Goal: Communication & Community: Answer question/provide support

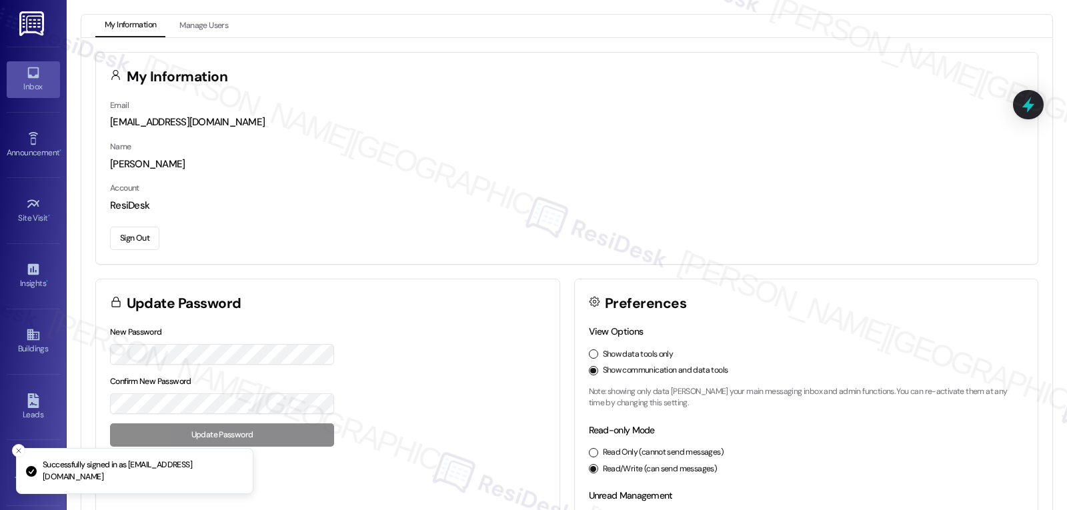
click at [35, 70] on icon at bounding box center [33, 72] width 15 height 15
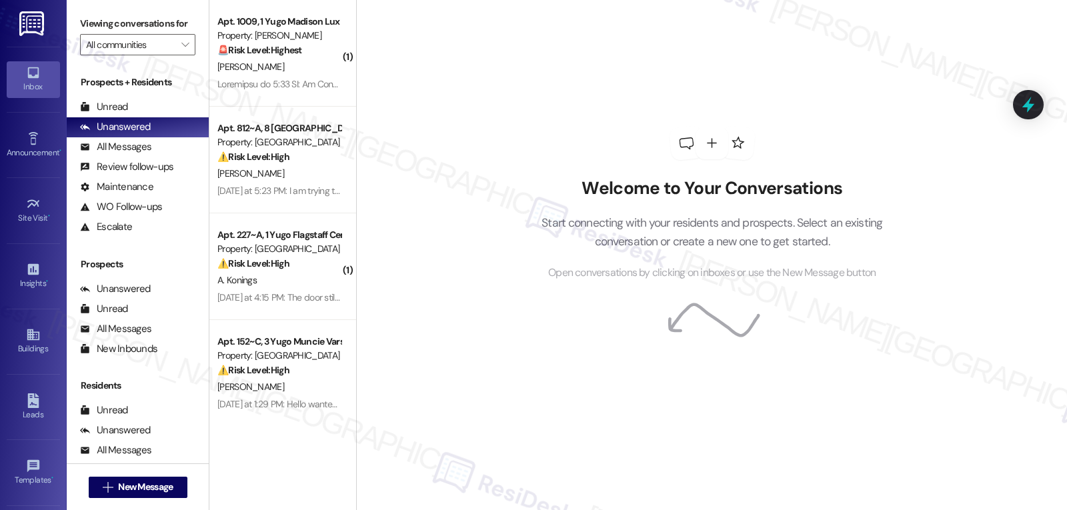
click at [520, 113] on div "Welcome to Your Conversations Start connecting with your residents and prospect…" at bounding box center [712, 204] width 400 height 408
click at [181, 50] on icon "" at bounding box center [184, 44] width 7 height 11
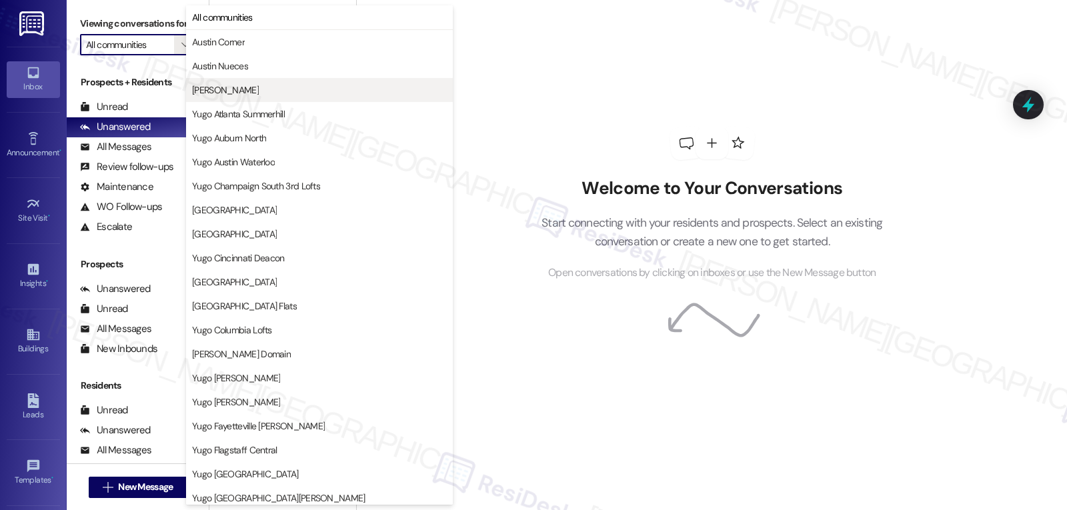
click at [242, 83] on button "[PERSON_NAME]" at bounding box center [319, 90] width 267 height 24
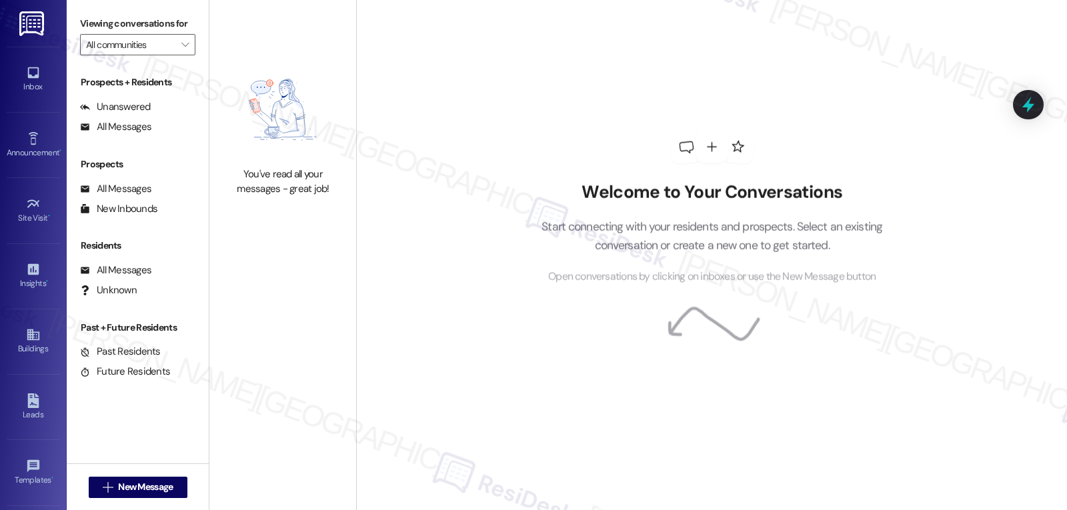
type input "[PERSON_NAME]"
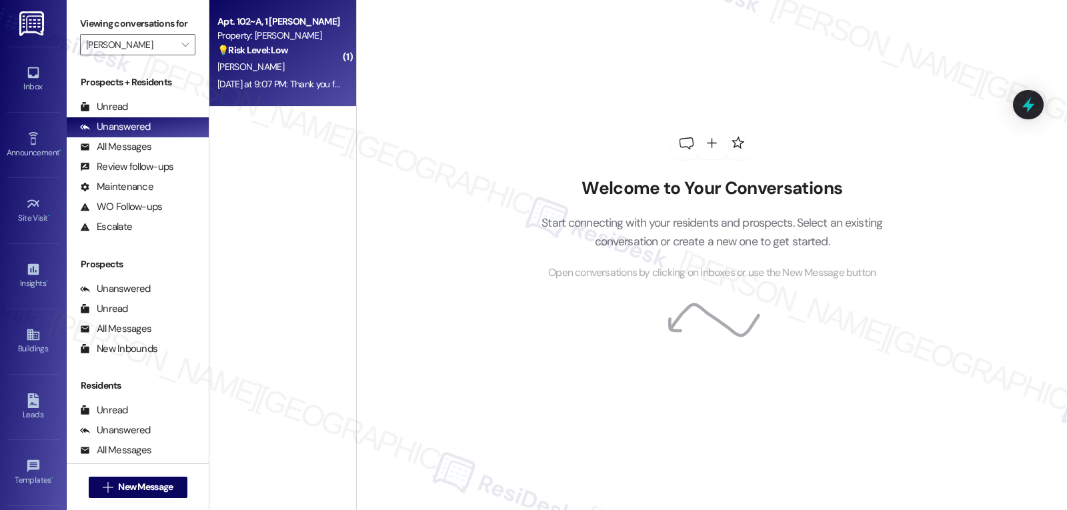
click at [295, 61] on div "[PERSON_NAME]" at bounding box center [279, 67] width 126 height 17
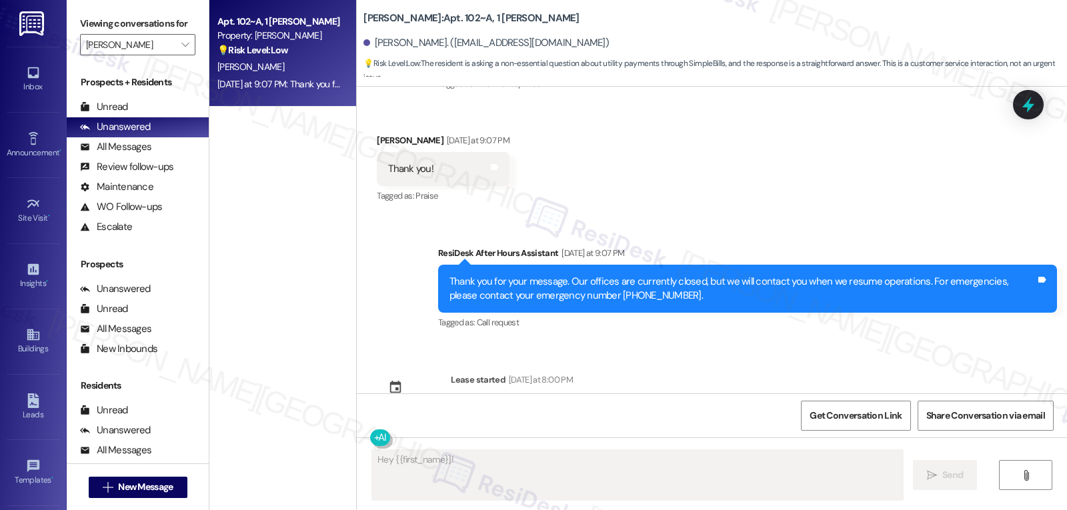
scroll to position [1575, 0]
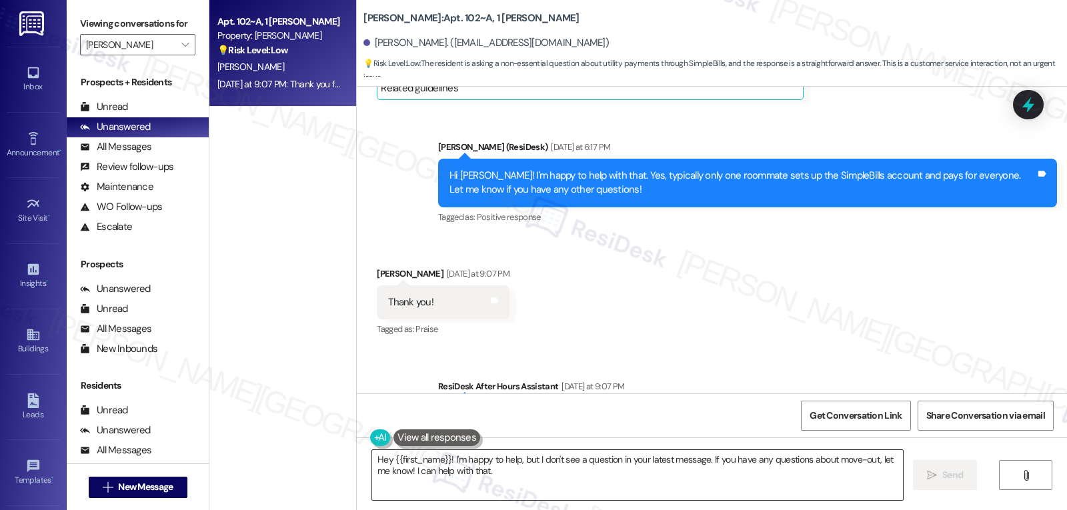
click at [595, 496] on textarea "Hey {{first_name}}! I'm happy to help, but I don't see a question in your lates…" at bounding box center [637, 475] width 531 height 50
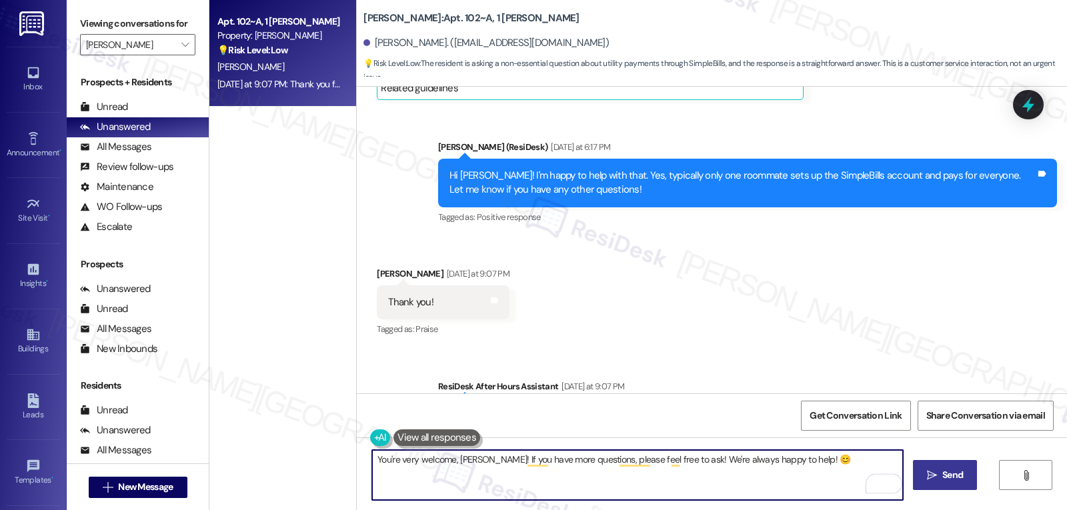
type textarea "You're very welcome, [PERSON_NAME]! If you have more questions, please feel fre…"
click at [959, 474] on span "Send" at bounding box center [953, 475] width 21 height 14
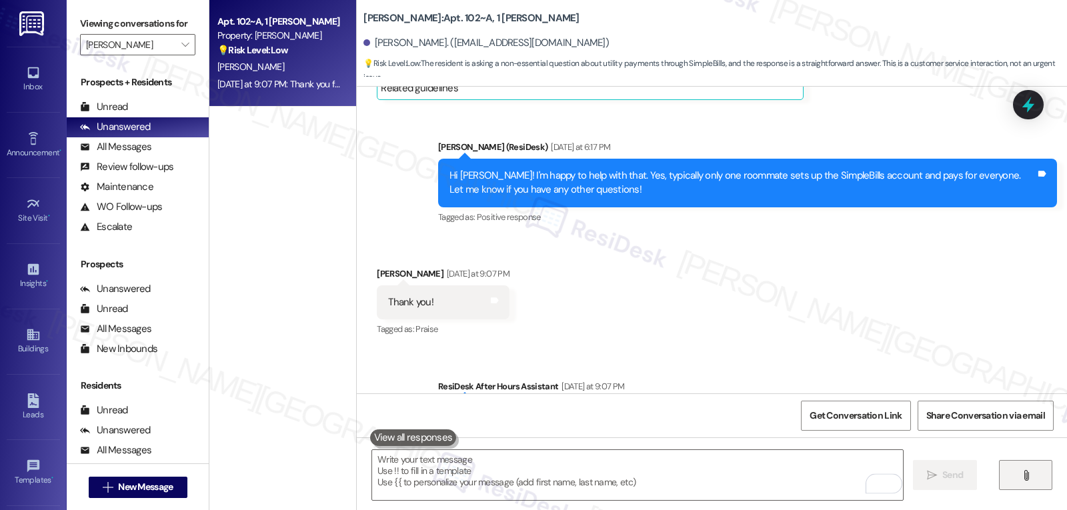
scroll to position [1502, 0]
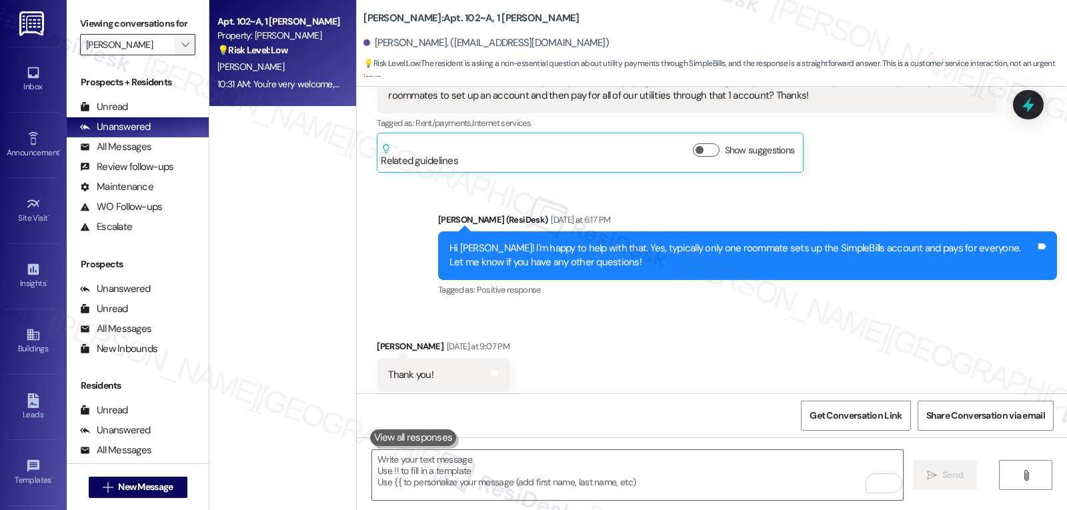
drag, startPoint x: 189, startPoint y: 65, endPoint x: 179, endPoint y: 65, distance: 10.0
click at [189, 65] on div "Viewing conversations for [PERSON_NAME] " at bounding box center [138, 34] width 142 height 69
click at [174, 55] on button "" at bounding box center [184, 44] width 21 height 21
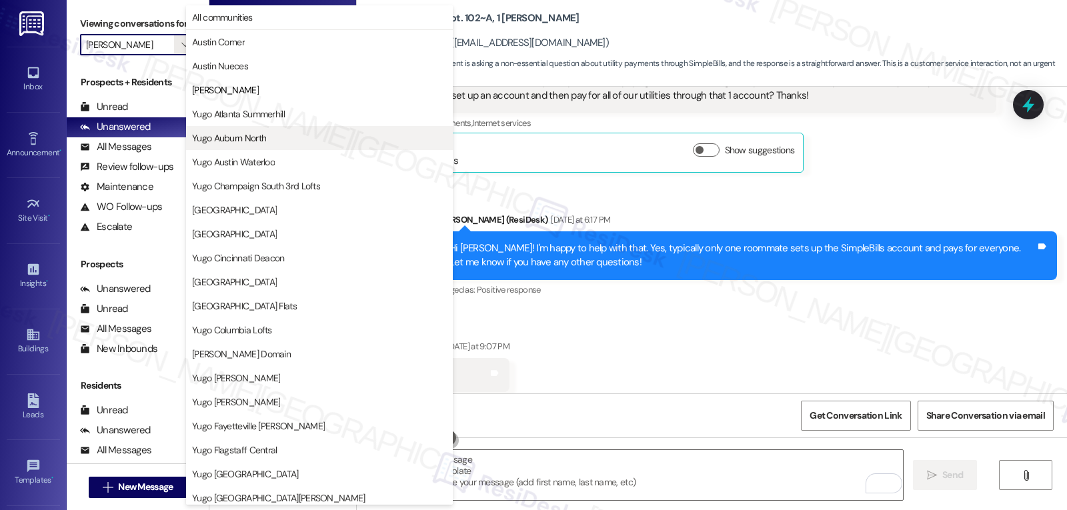
click at [268, 145] on button "Yugo Auburn North" at bounding box center [319, 138] width 267 height 24
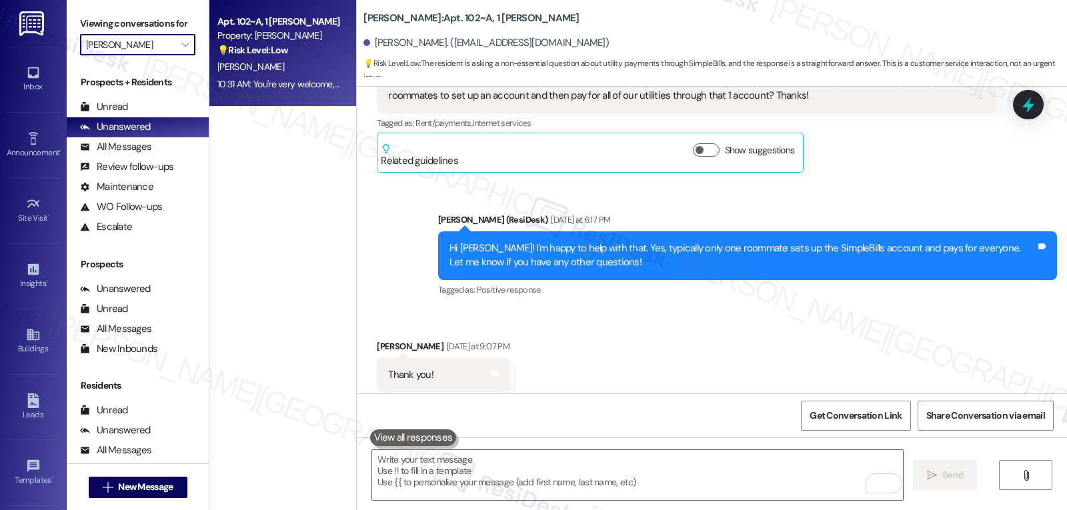
type input "Yugo Auburn North"
click at [294, 36] on div "Property: [GEOGRAPHIC_DATA]" at bounding box center [278, 36] width 123 height 14
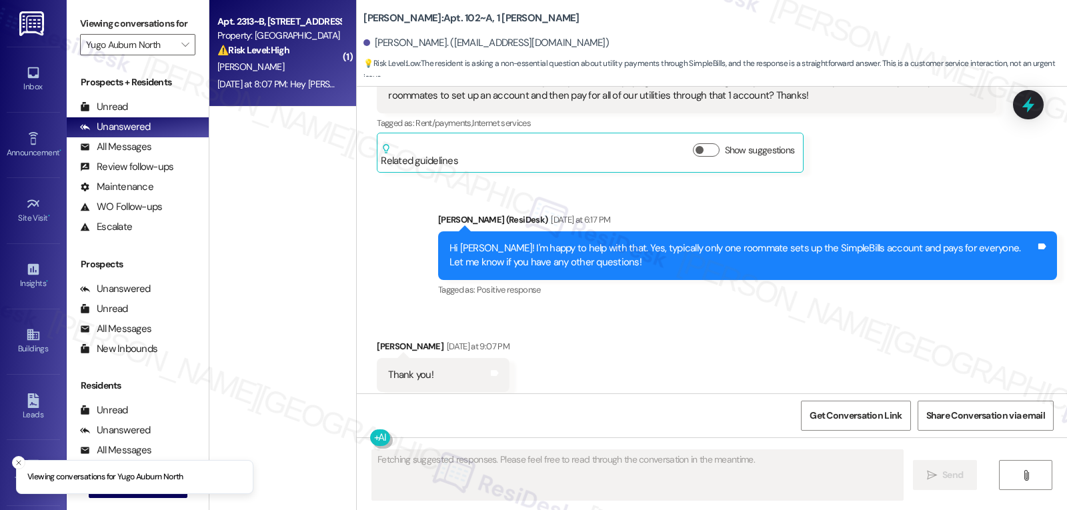
type textarea "Fetching suggested responses. Please feel free to read through the conversation…"
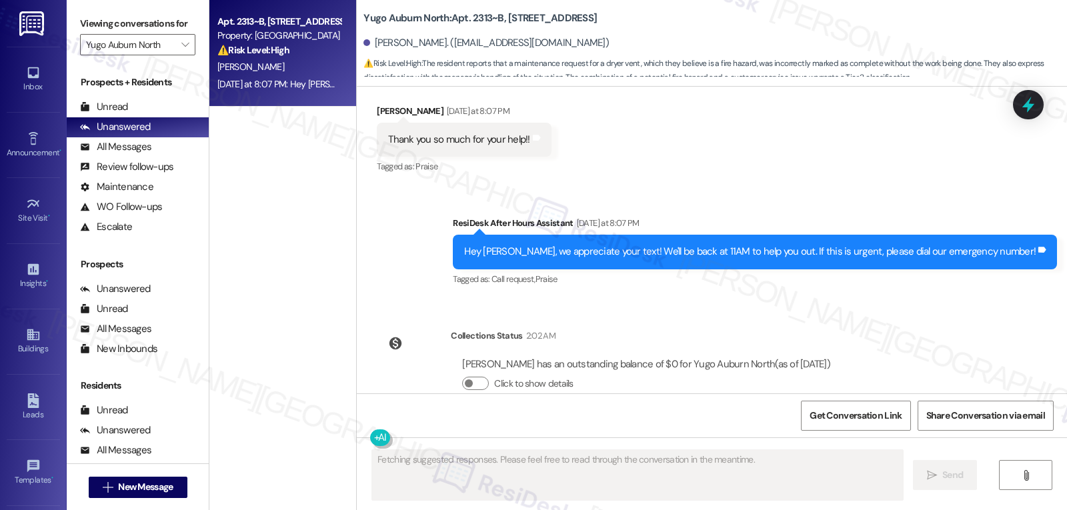
scroll to position [4626, 0]
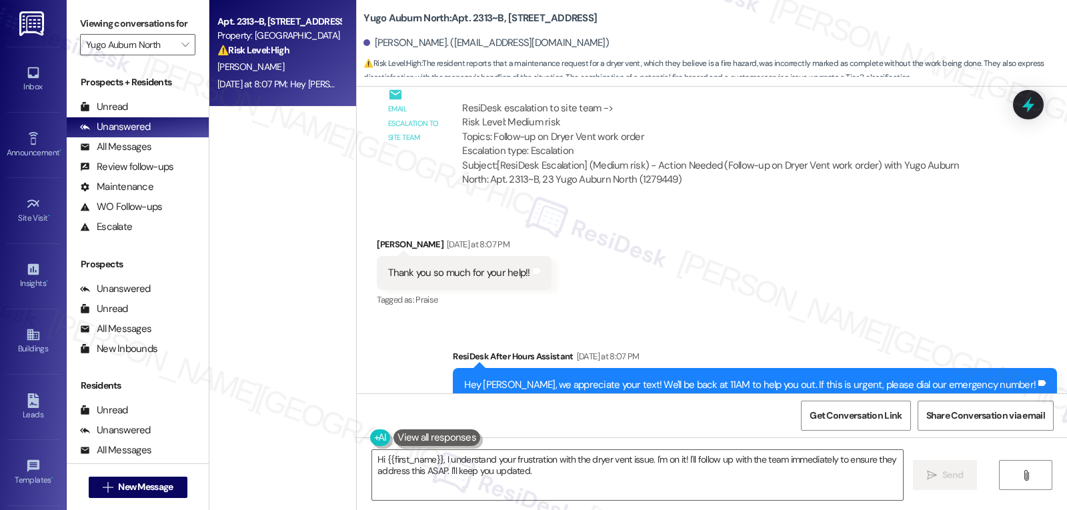
click at [379, 237] on div "[PERSON_NAME] [DATE] at 8:07 PM" at bounding box center [464, 246] width 174 height 19
copy div "[PERSON_NAME]"
click at [495, 478] on textarea "Hi {{first_name}}, I understand your frustration with the dryer vent issue. I'm…" at bounding box center [637, 475] width 531 height 50
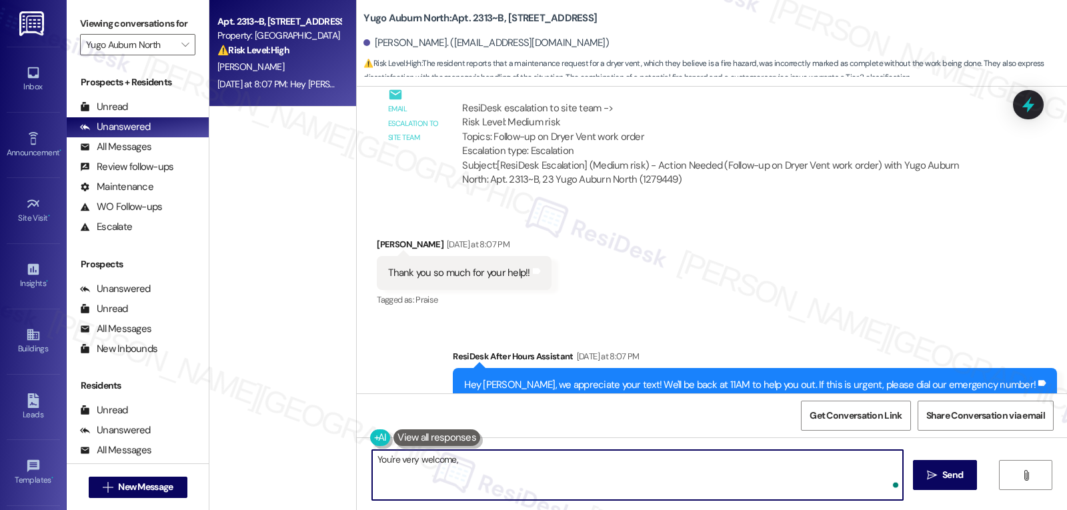
paste textarea "[PERSON_NAME]"
type textarea "You're very welcome, [PERSON_NAME]!"
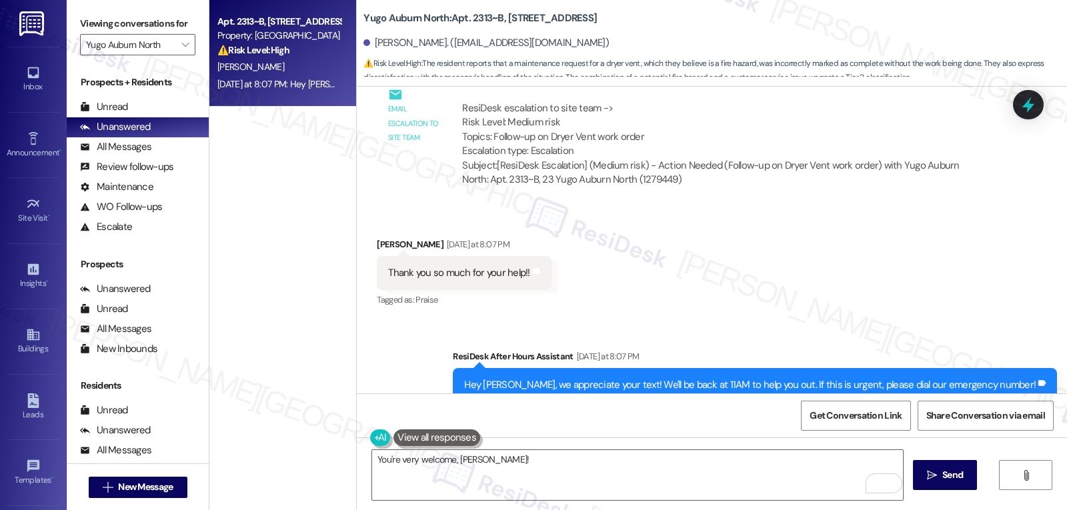
click at [985, 474] on div "You're very welcome, [PERSON_NAME]!  Send " at bounding box center [712, 488] width 710 height 100
click at [969, 473] on button " Send" at bounding box center [945, 475] width 65 height 30
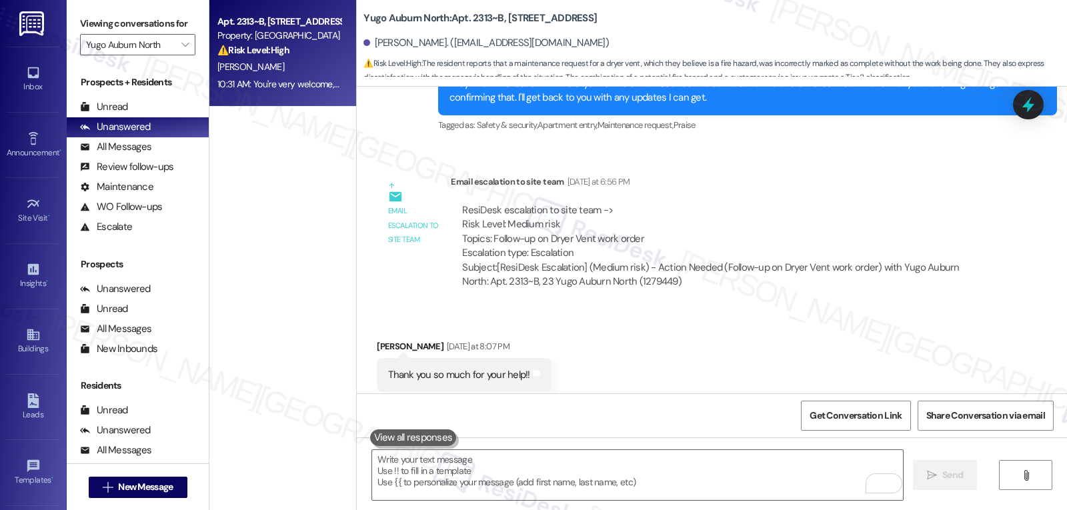
scroll to position [4852, 0]
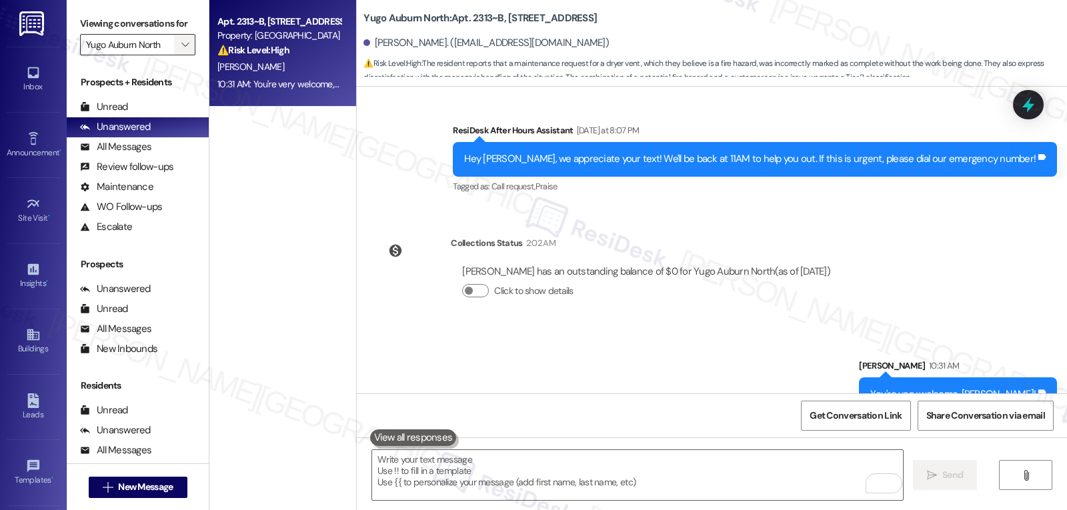
click at [165, 55] on div "Yugo Auburn North " at bounding box center [137, 44] width 115 height 21
click at [183, 55] on button "" at bounding box center [184, 44] width 21 height 21
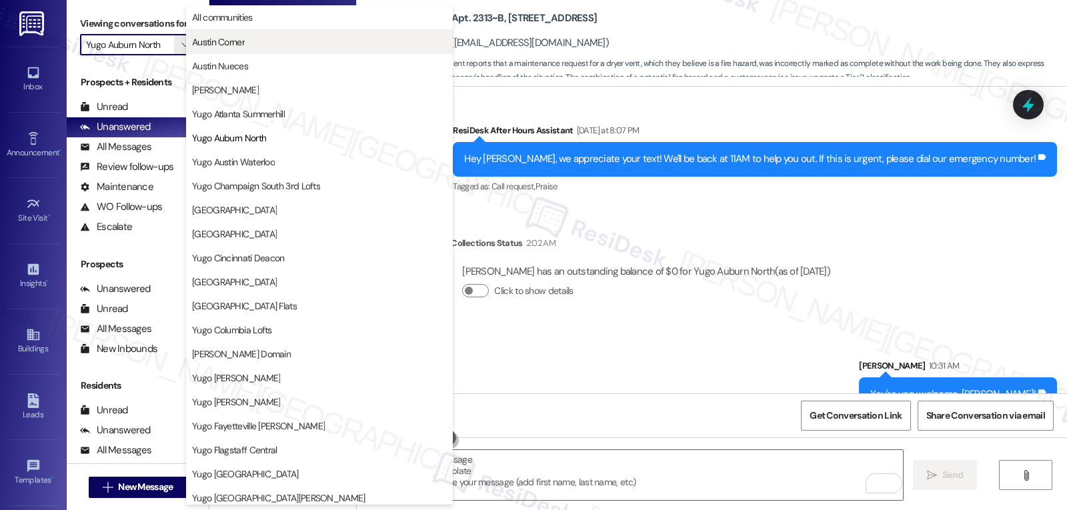
click at [231, 47] on span "Austin Corner" at bounding box center [218, 41] width 53 height 13
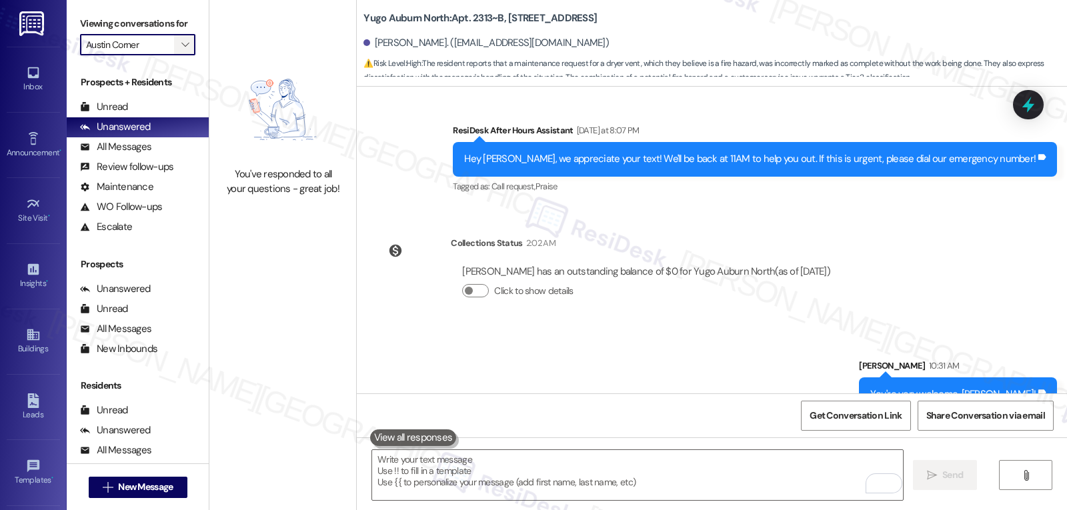
click at [179, 55] on span "" at bounding box center [185, 44] width 13 height 21
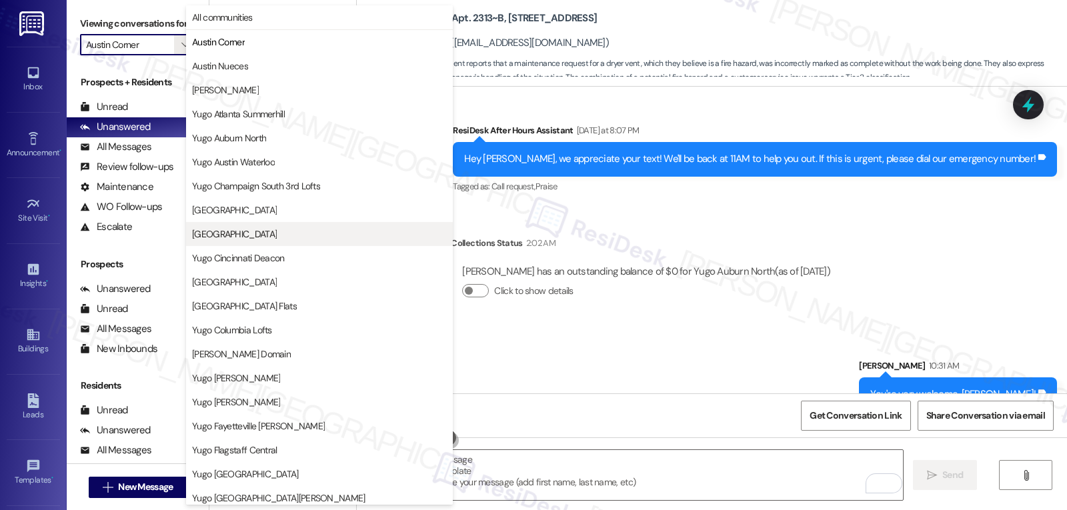
click at [246, 239] on span "[GEOGRAPHIC_DATA]" at bounding box center [234, 233] width 85 height 13
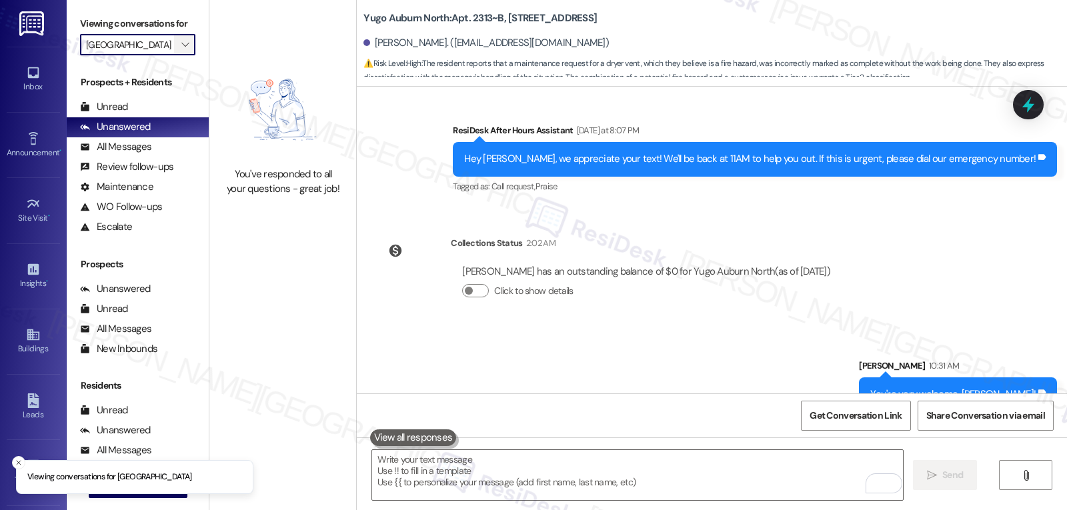
click at [181, 50] on icon "" at bounding box center [184, 44] width 7 height 11
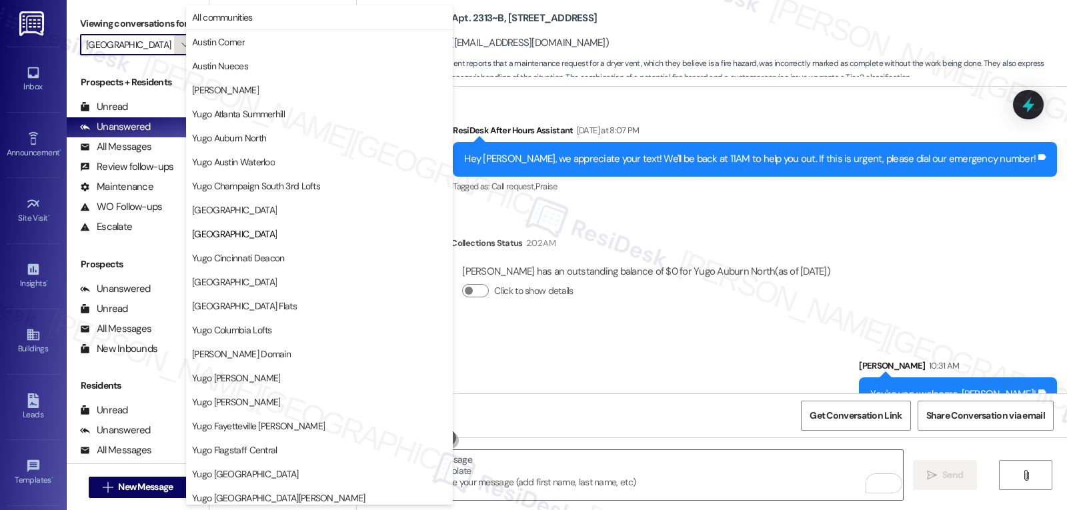
scroll to position [217, 0]
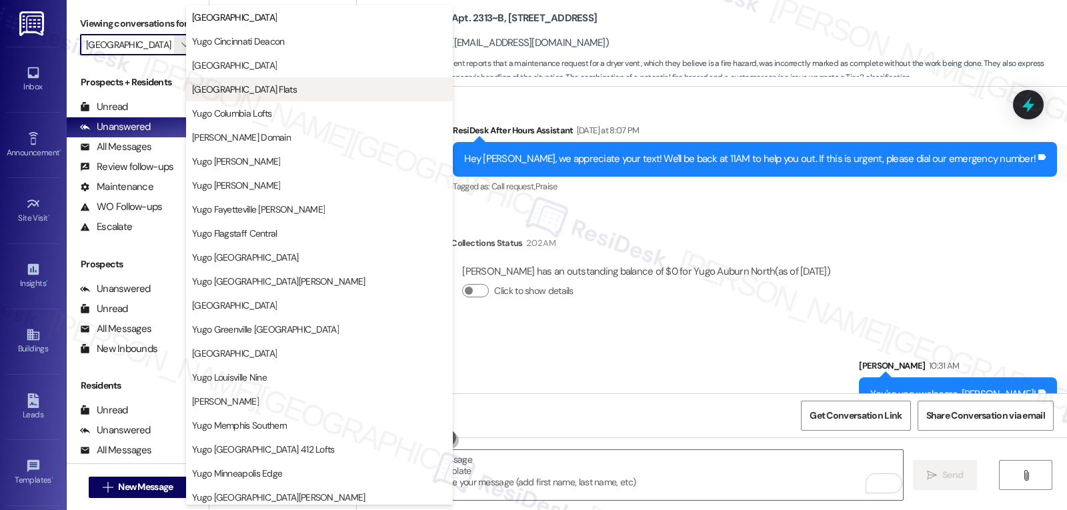
click at [260, 89] on span "[GEOGRAPHIC_DATA] Flats" at bounding box center [244, 89] width 105 height 13
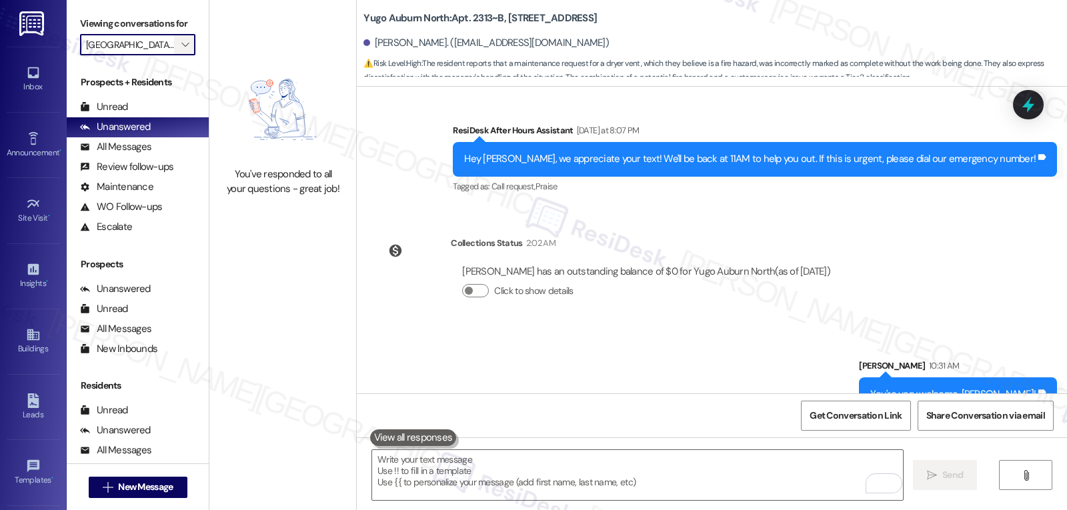
click at [181, 50] on icon "" at bounding box center [184, 44] width 7 height 11
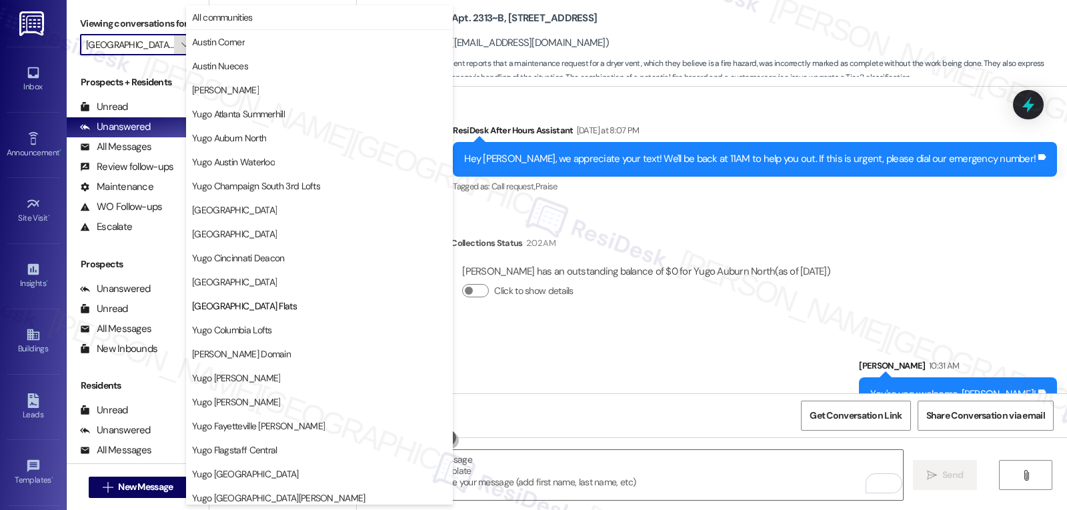
scroll to position [217, 0]
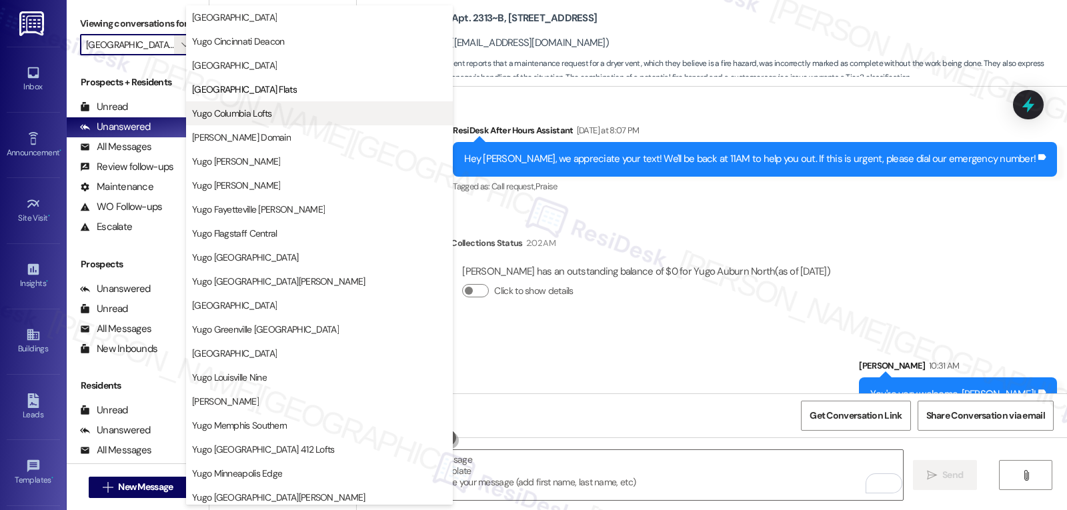
click at [304, 105] on button "Yugo Columbia Lofts" at bounding box center [319, 113] width 267 height 24
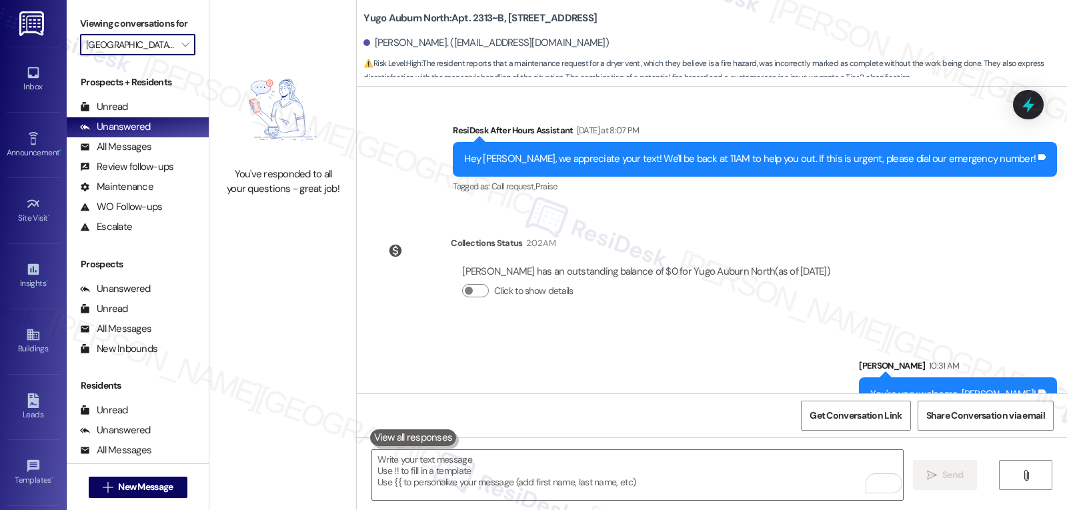
type input "Yugo Columbia Lofts"
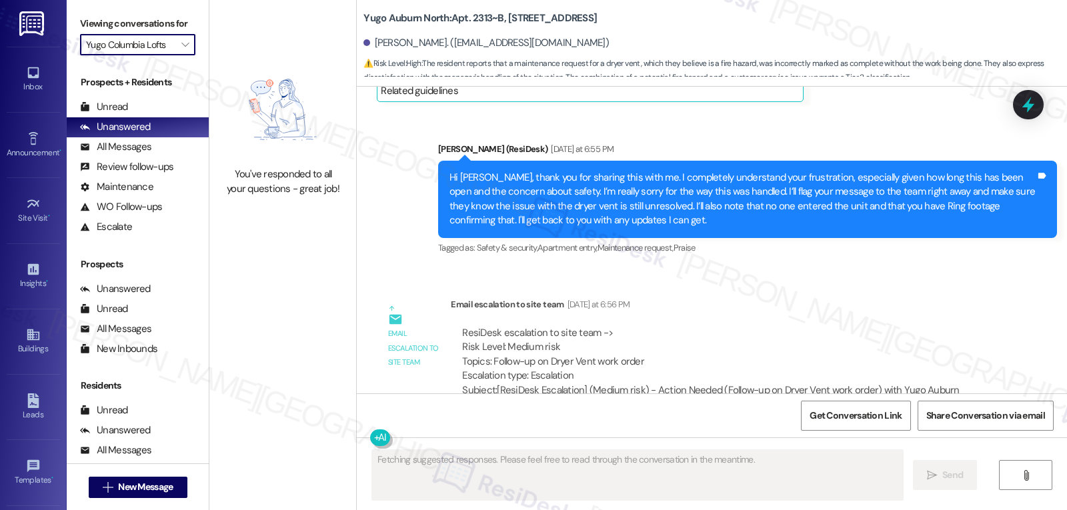
scroll to position [4524, 0]
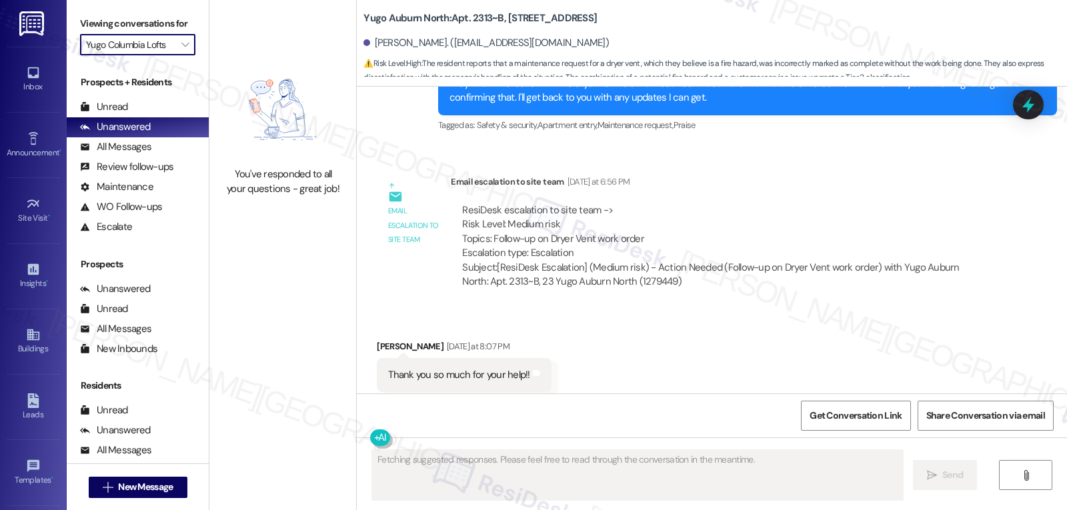
drag, startPoint x: 192, startPoint y: 53, endPoint x: 181, endPoint y: 50, distance: 11.8
click at [192, 53] on div "Viewing conversations for Yugo Columbia Lofts " at bounding box center [138, 34] width 142 height 69
click at [179, 50] on span "" at bounding box center [185, 44] width 13 height 21
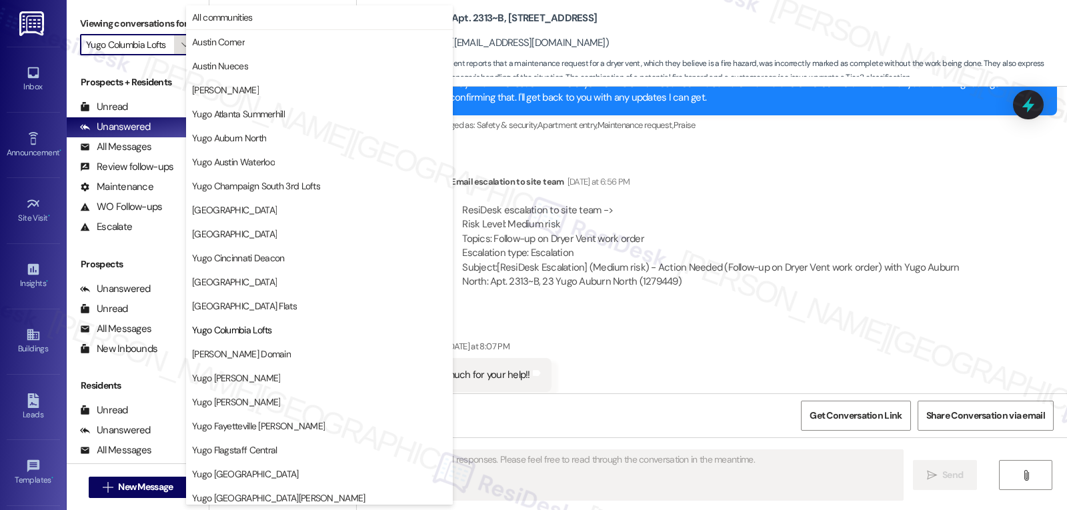
scroll to position [217, 0]
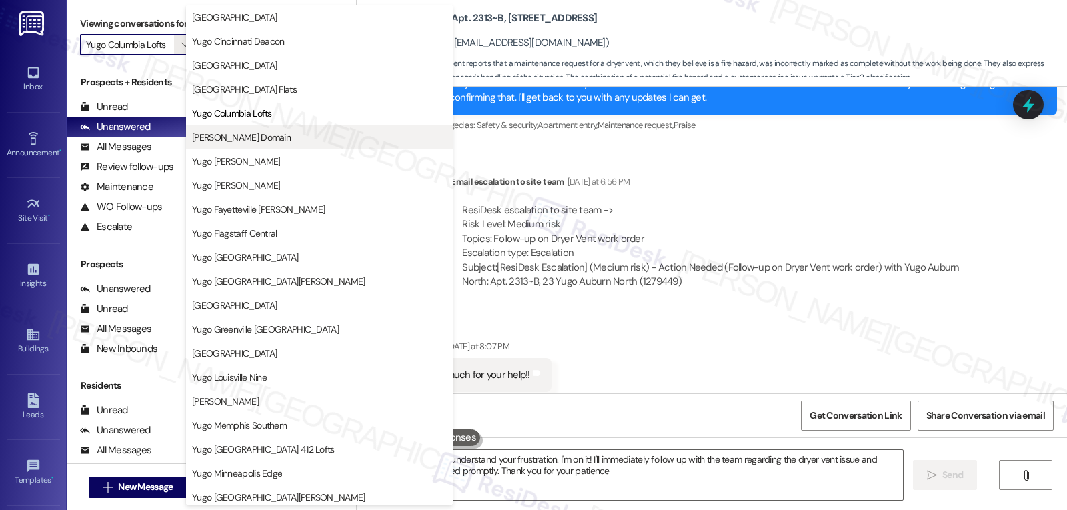
type textarea "Hi {{first_name}}, I understand your frustration. I'm on it! I'll immediately f…"
click at [257, 140] on span "[PERSON_NAME] Domain" at bounding box center [241, 137] width 99 height 13
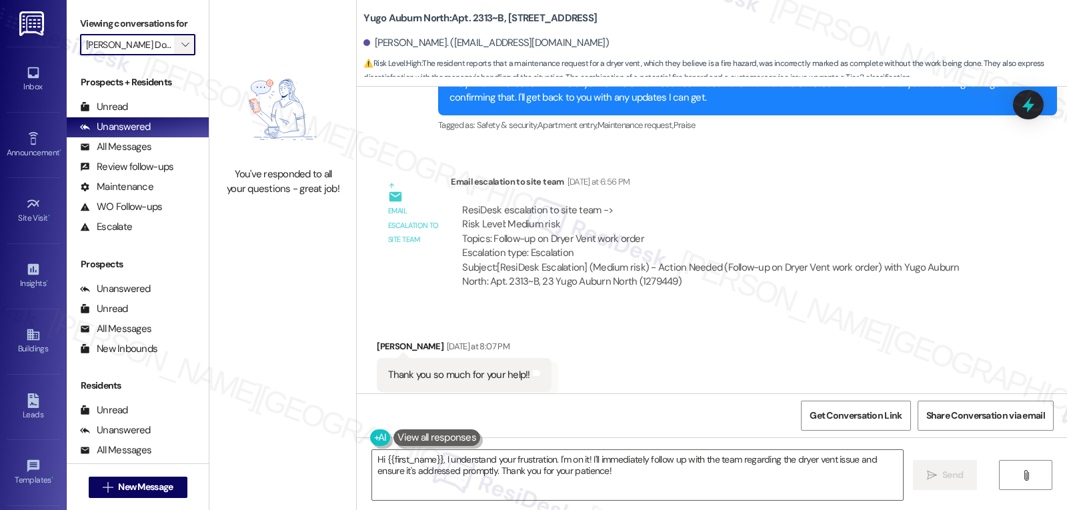
click at [174, 55] on button "" at bounding box center [184, 44] width 21 height 21
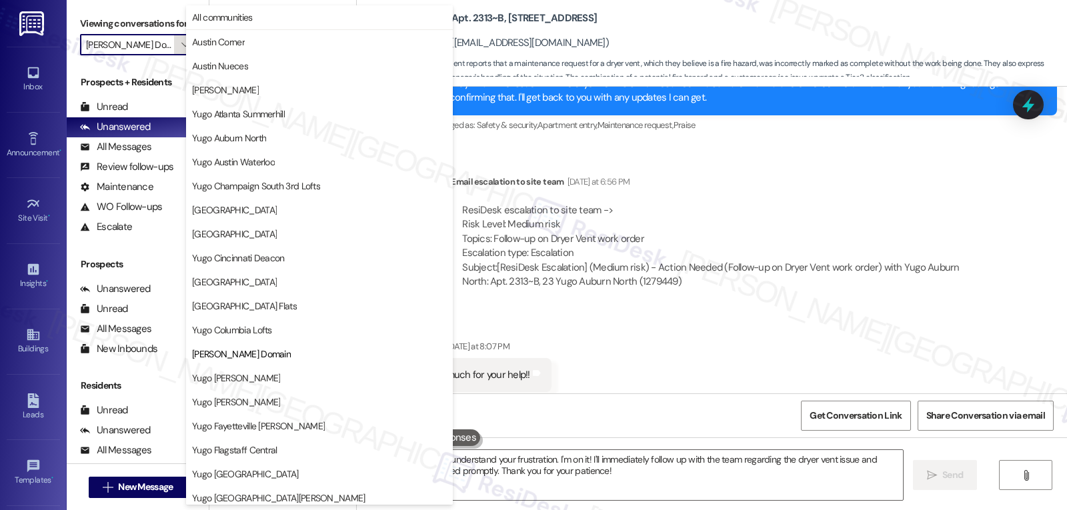
scroll to position [217, 0]
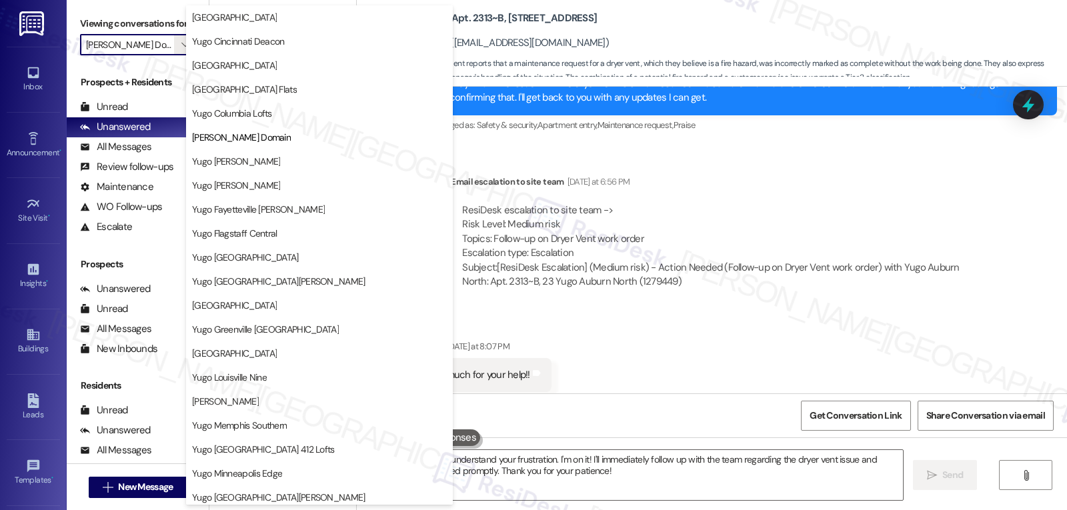
click at [276, 193] on button "Yugo [PERSON_NAME]" at bounding box center [319, 185] width 267 height 24
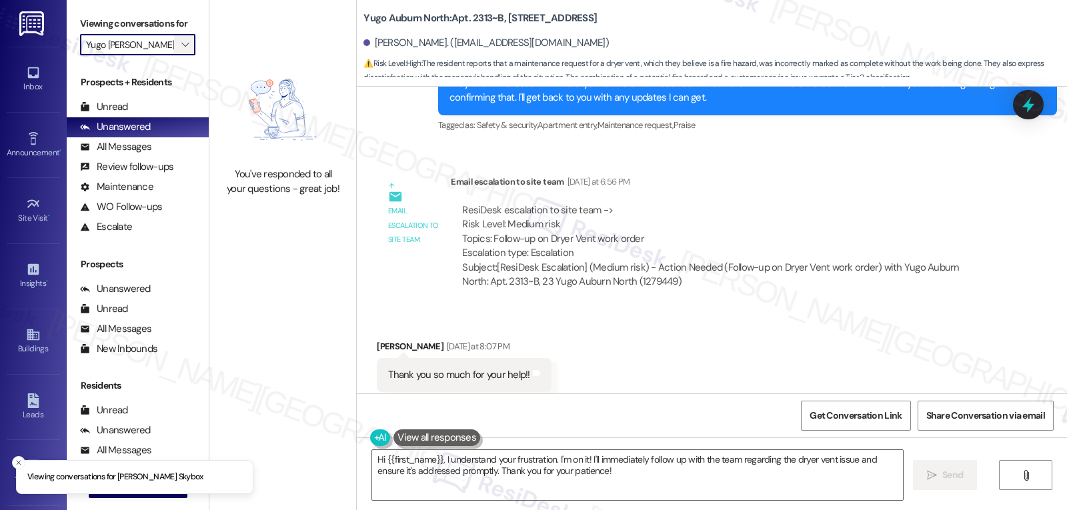
click at [181, 50] on icon "" at bounding box center [184, 44] width 7 height 11
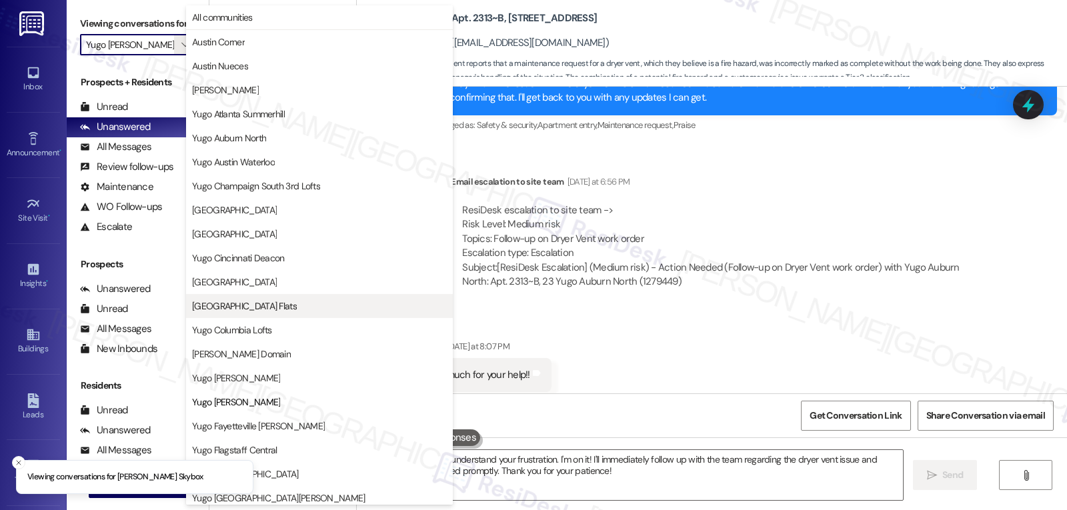
scroll to position [217, 0]
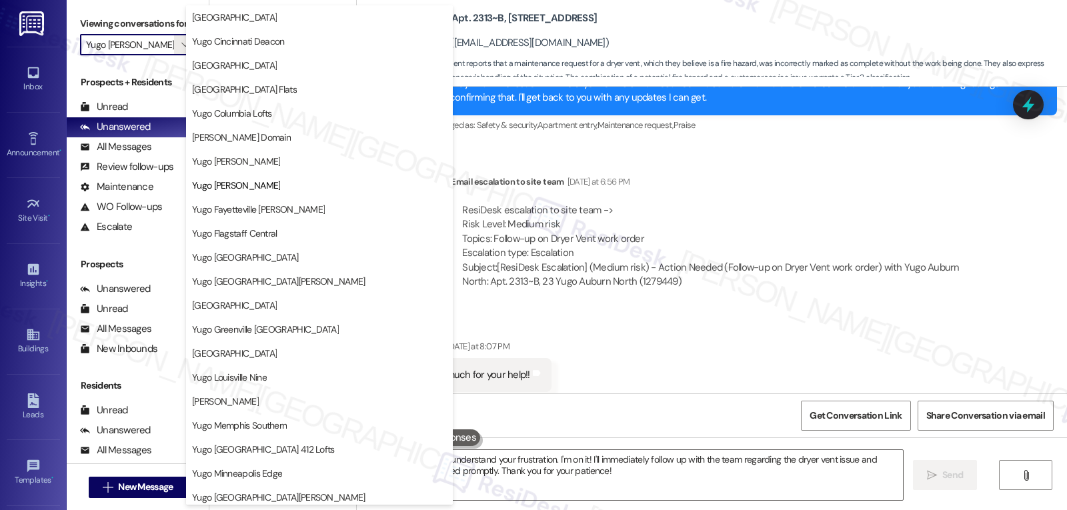
click at [268, 206] on span "Yugo Fayetteville [PERSON_NAME]" at bounding box center [258, 209] width 133 height 13
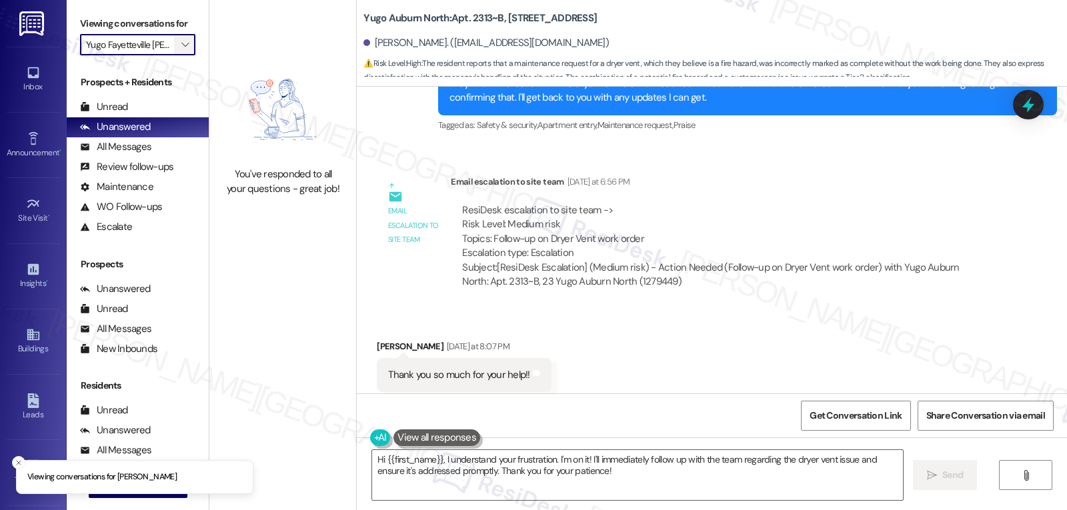
click at [181, 50] on icon "" at bounding box center [184, 44] width 7 height 11
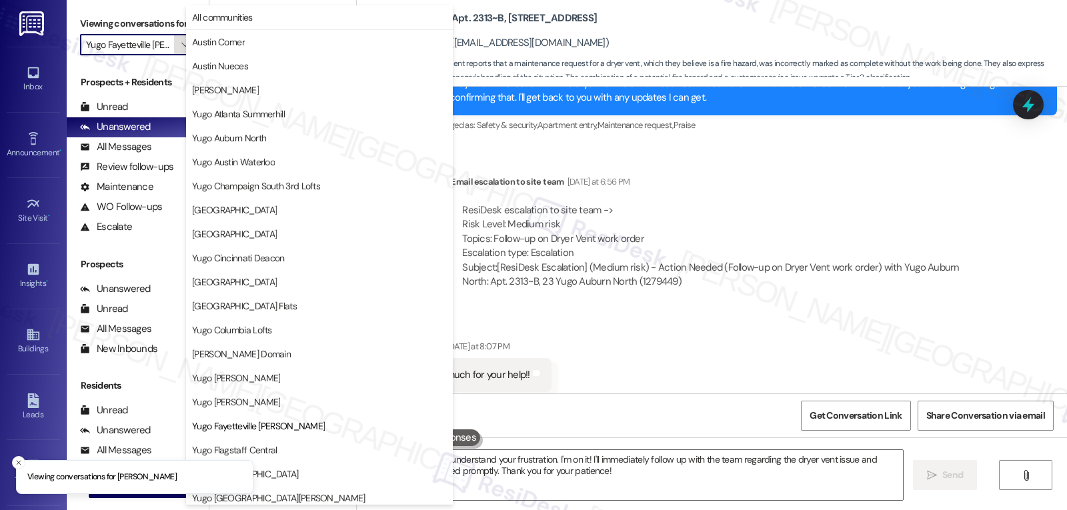
scroll to position [217, 0]
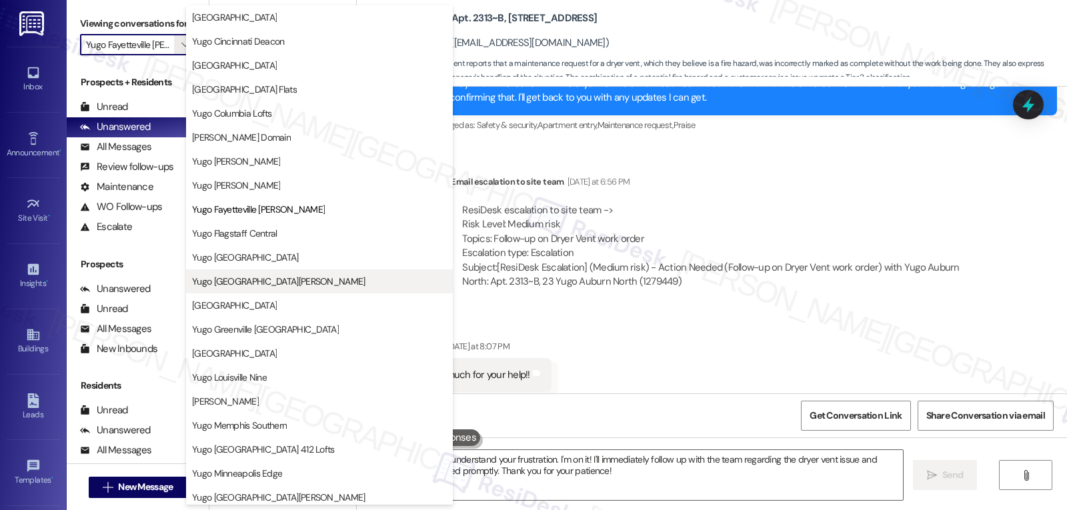
click at [265, 280] on span "Yugo [GEOGRAPHIC_DATA][PERSON_NAME]" at bounding box center [278, 281] width 173 height 13
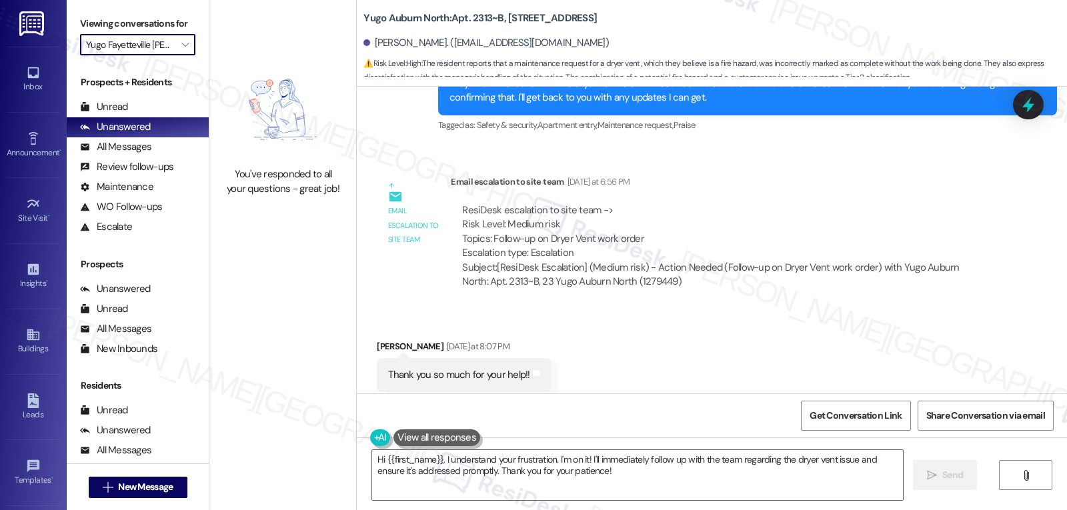
type input "Yugo [GEOGRAPHIC_DATA][PERSON_NAME]"
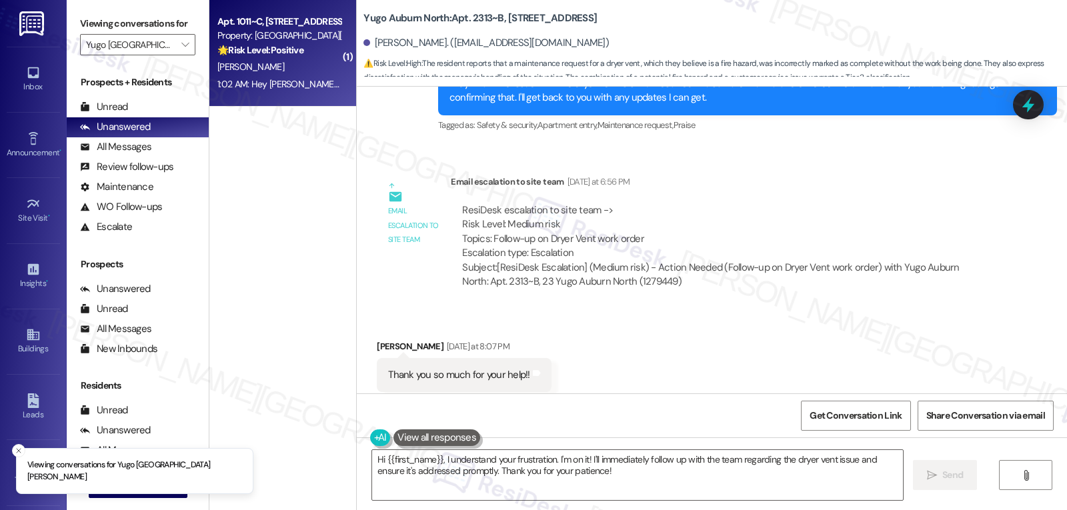
click at [260, 51] on strong "🌟 Risk Level: Positive" at bounding box center [260, 50] width 86 height 12
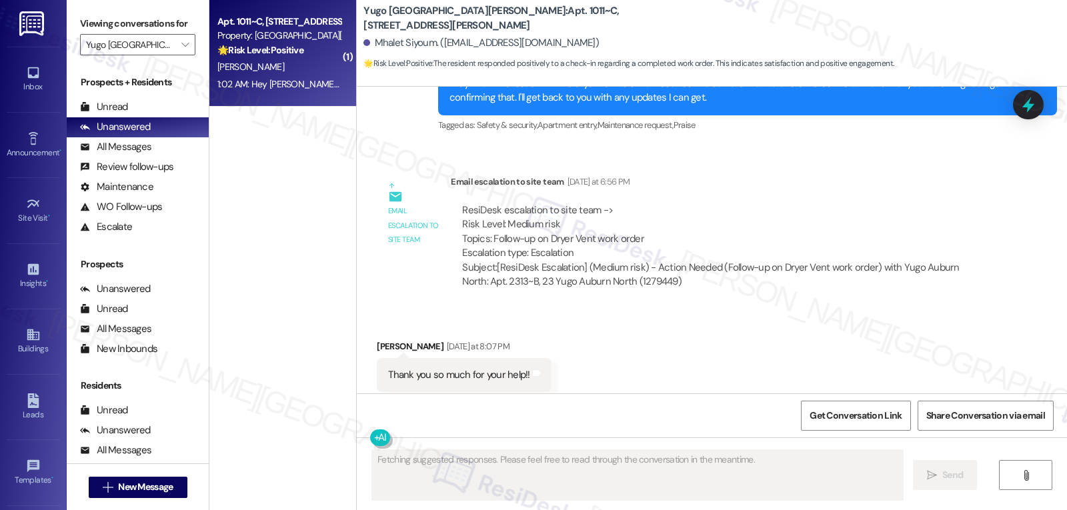
scroll to position [1273, 0]
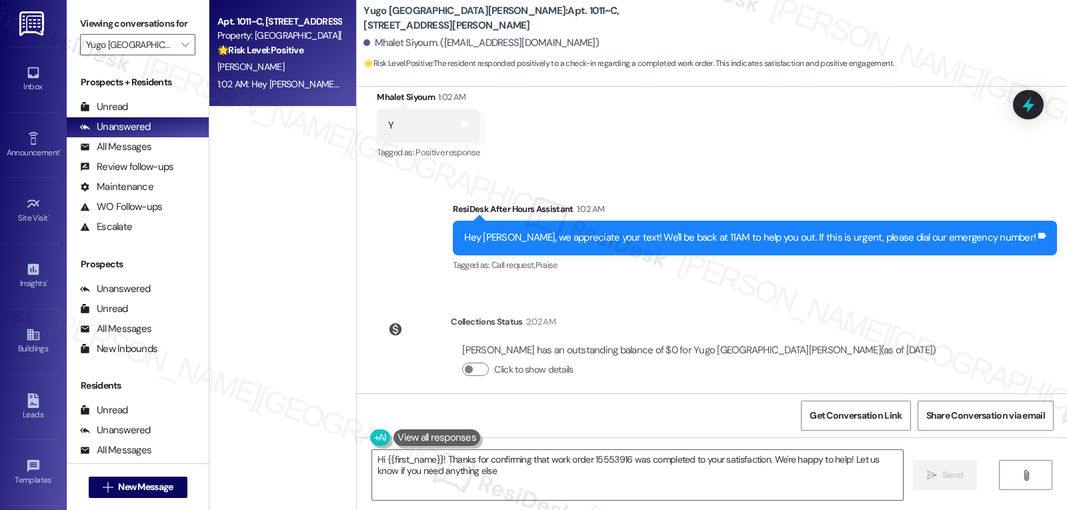
type textarea "Hi {{first_name}}! Thanks for confirming that work order 15553916 was completed…"
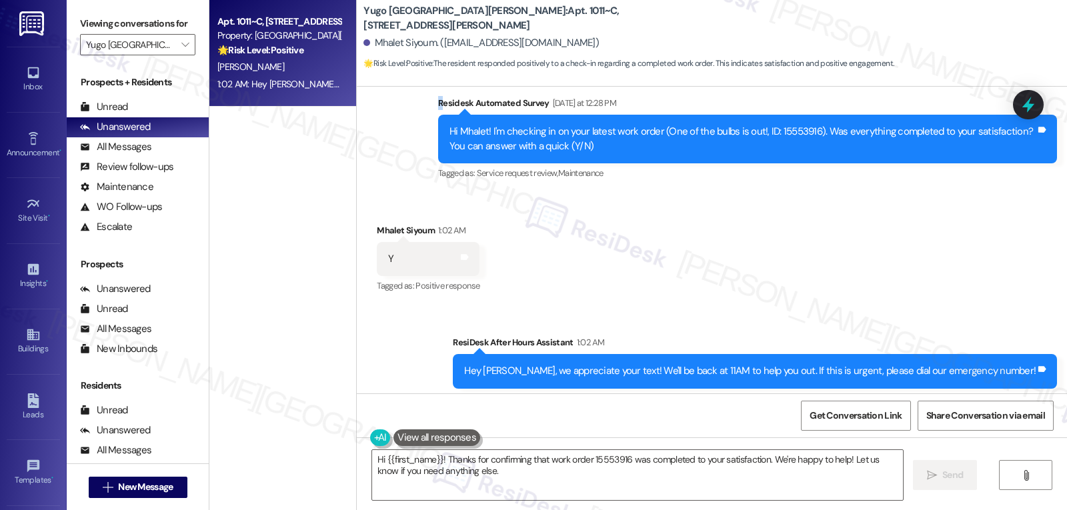
scroll to position [1125, 0]
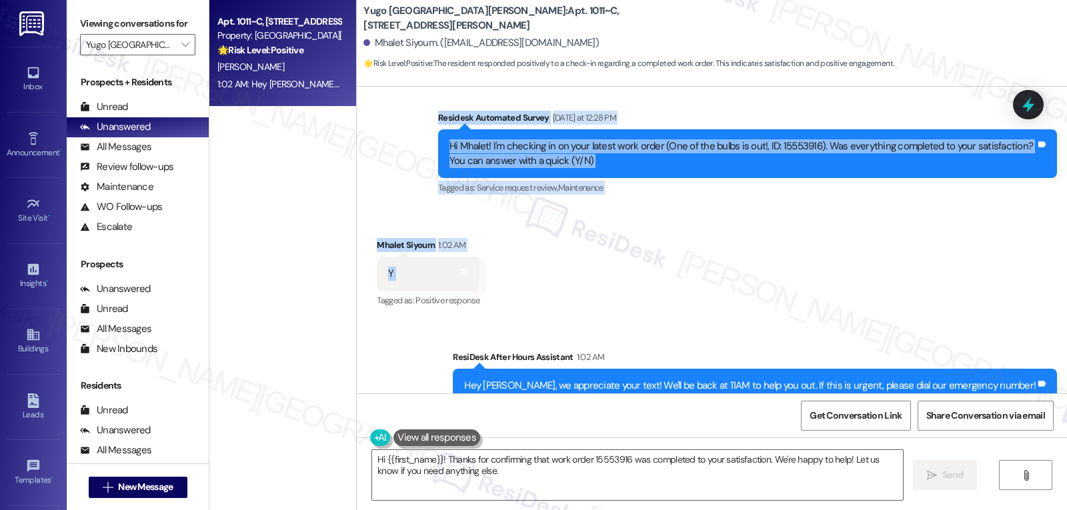
drag, startPoint x: 430, startPoint y: 89, endPoint x: 494, endPoint y: 245, distance: 169.1
click at [494, 245] on div "Survey, sent via SMS Residesk Automated Survey [DATE] 12:23 PM Hi [PERSON_NAME]…" at bounding box center [712, 240] width 710 height 307
click at [498, 248] on div "Received via SMS Mhalet Siyoum 1:02 AM Y Tags and notes Tagged as: Positive res…" at bounding box center [712, 264] width 710 height 113
click at [586, 266] on div "Received via SMS Mhalet Siyoum 1:02 AM Y Tags and notes Tagged as: Positive res…" at bounding box center [712, 264] width 710 height 113
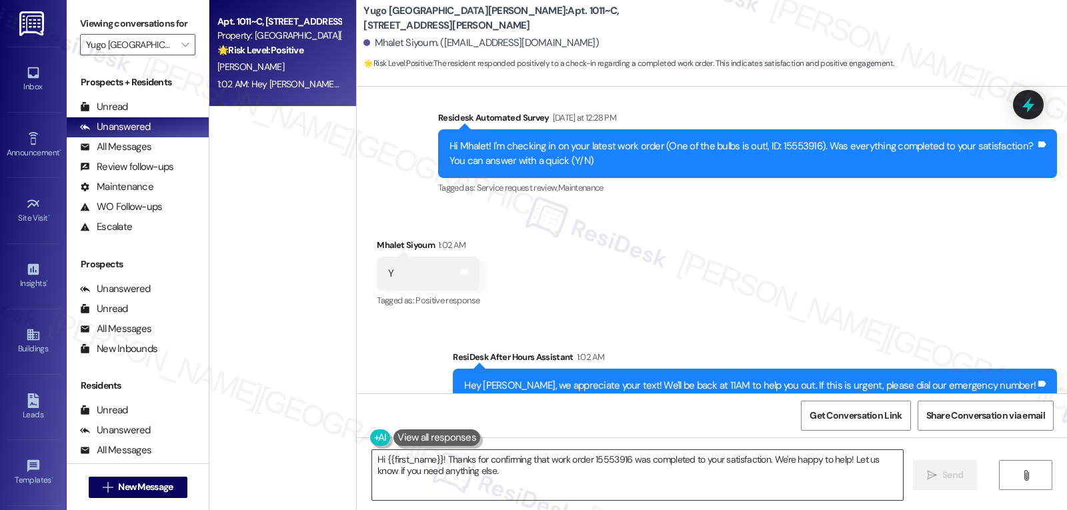
click at [646, 500] on textarea "Hi {{first_name}}! Thanks for confirming that work order 15553916 was completed…" at bounding box center [637, 475] width 531 height 50
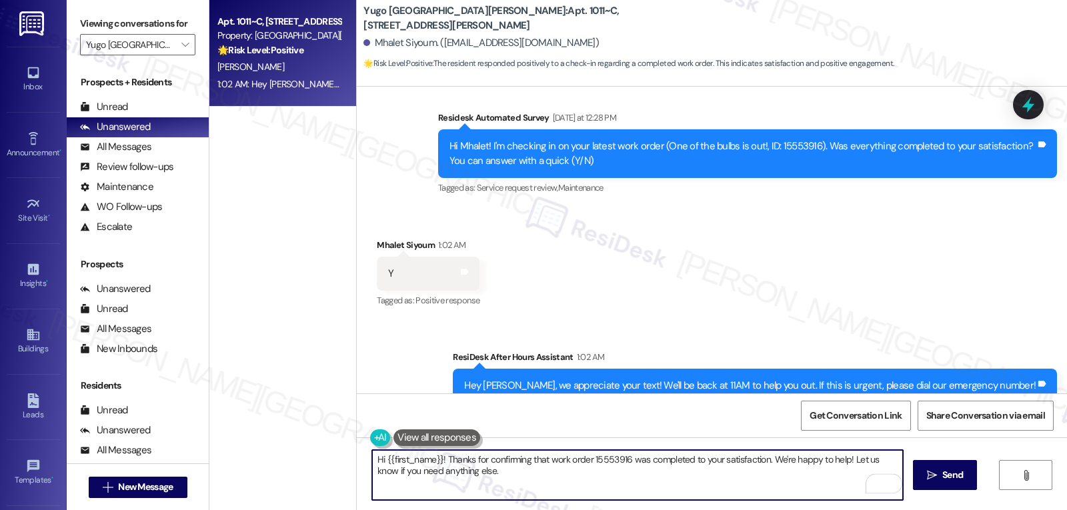
click at [656, 494] on textarea "Hi {{first_name}}! Thanks for confirming that work order 15553916 was completed…" at bounding box center [637, 475] width 531 height 50
click at [957, 466] on button " Send" at bounding box center [945, 475] width 65 height 30
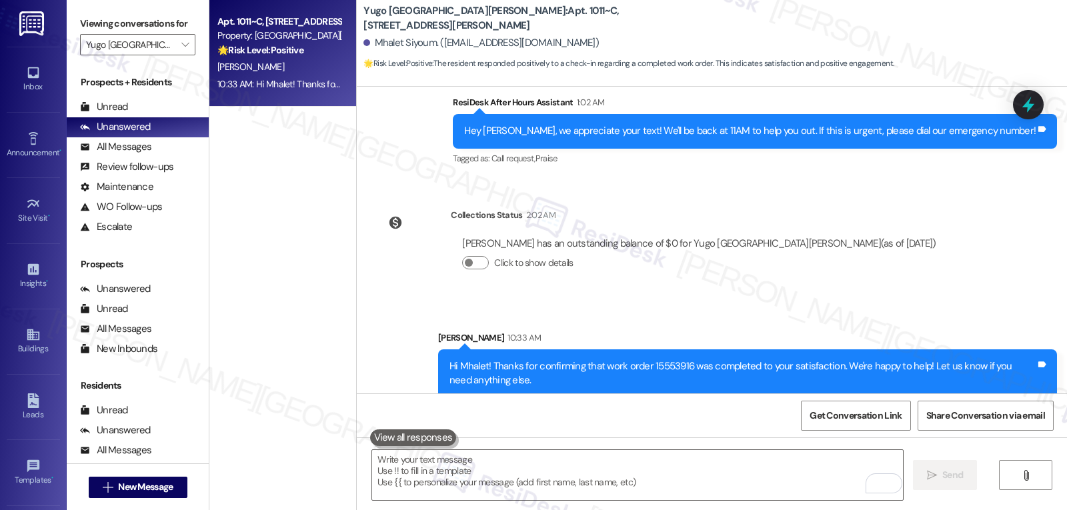
scroll to position [1380, 0]
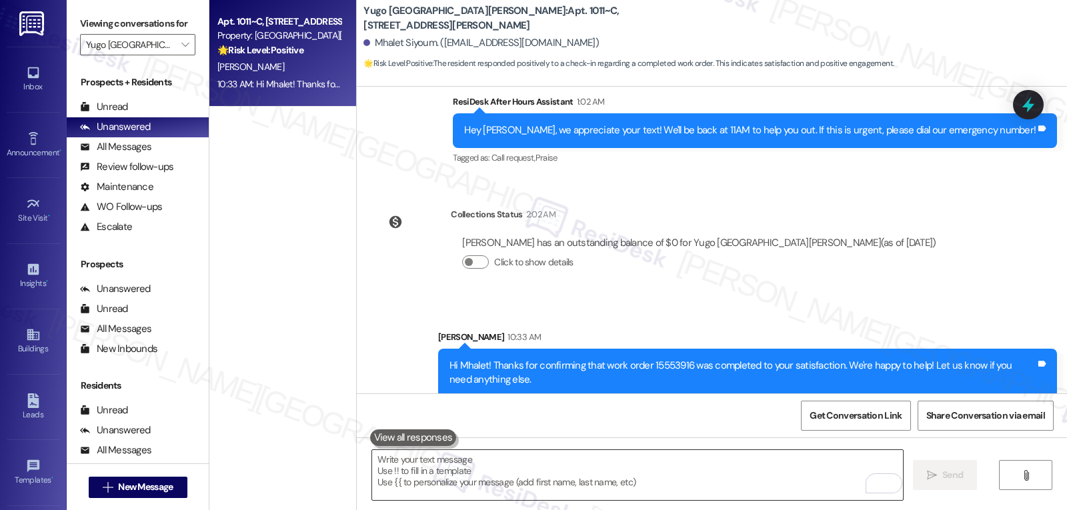
click at [607, 474] on textarea "To enrich screen reader interactions, please activate Accessibility in Grammarl…" at bounding box center [637, 475] width 531 height 50
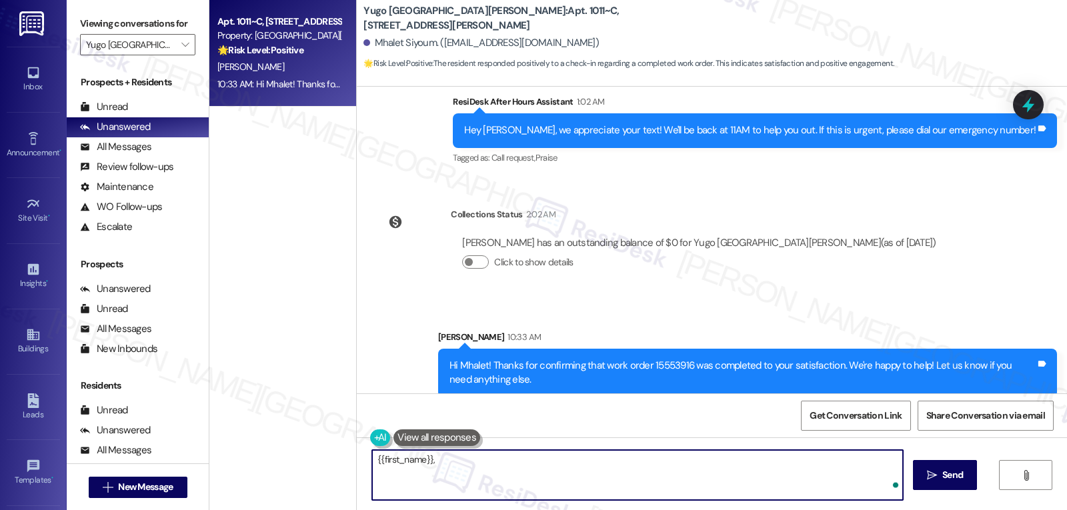
paste textarea "I’d love to know—has your experience at {{property}} been what you expected? Yo…"
type textarea "{{first_name}}, I’d love to know—has your experience at {{property}} been what …"
click at [940, 475] on span "Send" at bounding box center [953, 475] width 26 height 14
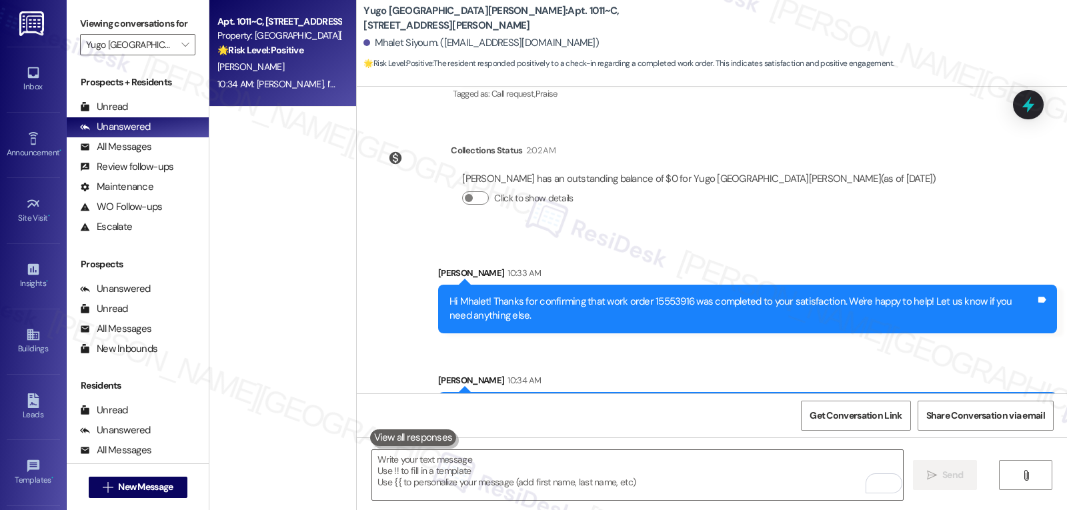
scroll to position [1474, 0]
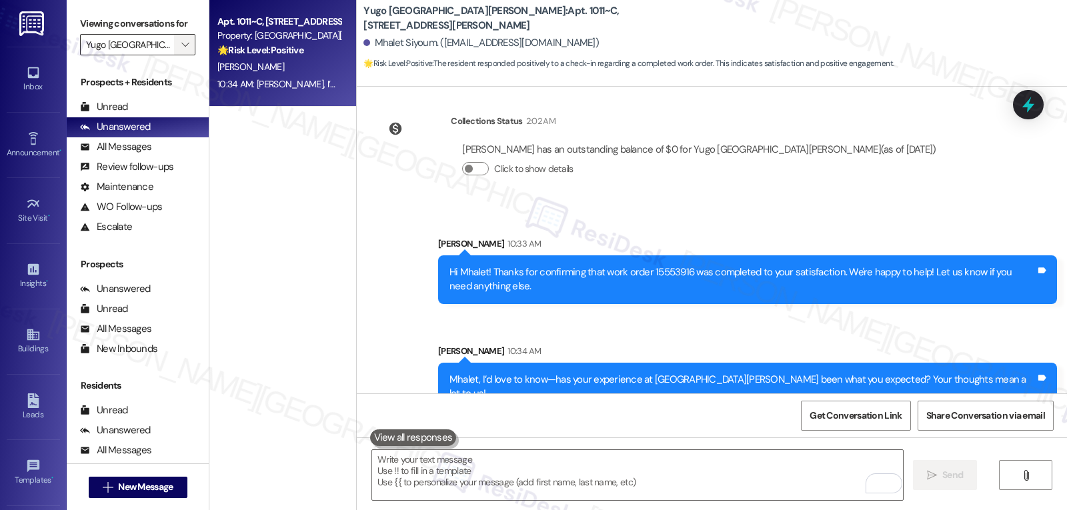
click at [180, 53] on span "" at bounding box center [185, 44] width 13 height 21
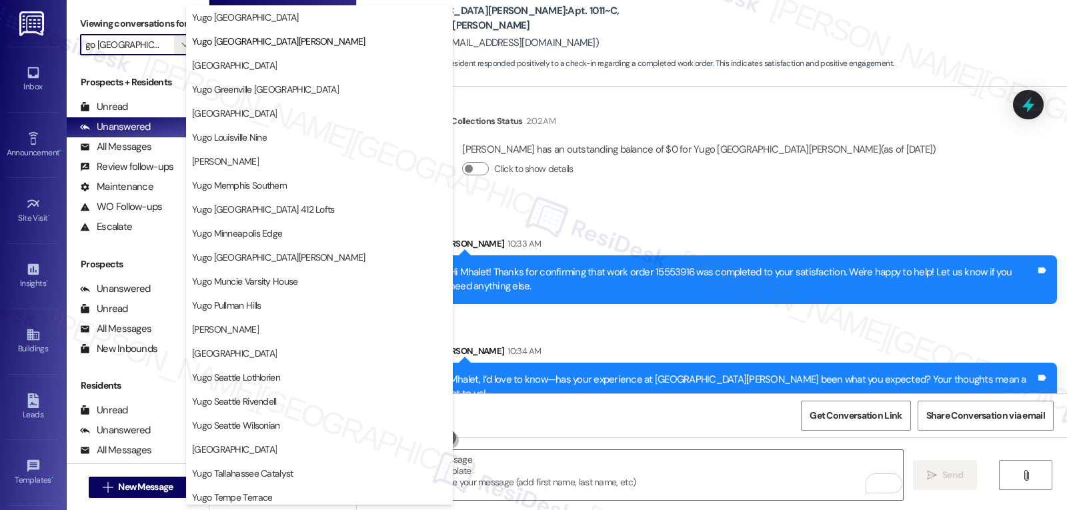
scroll to position [0, 0]
click at [263, 143] on span "Yugo Louisville Nine" at bounding box center [229, 137] width 75 height 13
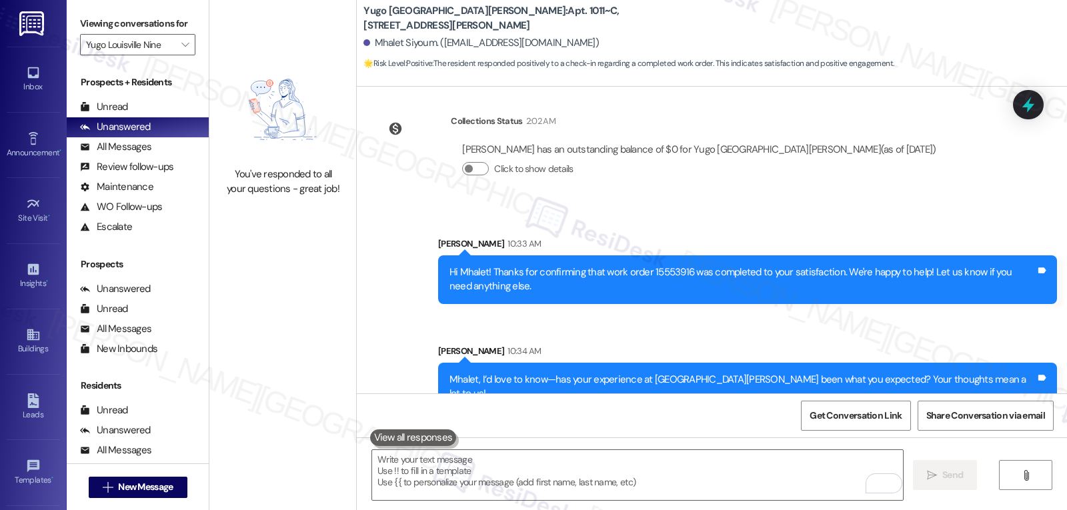
click at [181, 34] on label "Viewing conversations for" at bounding box center [137, 23] width 115 height 21
click at [181, 50] on icon "" at bounding box center [184, 44] width 7 height 11
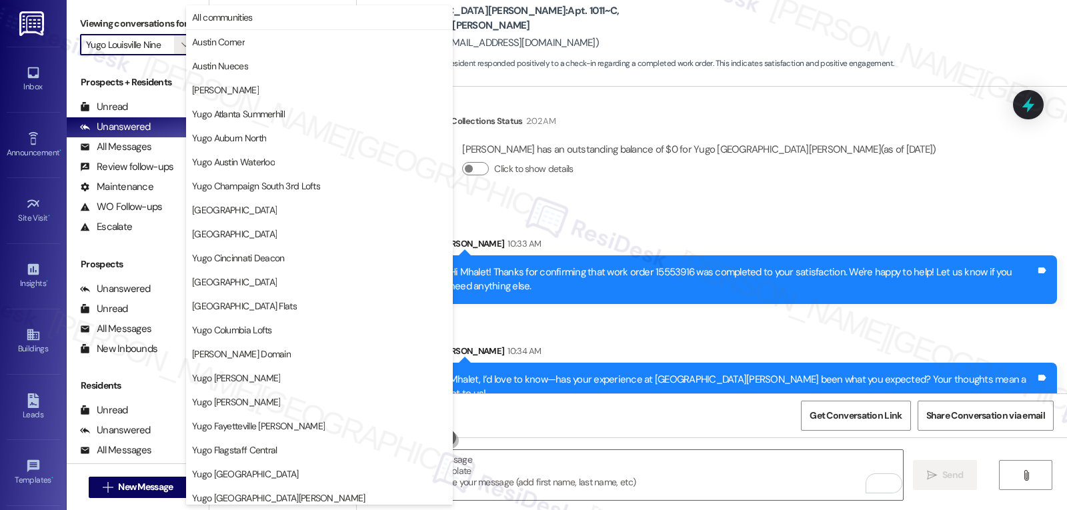
scroll to position [457, 0]
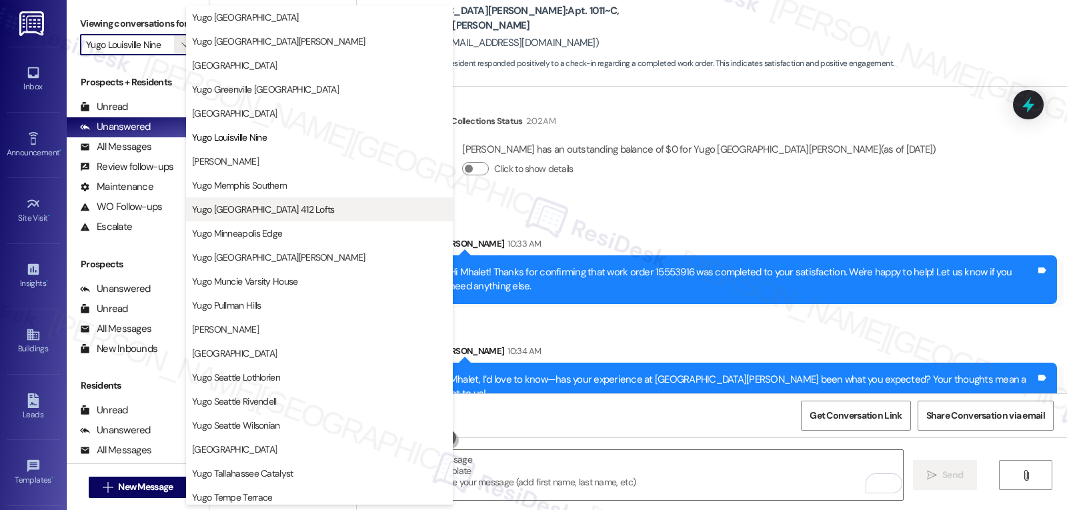
click at [277, 203] on span "Yugo [GEOGRAPHIC_DATA] 412 Lofts" at bounding box center [263, 209] width 143 height 13
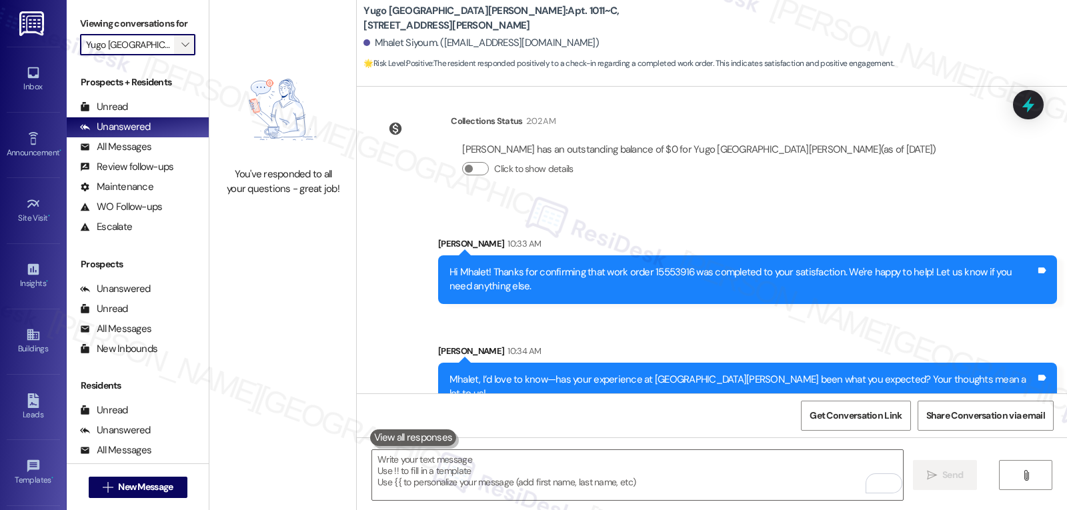
click at [179, 55] on span "" at bounding box center [185, 44] width 13 height 21
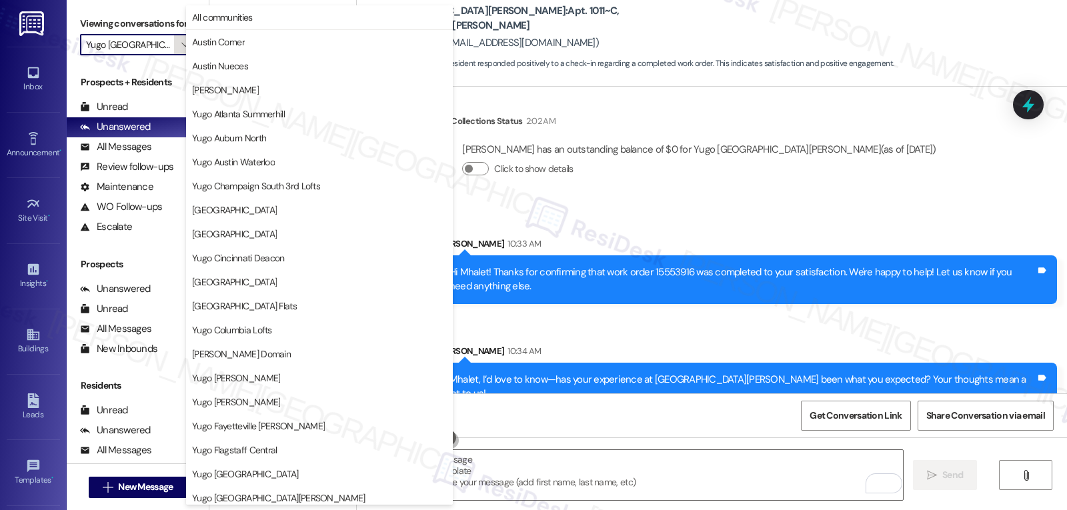
scroll to position [457, 0]
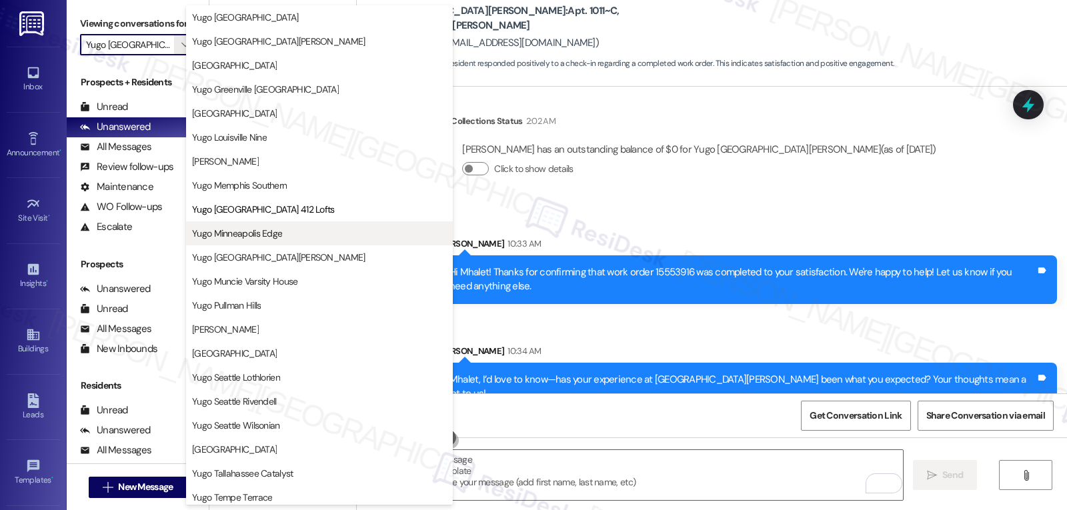
click at [290, 229] on span "Yugo Minneapolis Edge" at bounding box center [319, 233] width 255 height 13
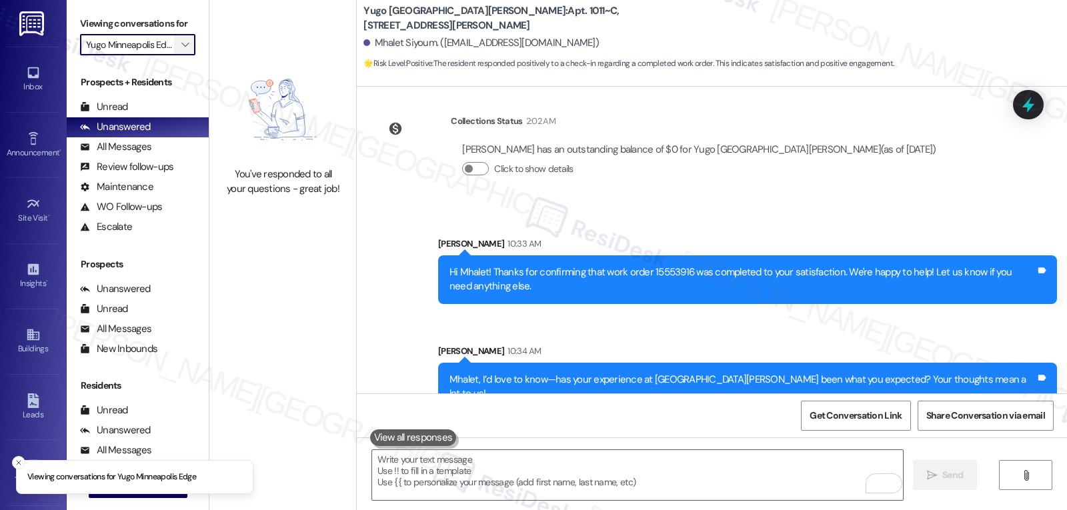
click at [181, 50] on icon "" at bounding box center [184, 44] width 7 height 11
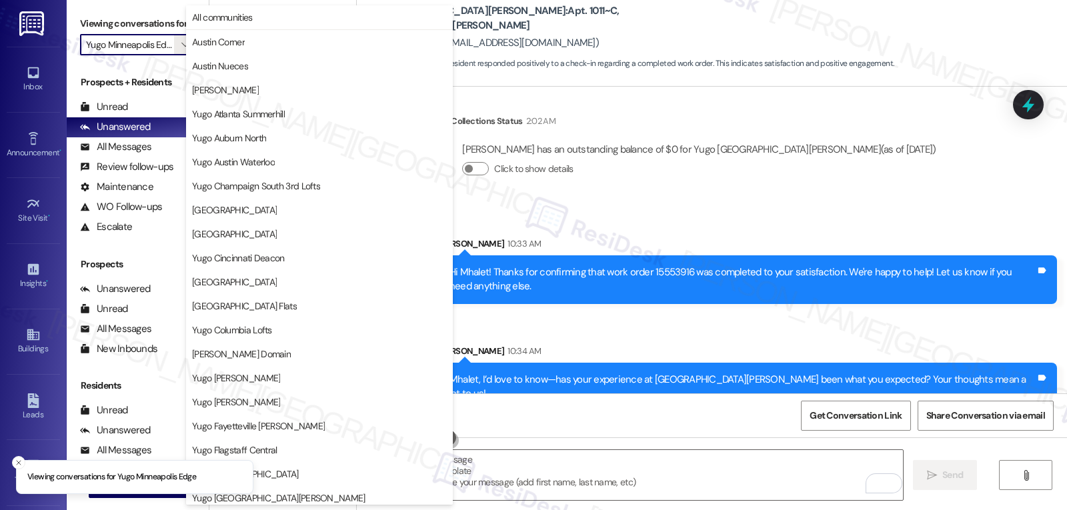
scroll to position [457, 0]
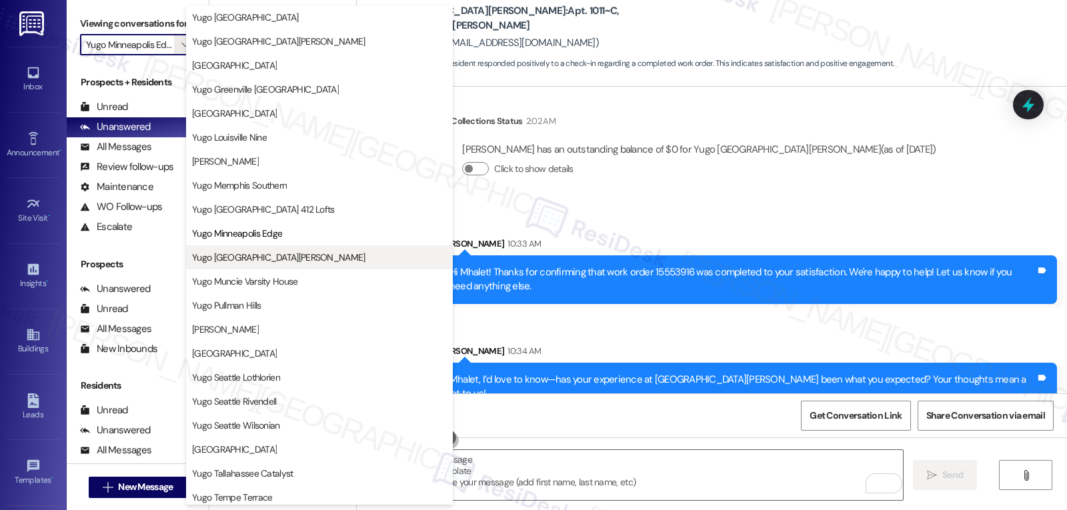
click at [288, 264] on button "Yugo [GEOGRAPHIC_DATA][PERSON_NAME]" at bounding box center [319, 257] width 267 height 24
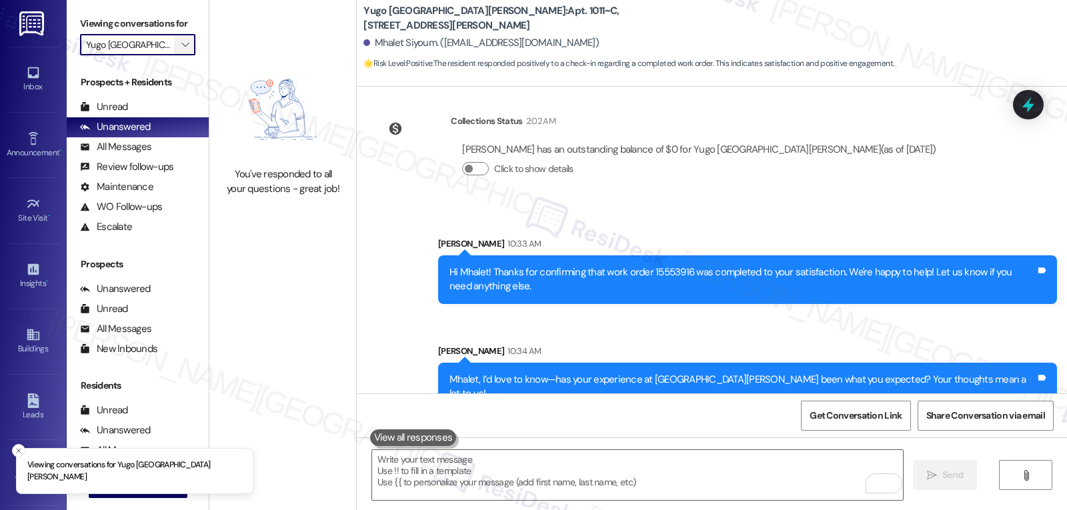
click at [181, 55] on span "" at bounding box center [185, 44] width 13 height 21
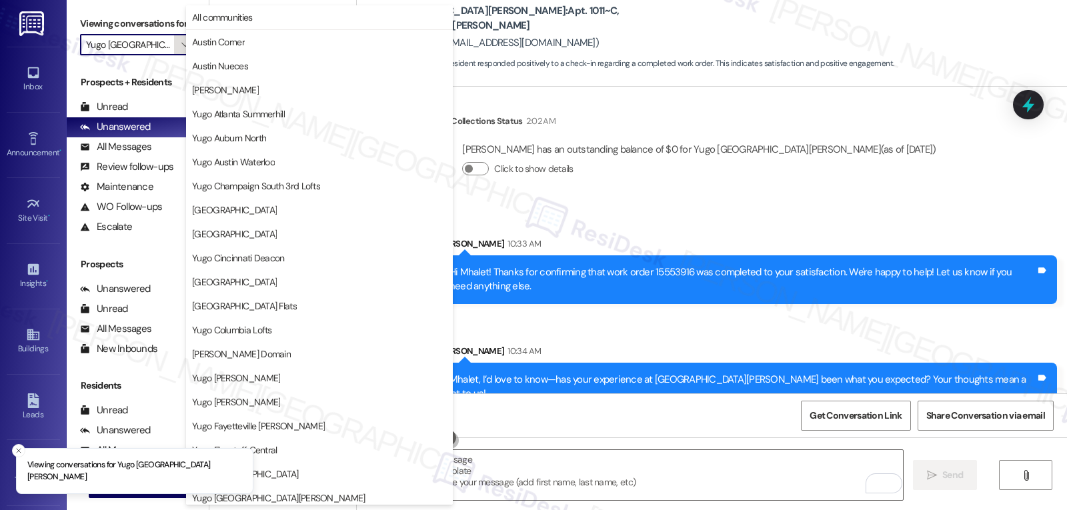
scroll to position [558, 0]
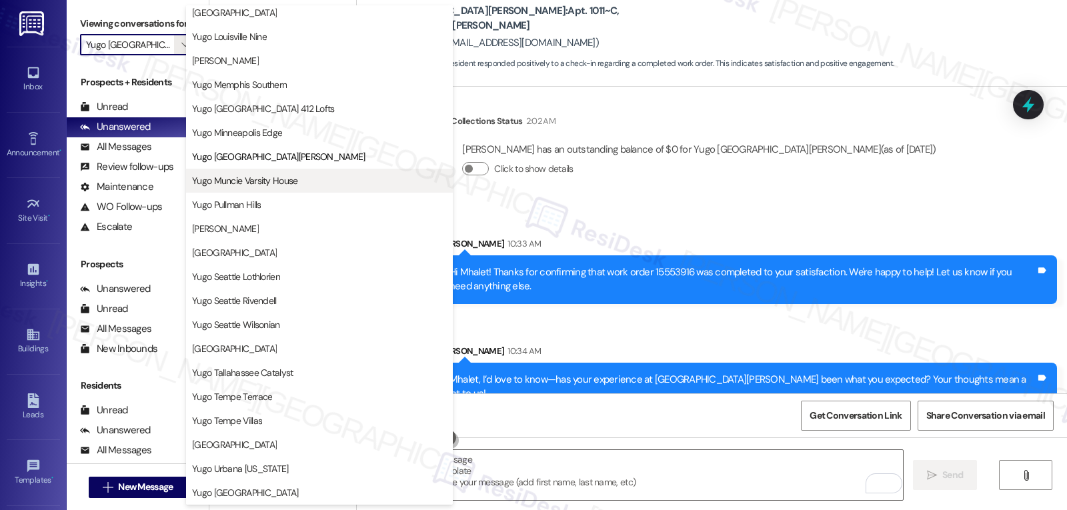
click at [281, 187] on button "Yugo Muncie Varsity House" at bounding box center [319, 181] width 267 height 24
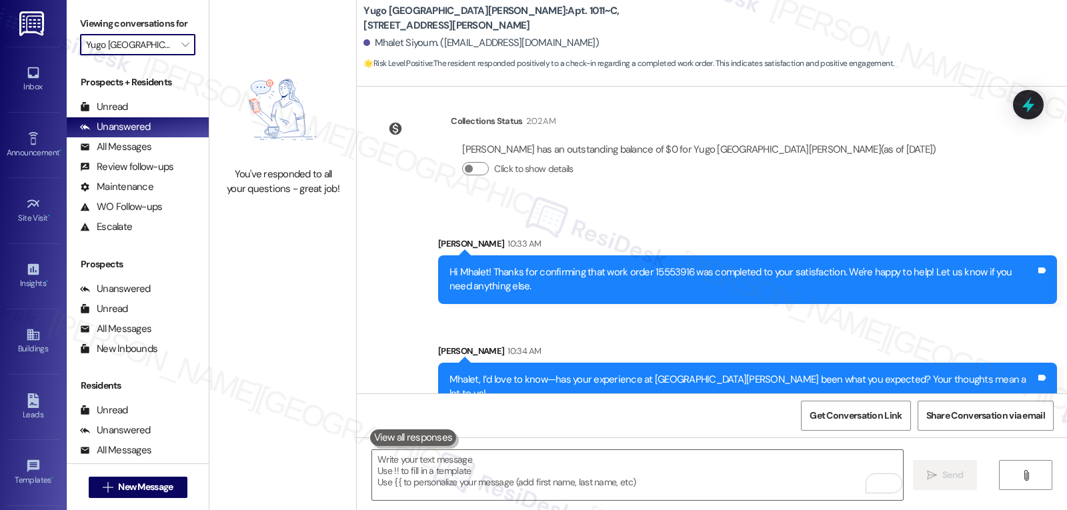
type input "Yugo Muncie Varsity House"
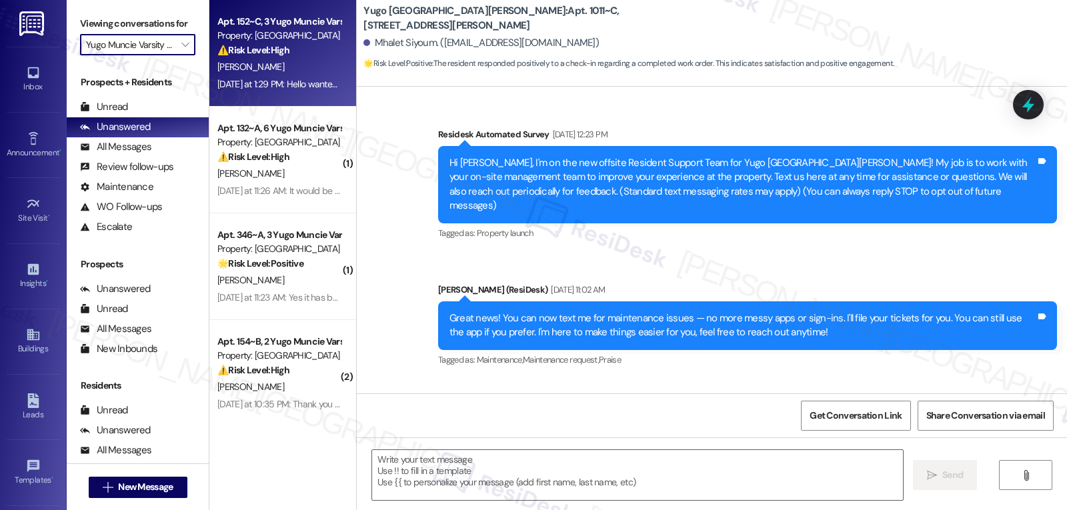
click at [279, 78] on div "[DATE] at 1:29 PM: Hello wanted to try and reach out here as I haven't had luck…" at bounding box center [635, 84] width 837 height 12
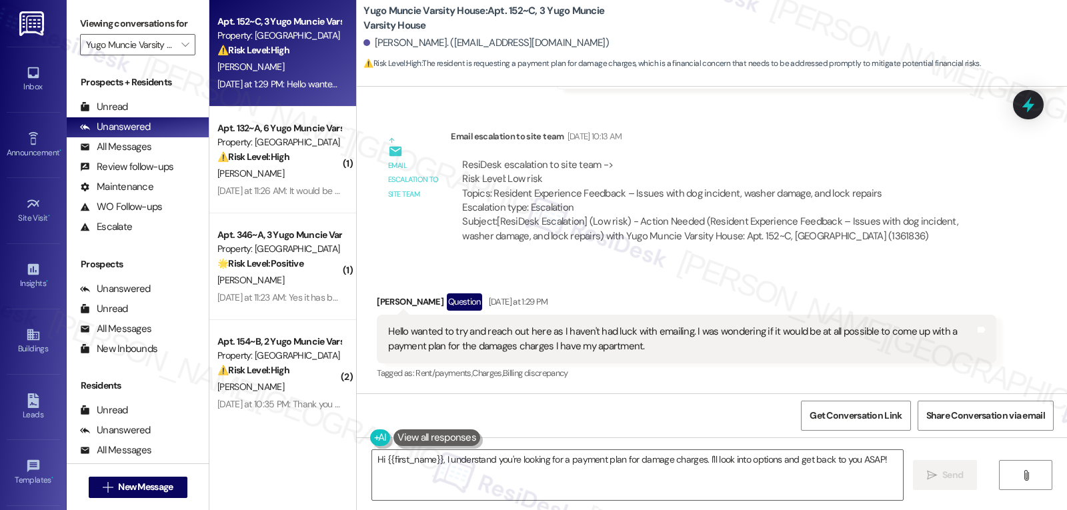
scroll to position [2205, 0]
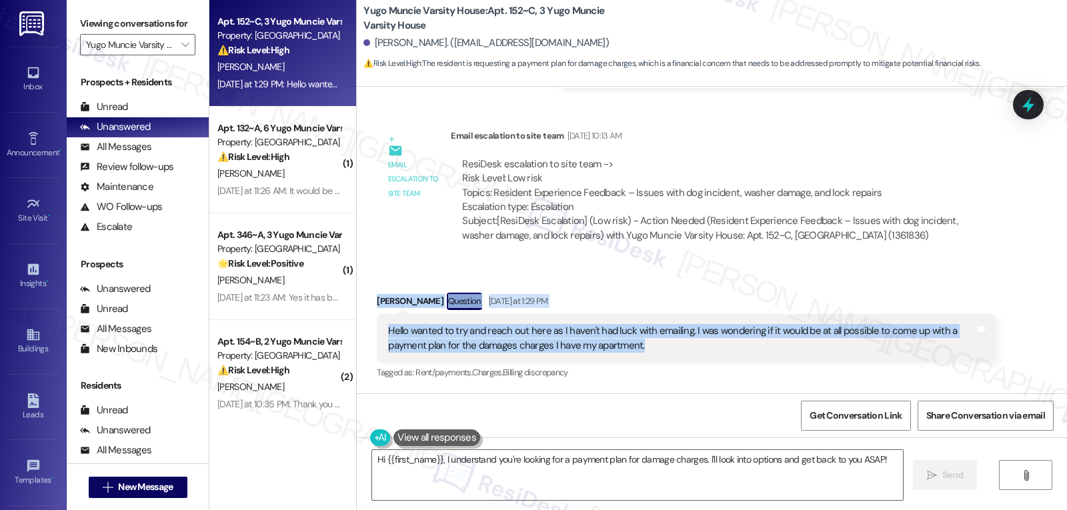
drag, startPoint x: 366, startPoint y: 304, endPoint x: 682, endPoint y: 340, distance: 317.7
click at [682, 340] on div "Received via SMS [PERSON_NAME] Question [DATE] at 1:29 PM Hello wanted to try a…" at bounding box center [686, 337] width 639 height 109
copy div "[PERSON_NAME] Question [DATE] at 1:29 PM Hello wanted to try and reach out here…"
click at [476, 470] on textarea "Hi {{first_name}}, I understand you're looking for a payment plan for damage ch…" at bounding box center [637, 475] width 531 height 50
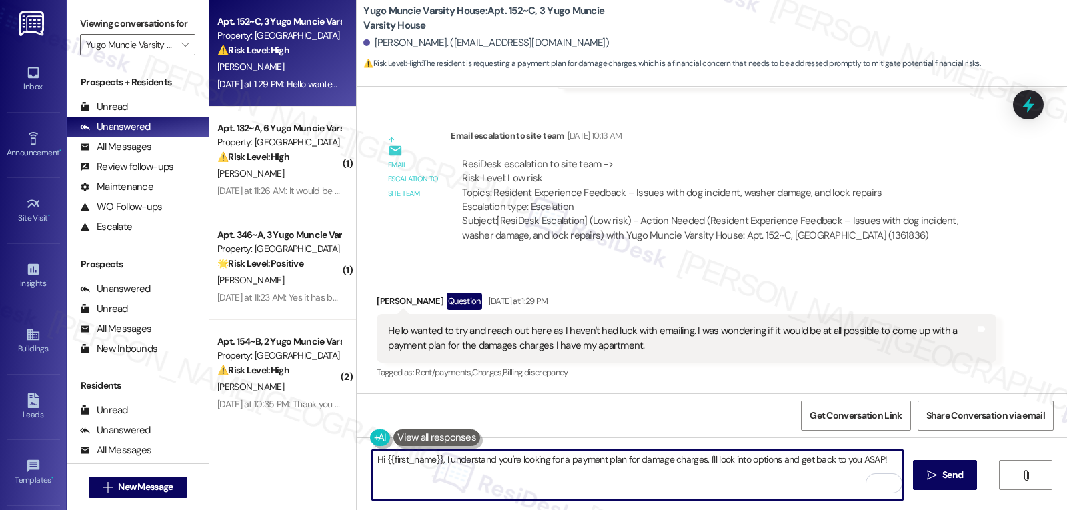
drag, startPoint x: 436, startPoint y: 460, endPoint x: 1021, endPoint y: 542, distance: 590.8
click at [1021, 510] on html "Inbox Go to Inbox Announcement • Send A Text Announcement Site Visit • Go to Si…" at bounding box center [533, 255] width 1067 height 510
click at [681, 480] on textarea "Hi {{first_name}}, thank you for reaching out!" at bounding box center [637, 475] width 531 height 50
paste textarea "I'm really sorry to hear you've had trouble getting a response by email."
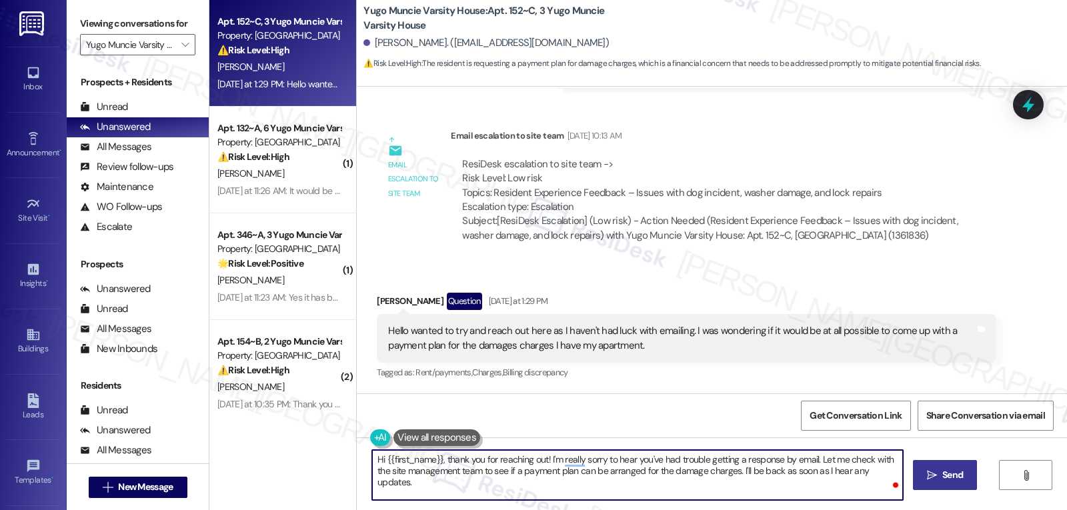
type textarea "Hi {{first_name}}, thank you for reaching out! I'm really sorry to hear you've …"
click at [925, 478] on span " Send" at bounding box center [946, 475] width 42 height 14
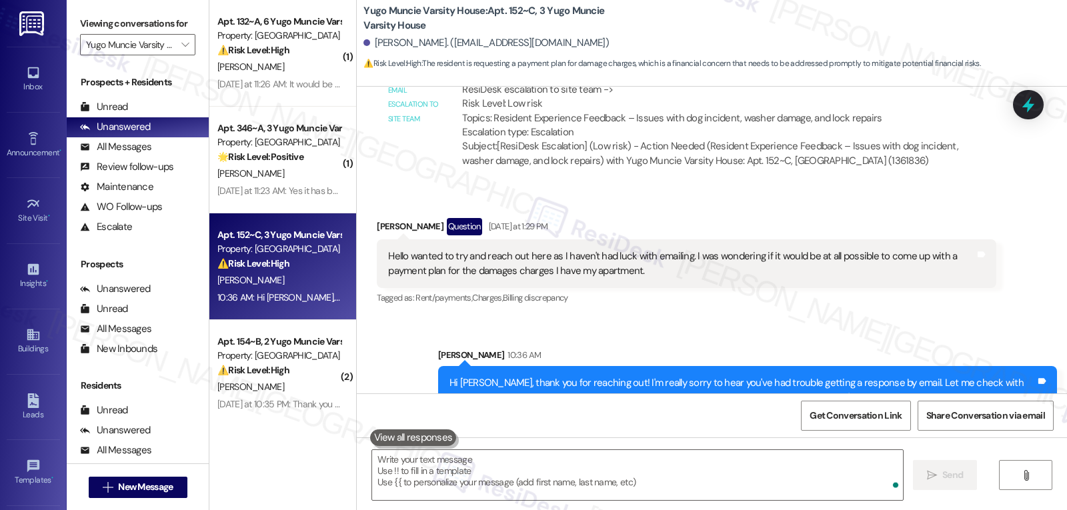
scroll to position [2311, 0]
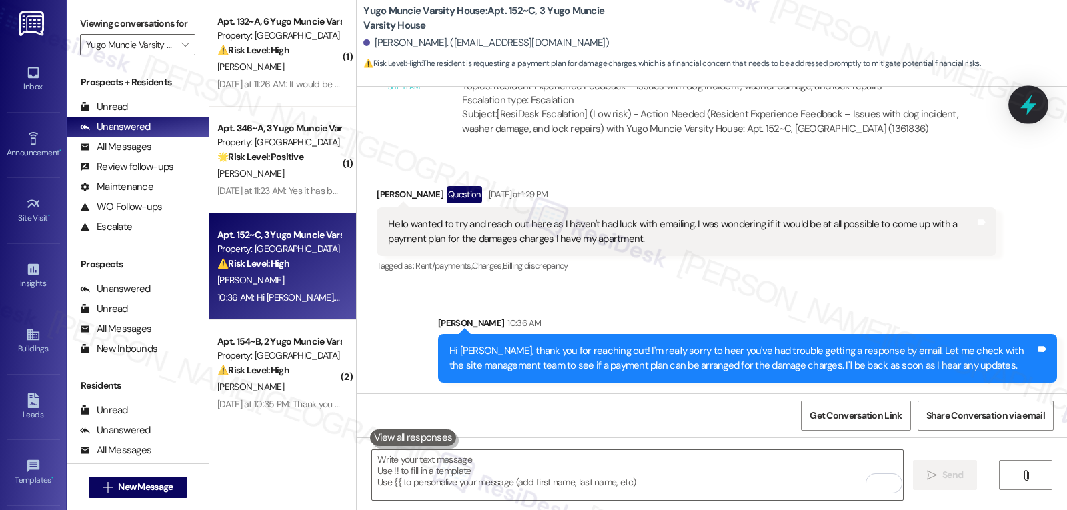
click at [1023, 113] on icon at bounding box center [1028, 104] width 23 height 23
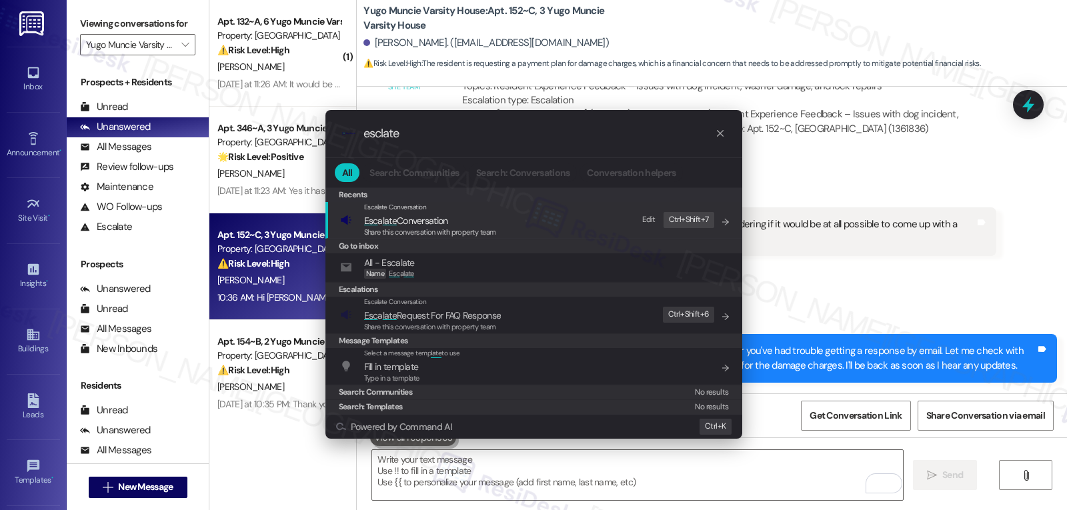
type input "esclate"
click at [492, 227] on span "Share this conversation with property team" at bounding box center [430, 231] width 132 height 9
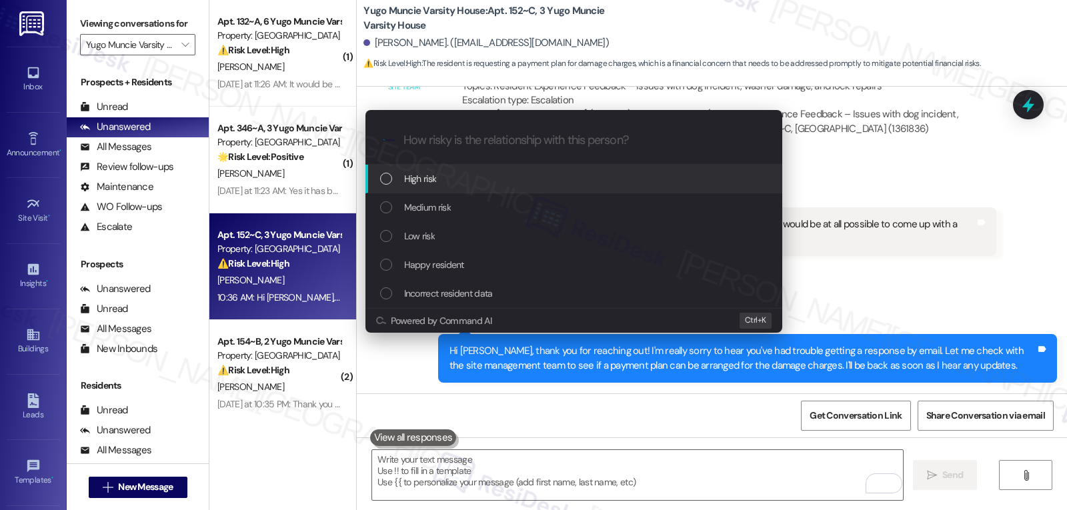
click at [484, 182] on div "High risk" at bounding box center [575, 178] width 390 height 15
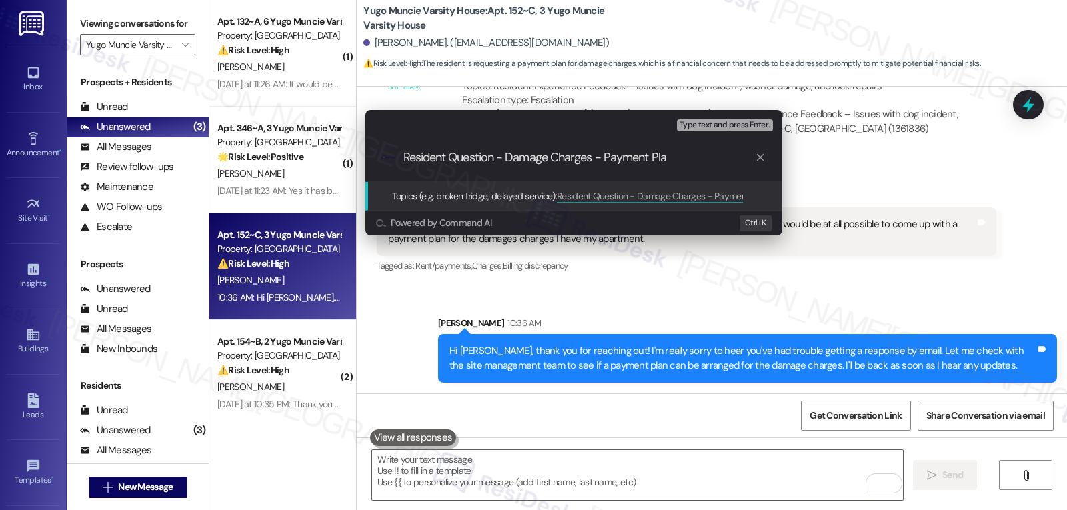
type input "Resident Question - Damage Charges - Payment Plan"
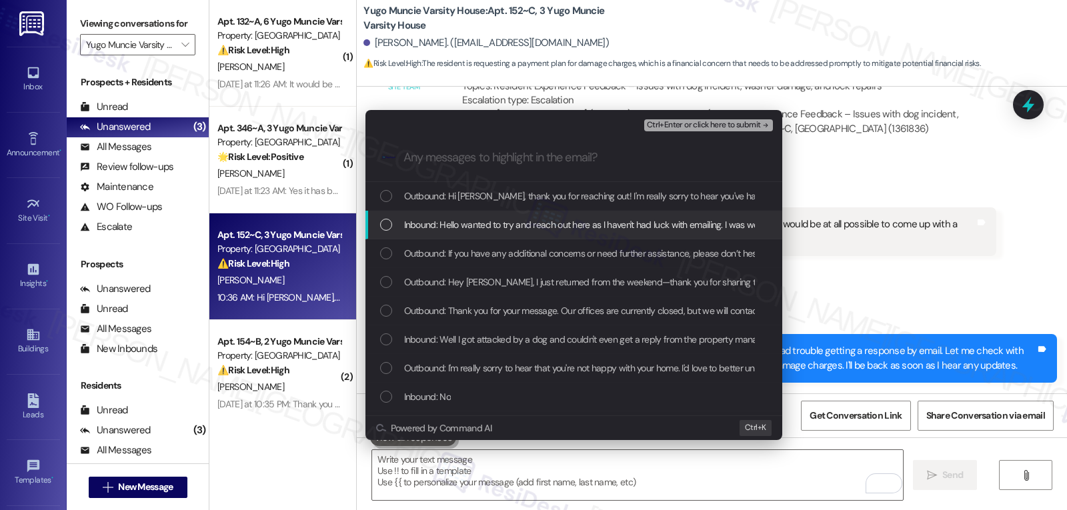
click at [376, 225] on div "Inbound: Hello wanted to try and reach out here as I haven't had luck with emai…" at bounding box center [574, 225] width 417 height 29
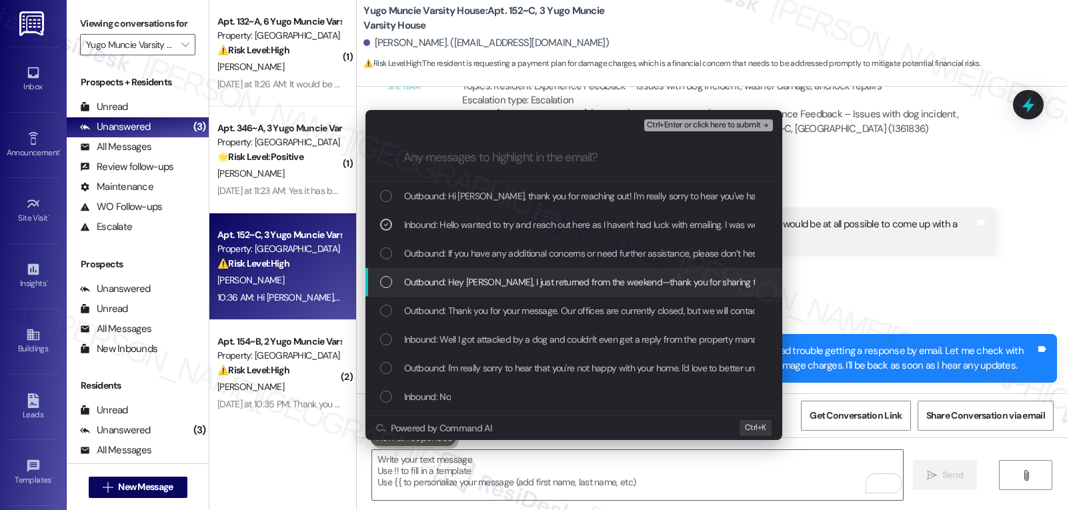
click at [388, 284] on div "List of options" at bounding box center [386, 282] width 12 height 12
click at [388, 284] on icon "List of options" at bounding box center [386, 282] width 9 height 9
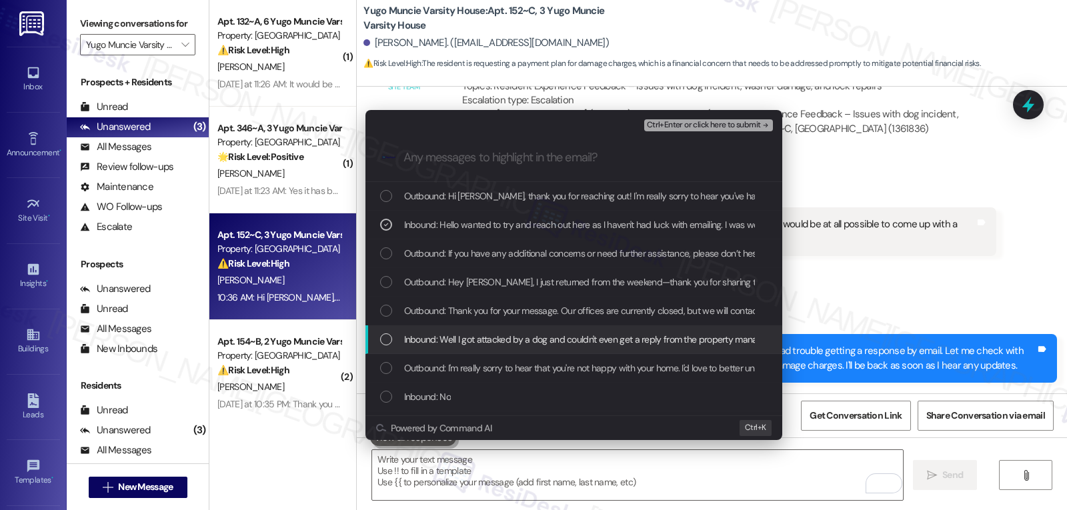
click at [388, 340] on div "List of options" at bounding box center [386, 340] width 12 height 12
click at [384, 340] on icon "List of options" at bounding box center [386, 339] width 9 height 9
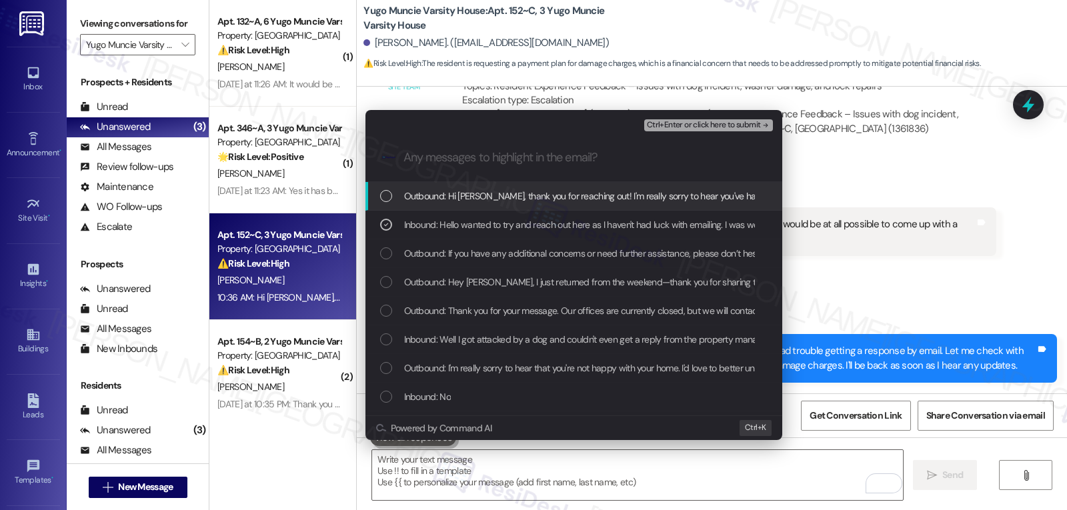
click at [724, 129] on span "Ctrl+Enter or click here to submit" at bounding box center [704, 125] width 114 height 9
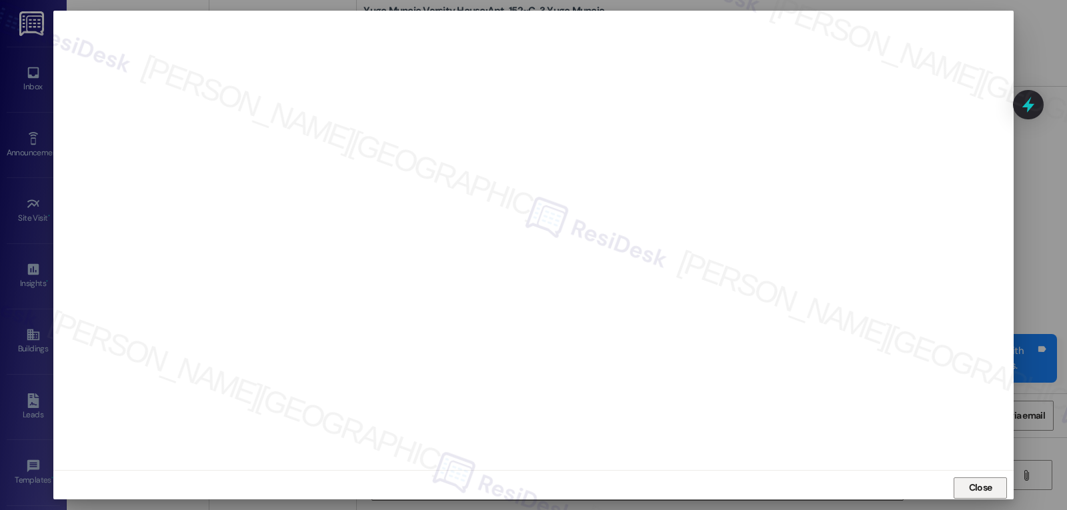
click at [994, 490] on button "Close" at bounding box center [980, 488] width 53 height 21
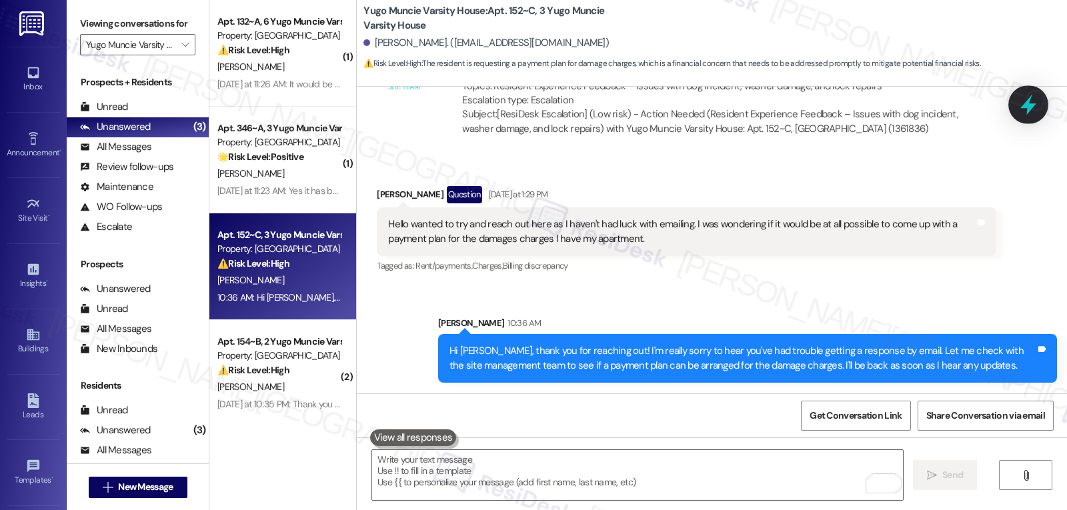
click at [1031, 111] on icon at bounding box center [1028, 104] width 23 height 23
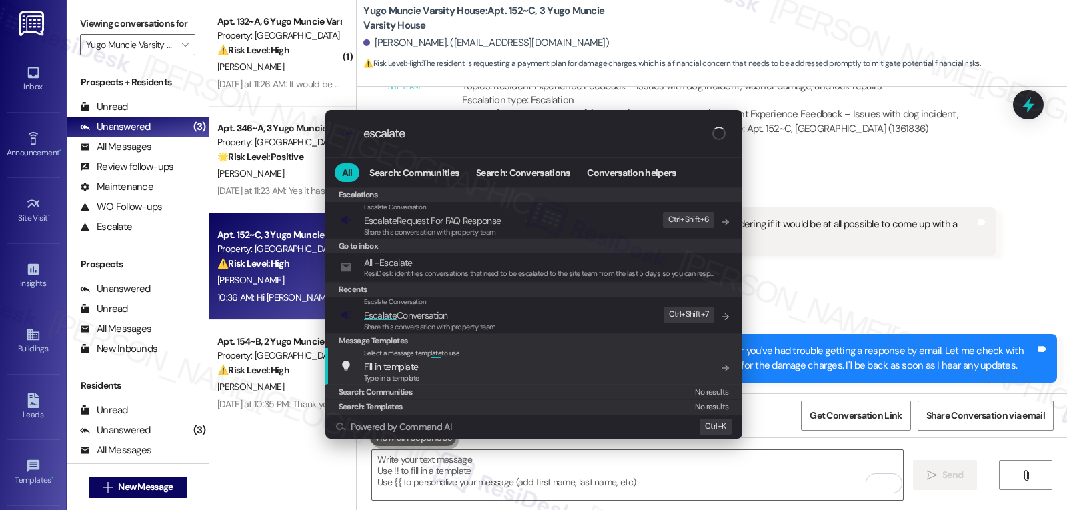
type input "escalate"
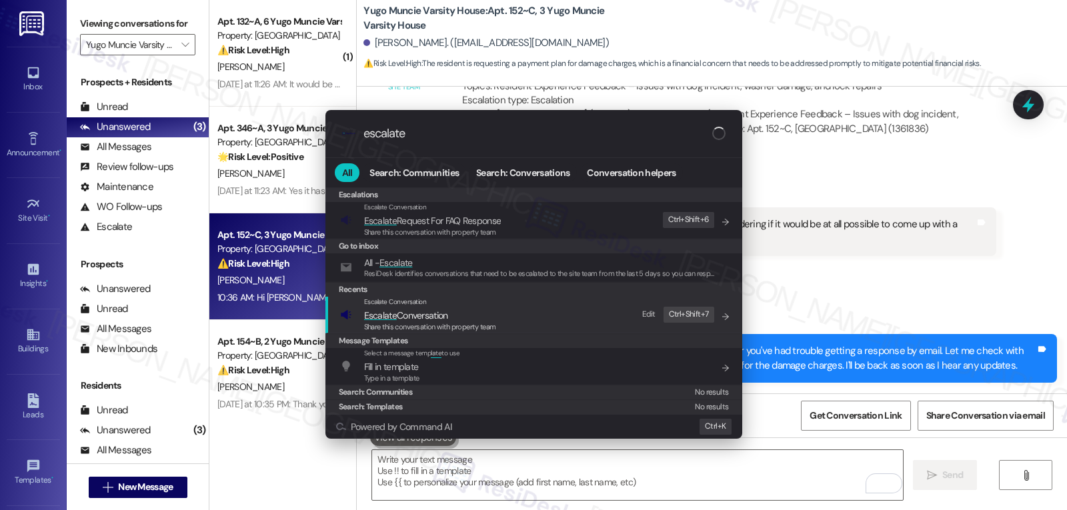
click at [460, 310] on span "Escalate Conversation" at bounding box center [430, 315] width 132 height 15
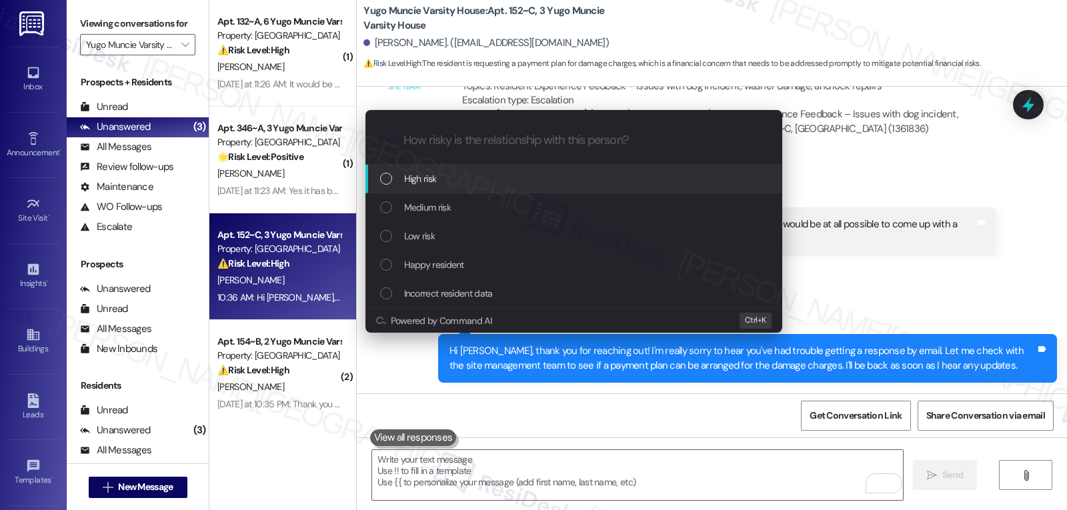
click at [486, 190] on div "High risk" at bounding box center [574, 179] width 417 height 29
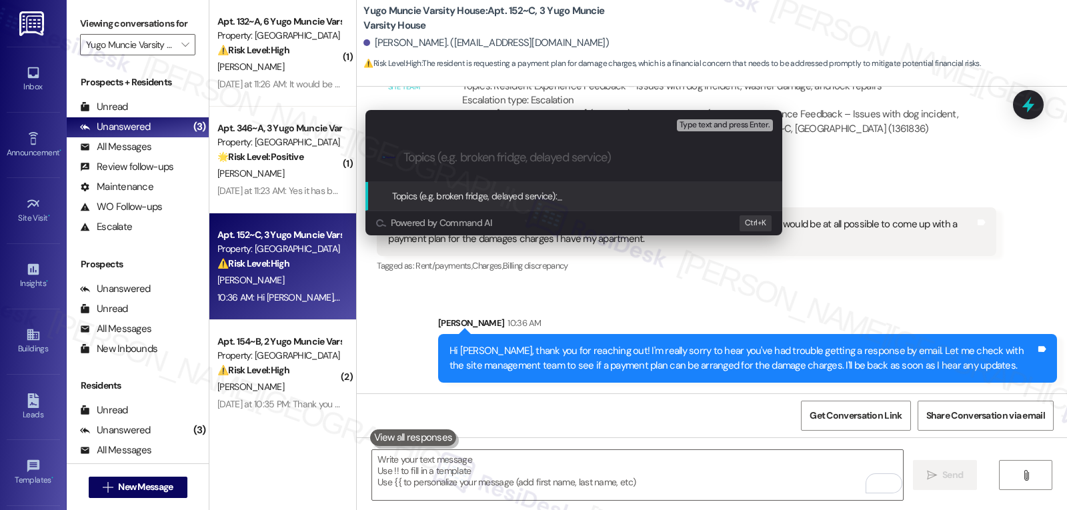
paste input "Resident Question - Damage Charges - Payment Plan"
type input "Resident Question - Damage Charges - Payment Plan"
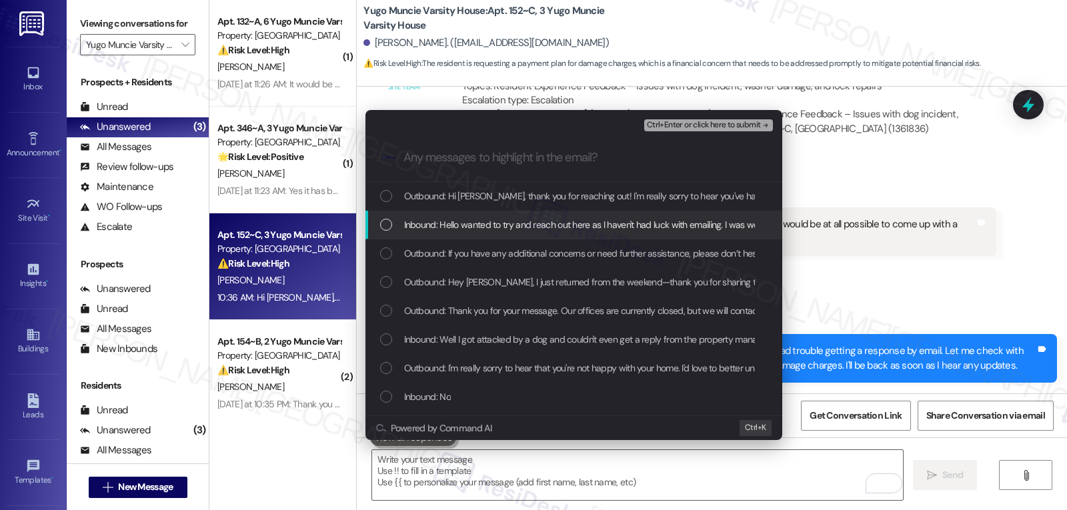
click at [522, 234] on div "Inbound: Hello wanted to try and reach out here as I haven't had luck with emai…" at bounding box center [574, 225] width 417 height 29
click at [710, 117] on div "Ctrl+Enter or click here to submit" at bounding box center [709, 125] width 131 height 17
click at [710, 122] on span "Ctrl+Enter or click here to submit" at bounding box center [704, 125] width 114 height 9
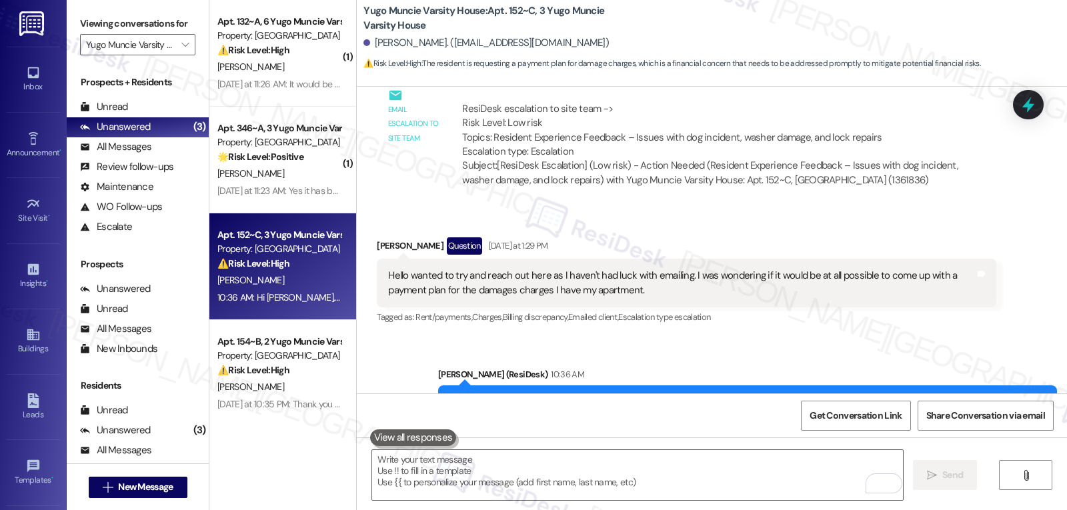
scroll to position [2331, 0]
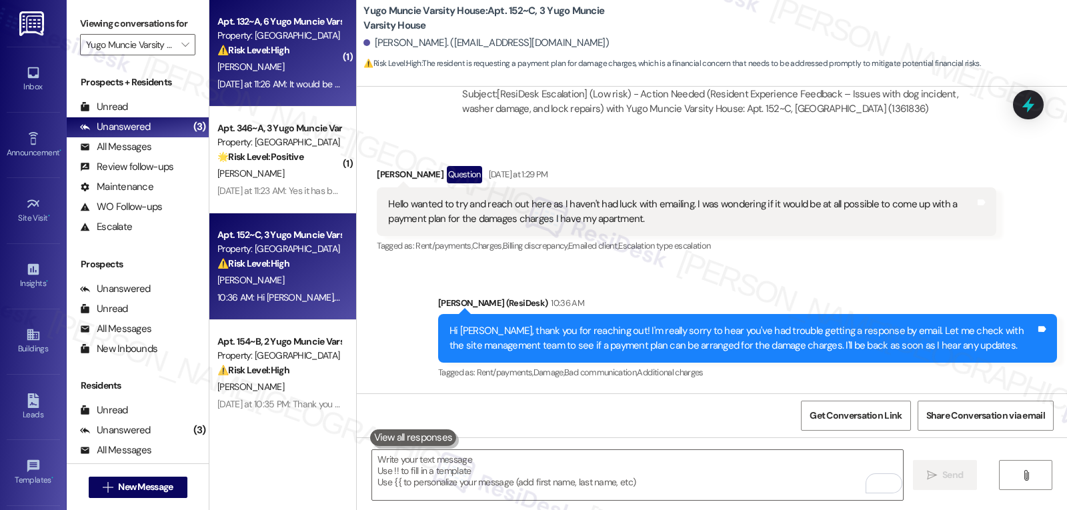
click at [323, 65] on div "[PERSON_NAME]" at bounding box center [279, 67] width 126 height 17
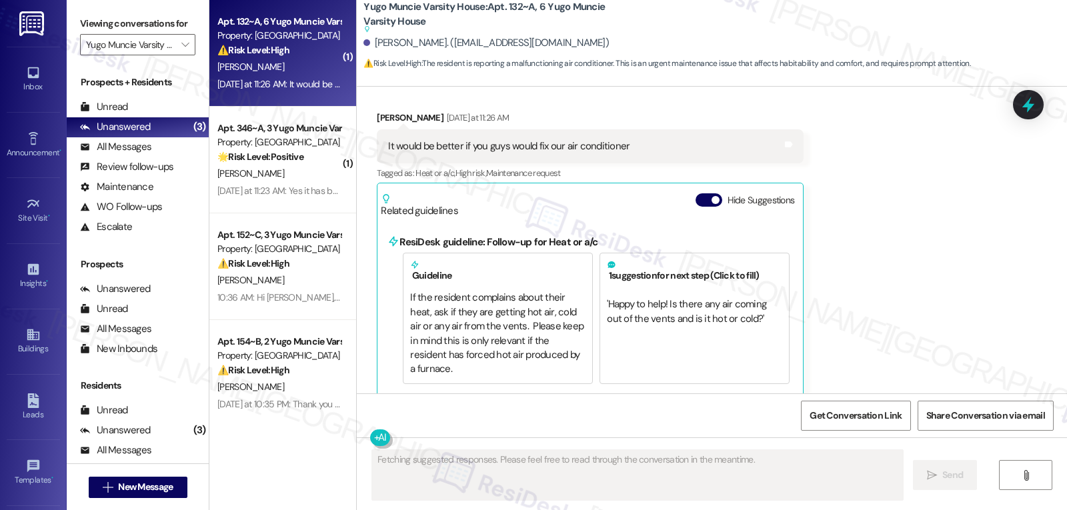
scroll to position [2686, 0]
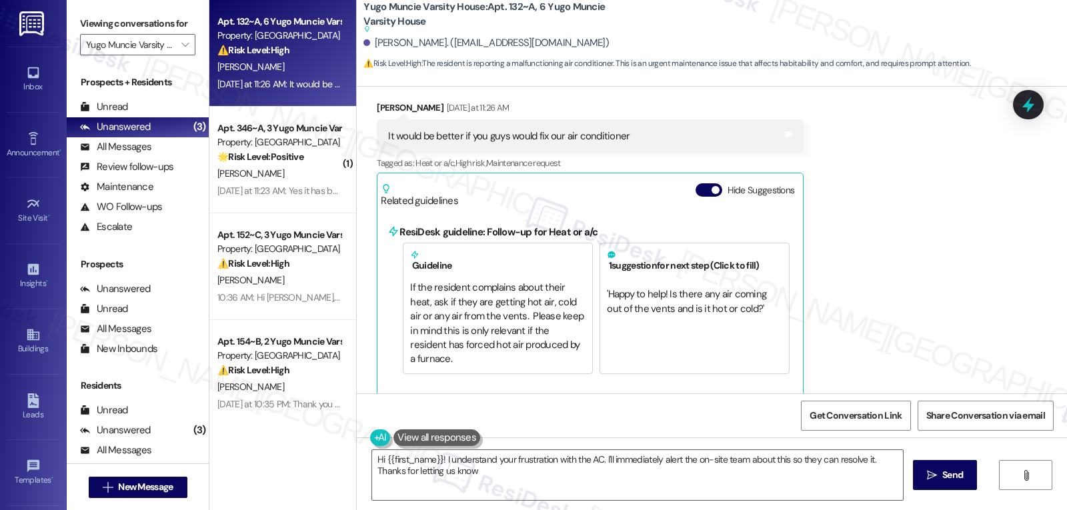
type textarea "Hi {{first_name}}! I understand your frustration with the AC. I'll immediately …"
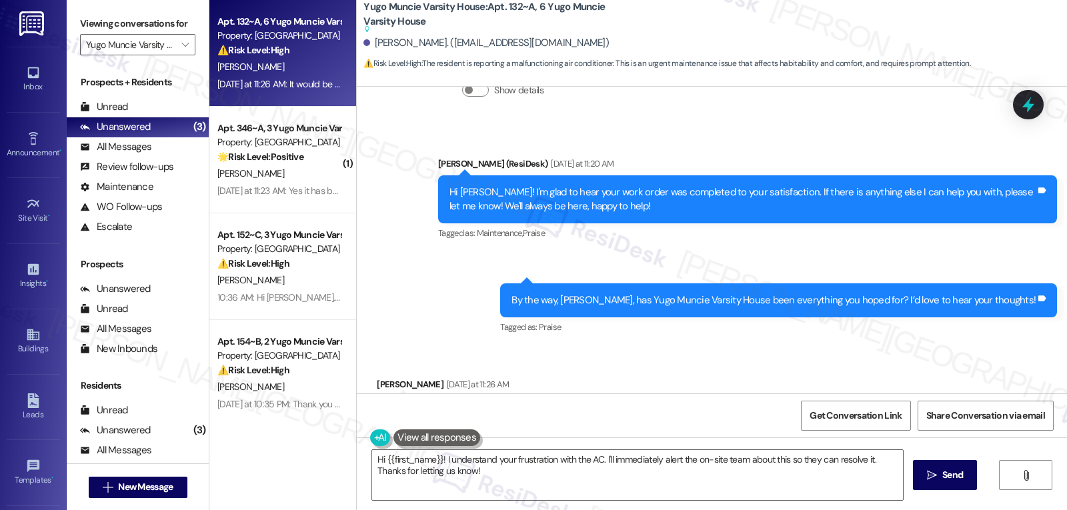
scroll to position [2543, 0]
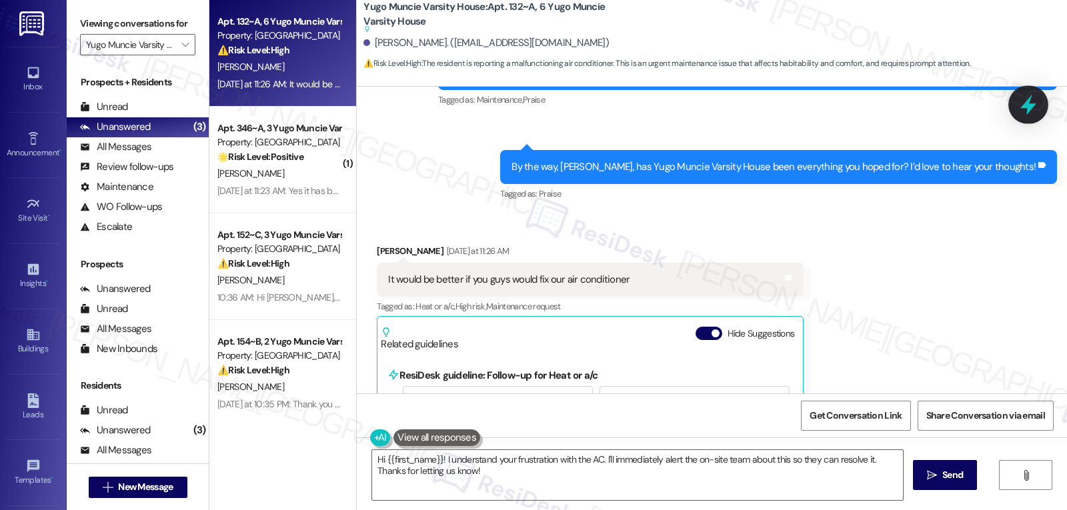
click at [1027, 109] on icon at bounding box center [1028, 104] width 23 height 23
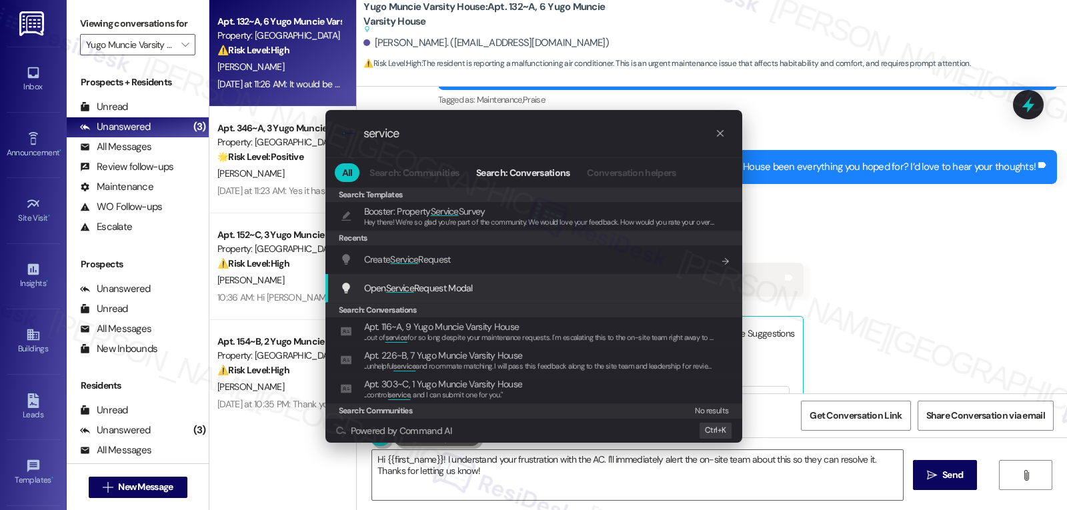
type input "service"
click at [440, 292] on span "Open Service Request Modal" at bounding box center [418, 288] width 109 height 12
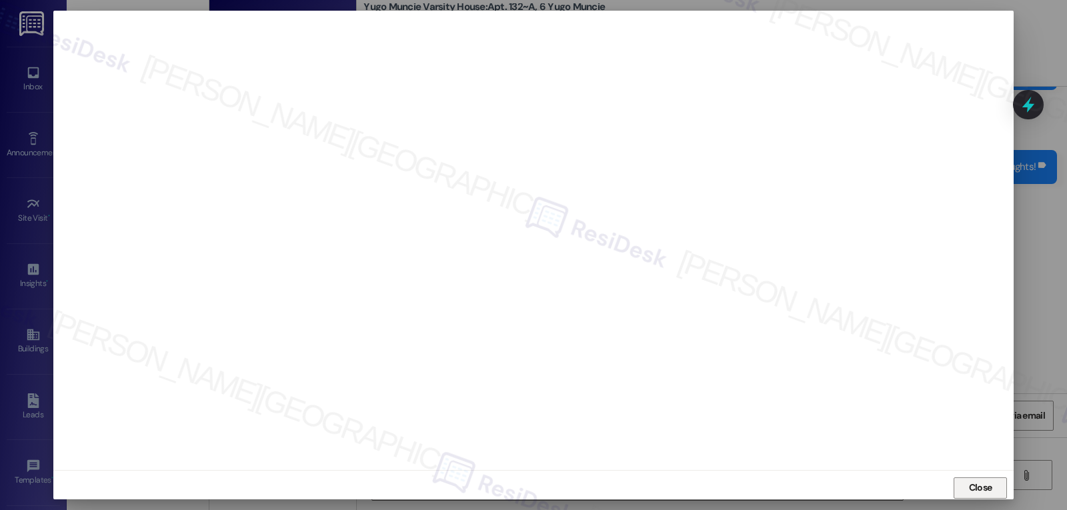
click at [969, 492] on span "Close" at bounding box center [980, 488] width 23 height 14
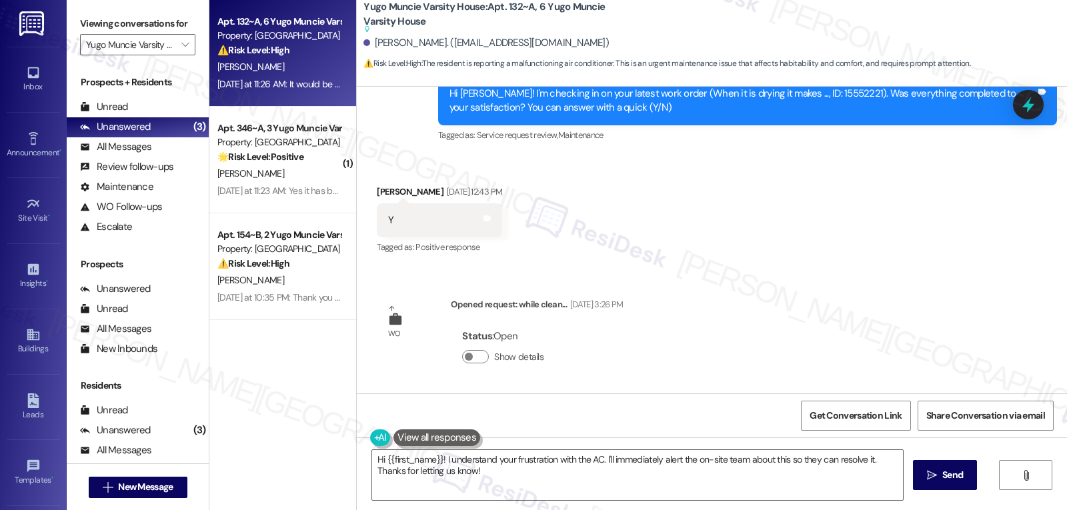
scroll to position [2810, 0]
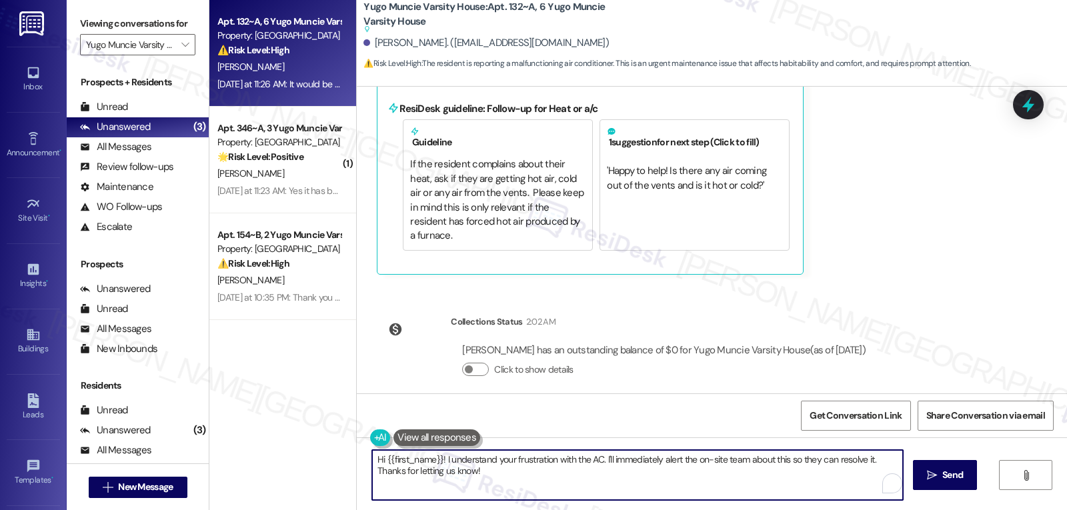
drag, startPoint x: 512, startPoint y: 486, endPoint x: 289, endPoint y: 409, distance: 235.6
click at [302, 424] on div "Apt. 132~A, 6 Yugo Muncie Varsity House Property: [GEOGRAPHIC_DATA] House ⚠️ Ri…" at bounding box center [638, 255] width 858 height 510
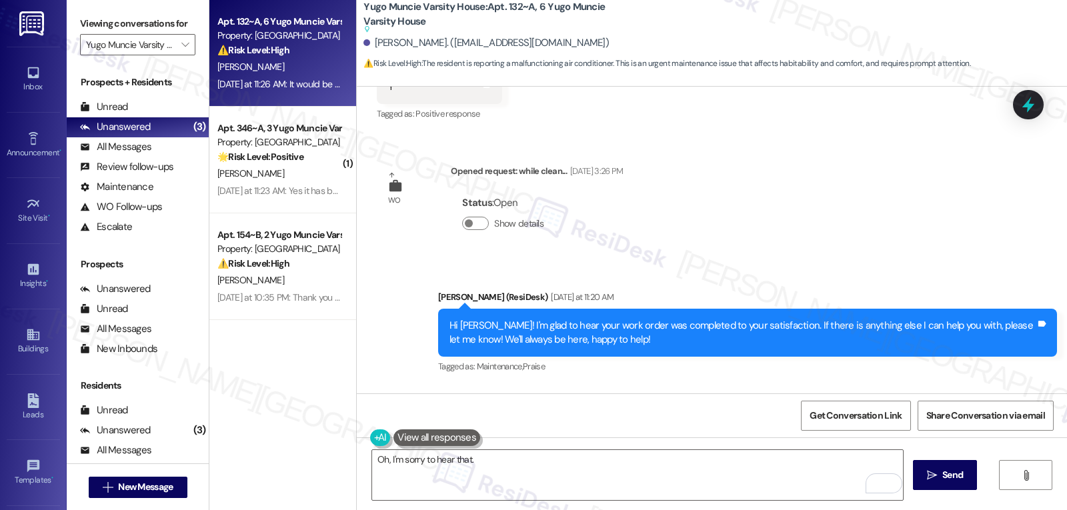
scroll to position [2676, 0]
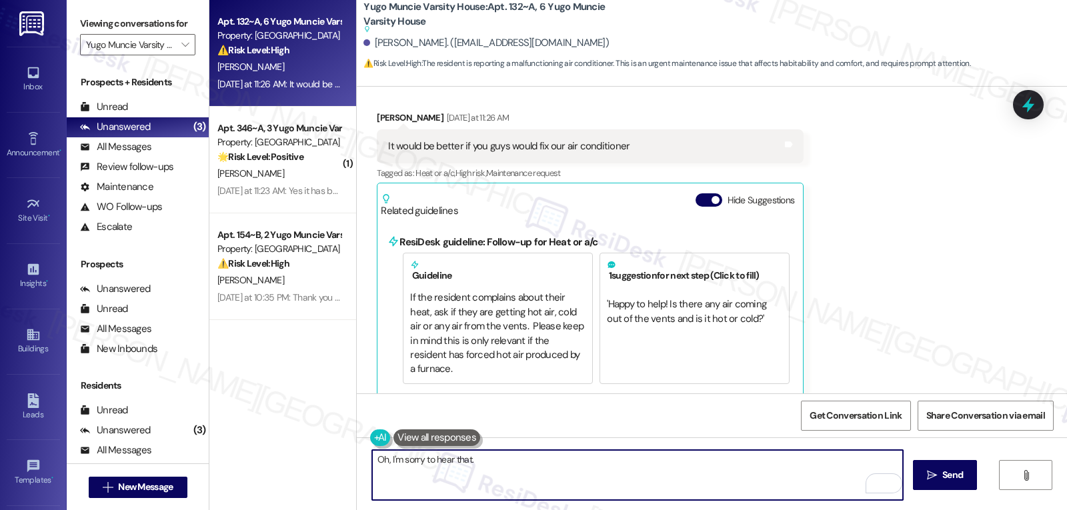
click at [550, 470] on textarea "Oh, I'm sorry to hear that." at bounding box center [637, 475] width 531 height 50
type textarea "Oh, I'm sorry to hear that, [PERSON_NAME]! May I ask what's happening with the …"
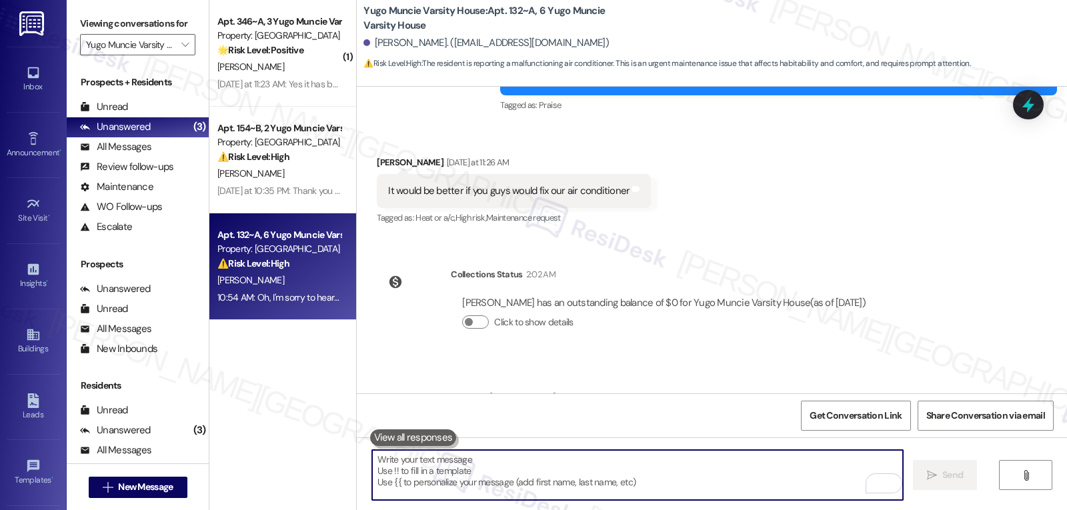
scroll to position [2692, 0]
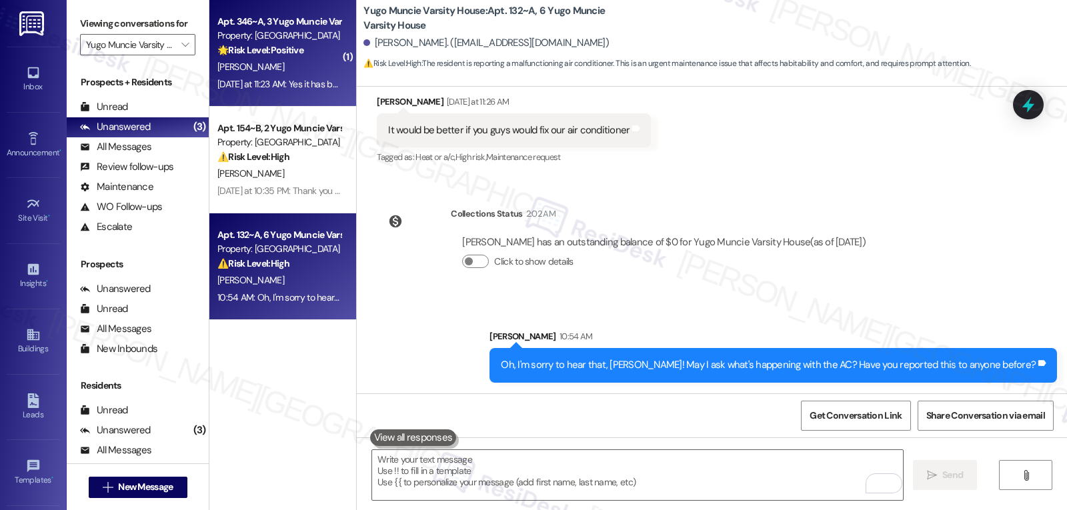
click at [264, 81] on div "[DATE] at 11:23 AM: Yes it has been a very good experience. [DATE] at 11:23 AM:…" at bounding box center [329, 84] width 225 height 12
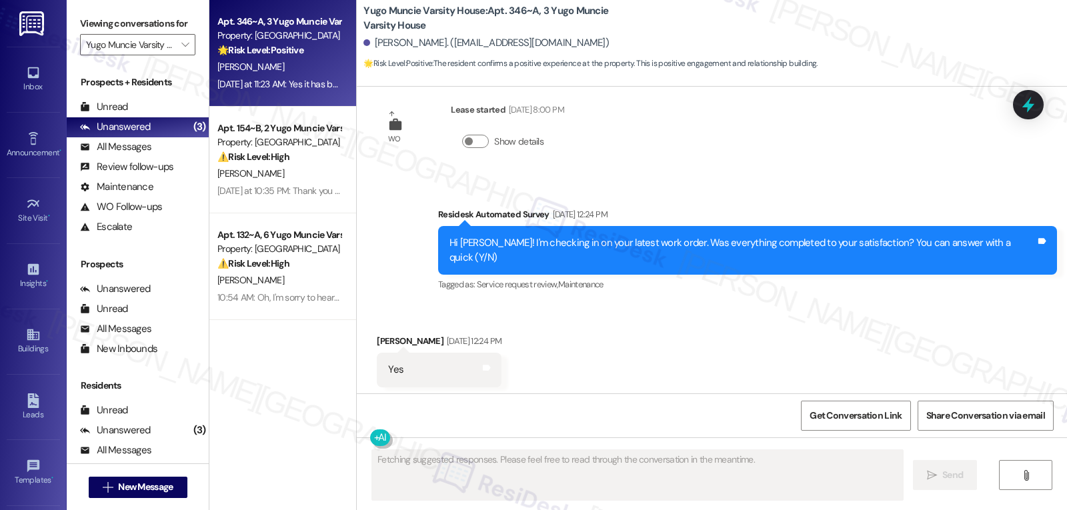
scroll to position [4213, 0]
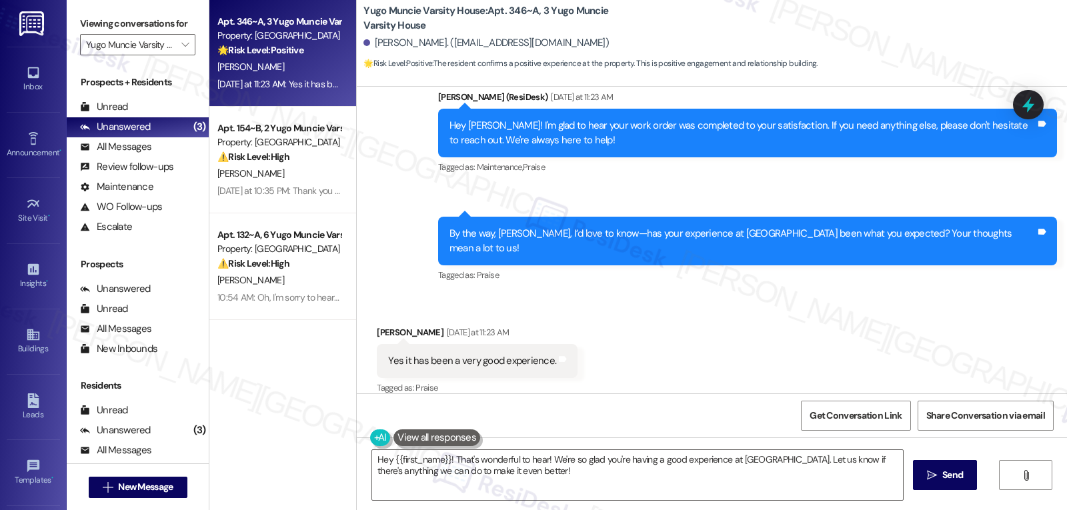
click at [923, 510] on html "Inbox Go to Inbox Announcement • Send A Text Announcement Site Visit • Go to Si…" at bounding box center [533, 255] width 1067 height 510
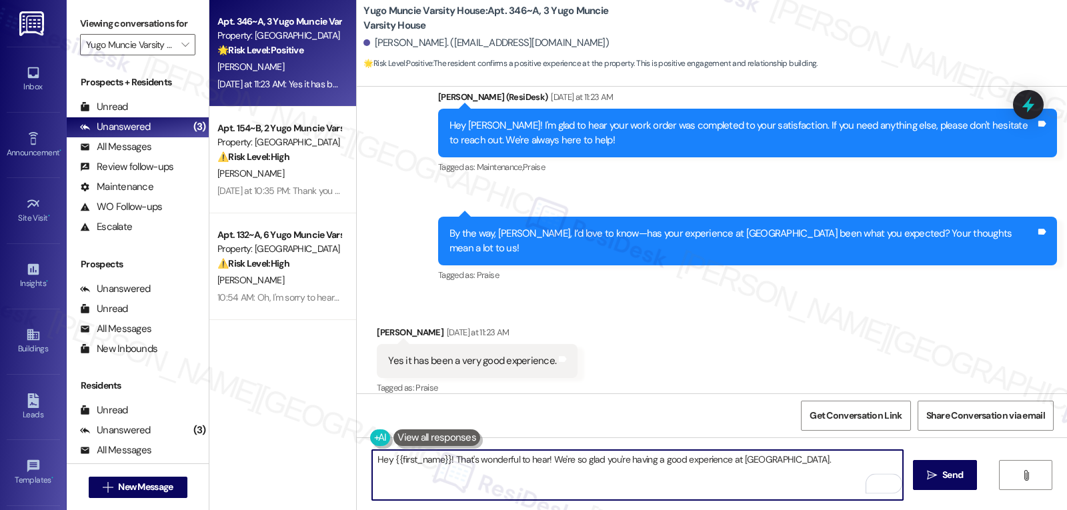
type textarea "Hey {{first_name}}! That's wonderful to hear! We're so glad you're having a goo…"
click at [855, 463] on textarea "Hey {{first_name}}! That's wonderful to hear! We're so glad you're having a goo…" at bounding box center [637, 475] width 531 height 50
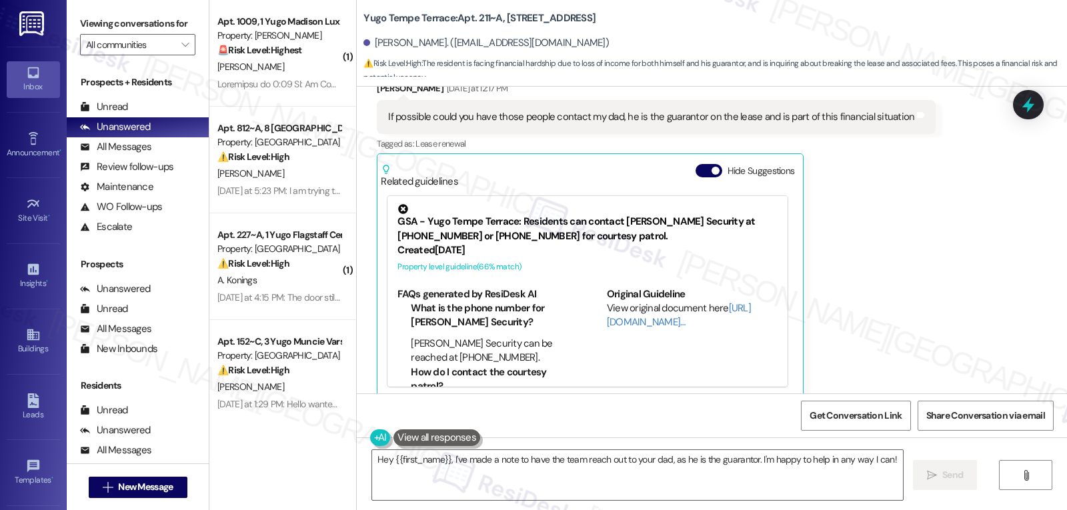
scroll to position [1123, 0]
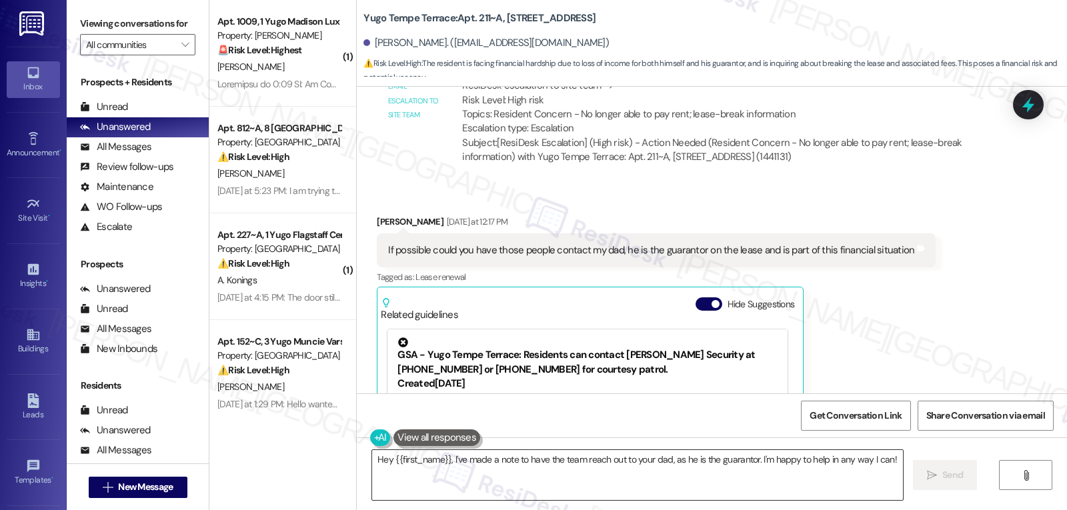
click at [449, 486] on textarea "Hey {{first_name}}, I've made a note to have the team reach out to your dad, as…" at bounding box center [637, 475] width 531 height 50
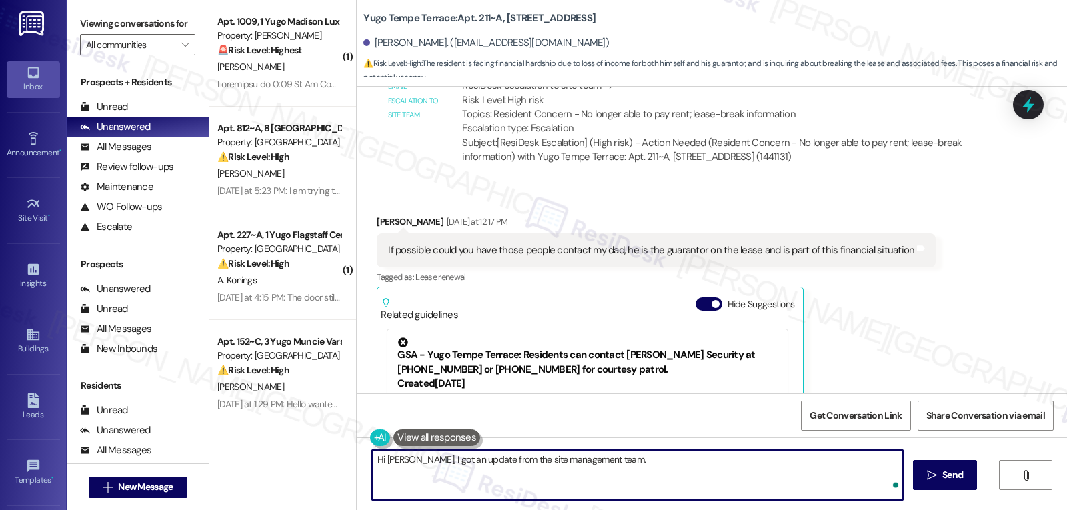
paste textarea "Unfortunately, there isn’t an option to pay a fee to cancel the lease. The only…"
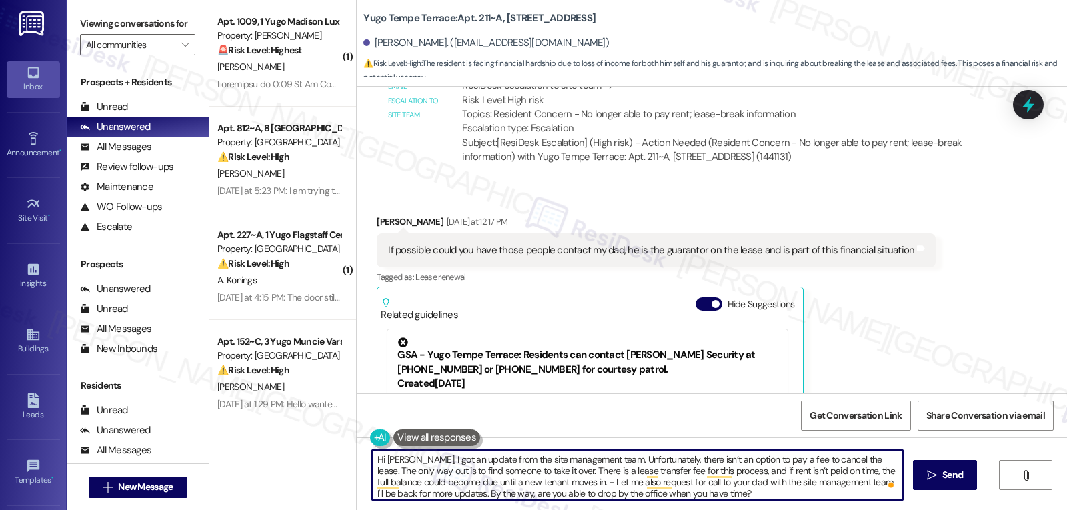
type textarea "Hi [PERSON_NAME], I got an update from the site management team. Unfortunately,…"
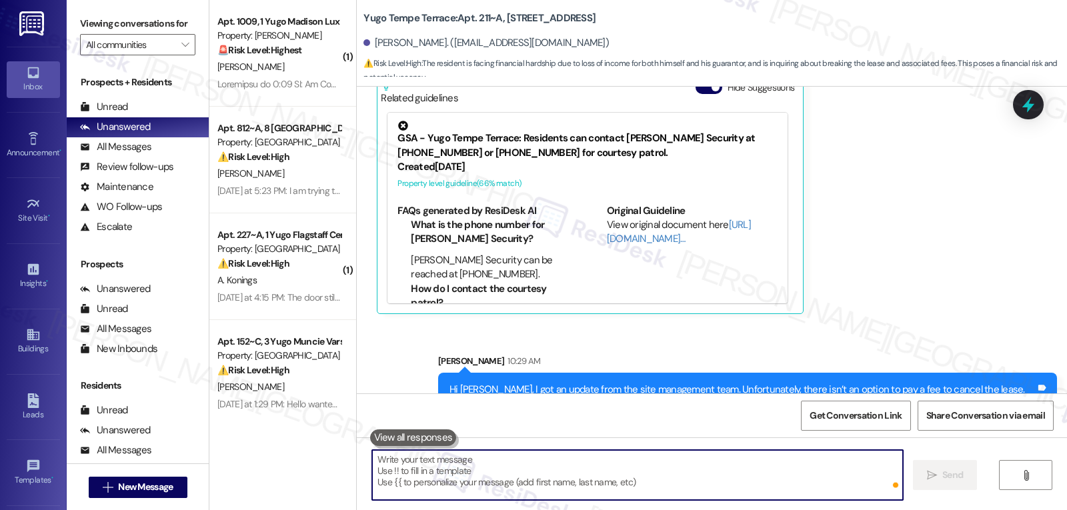
scroll to position [1393, 0]
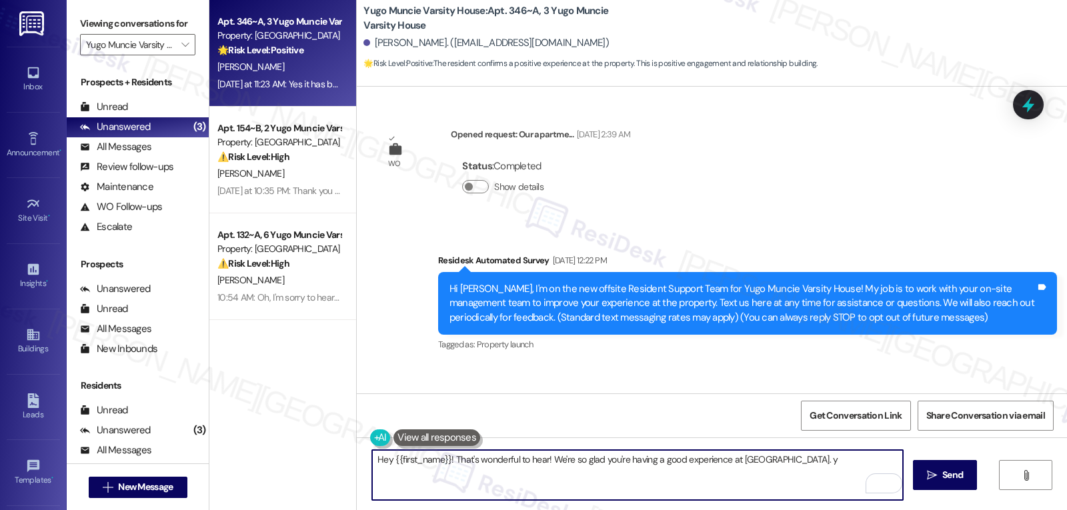
scroll to position [4213, 0]
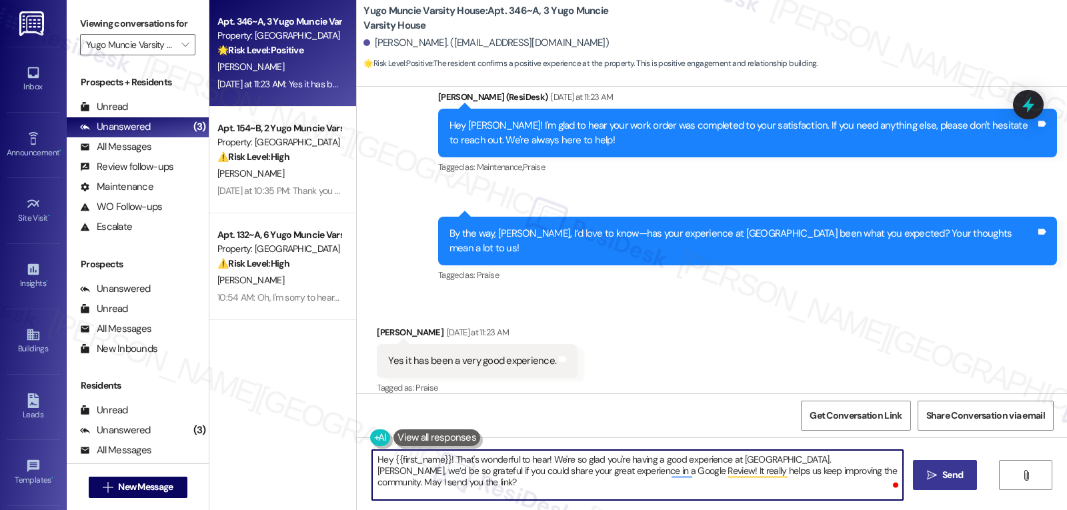
type textarea "Hey {{first_name}}! That's wonderful to hear! We're so glad you're having a goo…"
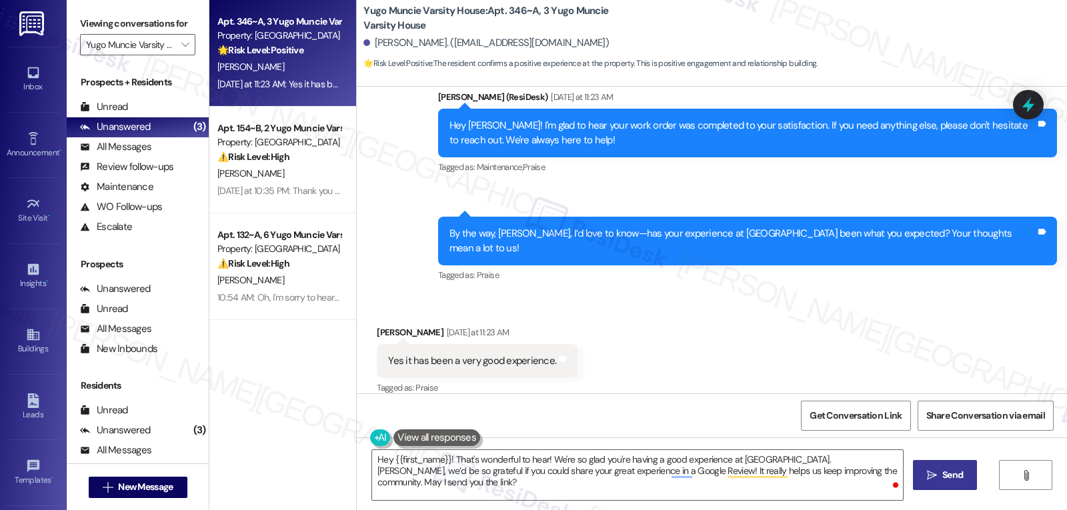
click at [943, 467] on button " Send" at bounding box center [945, 475] width 65 height 30
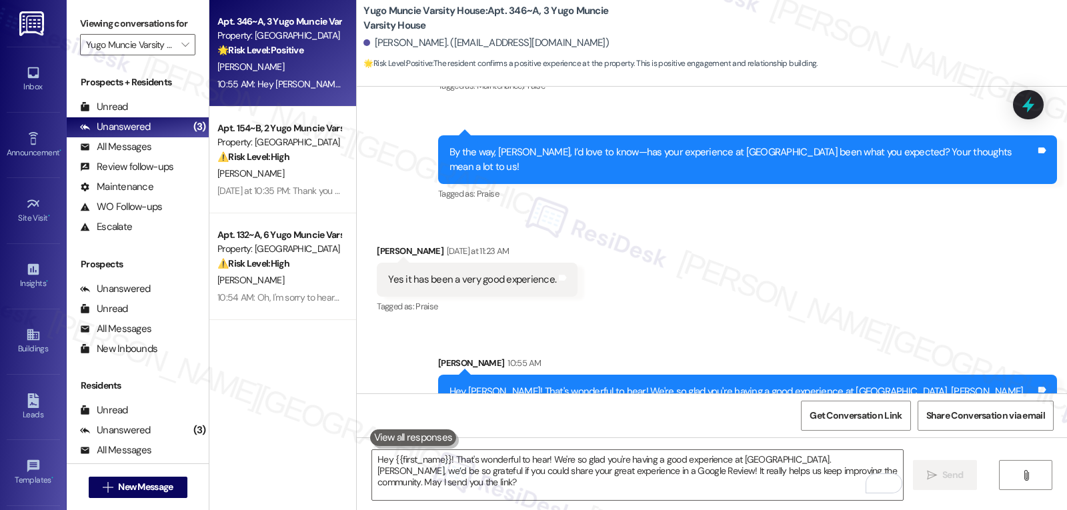
scroll to position [4321, 0]
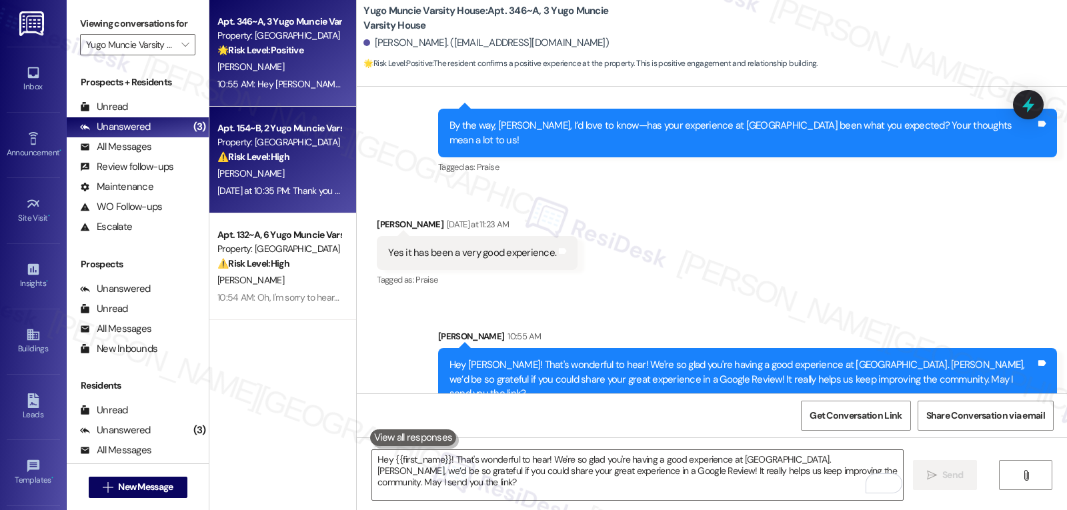
click at [260, 167] on div "[PERSON_NAME]" at bounding box center [279, 173] width 126 height 17
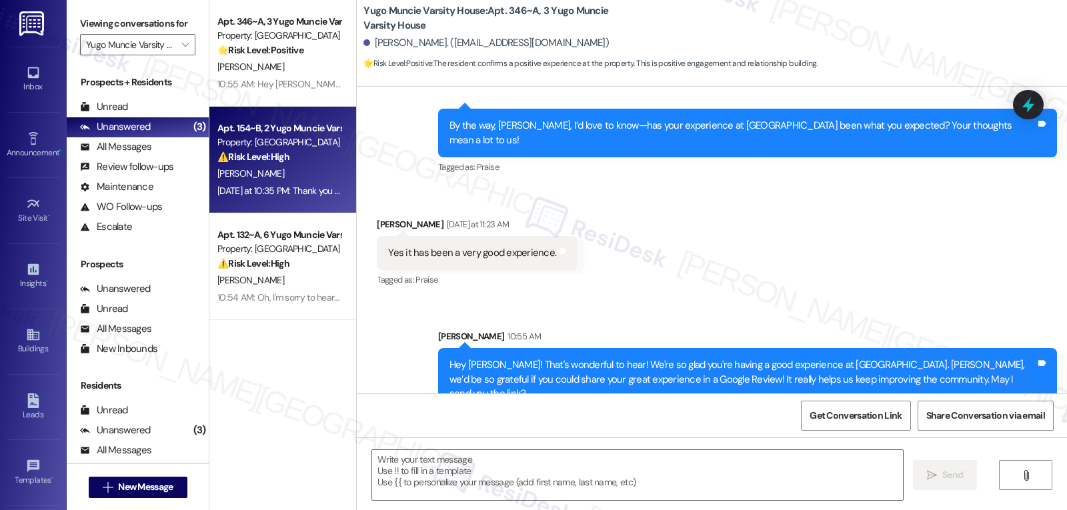
type textarea "Fetching suggested responses. Please feel free to read through the conversation…"
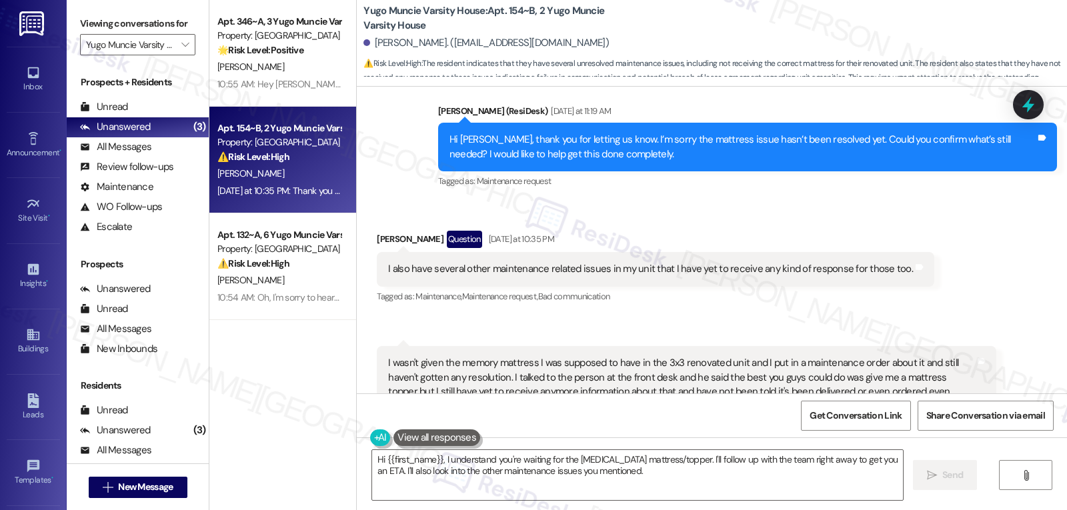
scroll to position [442, 0]
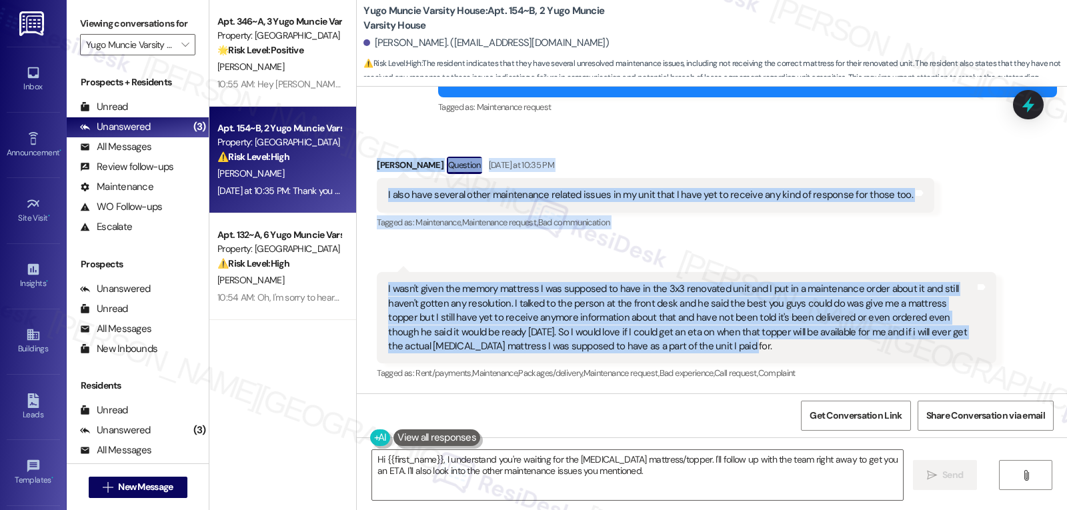
drag, startPoint x: 364, startPoint y: 167, endPoint x: 730, endPoint y: 357, distance: 412.1
click at [730, 357] on div "Received via SMS Madelyn Puls Question Yesterday at 10:35 PM I also have severa…" at bounding box center [712, 260] width 710 height 266
copy div "Madelyn Puls Question Yesterday at 10:35 PM I also have several other maintenan…"
click at [614, 479] on textarea "Hi {{first_name}}, I understand you're waiting for the memory foam mattress/top…" at bounding box center [637, 475] width 531 height 50
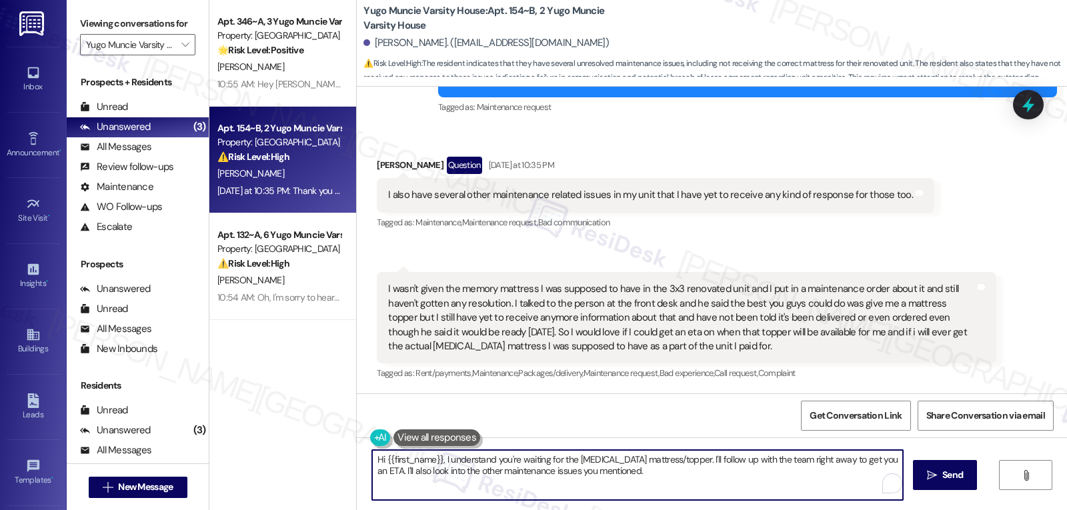
paste textarea "Madelyn, I’m really sorry you haven’t gotten any updates—totally understand how…"
click at [594, 462] on textarea "Hi Madelyn, I’m really sorry you haven’t gotten any updates—totally understand …" at bounding box center [637, 475] width 531 height 50
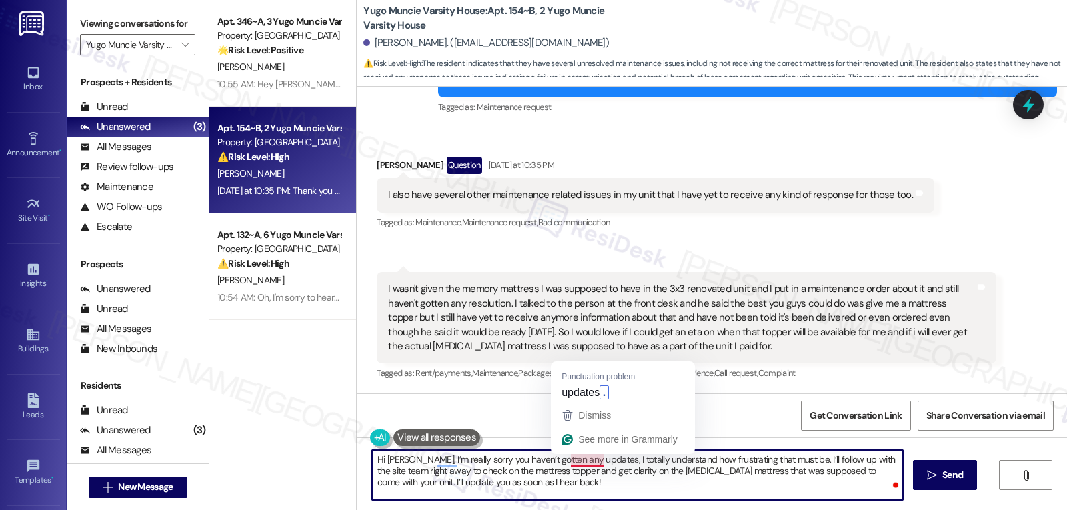
click at [585, 392] on div "Received via SMS 10:35 PM Madelyn Puls Neutral Yesterday at 10:35 PM I wasn't g…" at bounding box center [686, 327] width 639 height 131
click at [660, 491] on textarea "Hi Madelyn, I’m really sorry you haven’t gotten any updates. I totally understa…" at bounding box center [637, 475] width 531 height 50
click at [886, 464] on textarea "Hi Madelyn, I’m really sorry you haven’t gotten any updates. I totally understa…" at bounding box center [637, 475] width 531 height 50
click at [751, 472] on textarea "Hi Madelyn, I’m really sorry you haven’t gotten any updates. I totally understa…" at bounding box center [637, 475] width 531 height 50
click at [618, 487] on textarea "Hi Madelyn, I’m really sorry you haven’t gotten any updates. I totally understa…" at bounding box center [637, 475] width 531 height 50
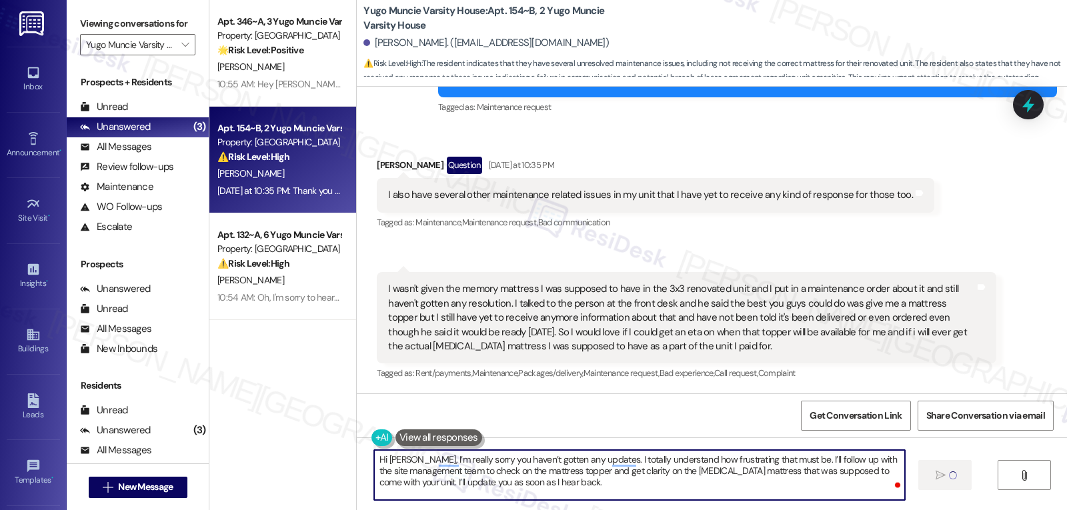
type textarea "Hi Madelyn, I’m really sorry you haven’t gotten any updates. I totally understa…"
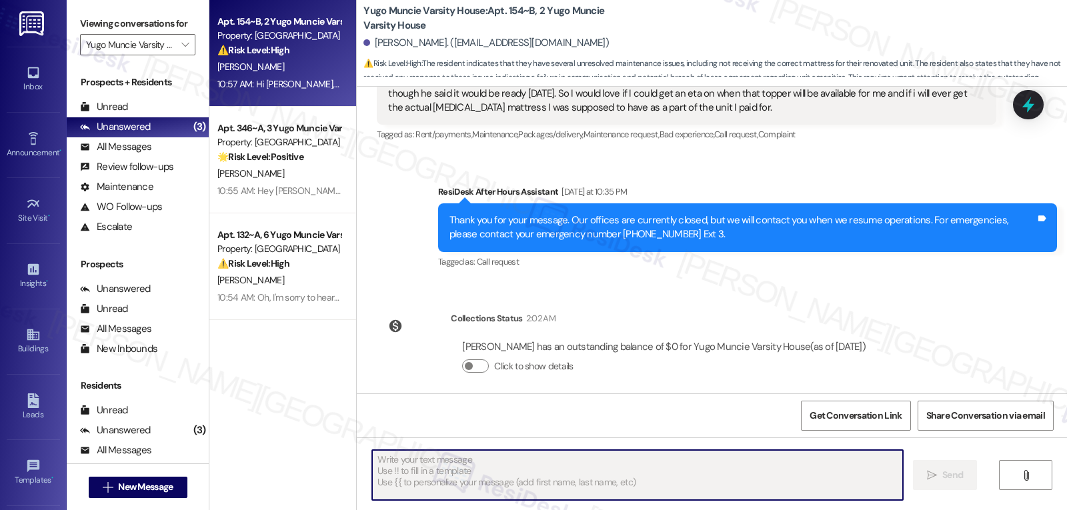
scroll to position [813, 0]
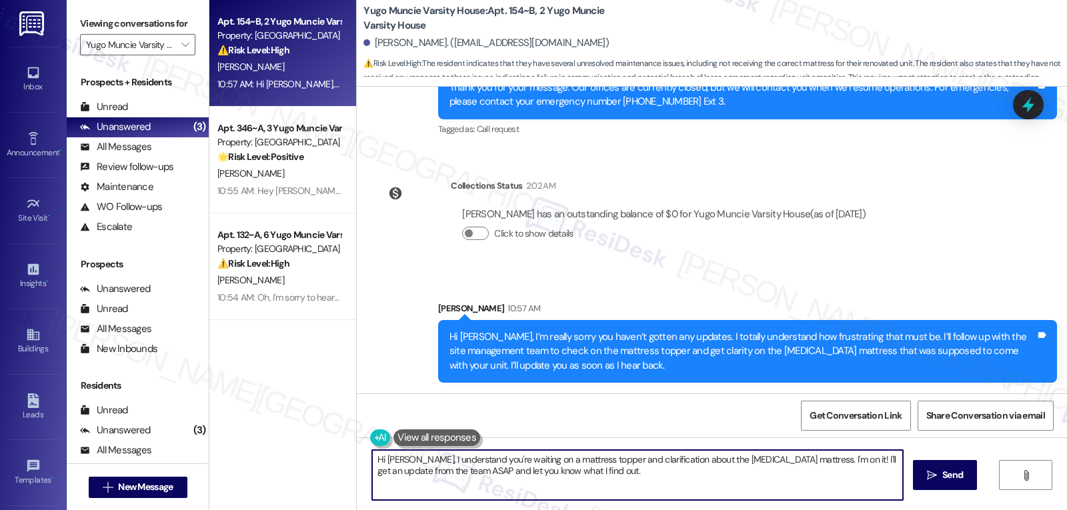
click at [664, 469] on textarea "Hi Madelyn, I understand you're waiting on a mattress topper and clarification …" at bounding box center [637, 475] width 531 height 50
type textarea "Regarding the pending maintenance issues,"
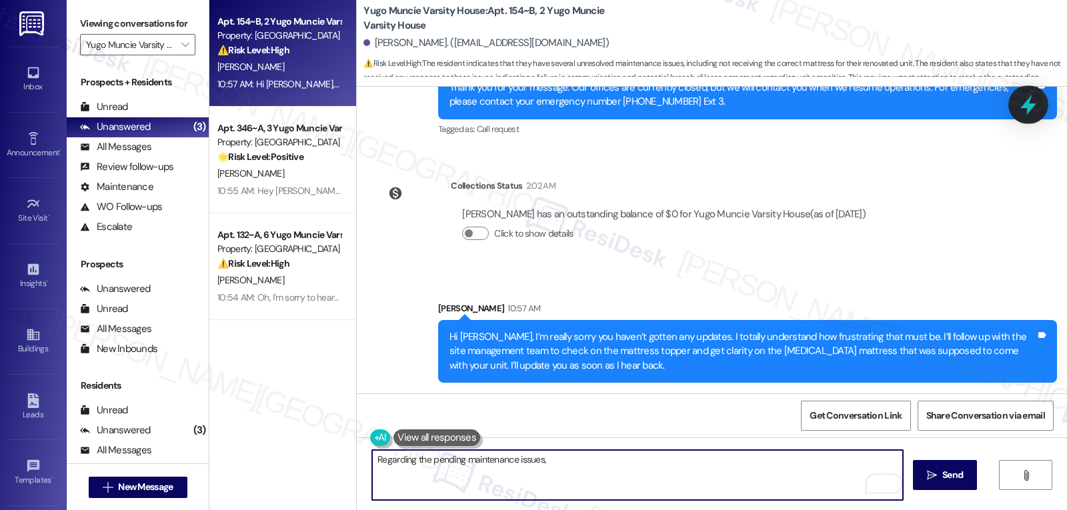
click at [1033, 105] on icon at bounding box center [1029, 105] width 16 height 21
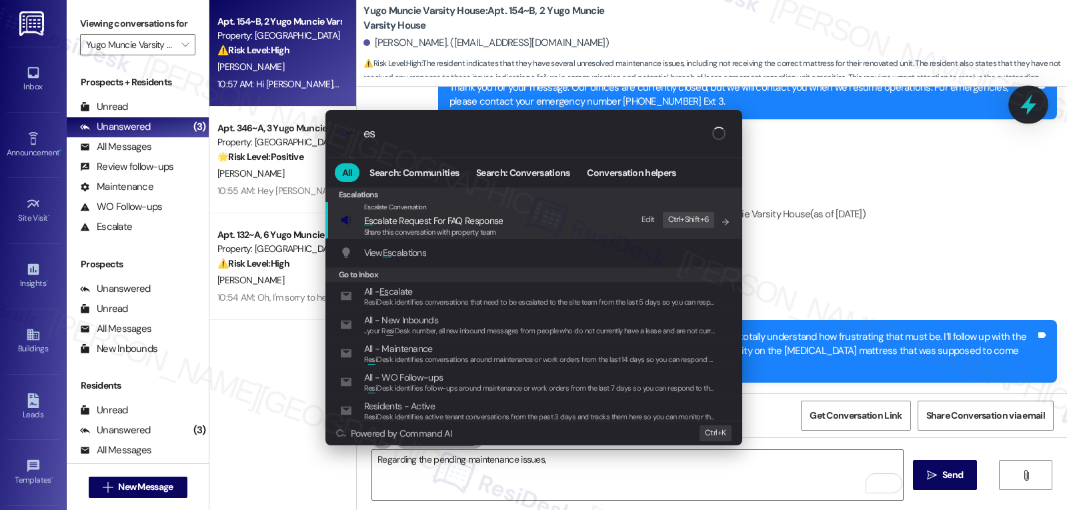
type input "e"
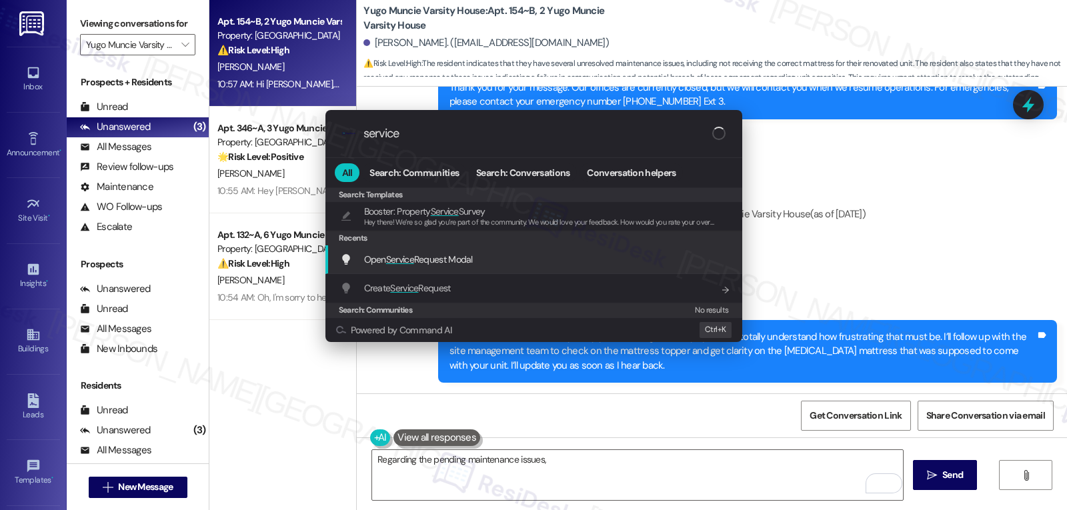
type input "service"
click at [558, 263] on div "Open Service Request Modal Add shortcut" at bounding box center [535, 259] width 390 height 15
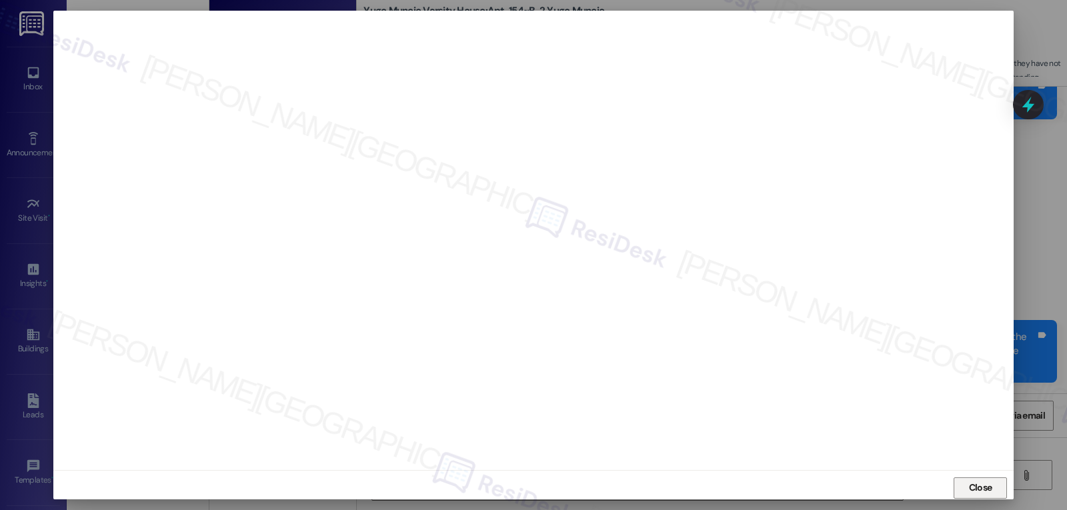
click at [973, 494] on span "Close" at bounding box center [980, 488] width 23 height 14
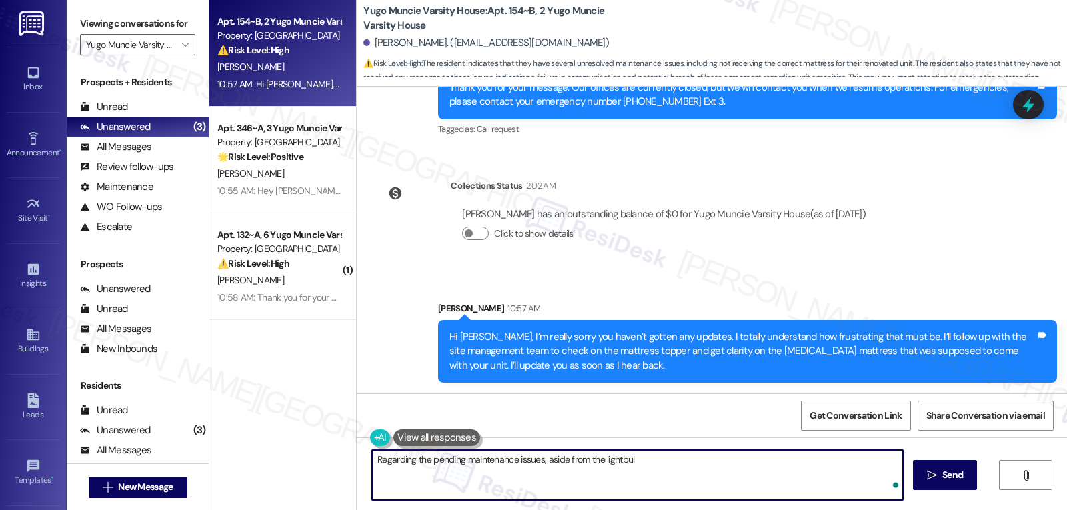
type textarea "Regarding the pending maintenance issues, aside from the lightbulb"
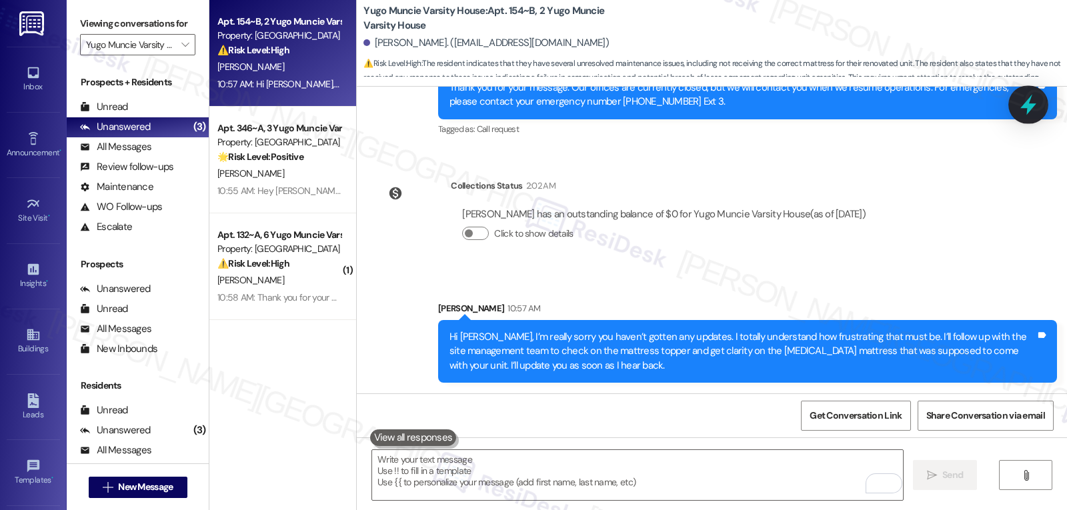
click at [1031, 105] on icon at bounding box center [1029, 105] width 16 height 21
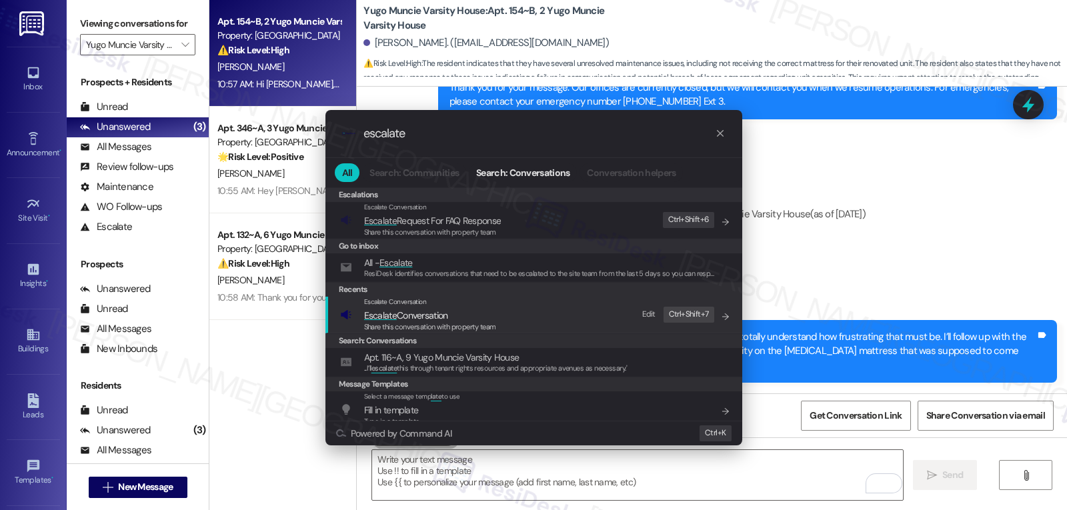
type input "escalate"
click at [400, 313] on span "Escalate Conversation" at bounding box center [406, 316] width 84 height 12
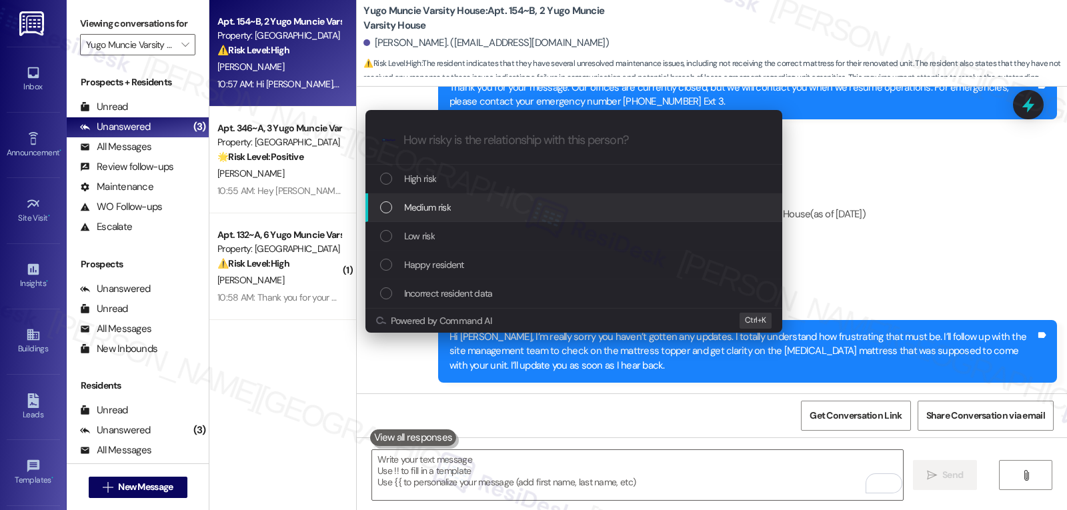
click at [538, 207] on div "Medium risk" at bounding box center [575, 207] width 390 height 15
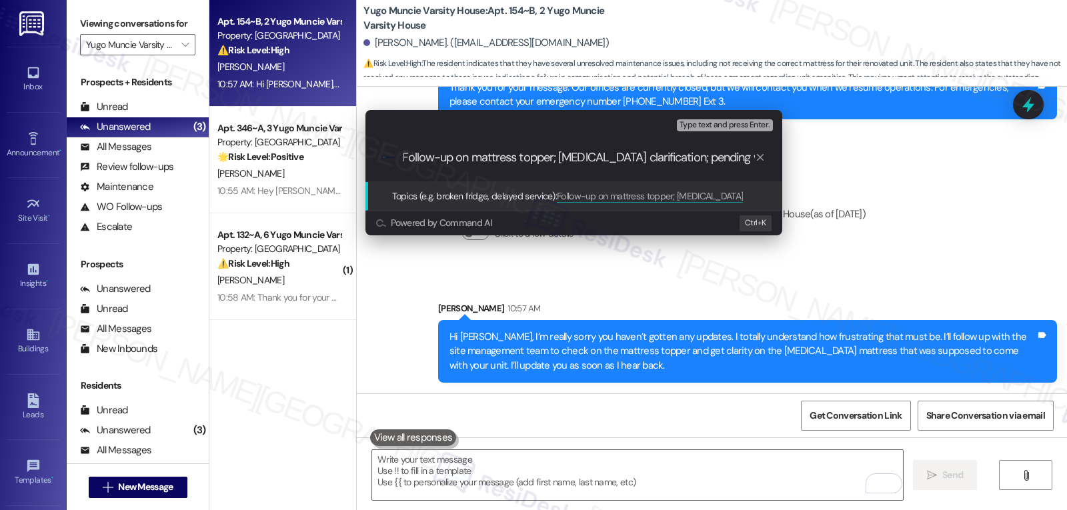
scroll to position [0, 0]
type input "Follow-up on mattress topper; memory foam clarification; pending WOs"
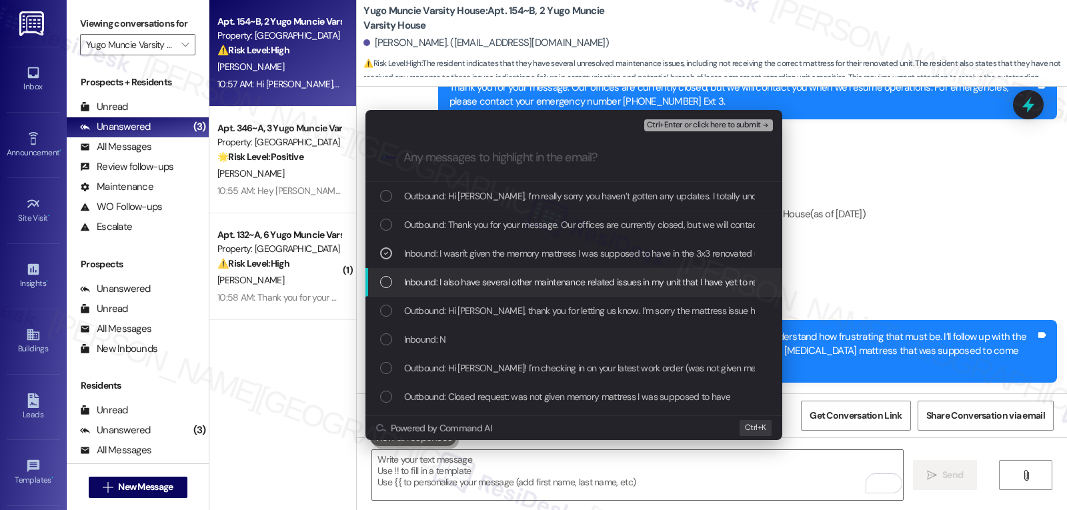
click at [419, 286] on span "Inbound: I also have several other maintenance related issues in my unit that I…" at bounding box center [659, 282] width 510 height 15
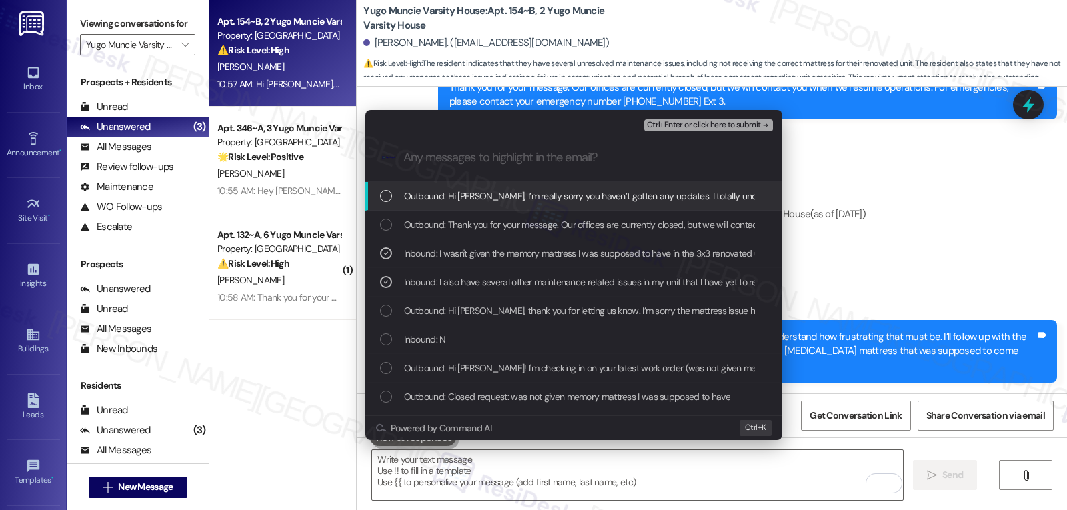
click at [724, 128] on span "Ctrl+Enter or click here to submit" at bounding box center [704, 125] width 114 height 9
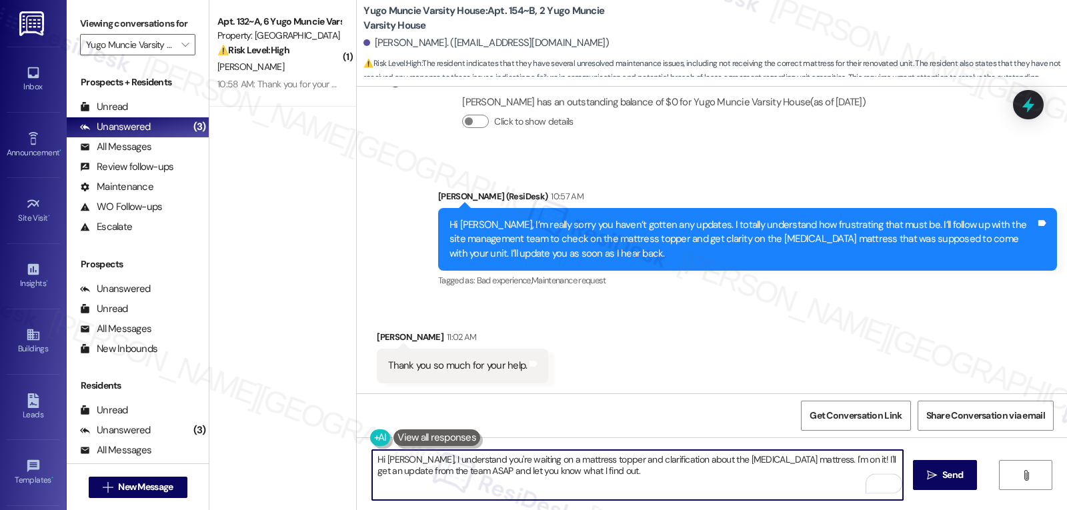
scroll to position [926, 0]
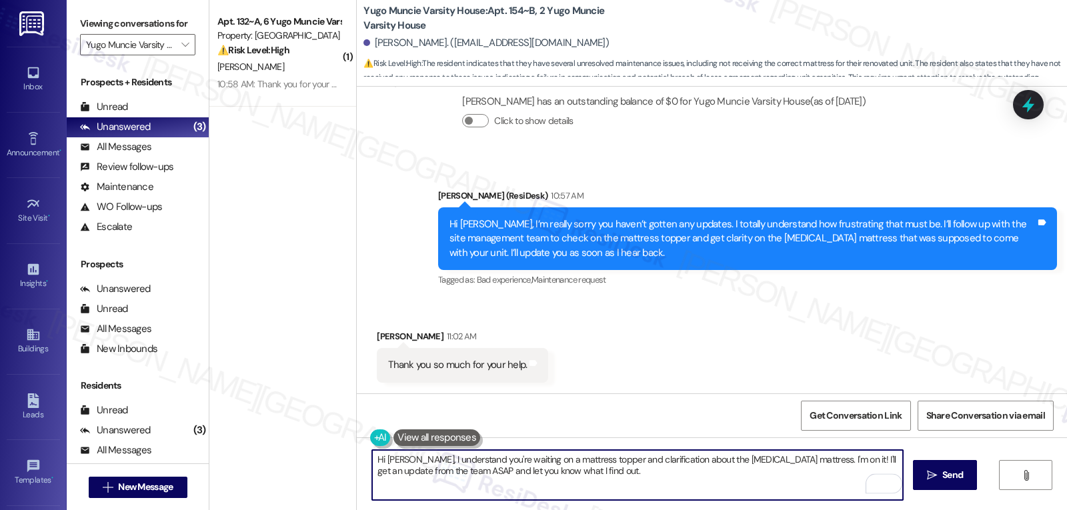
click at [514, 482] on textarea "Hi Madelyn, I understand you're waiting on a mattress topper and clarification …" at bounding box center [637, 475] width 531 height 50
click at [544, 476] on textarea "Hi Madelyn, I understand you're waiting on a mattress topper and clarification …" at bounding box center [637, 475] width 531 height 50
type textarea "You're always welcome, Madelyn!"
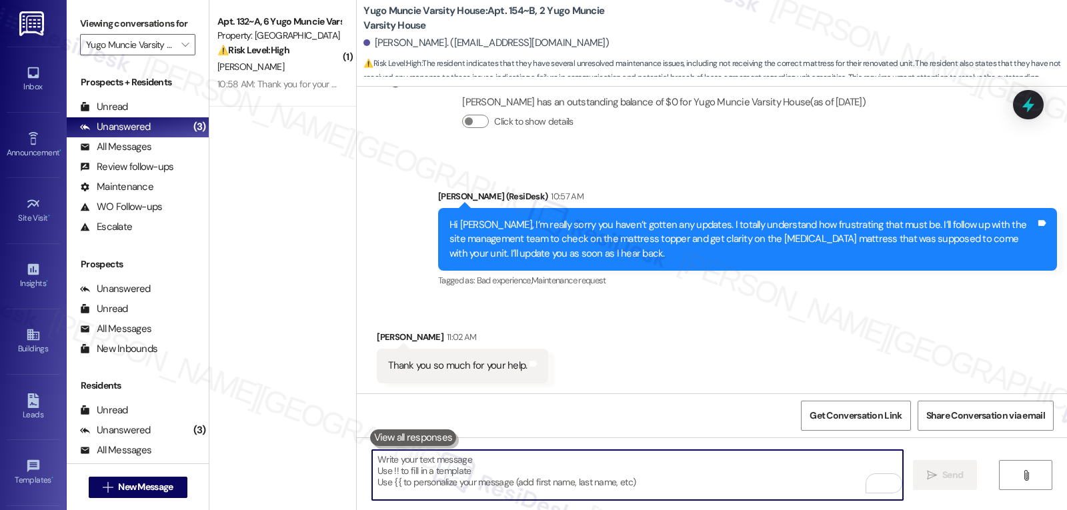
scroll to position [1019, 0]
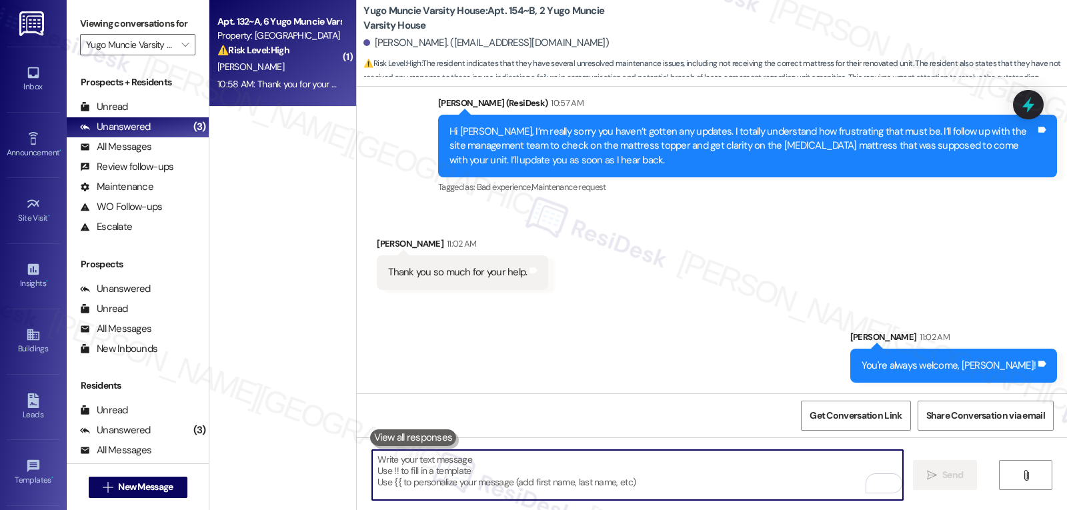
click at [273, 67] on div "[PERSON_NAME]" at bounding box center [279, 67] width 126 height 17
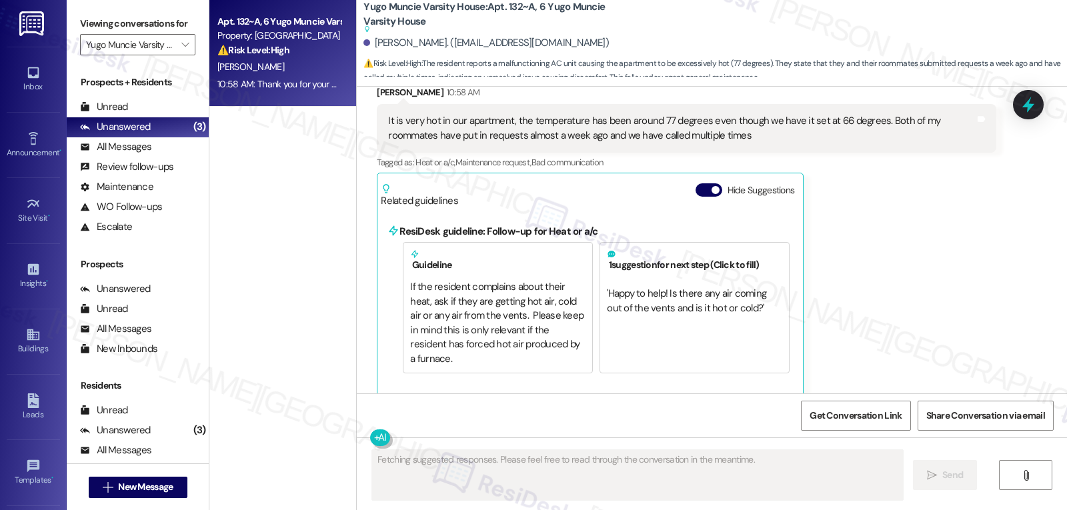
scroll to position [2955, 0]
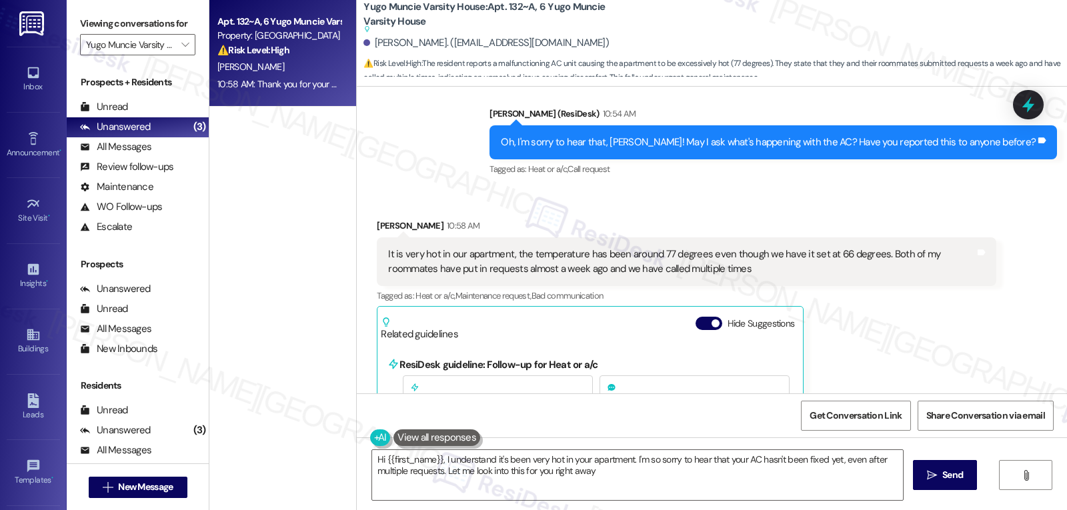
type textarea "Hi {{first_name}}, I understand it's been very hot in your apartment. I'm so so…"
click at [1032, 108] on icon at bounding box center [1029, 105] width 12 height 16
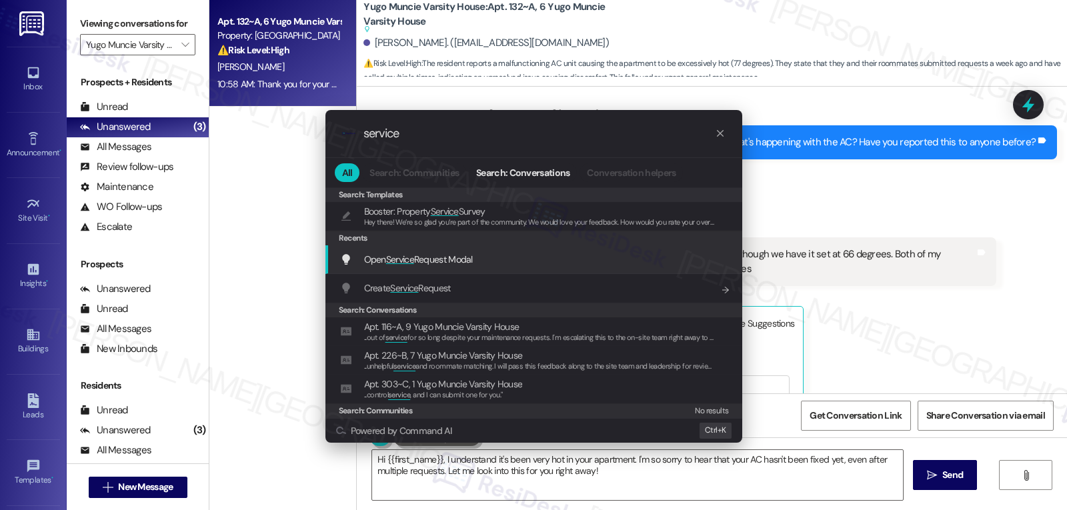
type input "service"
click at [446, 264] on span "Open Service Request Modal" at bounding box center [418, 259] width 109 height 12
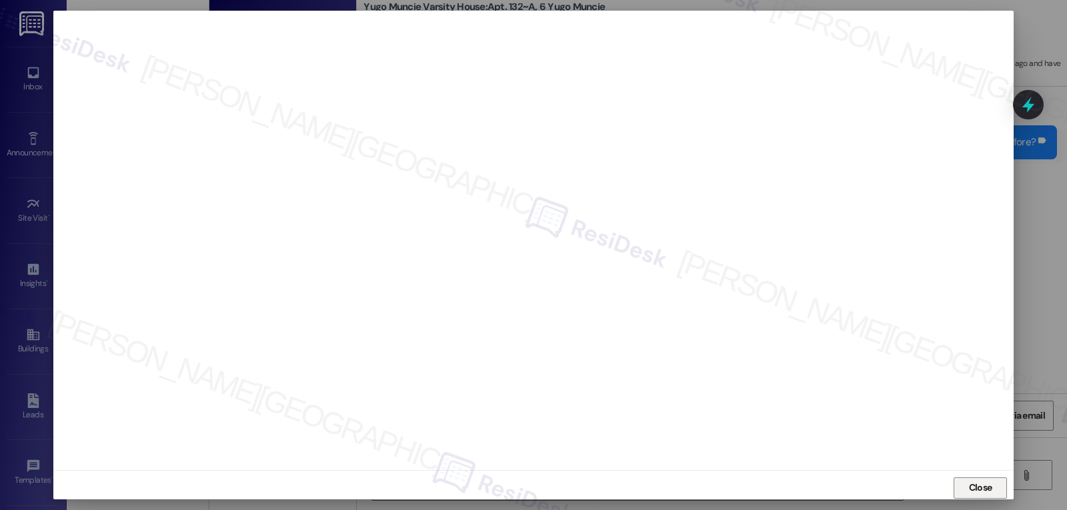
click at [975, 492] on span "Close" at bounding box center [980, 488] width 23 height 14
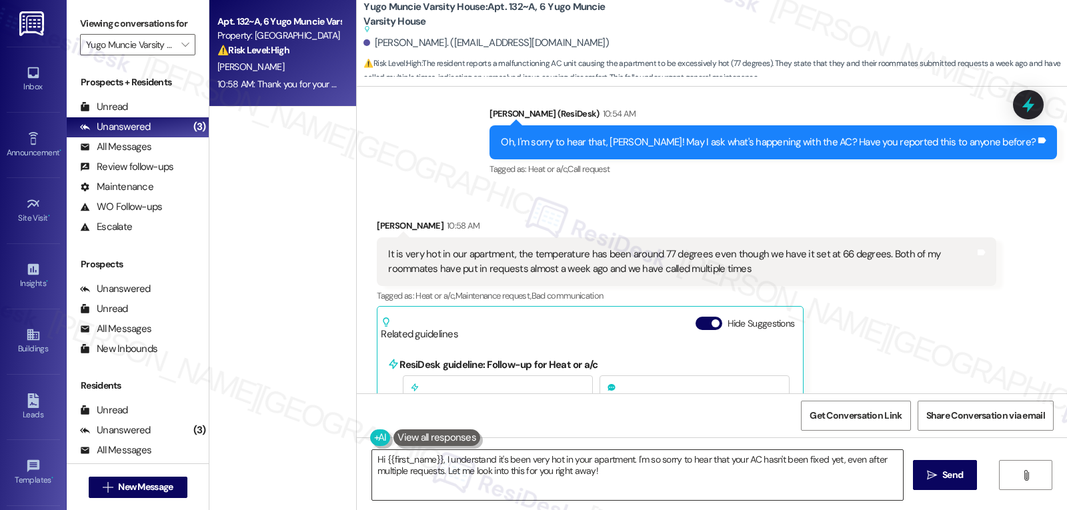
click at [467, 481] on textarea "Hi {{first_name}}, I understand it's been very hot in your apartment. I'm so so…" at bounding box center [637, 475] width 531 height 50
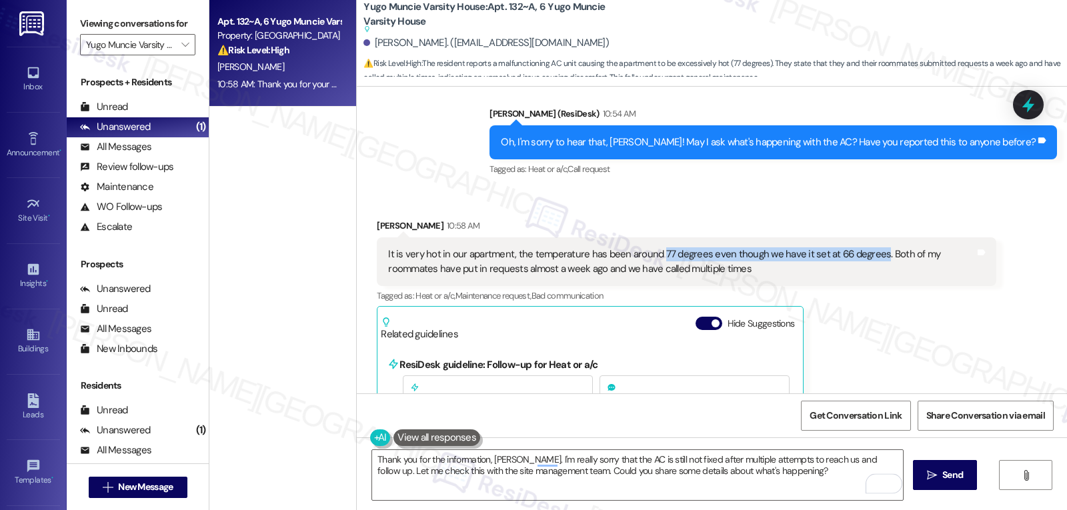
drag, startPoint x: 648, startPoint y: 255, endPoint x: 867, endPoint y: 256, distance: 219.5
click at [867, 256] on div "It is very hot in our apartment, the temperature has been around 77 degrees eve…" at bounding box center [681, 261] width 586 height 29
copy div "77 degrees even though we have it set at 66 degrees"
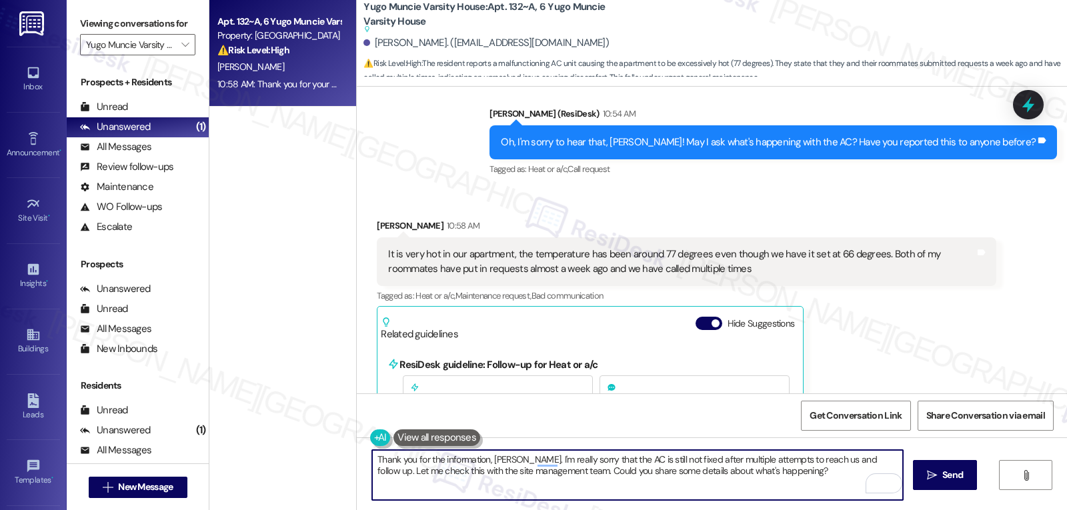
click at [772, 464] on textarea "Thank you for the information, Jordyn. I'm really sorry that the AC is still no…" at bounding box center [637, 475] width 531 height 50
click at [766, 482] on textarea "Thank you for the information, Jordyn. I'm really sorry that the AC is still no…" at bounding box center [637, 475] width 531 height 50
paste textarea "Is the thermostat fan set to "auto" or "on," and is the system set to "cool"? C…"
click at [753, 470] on textarea "Thank you for the information, Jordyn. I'm really sorry that the AC is still no…" at bounding box center [637, 475] width 531 height 50
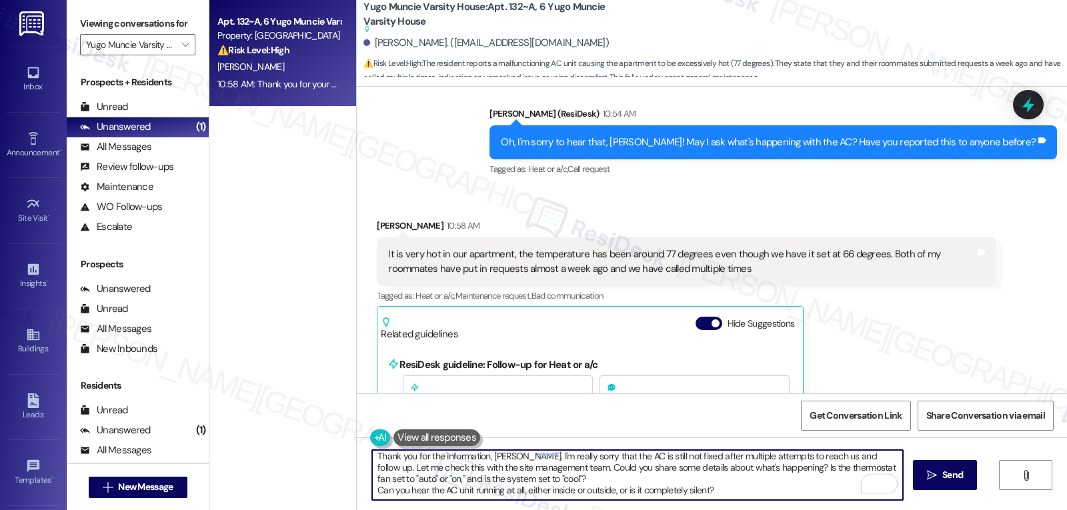
scroll to position [0, 0]
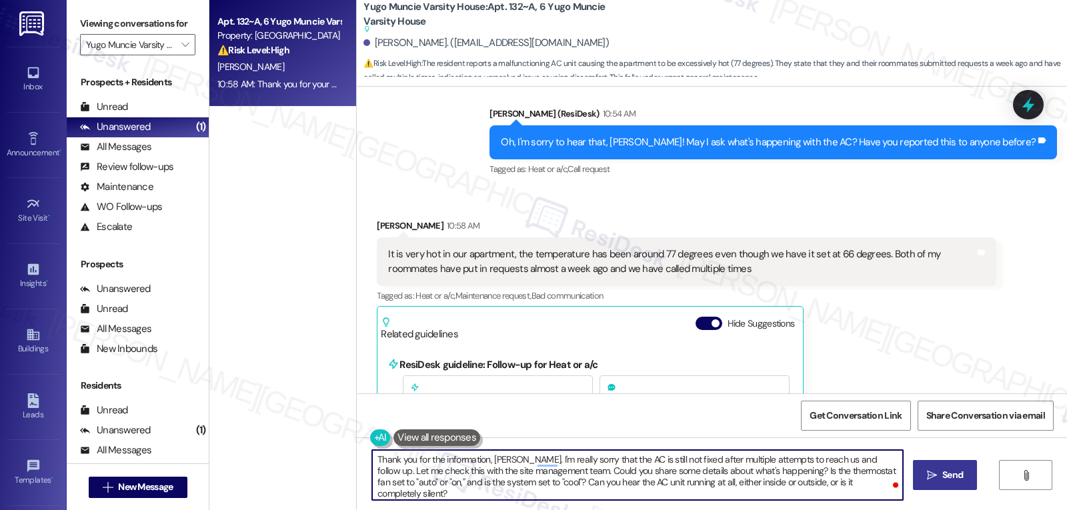
type textarea "Thank you for the information, Jordyn. I'm really sorry that the AC is still no…"
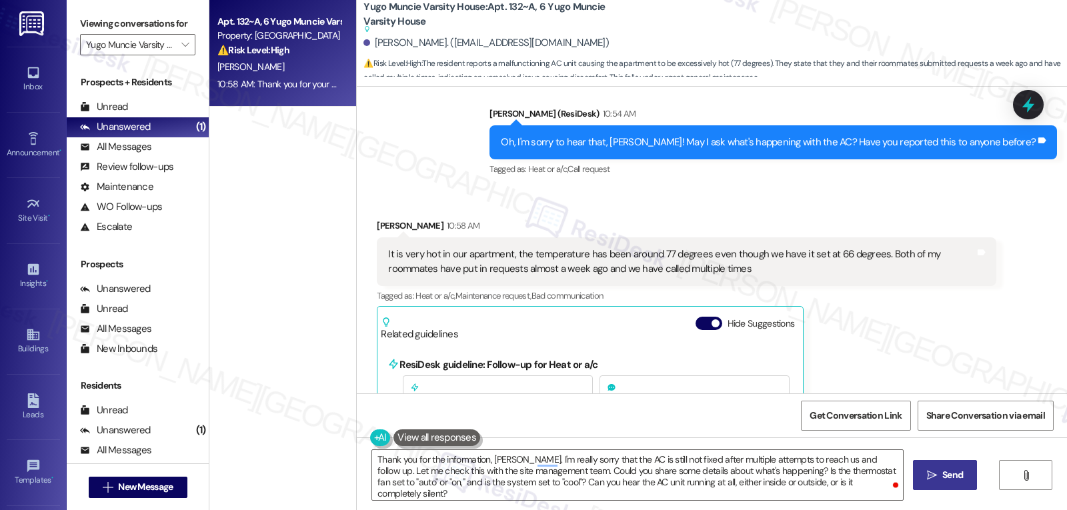
click at [935, 471] on icon "" at bounding box center [932, 475] width 10 height 11
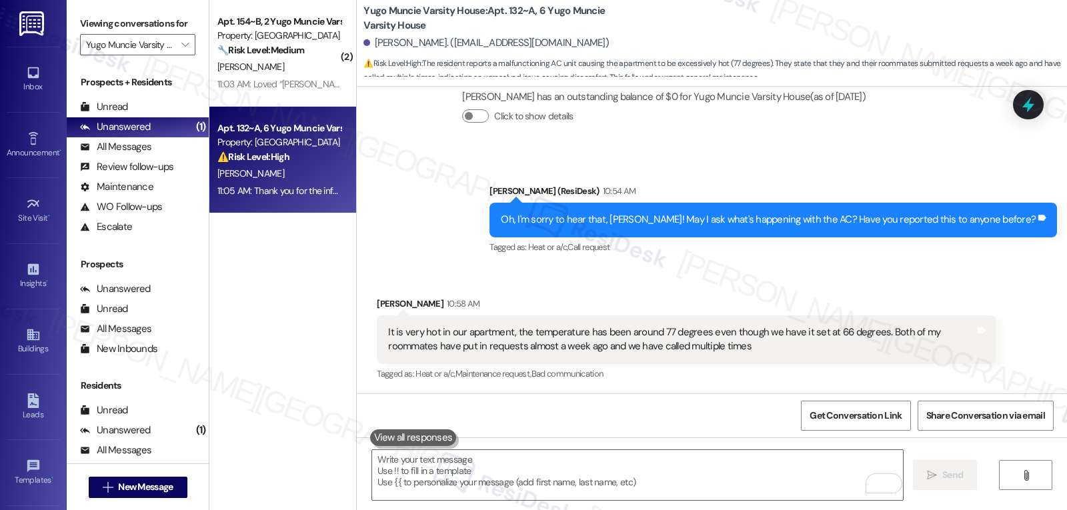
scroll to position [3087, 0]
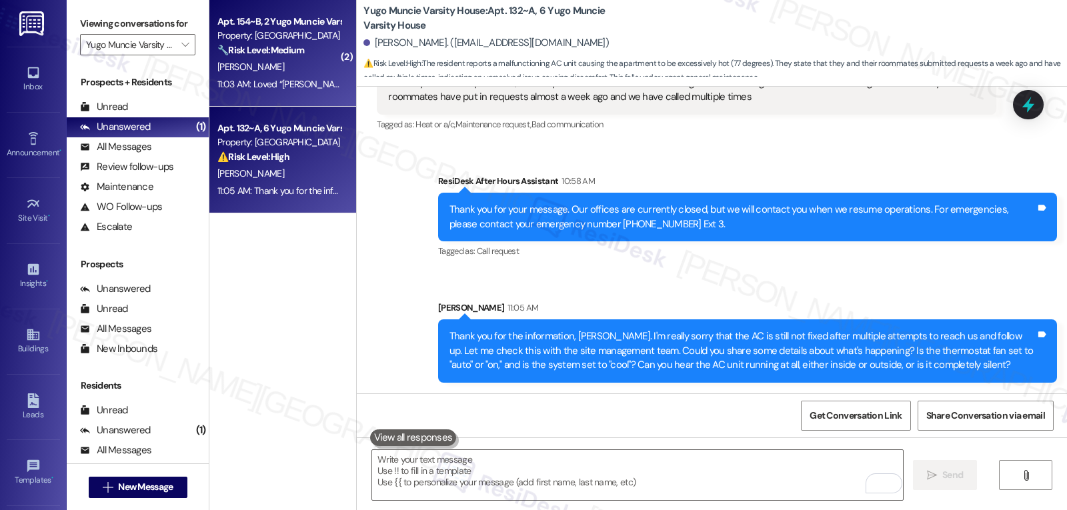
click at [300, 51] on div "🔧 Risk Level: Medium The resident is following up on a missing amenity (memory …" at bounding box center [278, 50] width 123 height 14
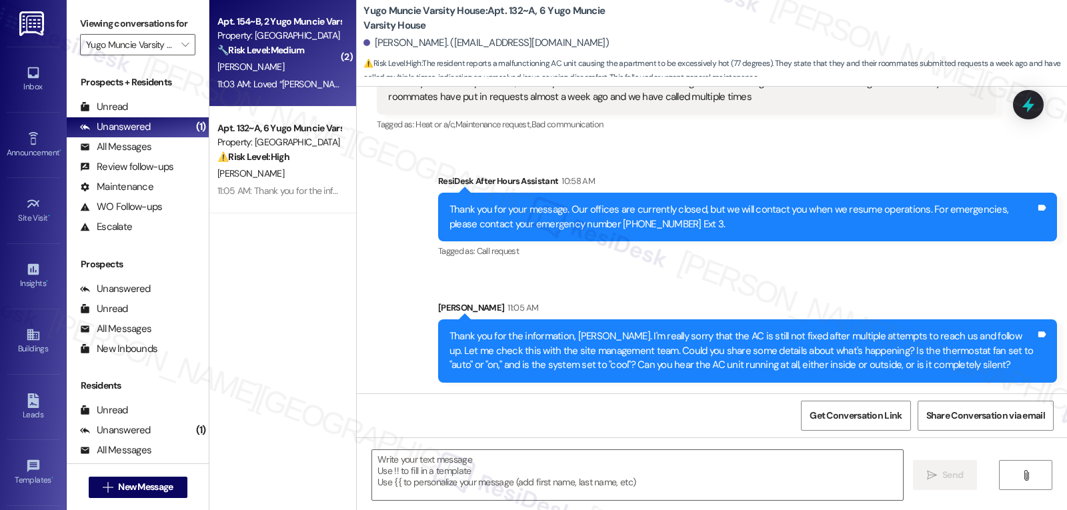
type textarea "Fetching suggested responses. Please feel free to read through the conversation…"
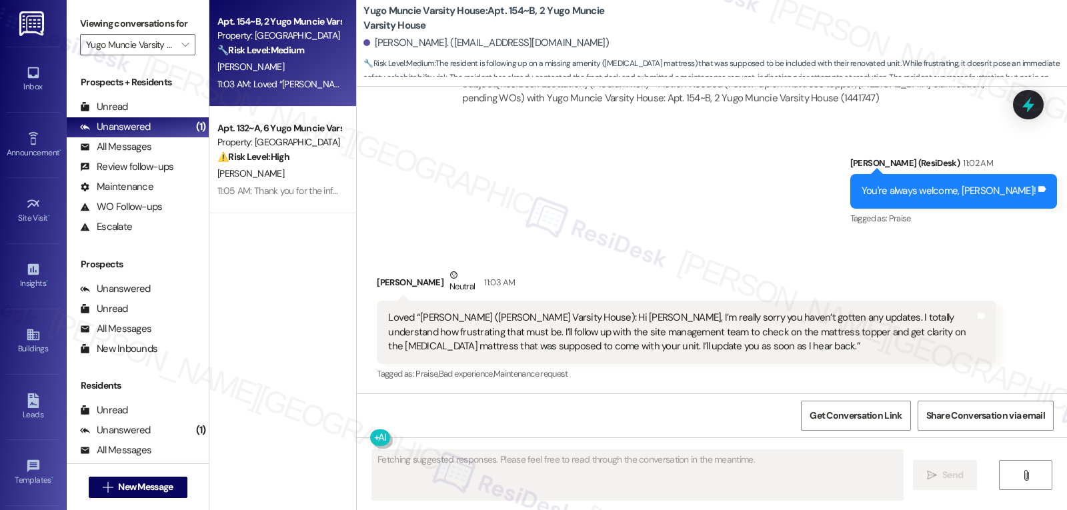
scroll to position [1378, 0]
click at [1032, 96] on icon at bounding box center [1029, 105] width 16 height 21
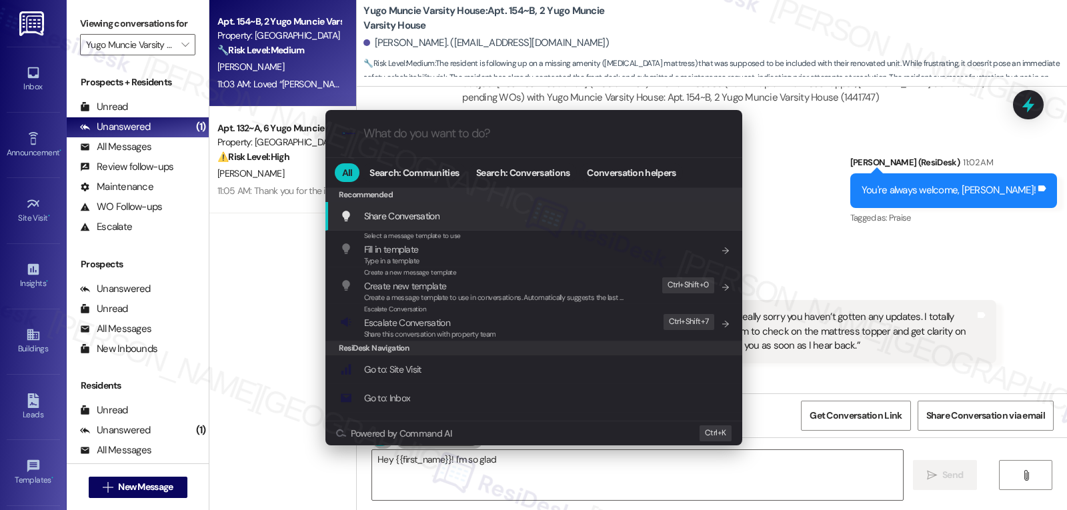
type textarea "Hey {{first_name}}! I'm so glad to"
type input "a"
type textarea "Hey {{first_name}}! I'm so glad to"
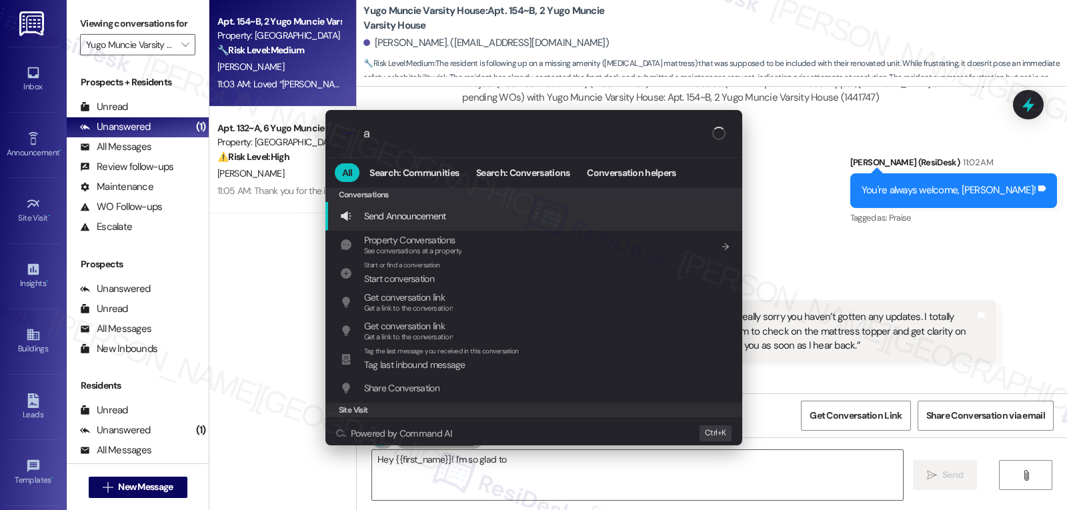
type input "ar"
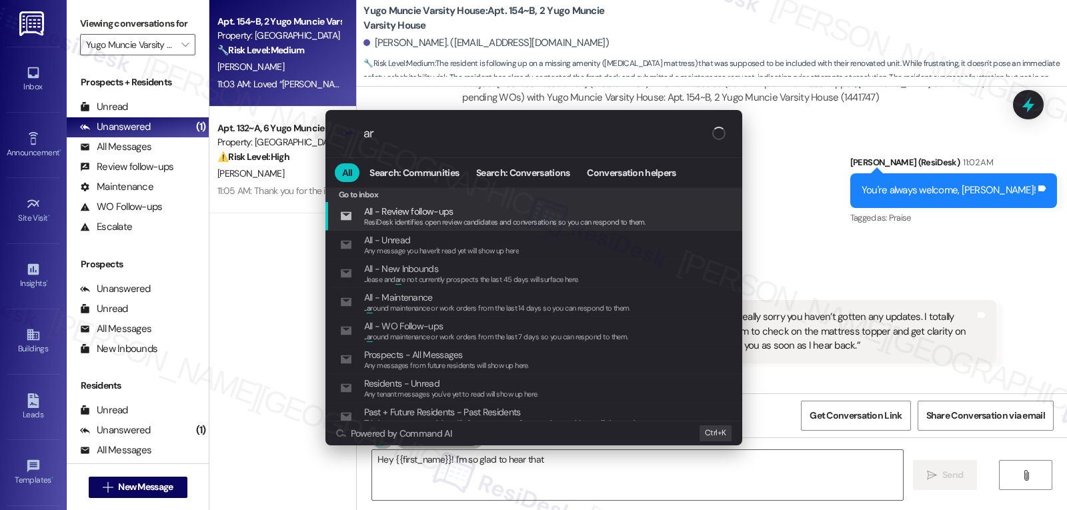
type textarea "Hey {{first_name}}! I'm so glad to hear that Sarah's"
type input "arc"
type textarea "Hey {{first_name}}! I'm so glad to hear that Sarah's message"
type input "arch"
type textarea "Hey {{first_name}}! I'm so glad to hear that Sarah's message"
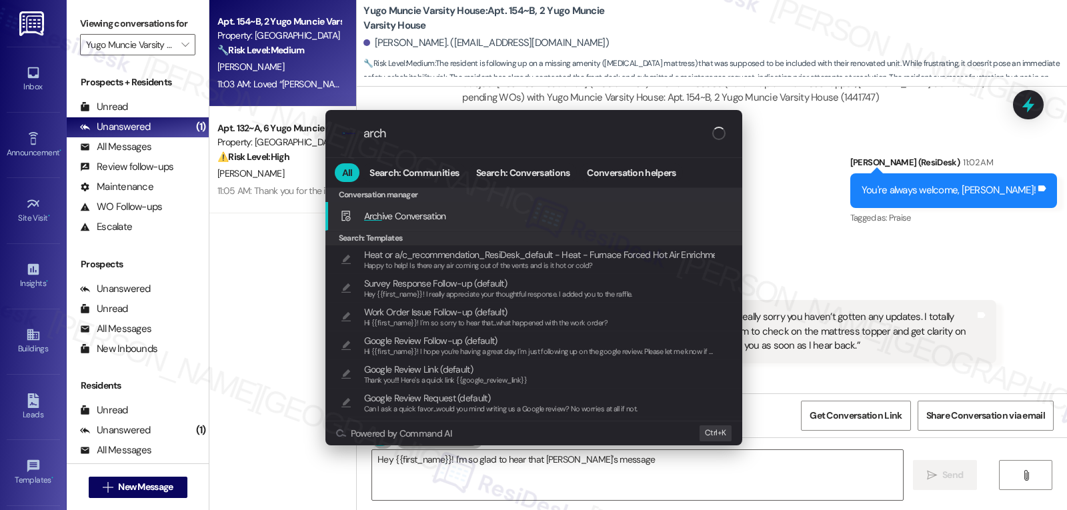
type input "archi"
type textarea "Hey {{first_name}}! I'm so glad to hear that Sarah's message resonated"
type input "archive"
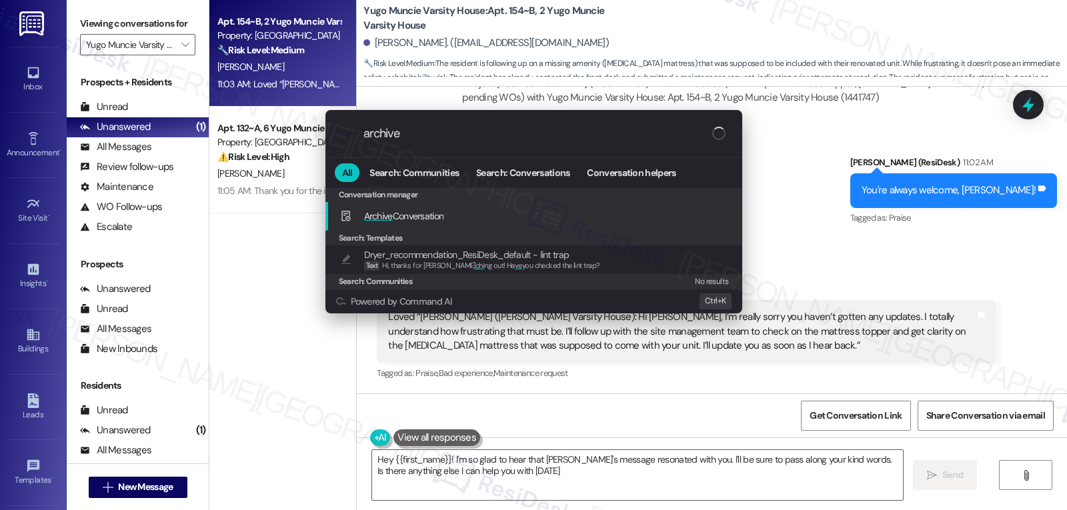
type textarea "Hey {{first_name}}! I'm so glad to hear that Sarah's message resonated with you…"
type input "archive"
click at [426, 218] on span "Archive Conversation" at bounding box center [404, 216] width 80 height 12
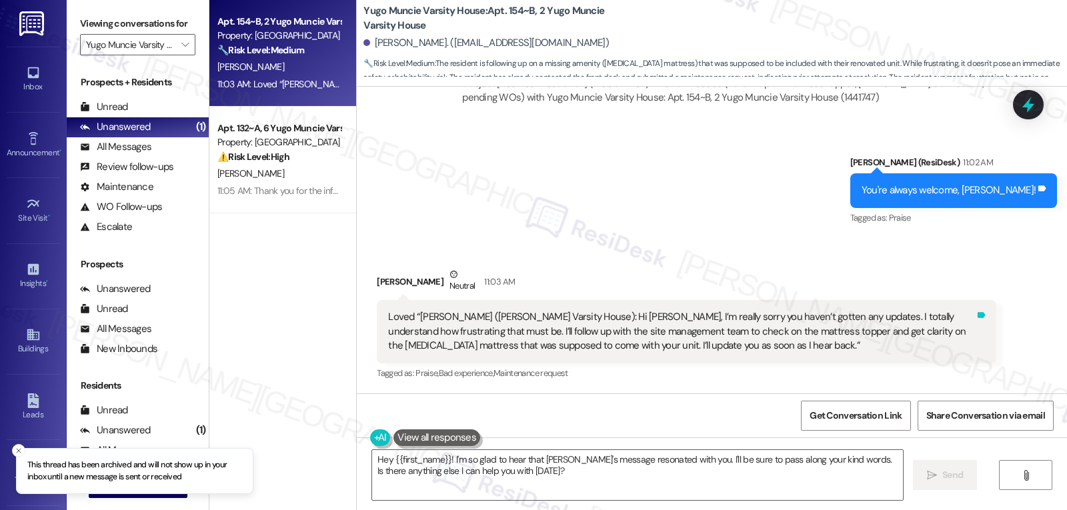
click at [977, 317] on icon at bounding box center [981, 315] width 8 height 6
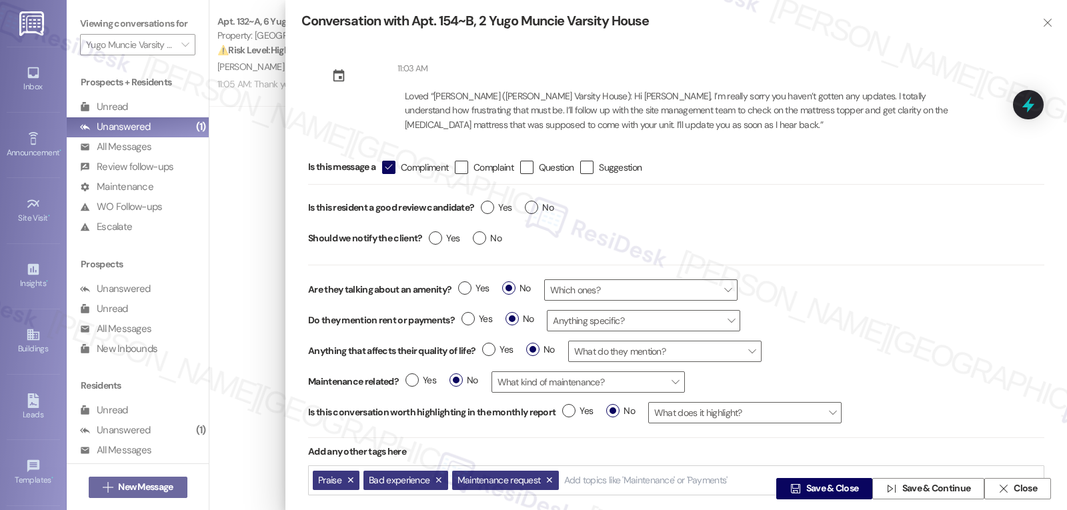
click at [548, 481] on div " Save & Close  Save & Continue  Close" at bounding box center [677, 488] width 750 height 21
click at [437, 478] on div " Save & Close  Save & Continue  Close" at bounding box center [677, 488] width 750 height 21
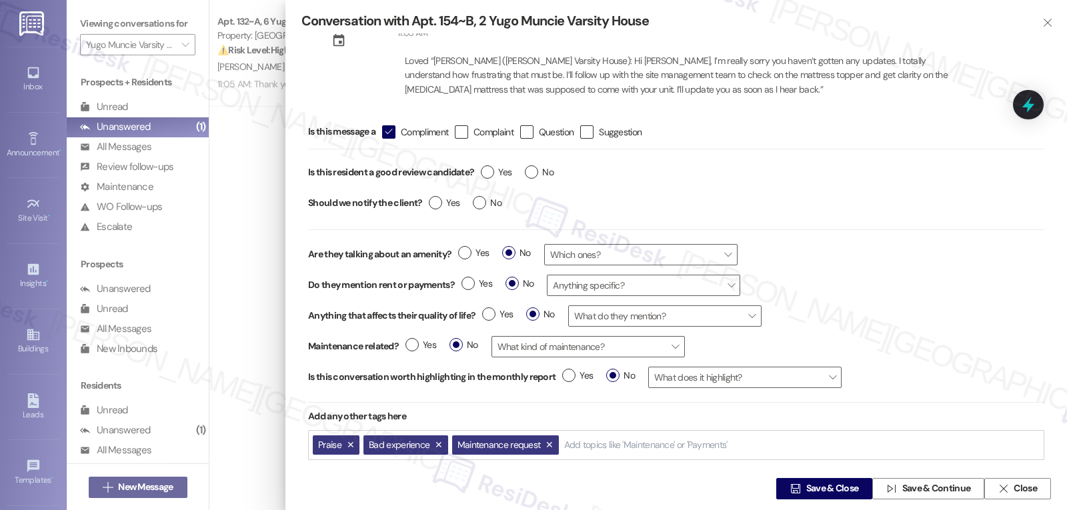
scroll to position [55, 0]
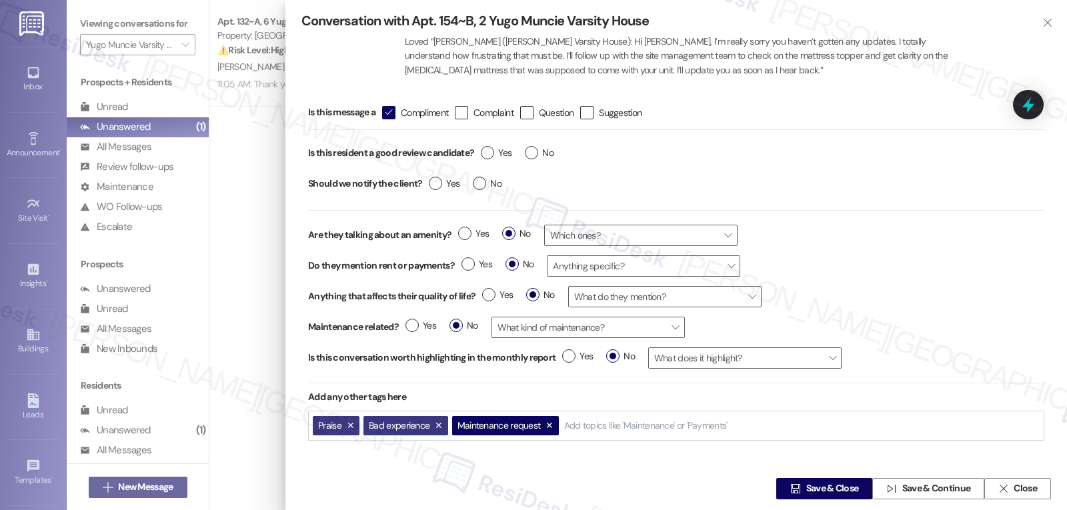
click at [552, 426] on button "Maintenance request" at bounding box center [505, 425] width 107 height 19
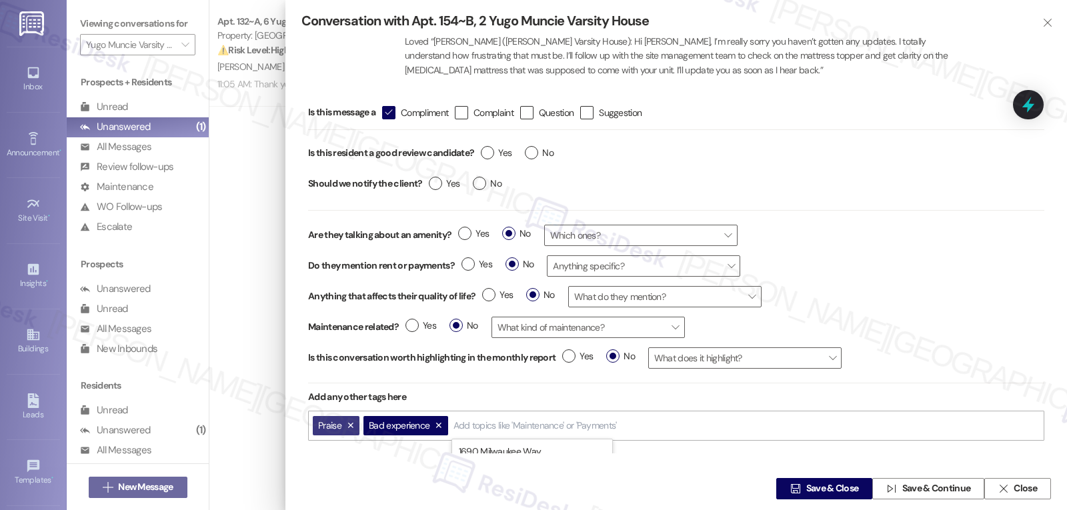
click at [439, 429] on button "Bad experience" at bounding box center [406, 425] width 85 height 19
click at [539, 399] on div "Add any other tags here" at bounding box center [676, 397] width 736 height 27
click at [849, 490] on span "Save & Close" at bounding box center [833, 489] width 53 height 14
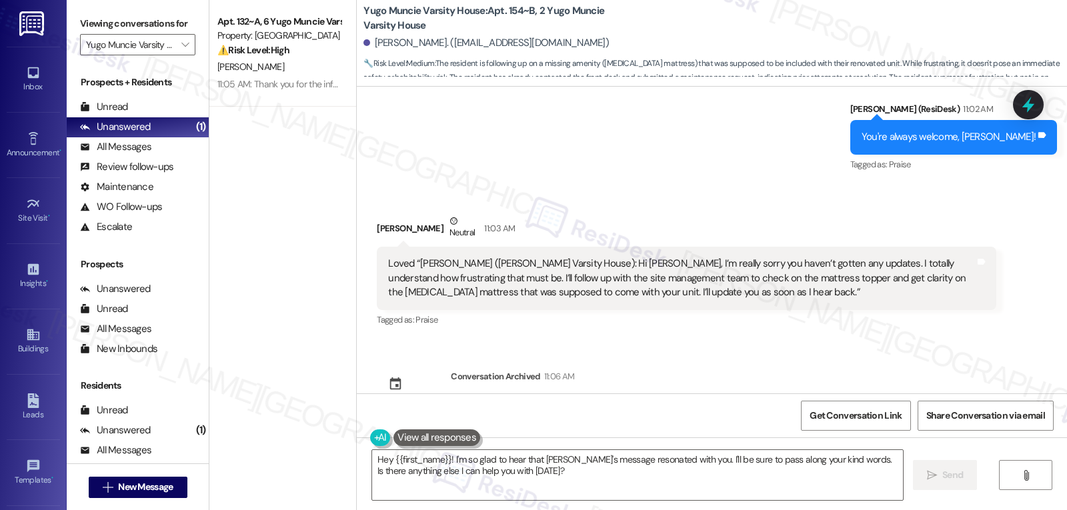
scroll to position [1476, 0]
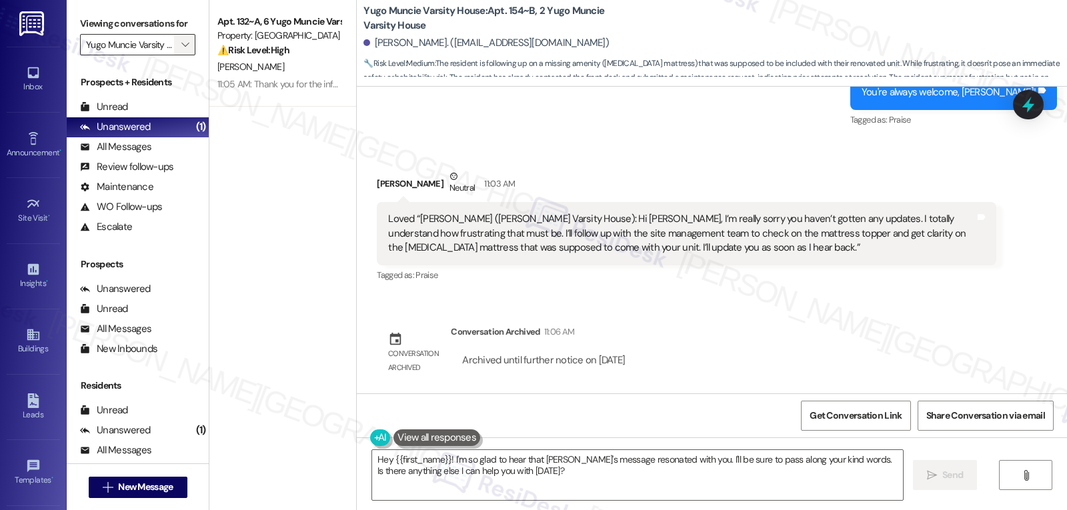
click at [181, 50] on icon "" at bounding box center [184, 44] width 7 height 11
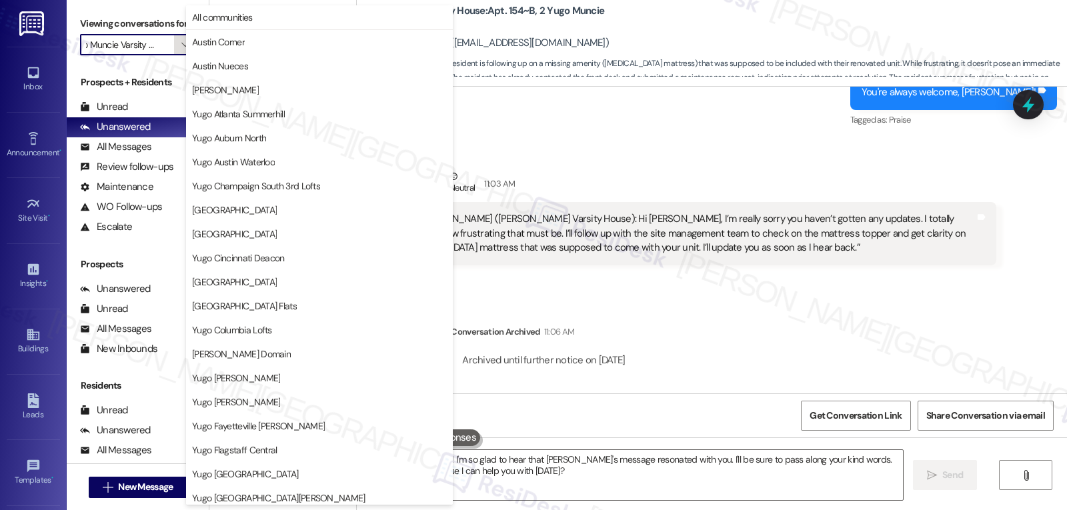
scroll to position [558, 0]
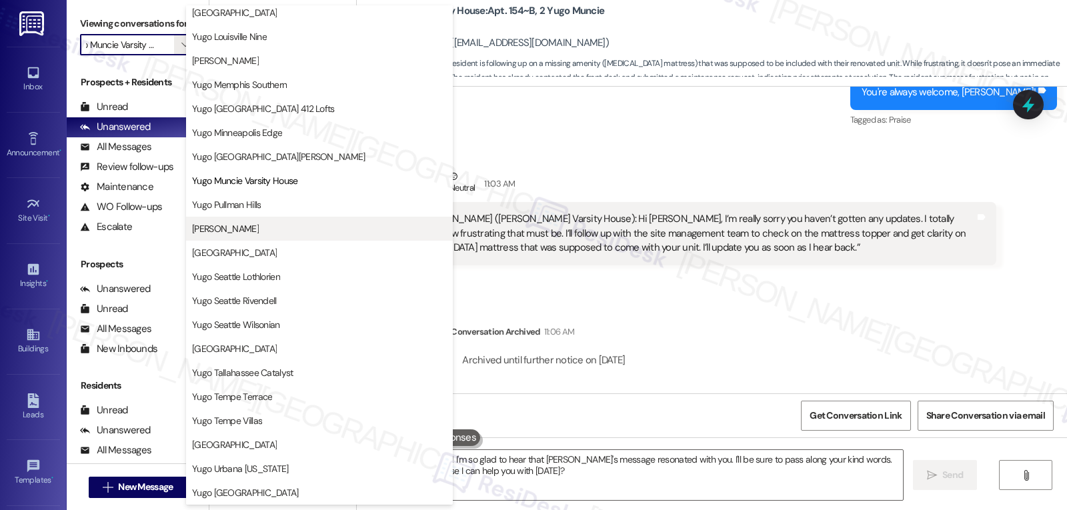
click at [259, 231] on span "[PERSON_NAME]" at bounding box center [225, 228] width 67 height 13
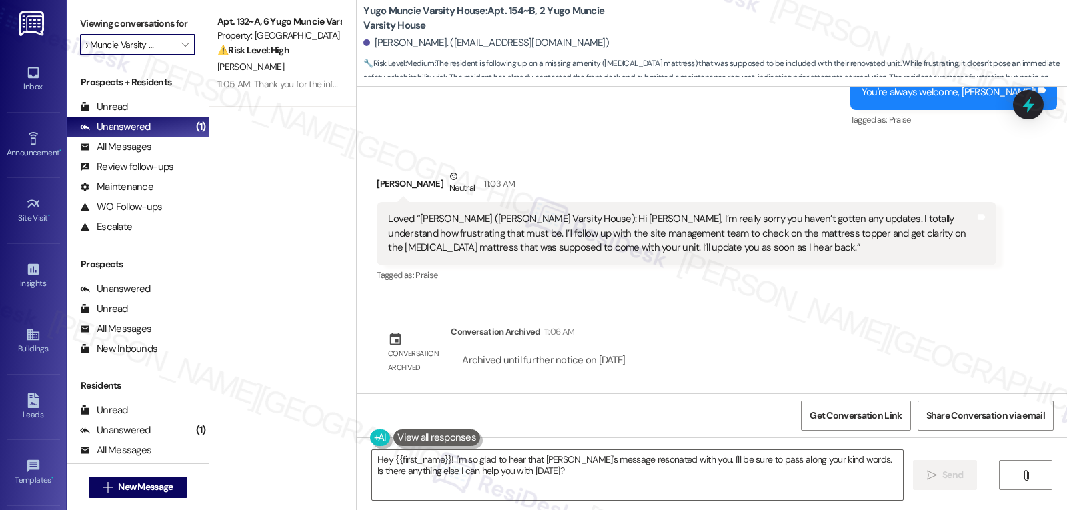
type input "[PERSON_NAME]"
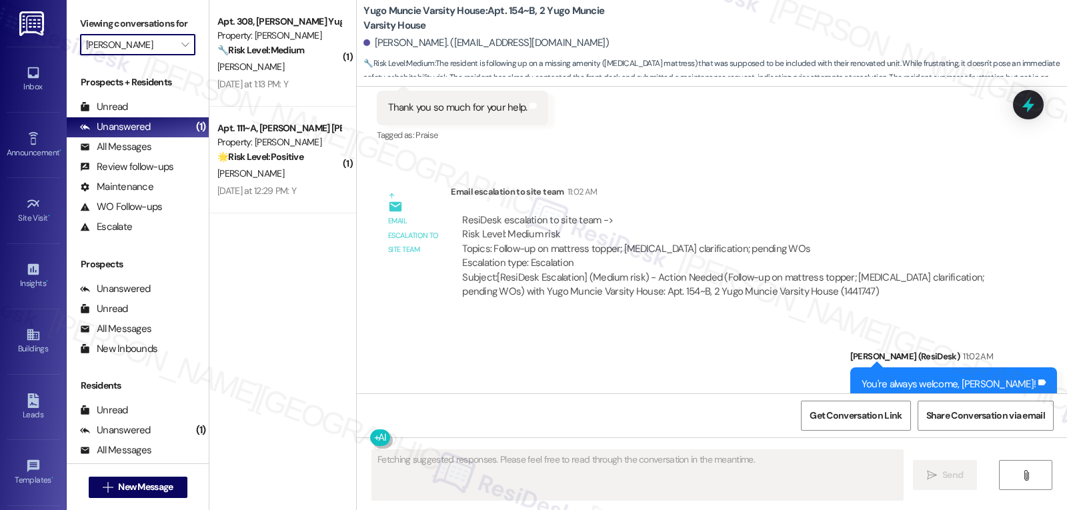
scroll to position [1377, 0]
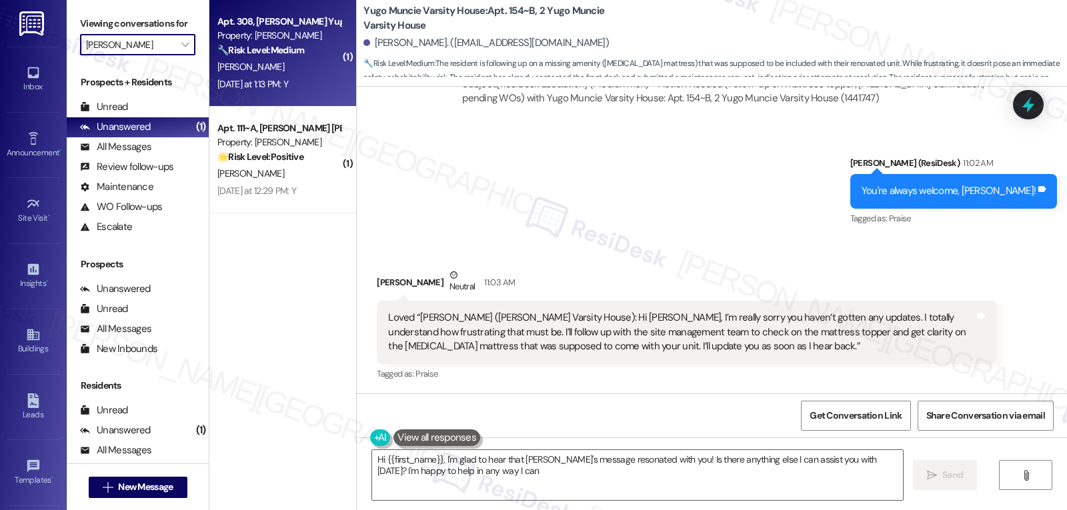
type textarea "Hi {{first_name}}, I'm glad to hear that Sarah's message resonated with you! Is…"
click at [303, 56] on div "🔧 Risk Level: Medium The resident responded positively to a check-in regarding …" at bounding box center [278, 50] width 123 height 14
type textarea "Fetching suggested responses. Please feel free to read through the conversation…"
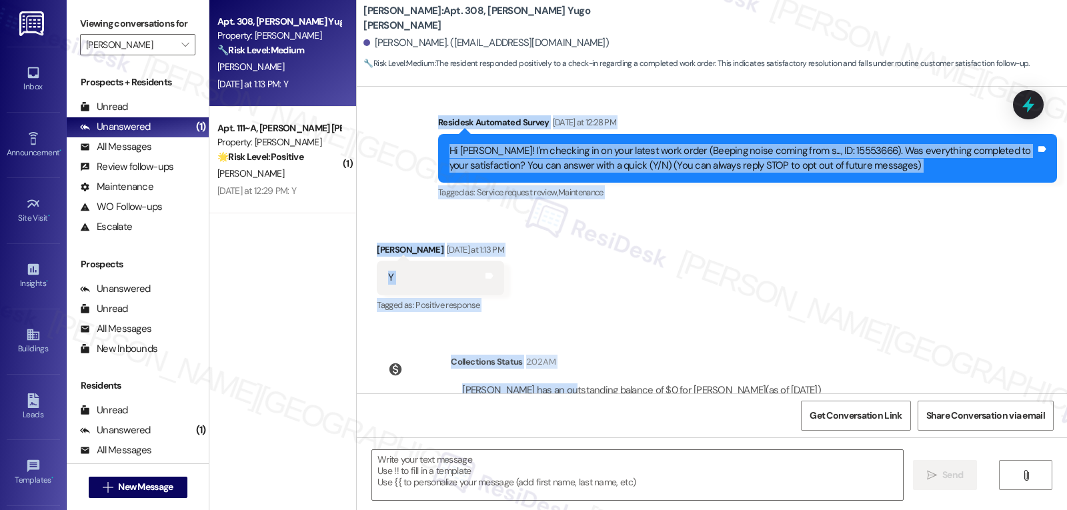
scroll to position [136, 0]
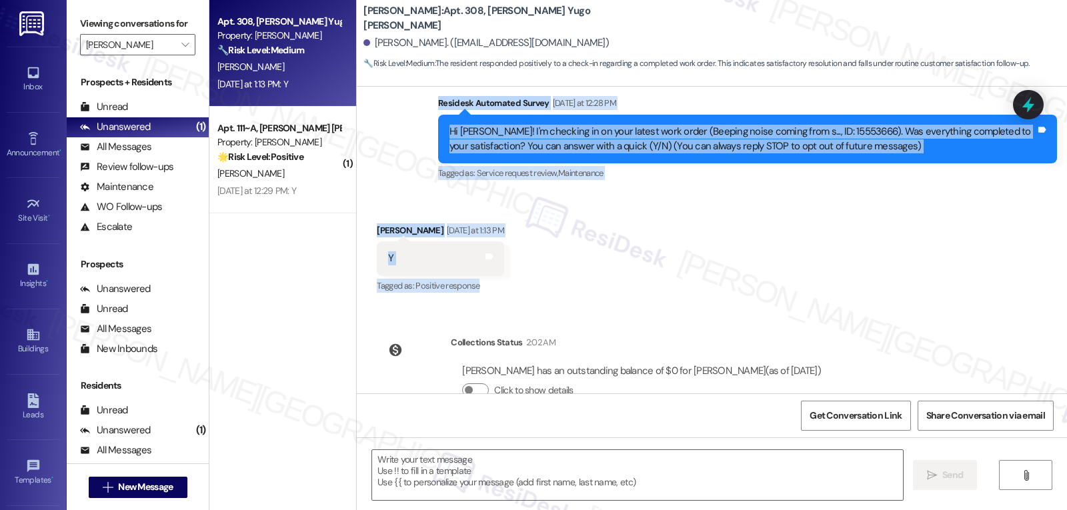
drag, startPoint x: 426, startPoint y: 203, endPoint x: 561, endPoint y: 286, distance: 158.3
click at [561, 286] on div "WO Lease started Aug 15, 2025 at 8:00 PM Show details Survey, sent via SMS Resi…" at bounding box center [712, 240] width 710 height 307
copy div "Residesk Automated Survey Yesterday at 12:28 PM Hi Sean! I'm checking in on you…"
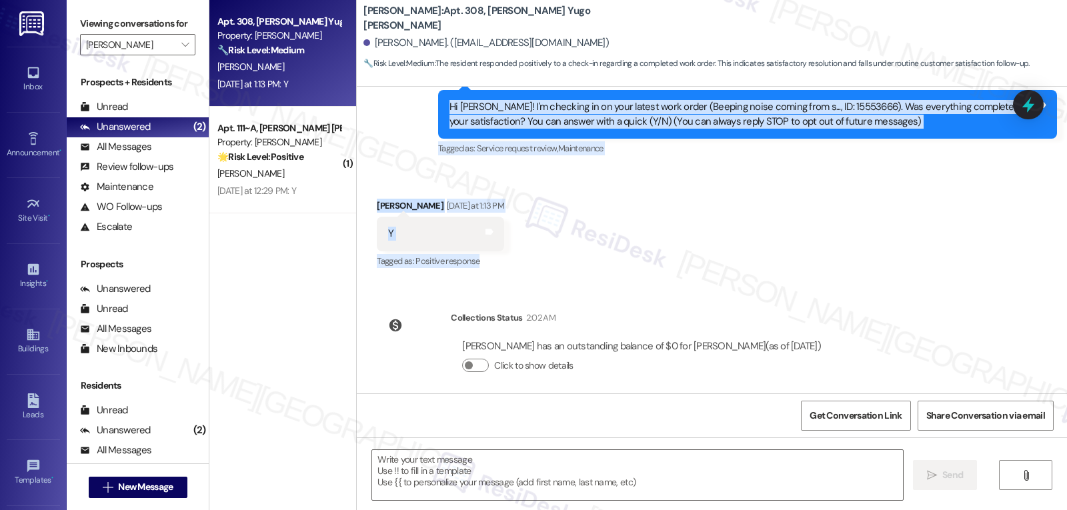
scroll to position [171, 0]
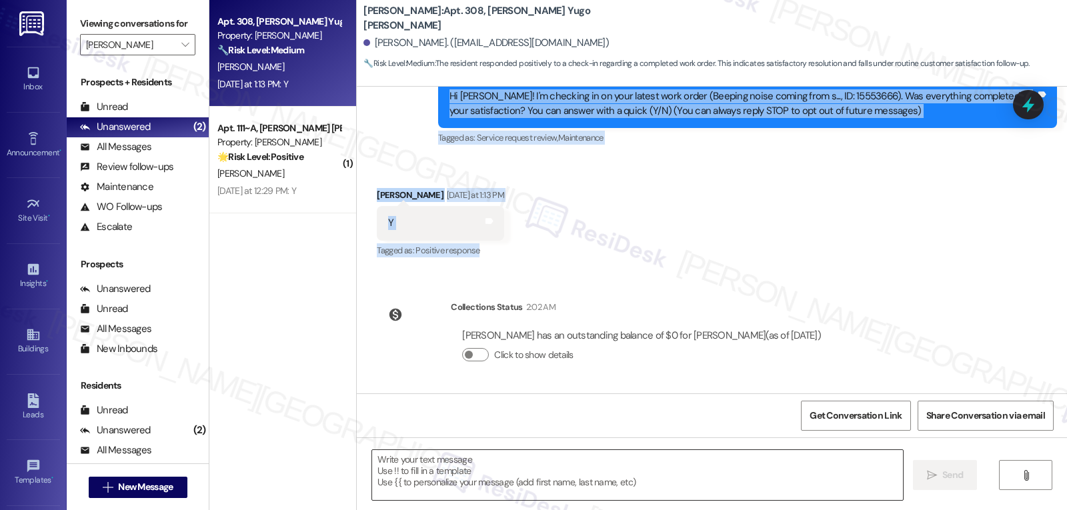
click at [507, 478] on textarea at bounding box center [637, 475] width 531 height 50
paste textarea "Great, thanks for letting us know, Sean! Glad everything’s taken care of — reac…"
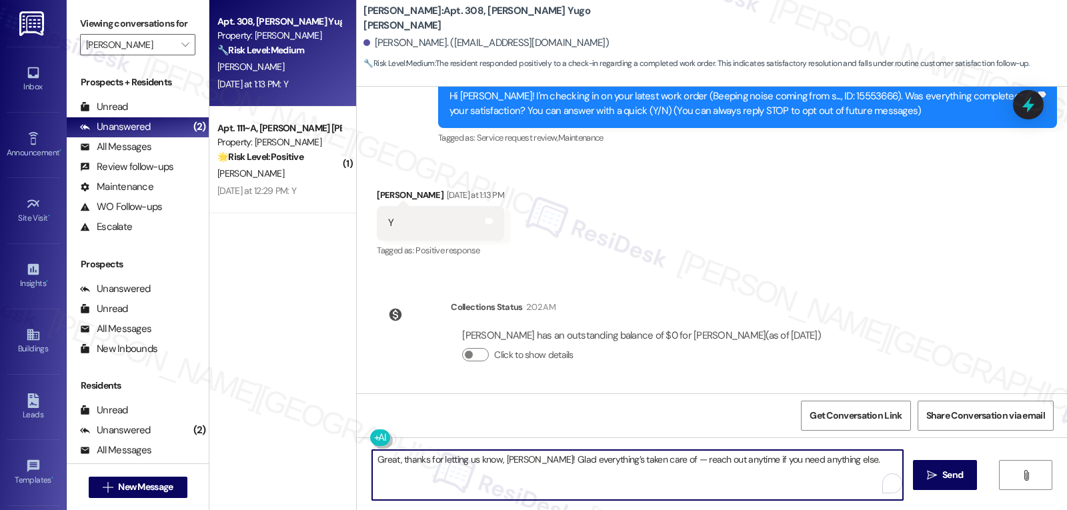
click at [646, 466] on textarea "Great, thanks for letting us know, Sean! Glad everything’s taken care of — reac…" at bounding box center [637, 475] width 531 height 50
click at [885, 461] on textarea "Great, thanks for letting us know, Sean! Glad everything’s taken care of. Pleas…" at bounding box center [637, 475] width 531 height 50
type textarea "Great, thanks for letting us know, Sean! Glad everything’s taken care of. Pleas…"
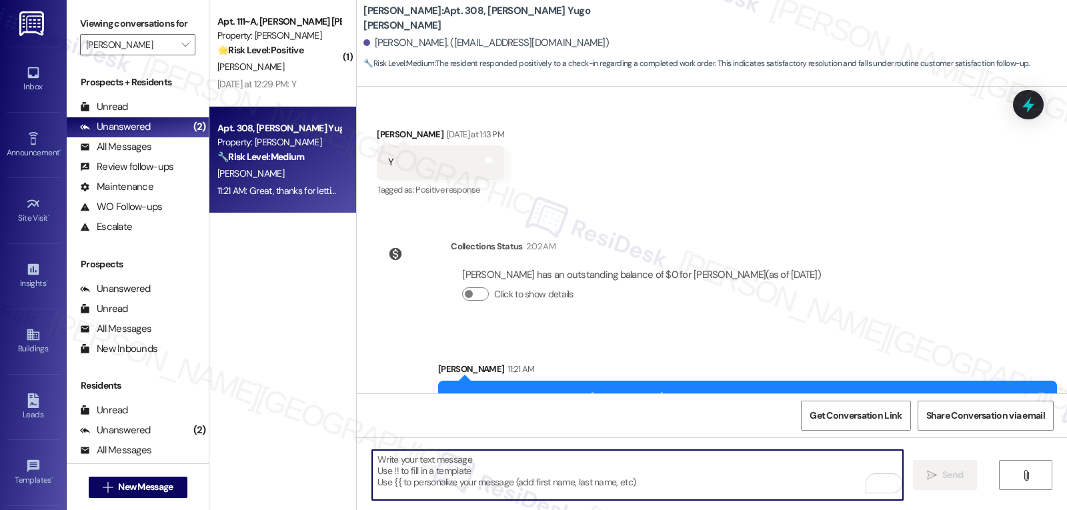
scroll to position [279, 0]
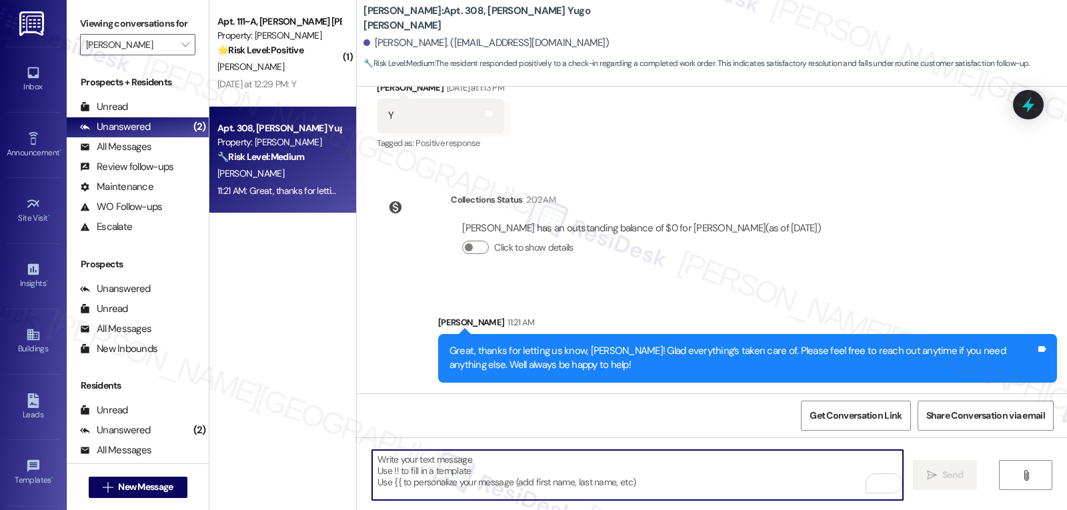
click at [610, 490] on textarea "To enrich screen reader interactions, please activate Accessibility in Grammarl…" at bounding box center [637, 475] width 531 height 50
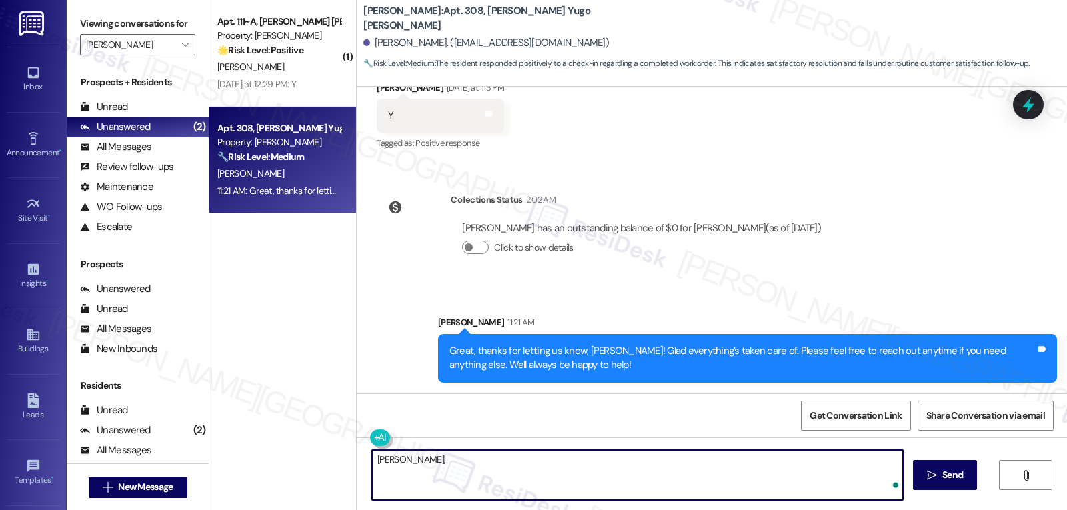
paste textarea "I hope you’re enjoying your time at {{property}}! Has it been meeting your expe…"
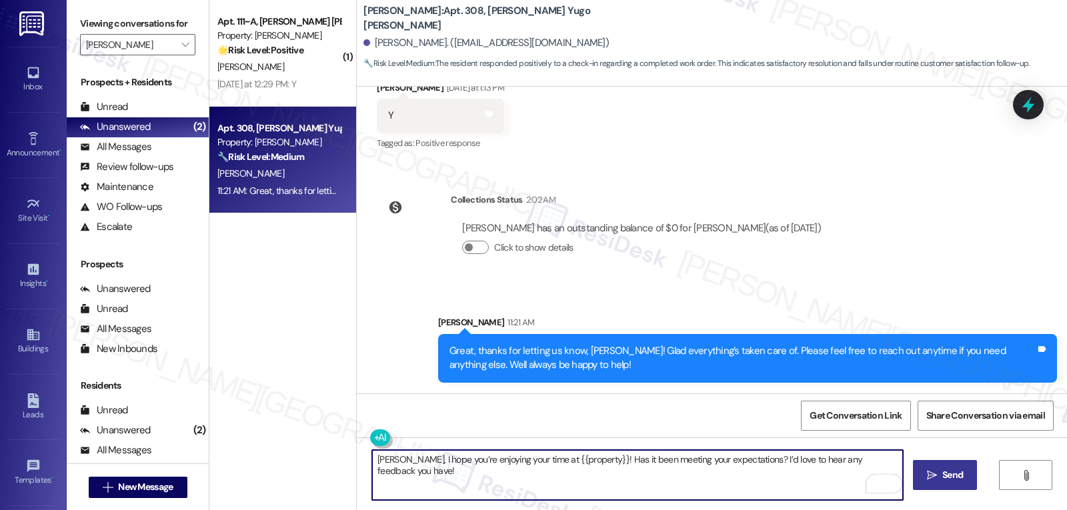
type textarea "Sean, I hope you’re enjoying your time at {{property}}! Has it been meeting you…"
click at [936, 485] on button " Send" at bounding box center [945, 475] width 65 height 30
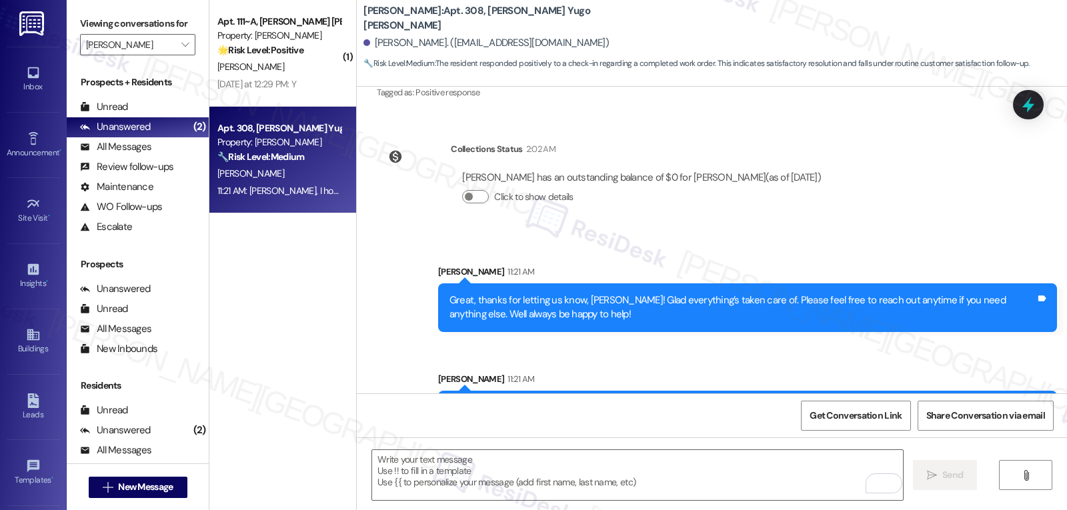
scroll to position [372, 0]
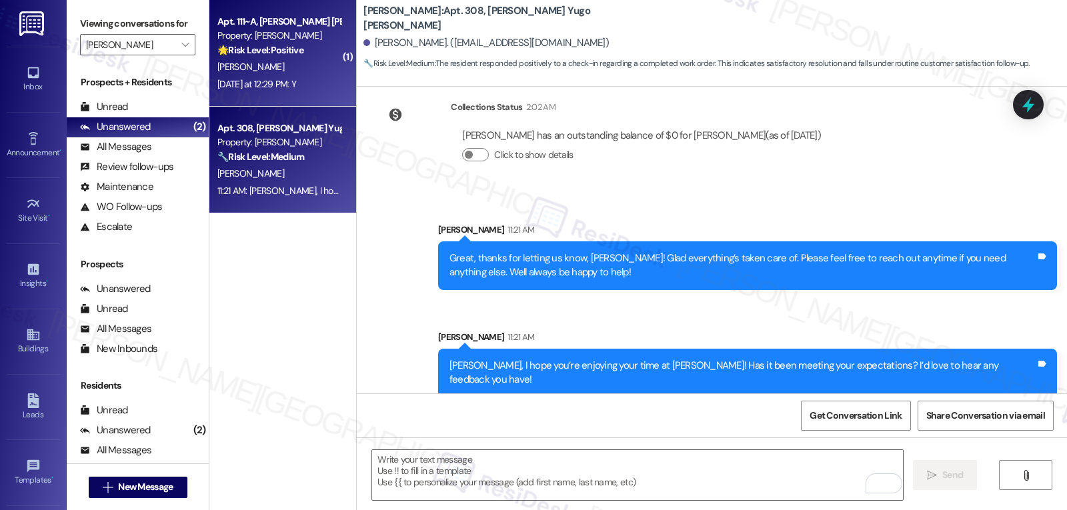
click at [313, 73] on div "M. Osmon" at bounding box center [279, 67] width 126 height 17
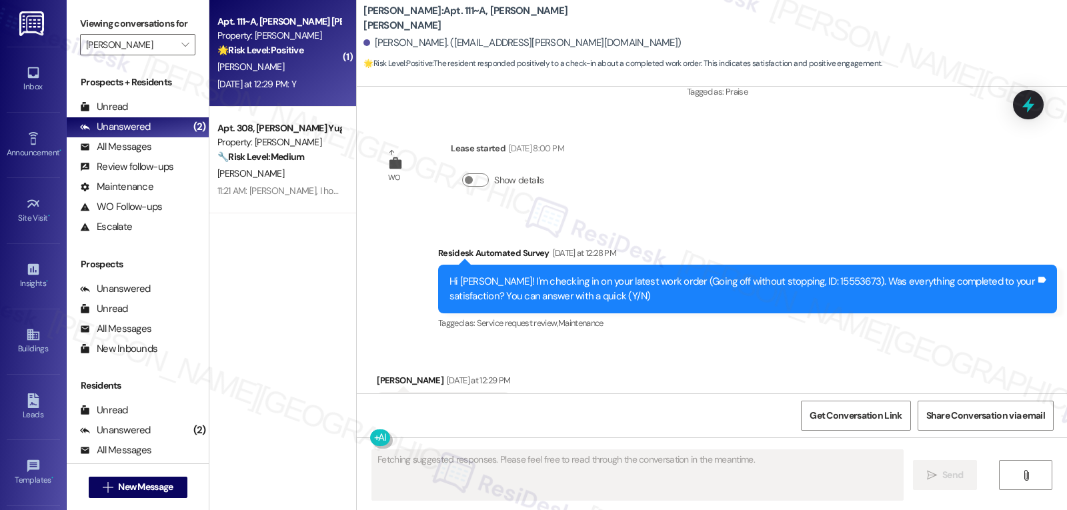
scroll to position [1786, 0]
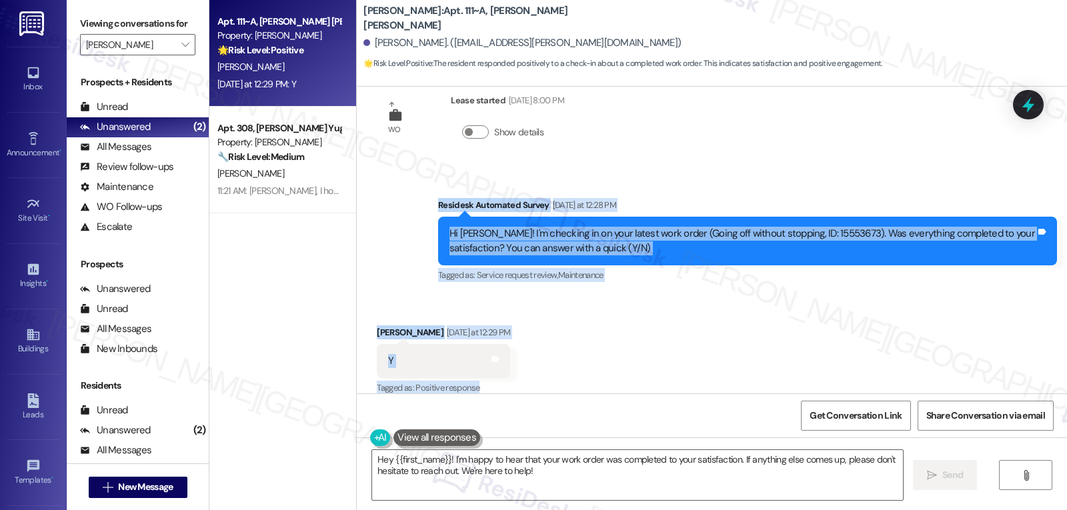
drag, startPoint x: 426, startPoint y: 190, endPoint x: 554, endPoint y: 370, distance: 220.9
click at [554, 370] on div "Sent via SMS Sarah (ResiDesk) Aug 06, 2025 at 4:19 PM Hi Michael! We’re so exci…" at bounding box center [712, 240] width 710 height 307
copy div "Residesk Automated Survey Yesterday at 12:28 PM Hi Michael! I'm checking in on …"
click at [548, 470] on textarea "Hey {{first_name}}! I'm happy to hear that your work order was completed to you…" at bounding box center [637, 475] width 531 height 50
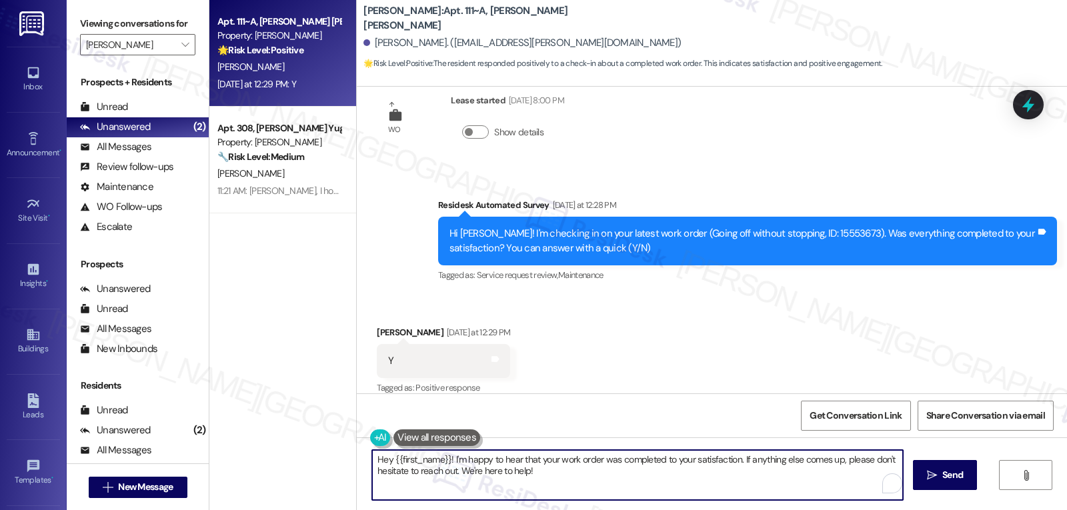
paste textarea "Thanks for confirming, Michael! Glad everything was taken care of. Reach out an…"
click at [622, 460] on textarea "Thanks for confirming, Michael! Glad everything was taken care of. Reach out an…" at bounding box center [637, 475] width 531 height 50
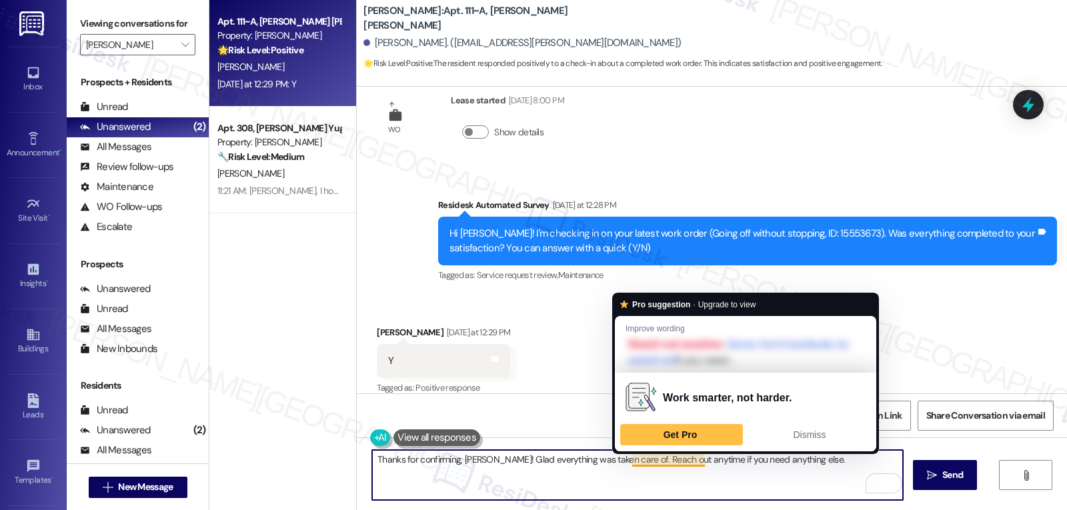
click at [698, 466] on textarea "Thanks for confirming, Michael! Glad everything was taken care of. Reach out an…" at bounding box center [637, 475] width 531 height 50
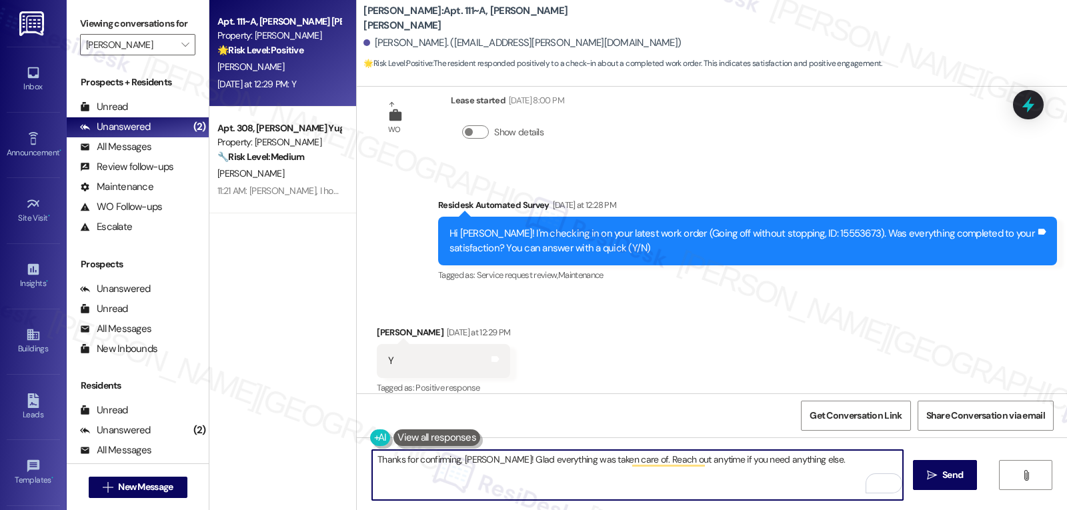
click at [624, 460] on textarea "Thanks for confirming, Michael! Glad everything was taken care of. Reach out an…" at bounding box center [637, 475] width 531 height 50
type textarea "Thanks for confirming, Michael! Glad everything was taken care of. Please feel …"
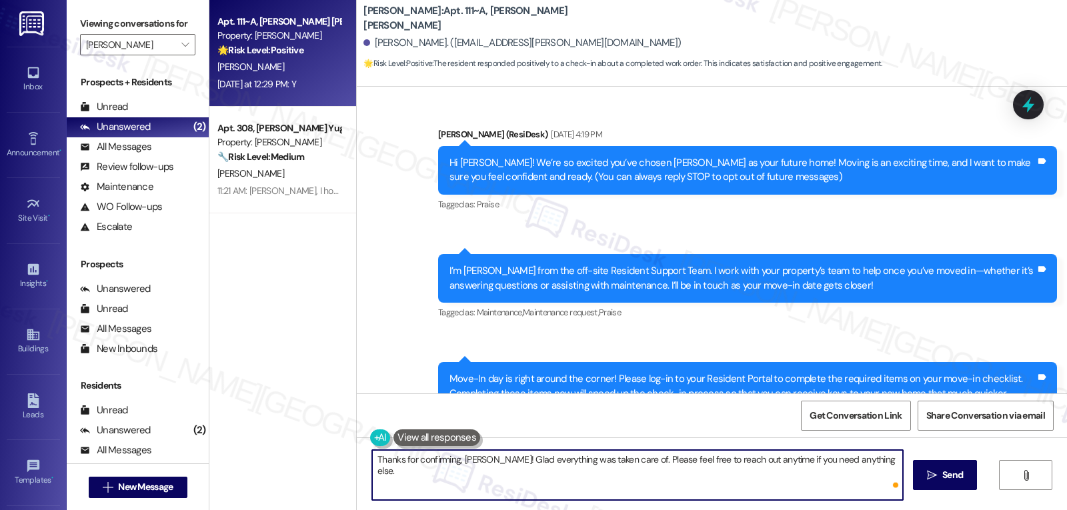
scroll to position [1786, 0]
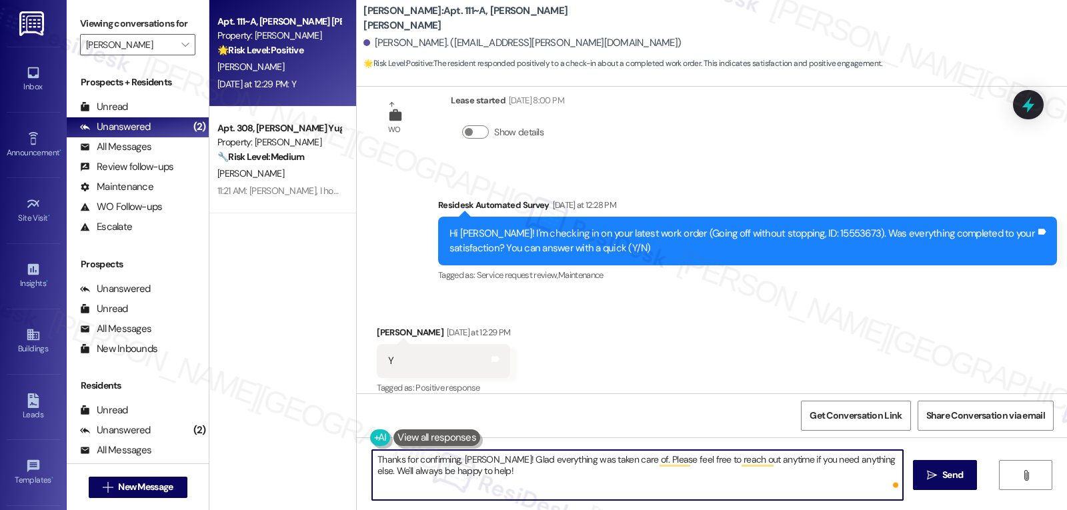
type textarea "Thanks for confirming, Michael! Glad everything was taken care of. Please feel …"
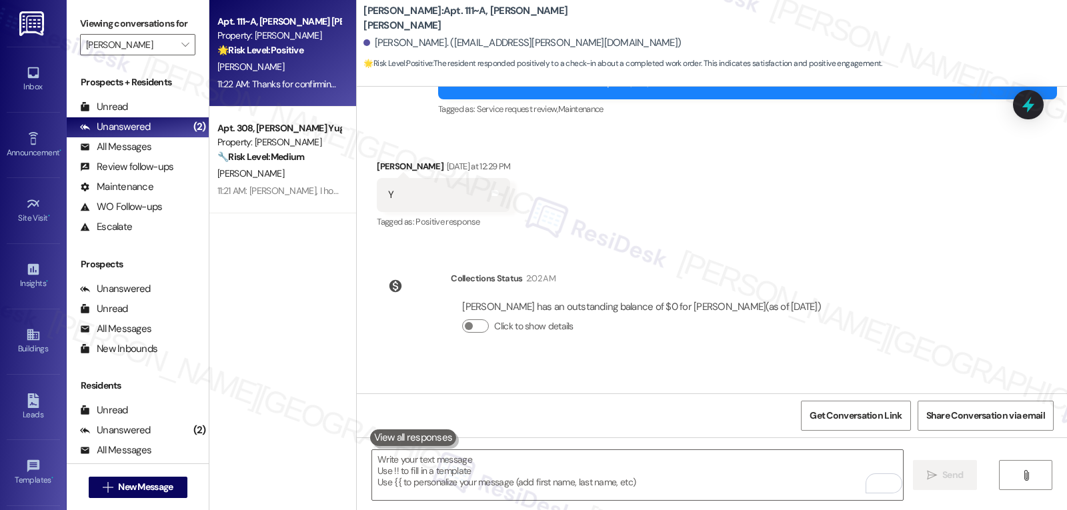
scroll to position [2017, 0]
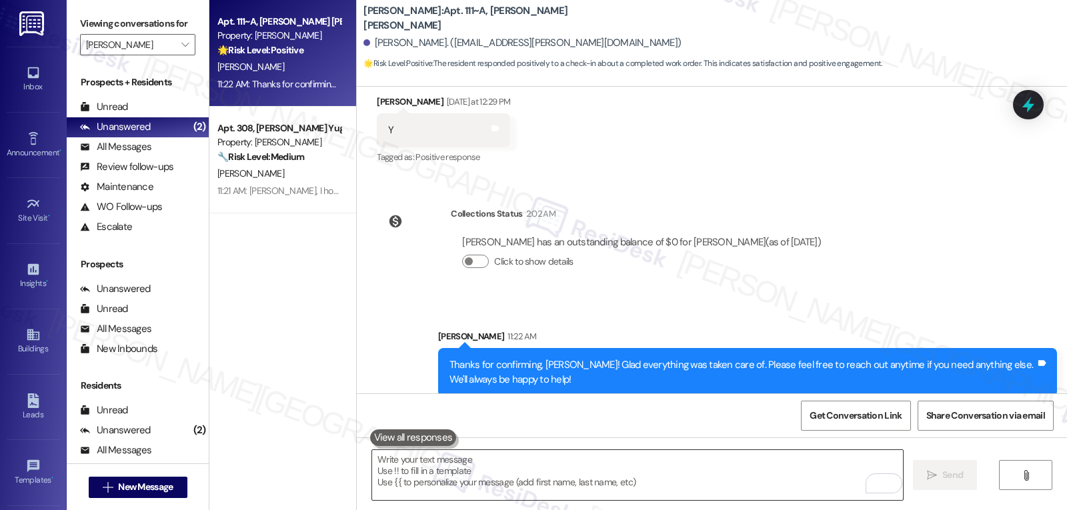
click at [488, 470] on textarea "To enrich screen reader interactions, please activate Accessibility in Grammarl…" at bounding box center [637, 475] width 531 height 50
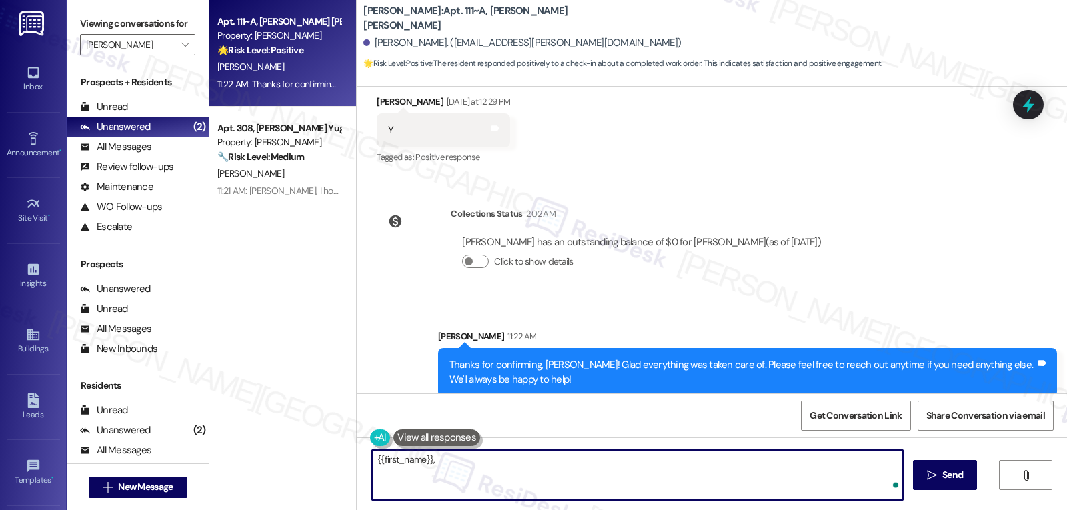
paste textarea "I’d love to know—has your experience at {{property}} been what you expected? Yo…"
type textarea "{{first_name}}, I’d love to know—has your experience at {{property}} been what …"
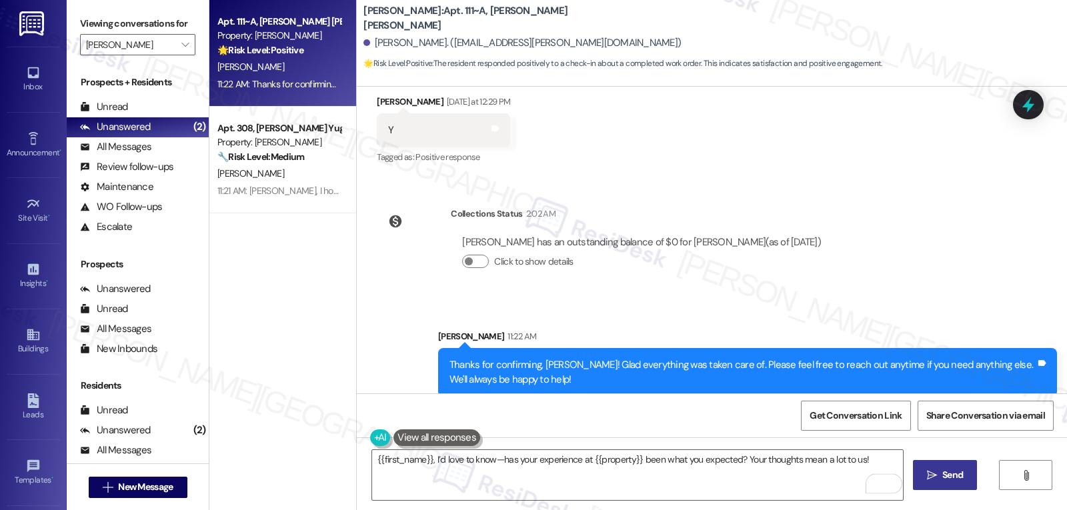
click at [947, 468] on span "Send" at bounding box center [953, 475] width 21 height 14
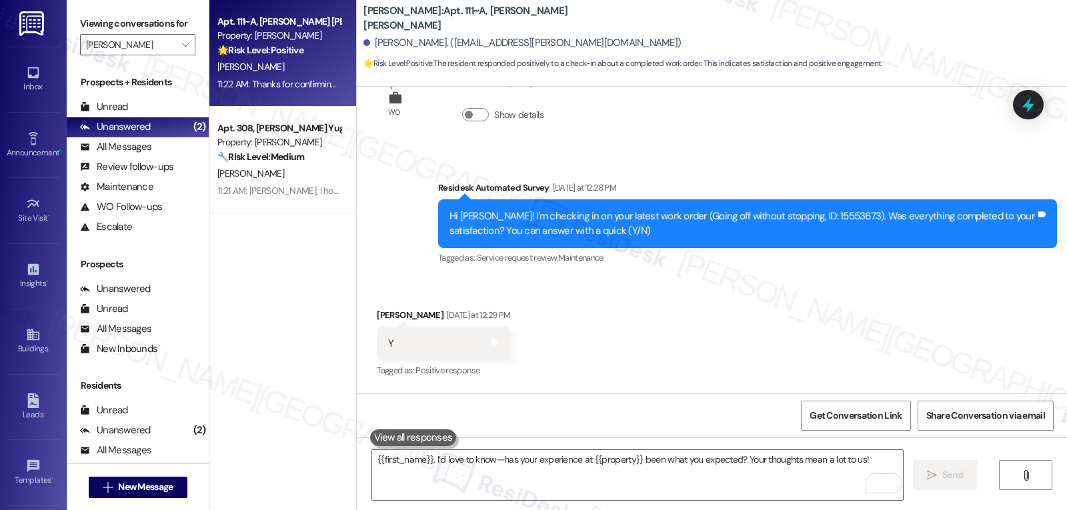
scroll to position [1786, 0]
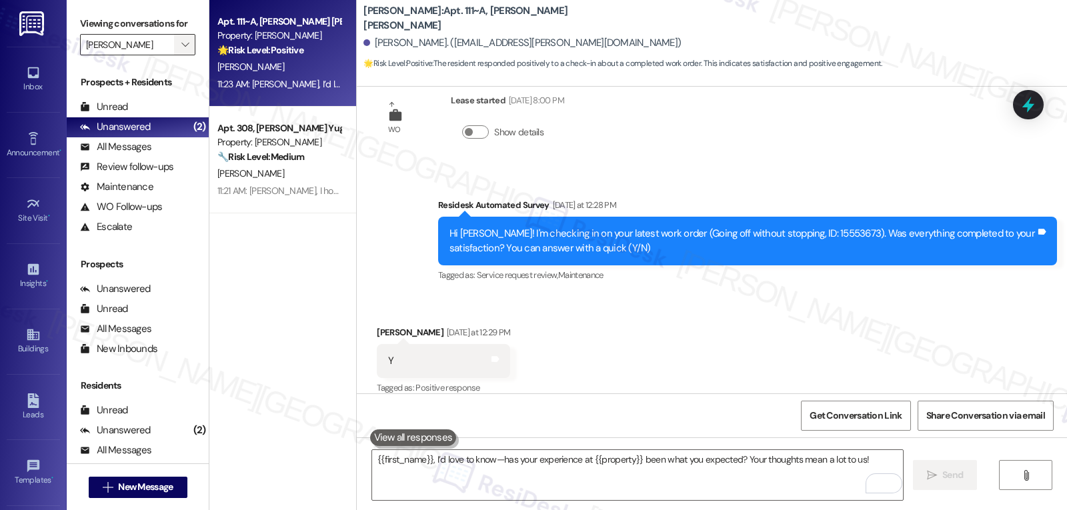
click at [183, 55] on button "" at bounding box center [184, 44] width 21 height 21
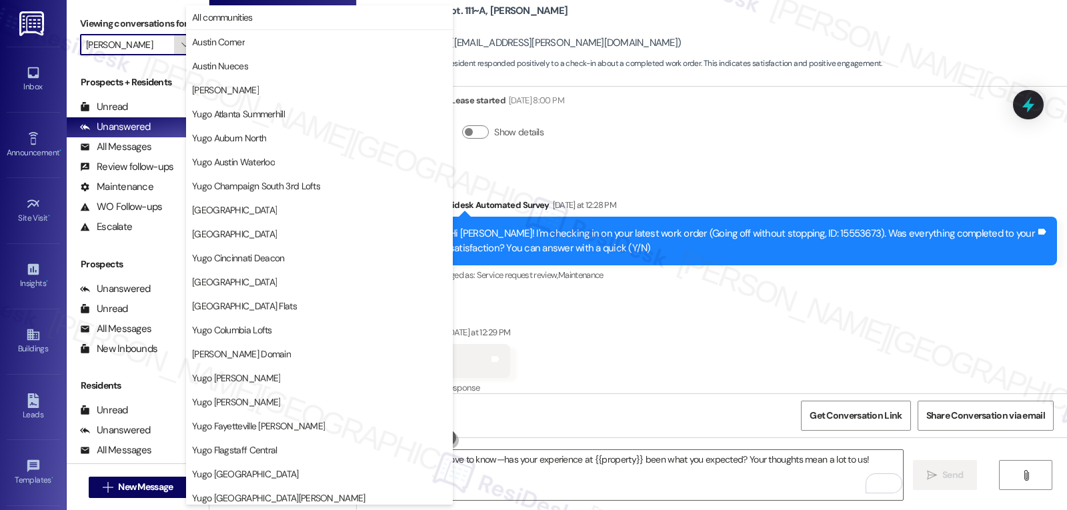
scroll to position [558, 0]
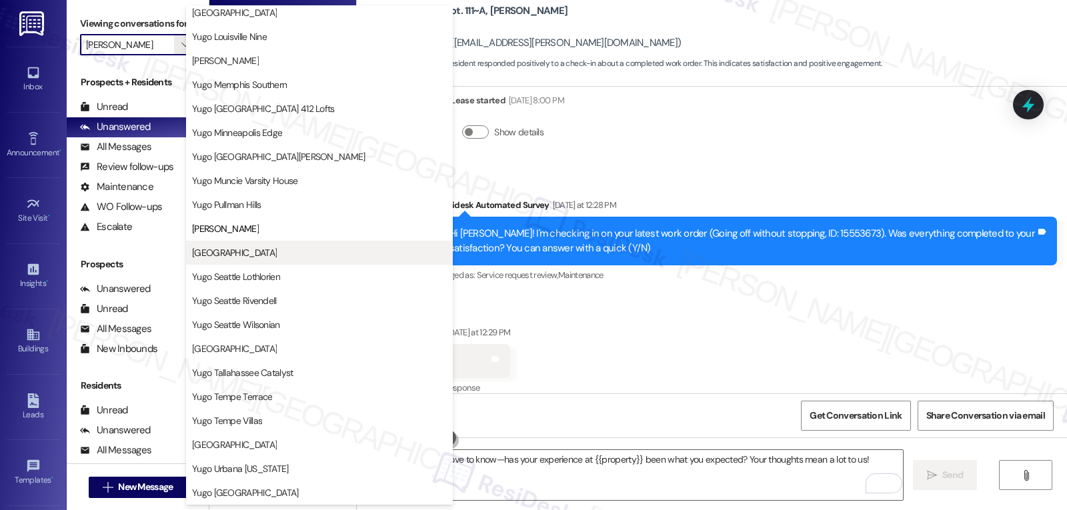
click at [267, 257] on span "[GEOGRAPHIC_DATA]" at bounding box center [234, 252] width 85 height 13
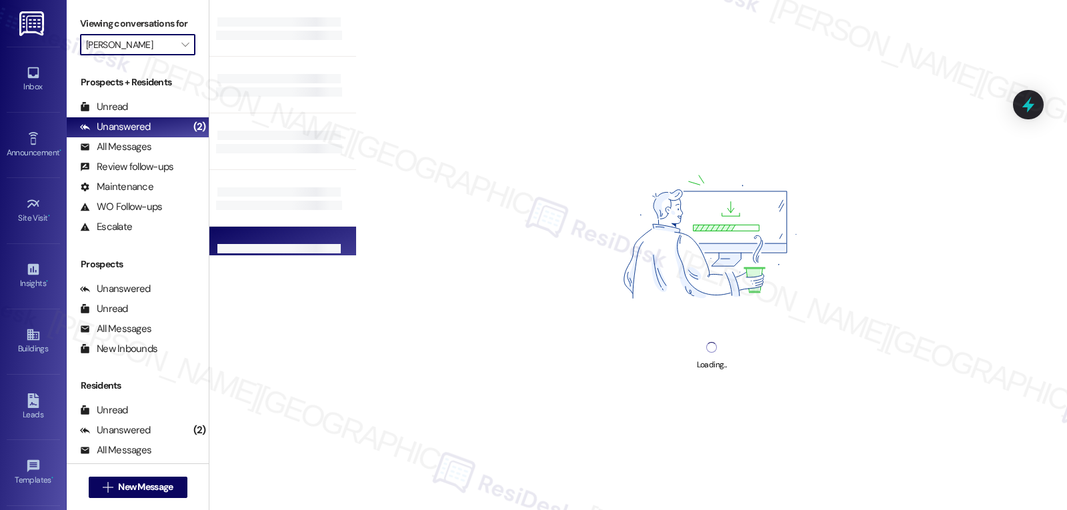
type input "[GEOGRAPHIC_DATA]"
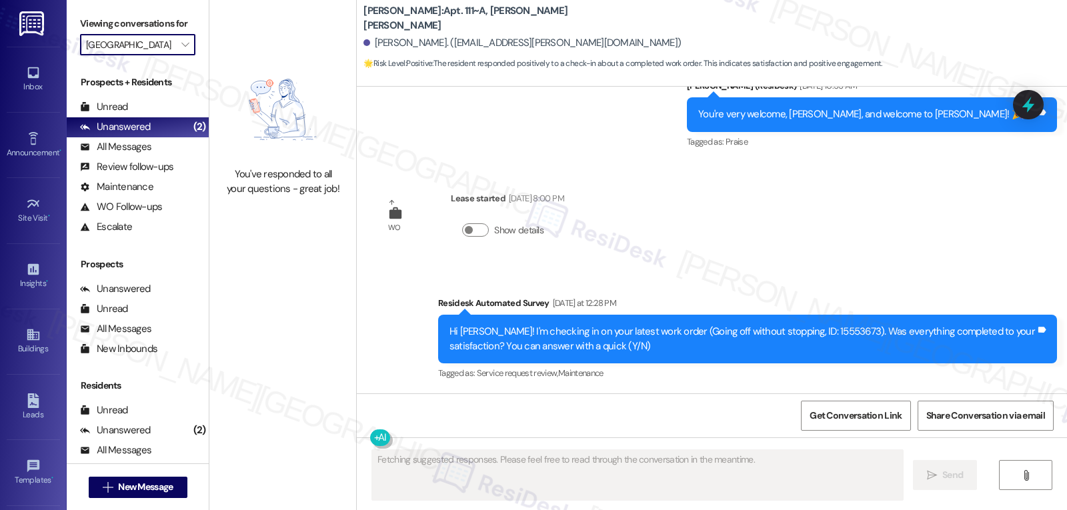
scroll to position [1786, 0]
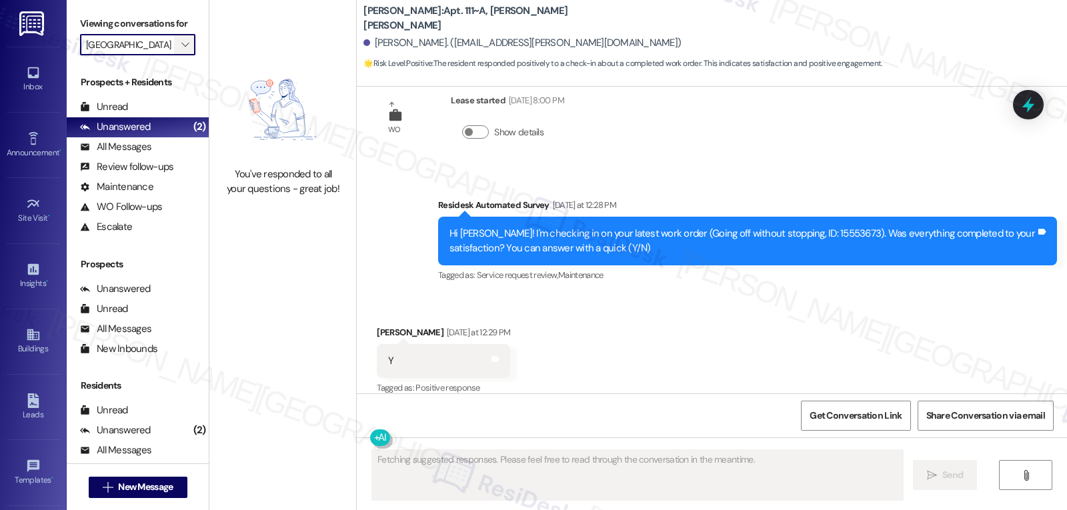
click at [179, 55] on span "" at bounding box center [185, 44] width 13 height 21
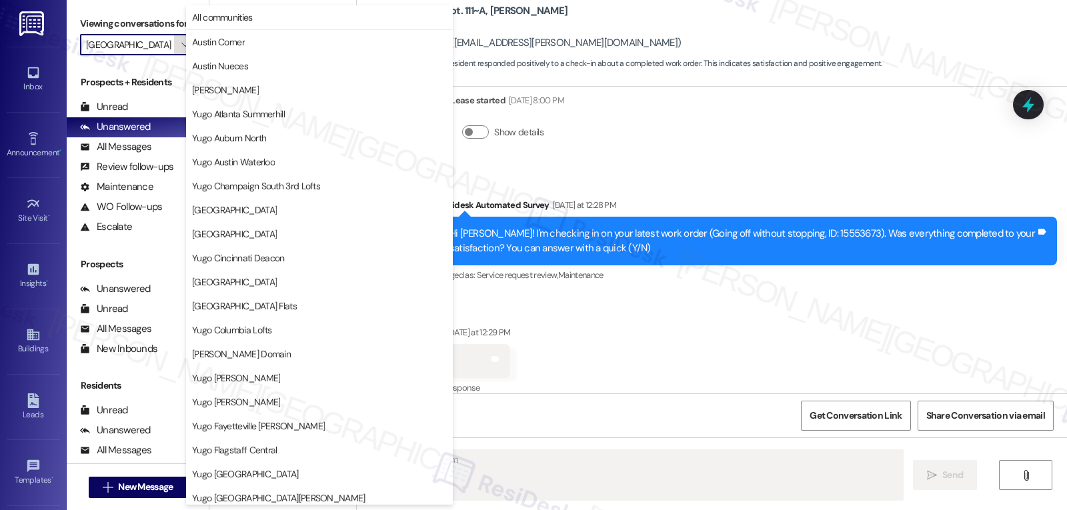
scroll to position [558, 0]
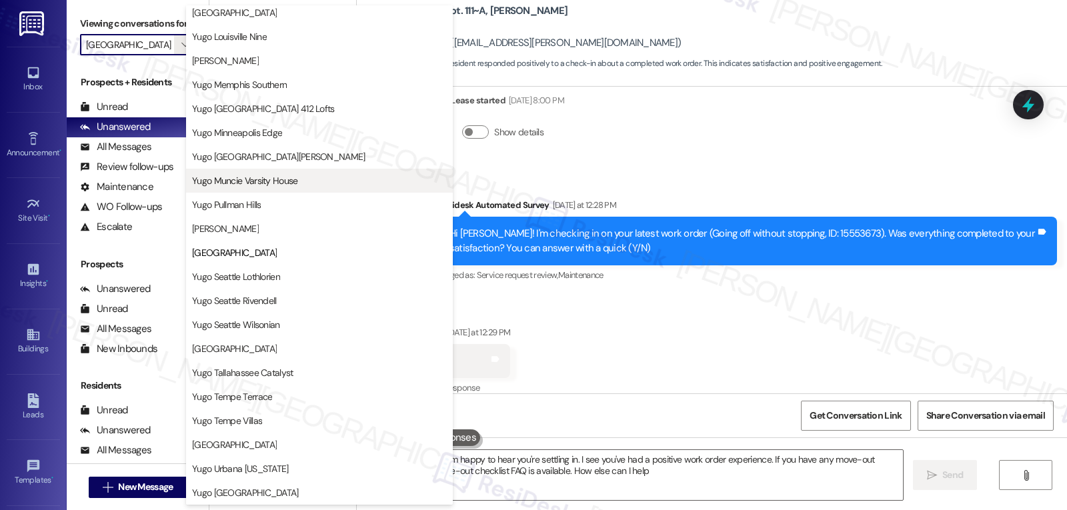
type textarea "Hi {{first_name}}! I'm happy to hear you're settling in. I see you've had a pos…"
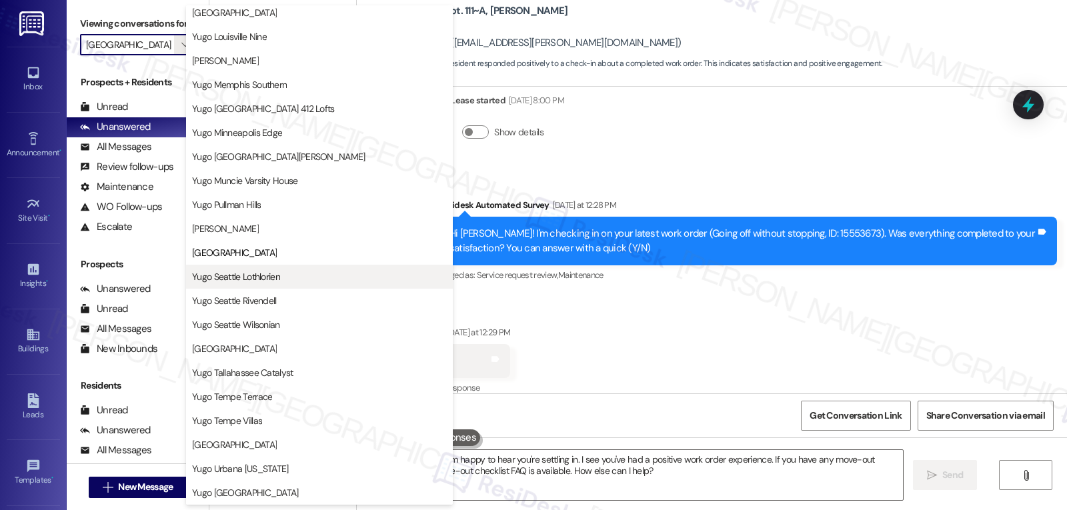
click at [278, 270] on button "Yugo Seattle Lothlorien" at bounding box center [319, 277] width 267 height 24
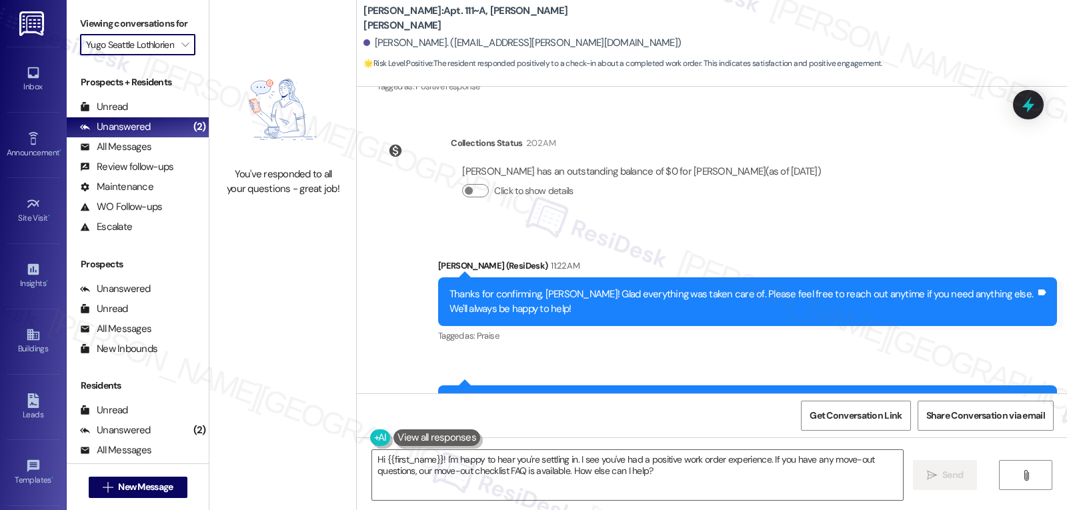
scroll to position [2130, 0]
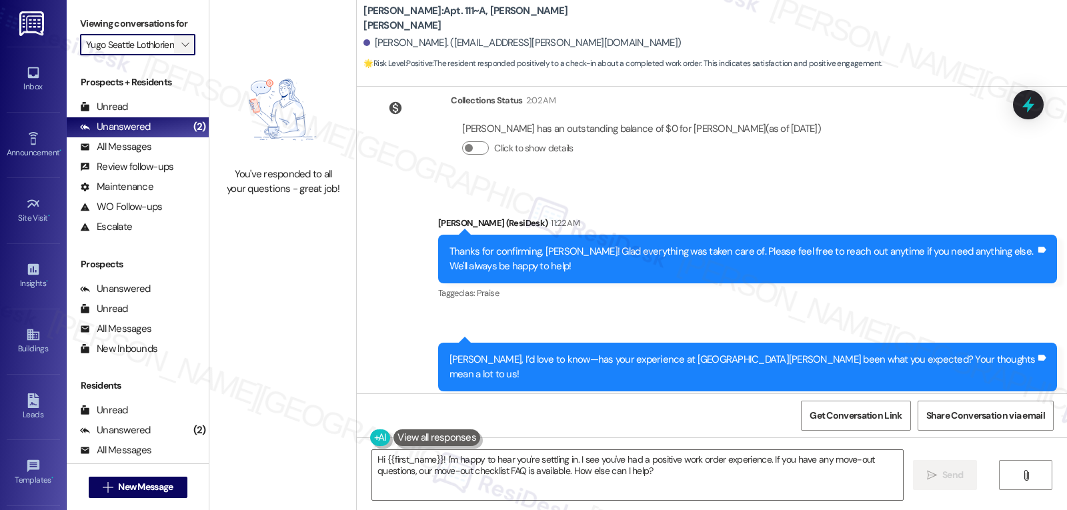
click at [181, 50] on icon "" at bounding box center [184, 44] width 7 height 11
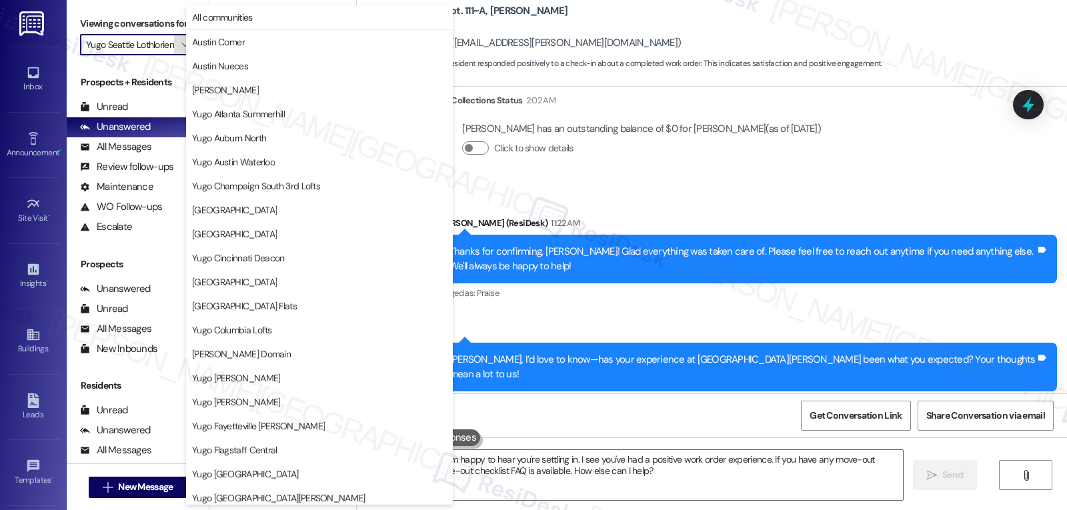
scroll to position [558, 0]
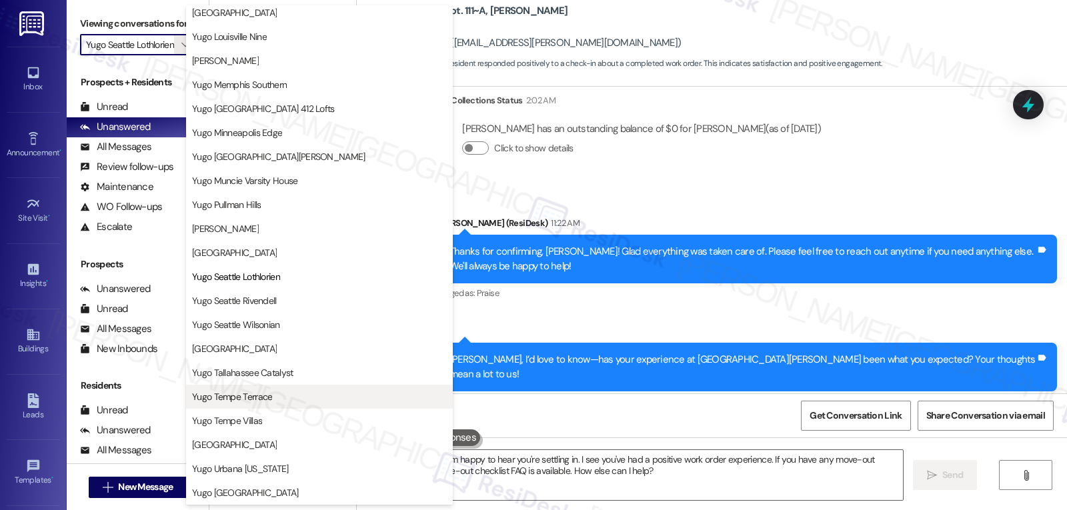
click at [298, 401] on span "Yugo Tempe Terrace" at bounding box center [319, 396] width 255 height 13
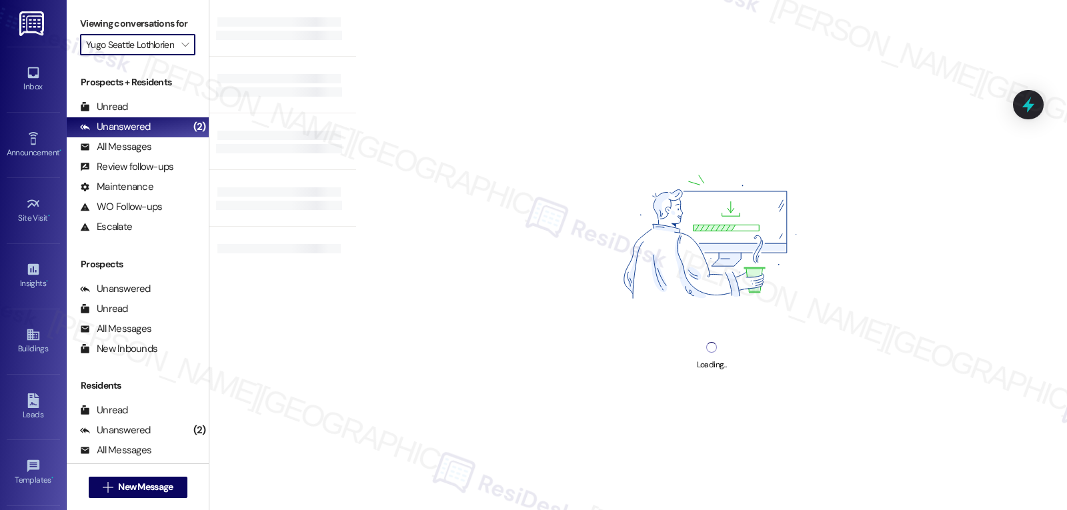
type input "Yugo Tempe Terrace"
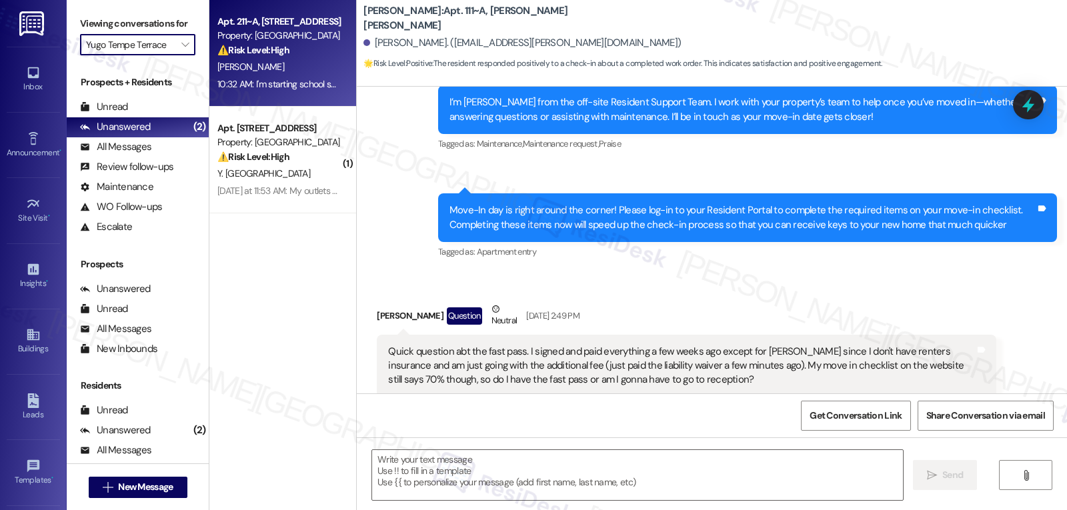
click at [300, 57] on div "⚠️ Risk Level: High The resident states they cannot afford the apartment and do…" at bounding box center [278, 50] width 123 height 14
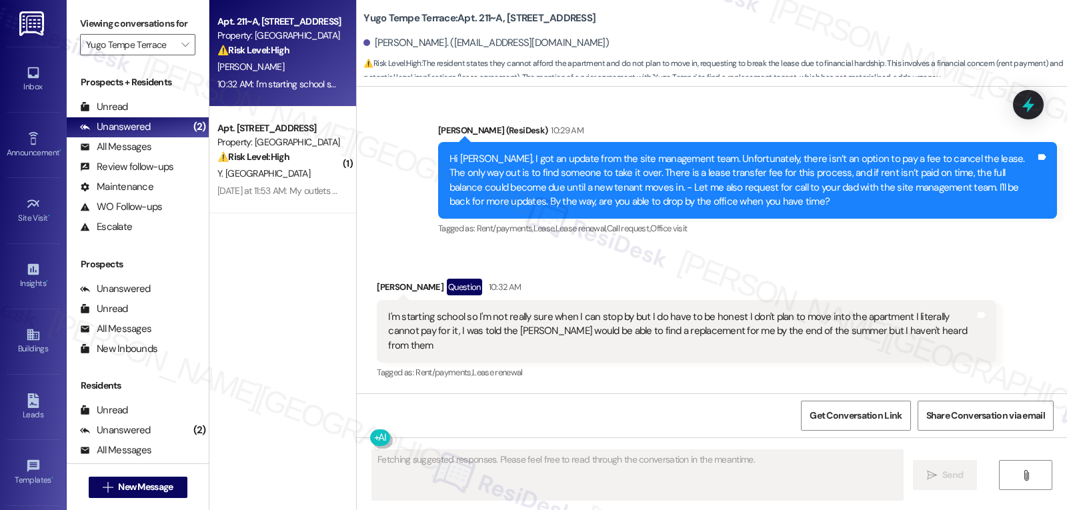
scroll to position [1338, 0]
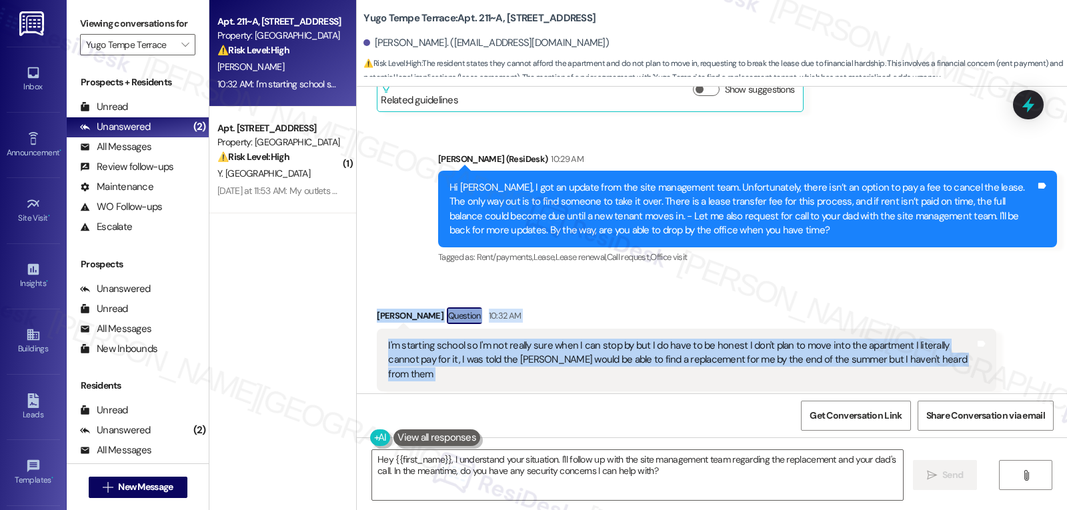
drag, startPoint x: 362, startPoint y: 302, endPoint x: 965, endPoint y: 345, distance: 605.3
click at [1001, 348] on div "Received via SMS Ryan Martin Question 10:32 AM I'm starting school so I'm not r…" at bounding box center [686, 360] width 639 height 124
copy div "Ryan Martin Question 10:32 AM I'm starting school so I'm not really sure when I…"
click at [671, 478] on textarea "Hey {{first_name}}, I understand your situation. I'll follow up with the site m…" at bounding box center [637, 475] width 531 height 50
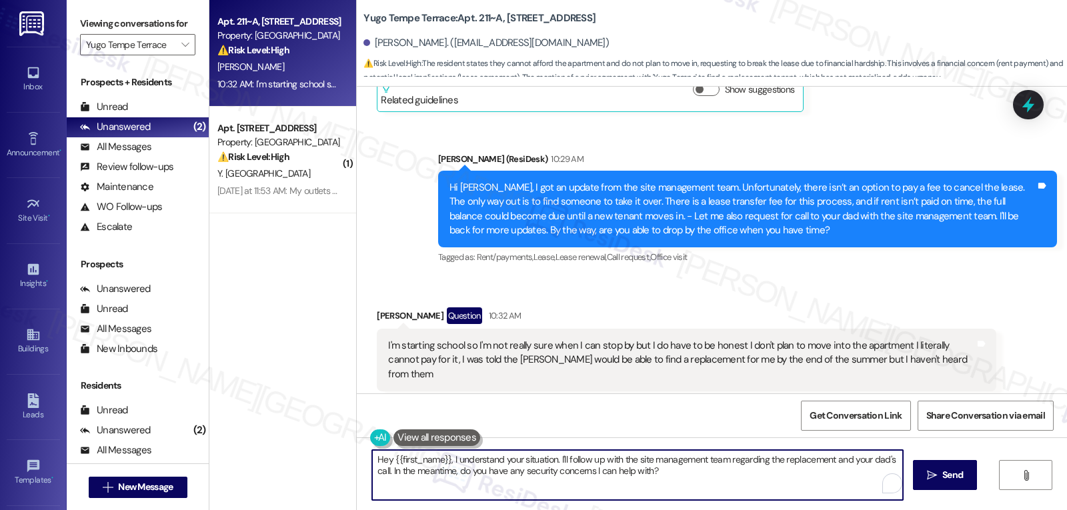
paste textarea "i Ryan, thanks for letting us know and being upfront about your situation. I un…"
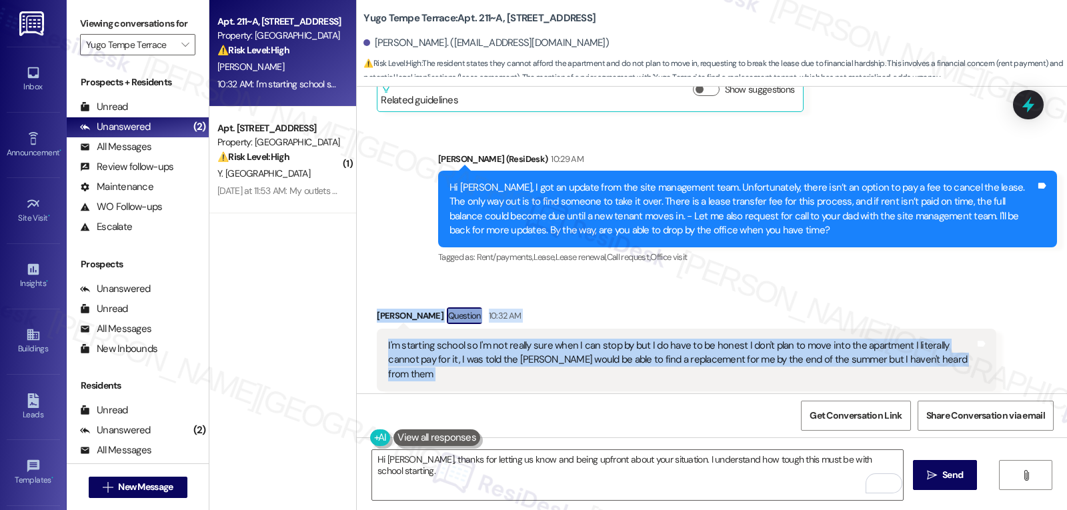
drag, startPoint x: 368, startPoint y: 298, endPoint x: 1002, endPoint y: 335, distance: 635.5
click at [1002, 335] on div "Received via SMS Ryan Martin Question 10:32 AM I'm starting school so I'm not r…" at bounding box center [712, 350] width 710 height 144
copy div "Ryan Martin Question 10:32 AM I'm starting school so I'm not really sure when I…"
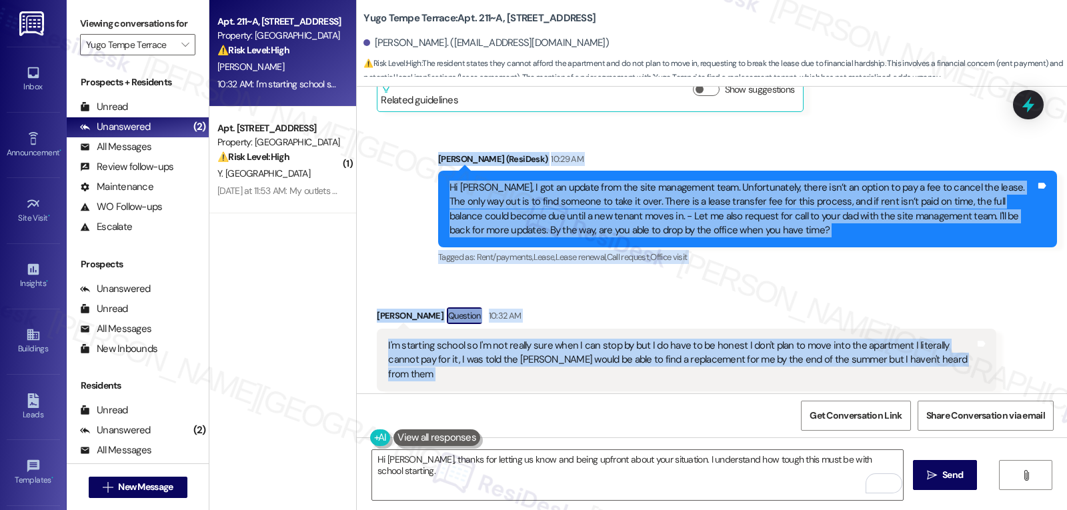
drag, startPoint x: 430, startPoint y: 147, endPoint x: 981, endPoint y: 350, distance: 587.4
click at [981, 350] on div "Sent via SMS Sarah (ResiDesk) Aug 15, 2025 at 5:48 PM Hi Ryan! We’re so excited…" at bounding box center [712, 240] width 710 height 307
copy div "Sarah (ResiDesk) 10:29 AM Hi Ryan, I got an update from the site management tea…"
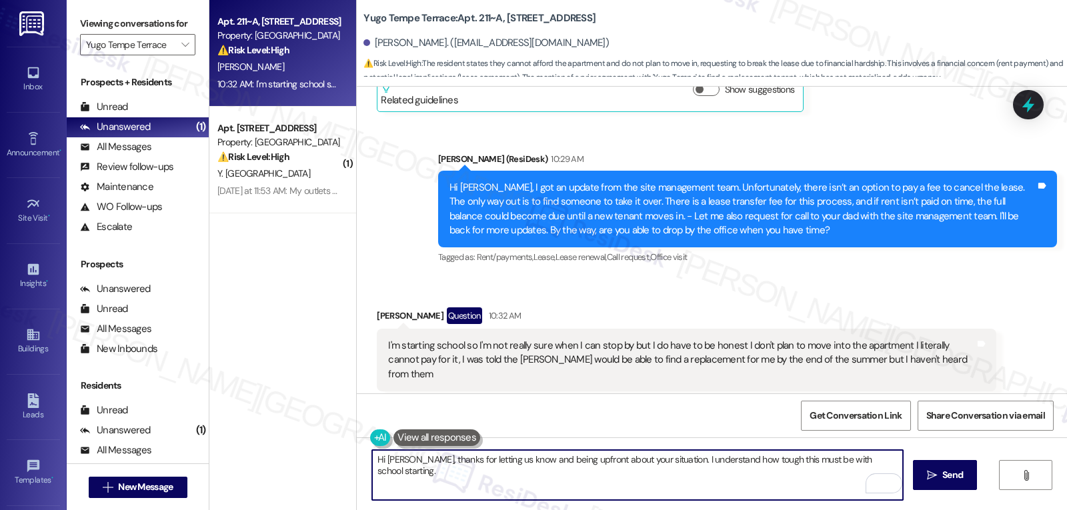
click at [548, 467] on textarea "Hi Ryan, thanks for letting us know and being upfront about your situation. I u…" at bounding box center [637, 475] width 531 height 50
paste textarea "I hear you, Ryan — thank you for being upfront about your situation. Since movi…"
click at [427, 462] on textarea "I hear you, Ryan — thank you for being upfront about your situation. Since movi…" at bounding box center [637, 475] width 531 height 50
click at [580, 477] on textarea "I hear you, Ryan. Thank you for being upfront about your situation. Since movin…" at bounding box center [637, 475] width 531 height 50
click at [546, 480] on textarea "I hear you, Ryan. Thank you for being upfront about your situation. Since movin…" at bounding box center [637, 475] width 531 height 50
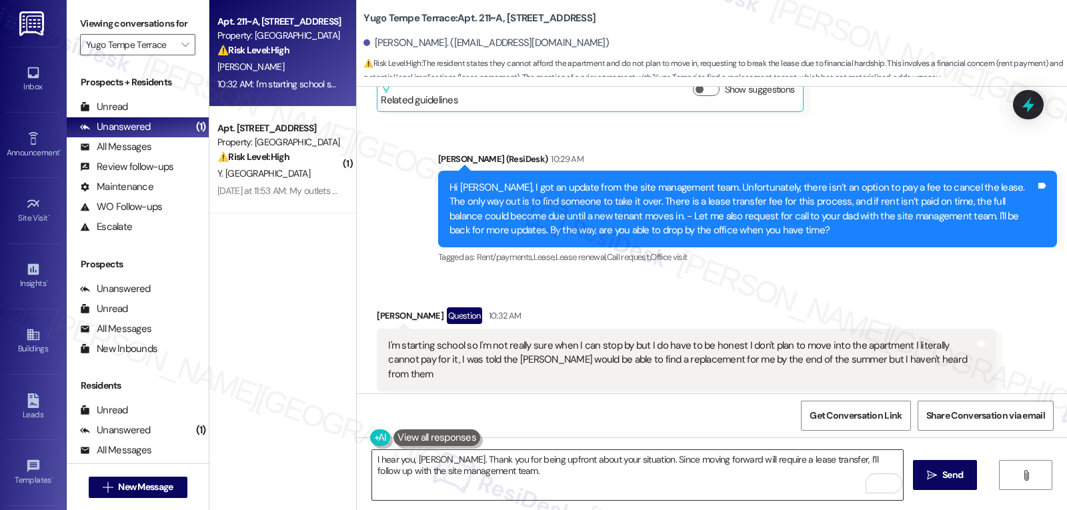
click at [574, 480] on textarea "I hear you, Ryan. Thank you for being upfront about your situation. Since movin…" at bounding box center [637, 475] width 531 height 50
click at [578, 484] on textarea "I hear you, Ryan. Thank you for being upfront about your situation. Since movin…" at bounding box center [637, 475] width 531 height 50
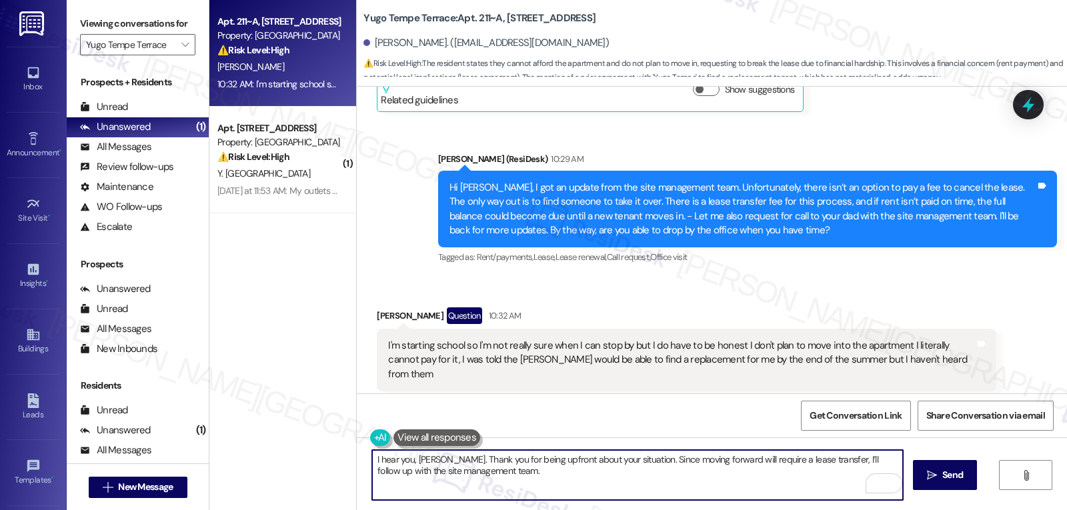
paste textarea "I’ll share updates as soon as I have them."
click at [701, 487] on textarea "I hear you, Ryan. Thank you for being upfront about your situation. Since movin…" at bounding box center [637, 475] width 531 height 50
click at [459, 471] on textarea "I hear you, Ryan. Thank you for being upfront about your situation. Since movin…" at bounding box center [637, 475] width 531 height 50
paste textarea "on next steps for finding a replacement."
click at [473, 468] on textarea "I hear you, Ryan. Thank you for being upfront about your situation. Since movin…" at bounding box center [637, 475] width 531 height 50
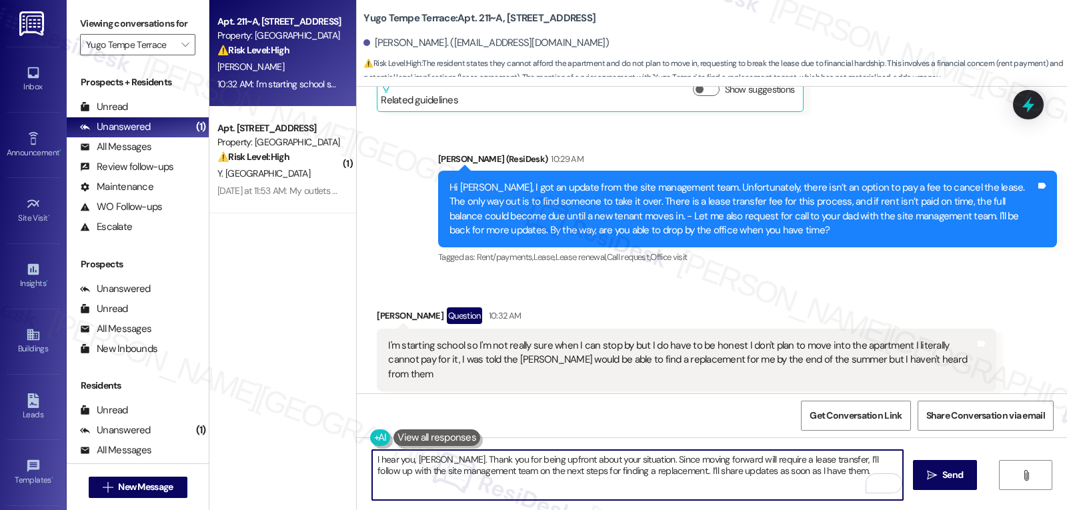
click at [823, 477] on textarea "I hear you, Ryan. Thank you for being upfront about your situation. Since movin…" at bounding box center [637, 475] width 531 height 50
type textarea "I hear you, Ryan. Thank you for being upfront about your situation. Since movin…"
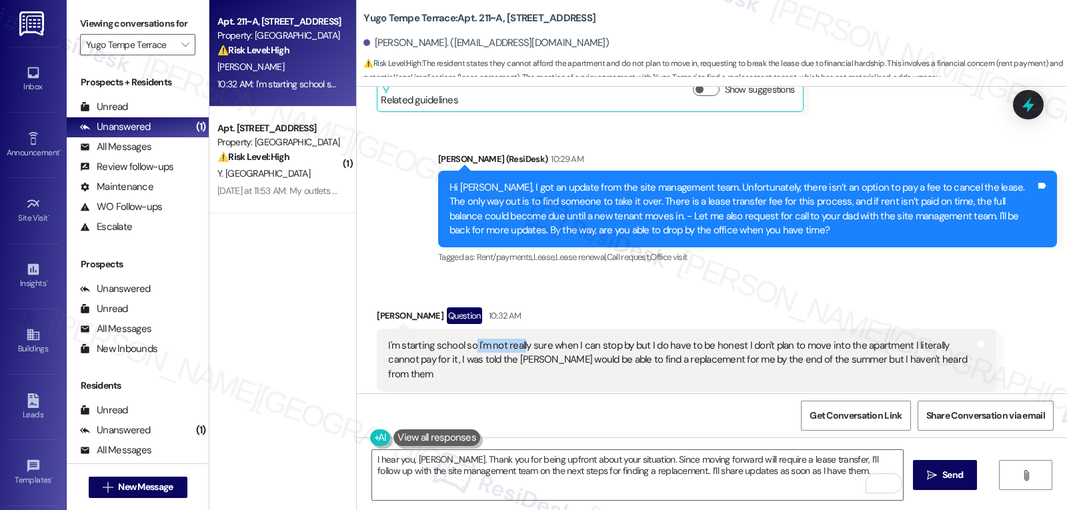
drag, startPoint x: 466, startPoint y: 335, endPoint x: 515, endPoint y: 338, distance: 48.8
click at [515, 339] on div "I'm starting school so I'm not really sure when I can stop by but I do have to …" at bounding box center [681, 360] width 586 height 43
click at [828, 486] on textarea "I hear you, Ryan. Thank you for being upfront about your situation. Since movin…" at bounding box center [637, 475] width 531 height 50
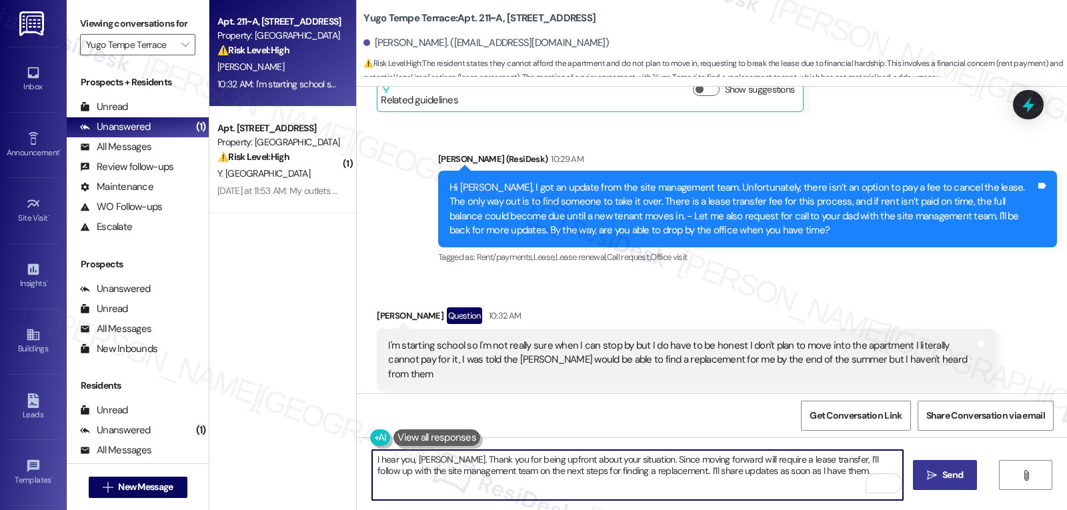
click at [967, 475] on button " Send" at bounding box center [945, 475] width 65 height 30
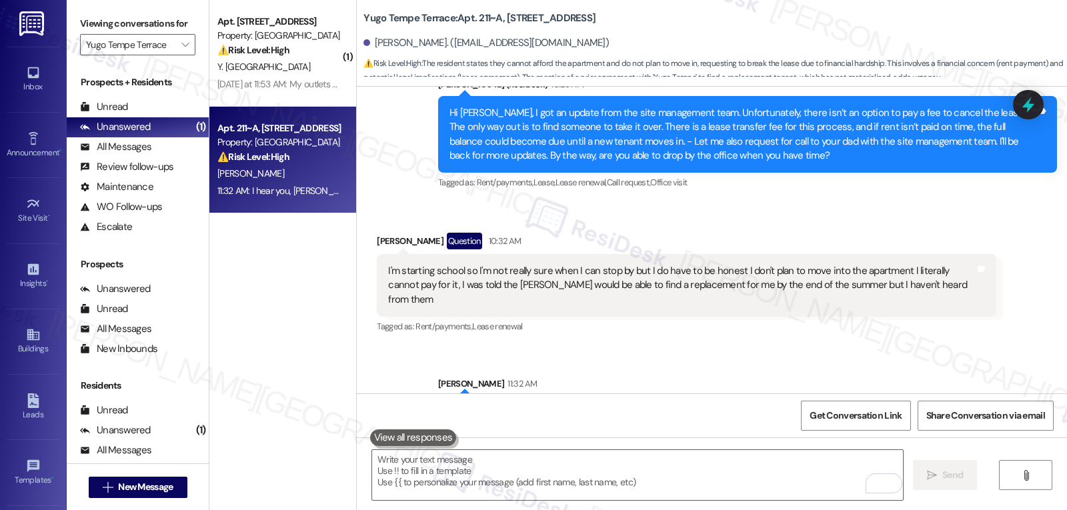
scroll to position [1445, 0]
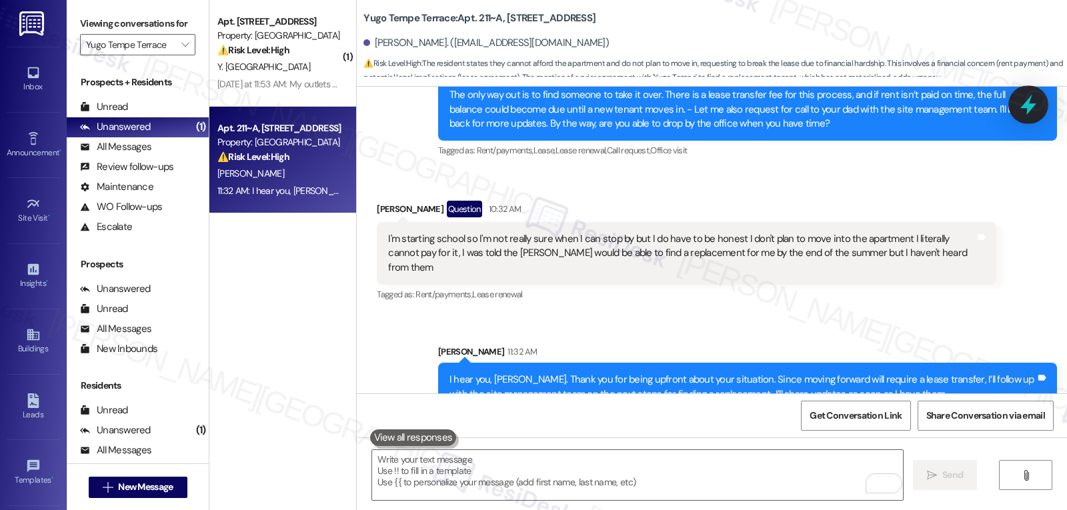
click at [1031, 107] on icon at bounding box center [1029, 105] width 16 height 21
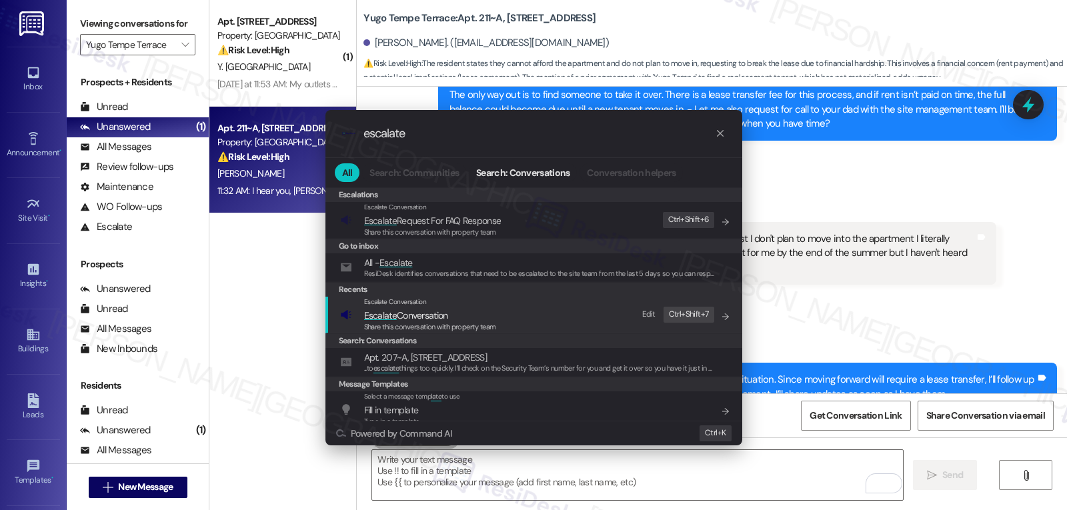
type input "escalate"
click at [500, 317] on div "Escalate Conversation Escalate Conversation Share this conversation with proper…" at bounding box center [535, 315] width 390 height 36
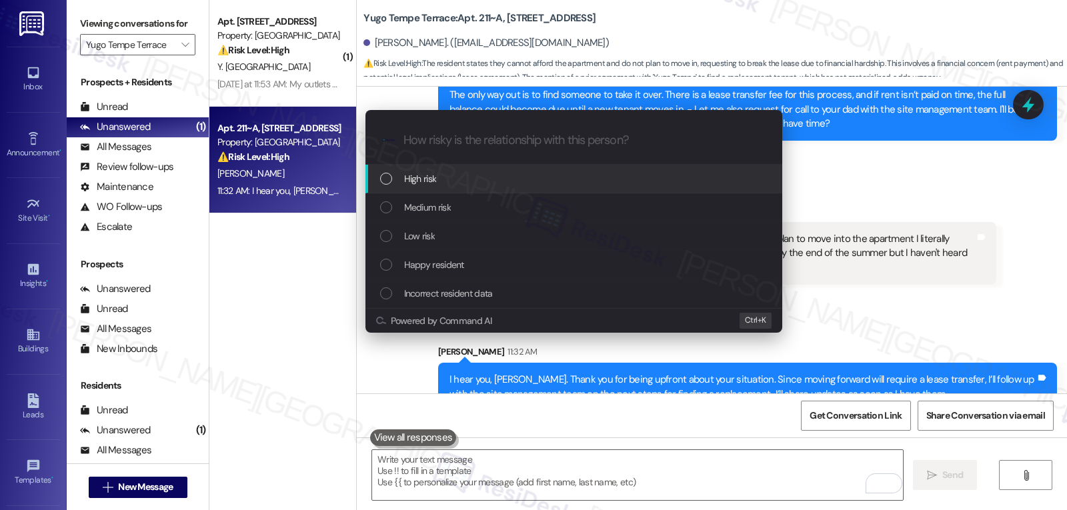
click at [448, 180] on div "High risk" at bounding box center [575, 178] width 390 height 15
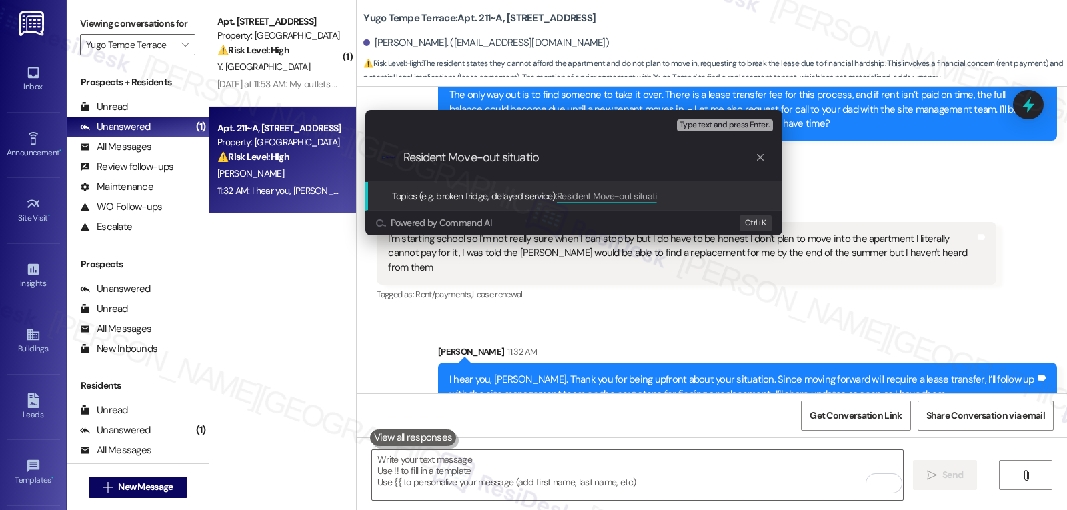
type input "Resident Move-out situation"
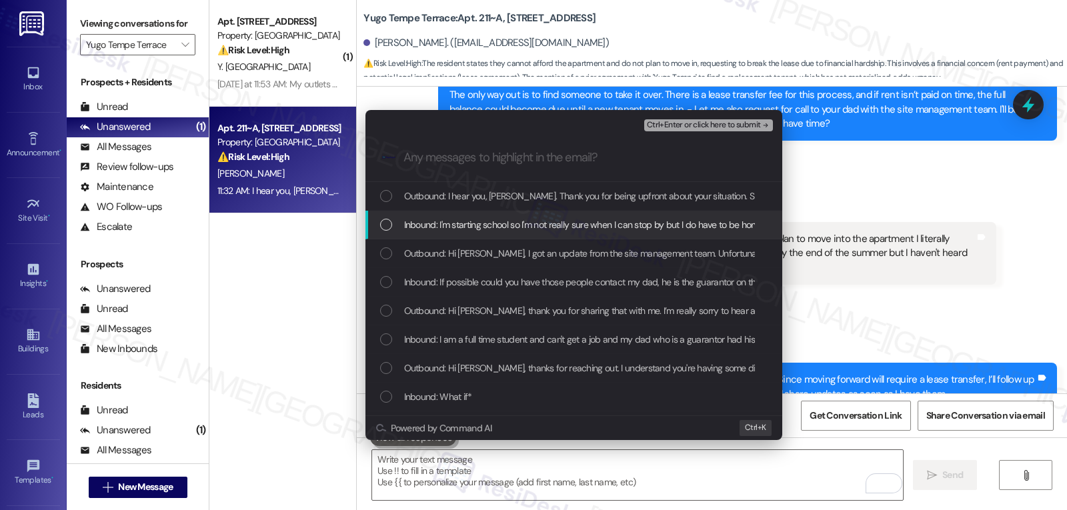
click at [586, 230] on span "Inbound: I'm starting school so I'm not really sure when I can stop by but I do…" at bounding box center [959, 224] width 1111 height 15
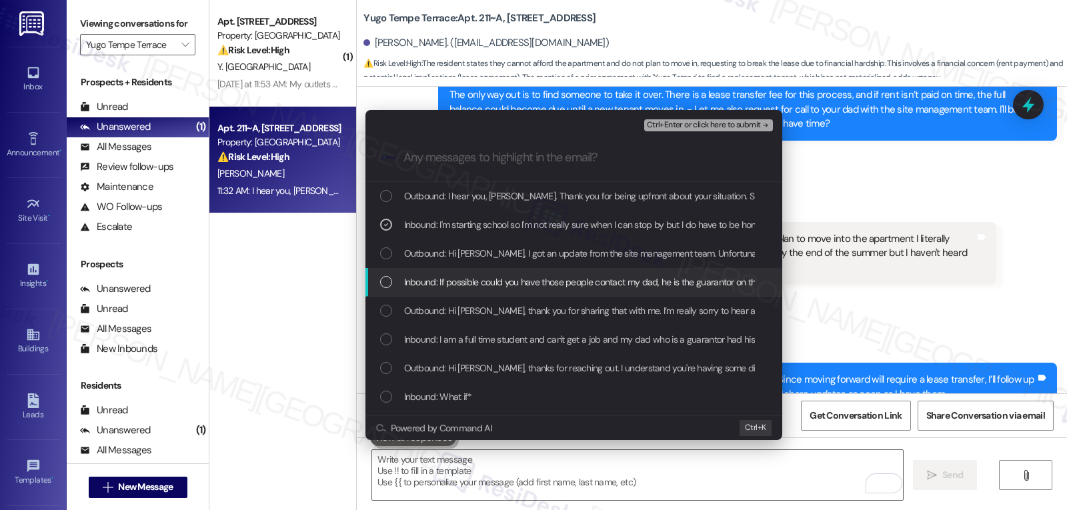
click at [505, 292] on div "Inbound: If possible could you have those people contact my dad, he is the guar…" at bounding box center [574, 282] width 417 height 29
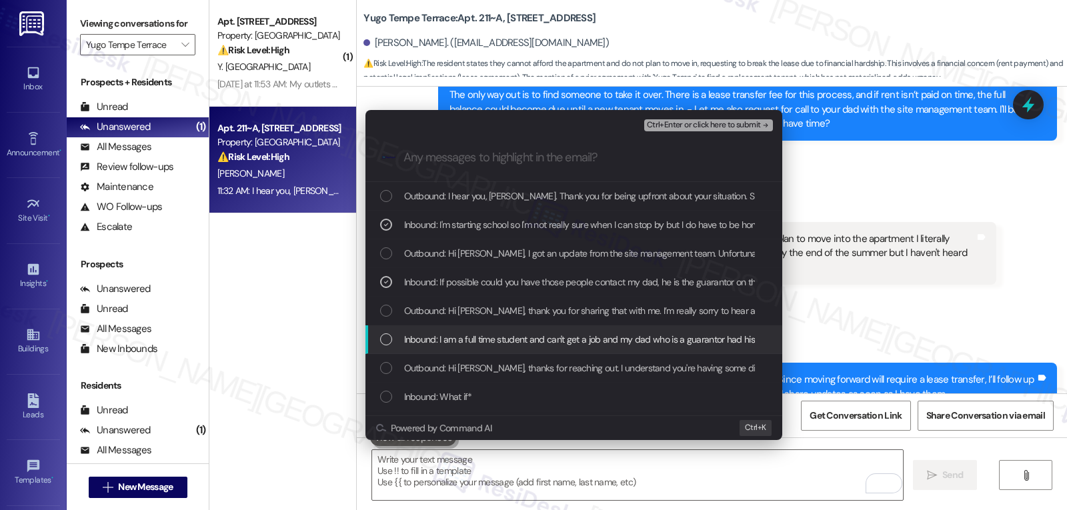
click at [500, 344] on span "Inbound: I am a full time student and can't get a job and my dad who is a guara…" at bounding box center [861, 339] width 915 height 15
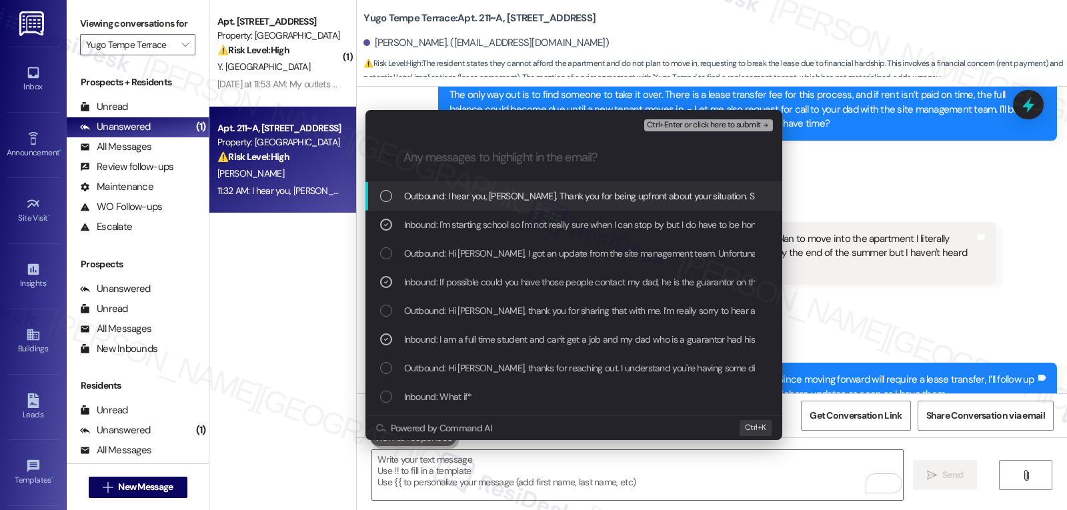
click at [718, 123] on span "Ctrl+Enter or click here to submit" at bounding box center [704, 125] width 114 height 9
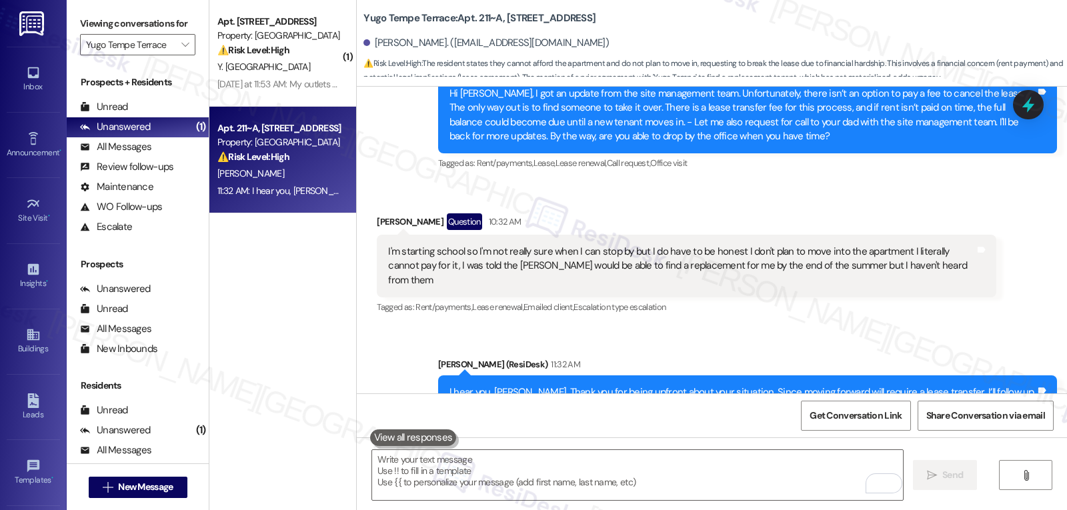
scroll to position [1465, 0]
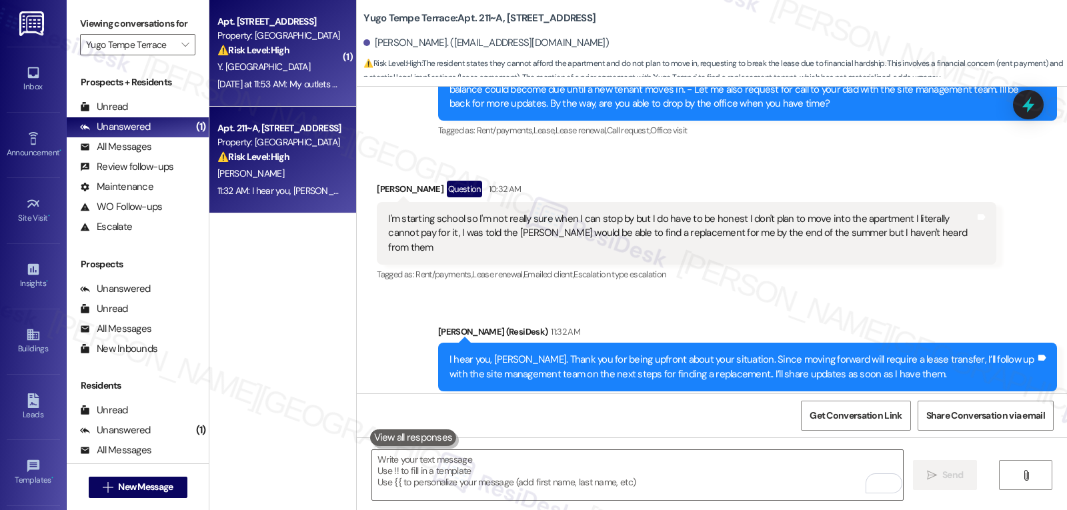
click at [282, 69] on div "Y. [GEOGRAPHIC_DATA]" at bounding box center [279, 67] width 126 height 17
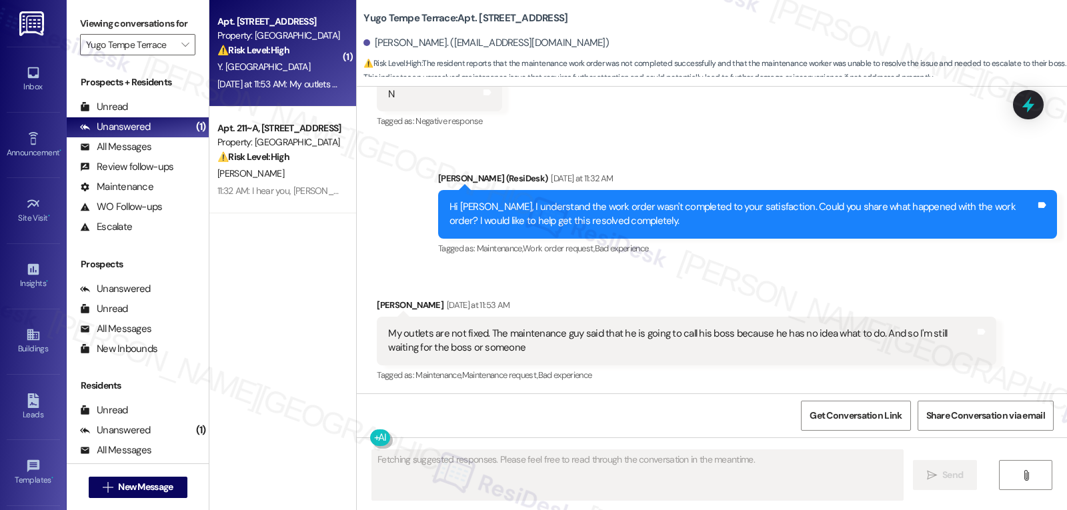
scroll to position [1834, 0]
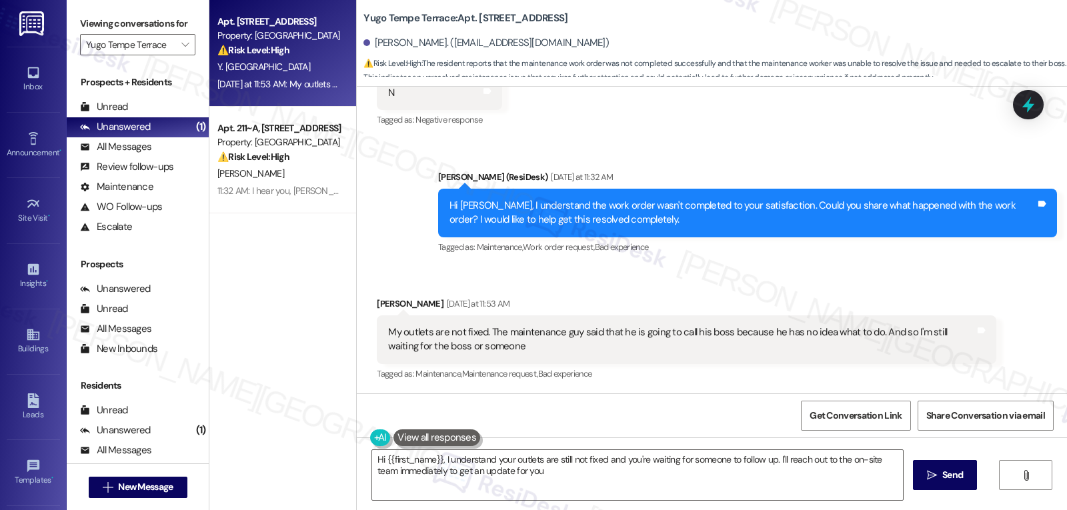
type textarea "Hi {{first_name}}, I understand your outlets are still not fixed and you're wai…"
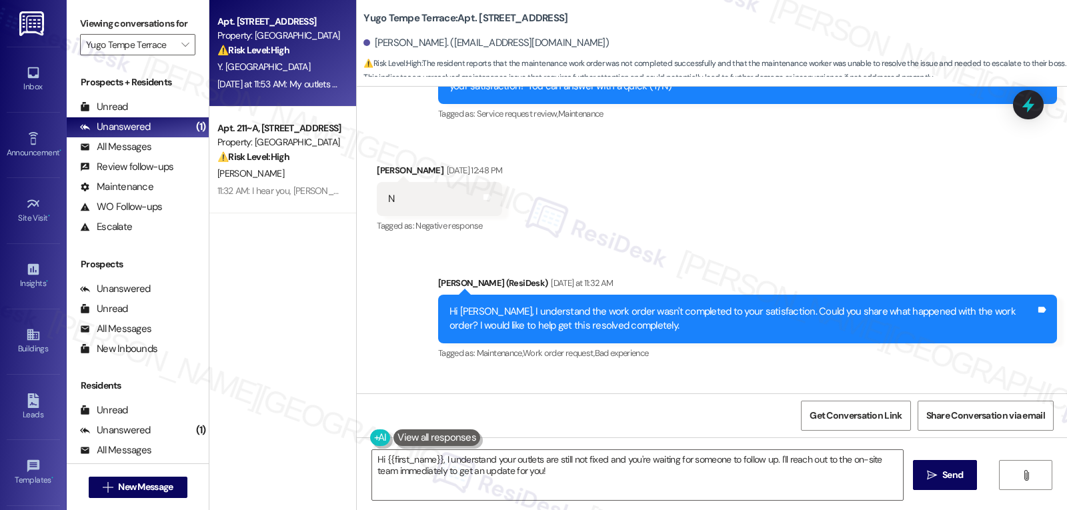
scroll to position [1700, 0]
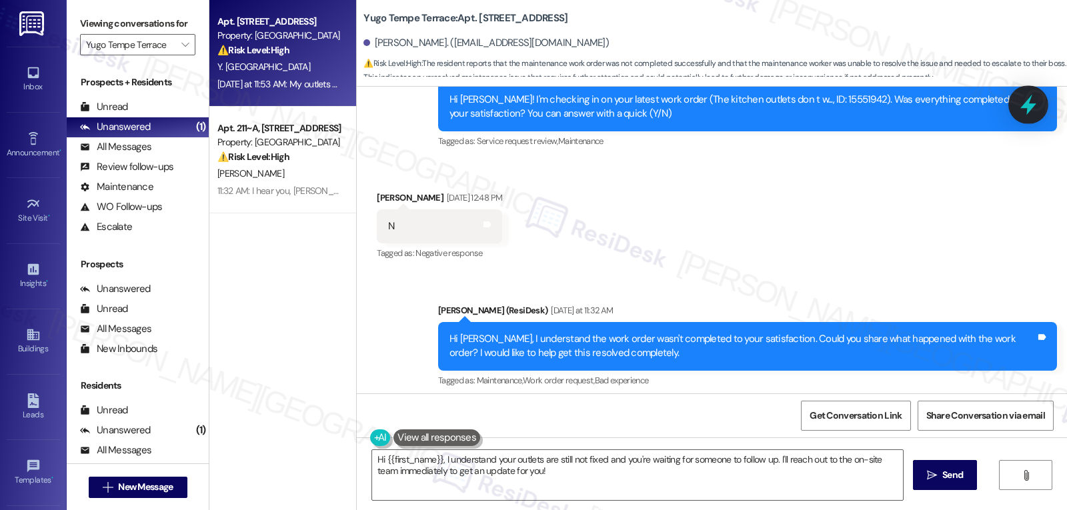
click at [1021, 97] on icon at bounding box center [1028, 104] width 23 height 23
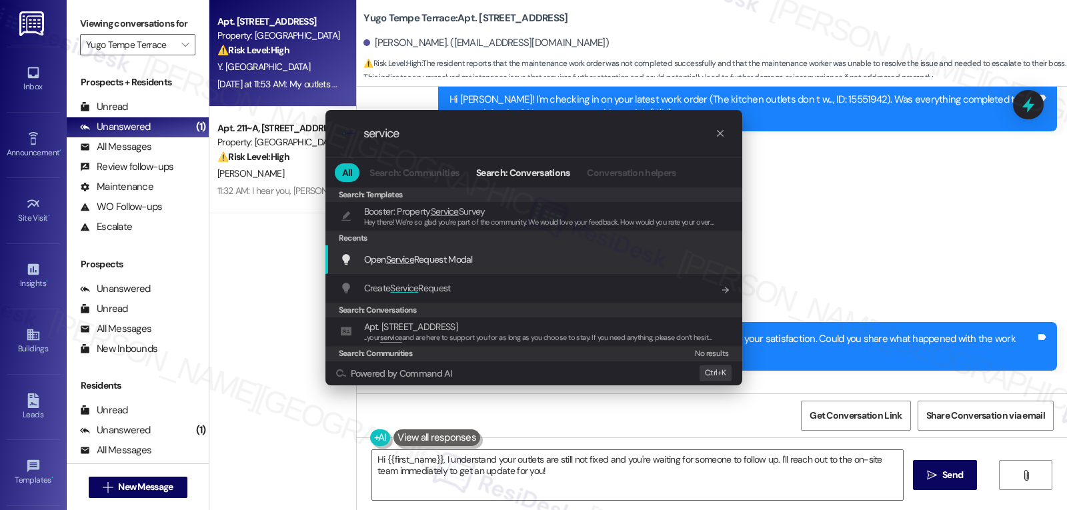
type input "service"
click at [400, 256] on span "Service" at bounding box center [400, 259] width 28 height 12
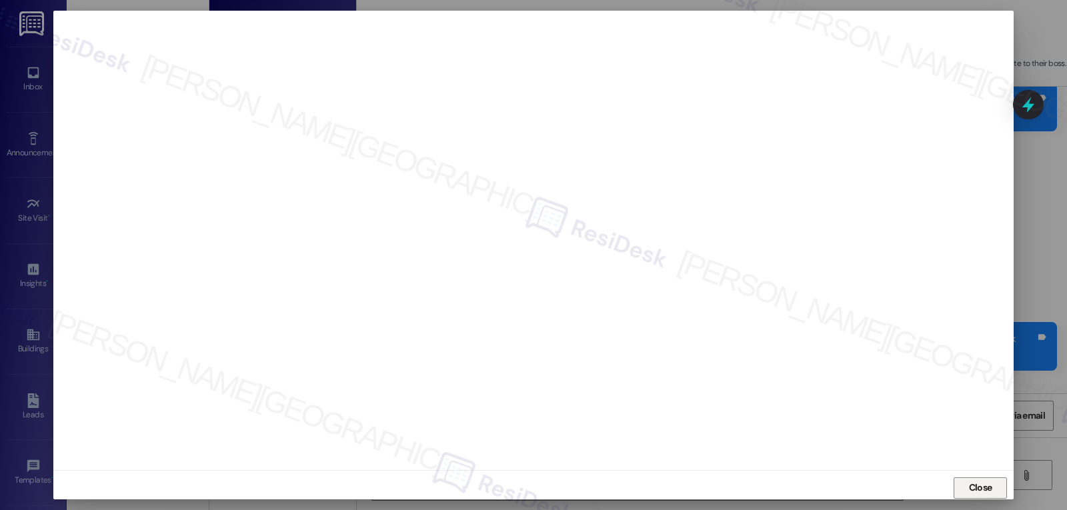
click at [975, 487] on span "Close" at bounding box center [980, 488] width 23 height 14
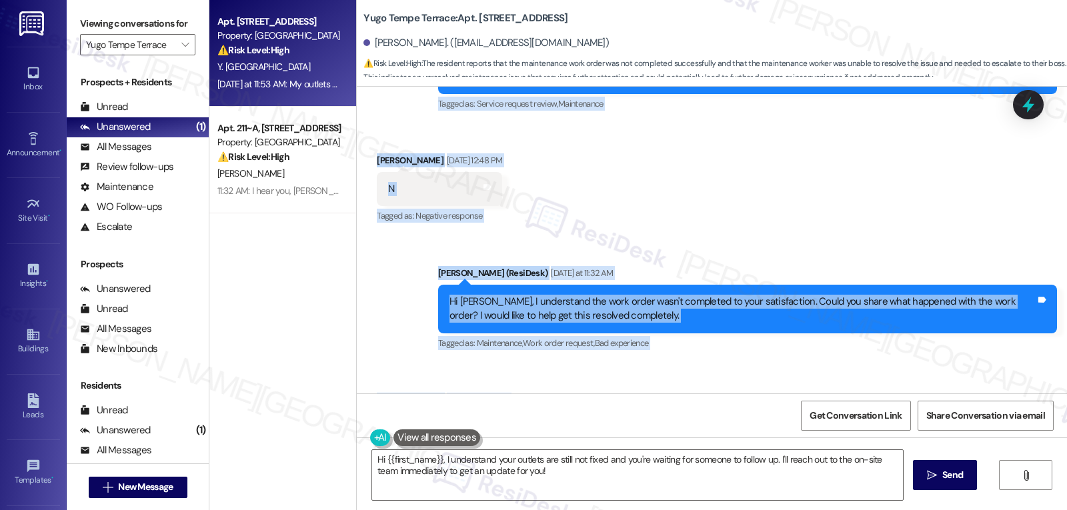
scroll to position [1957, 0]
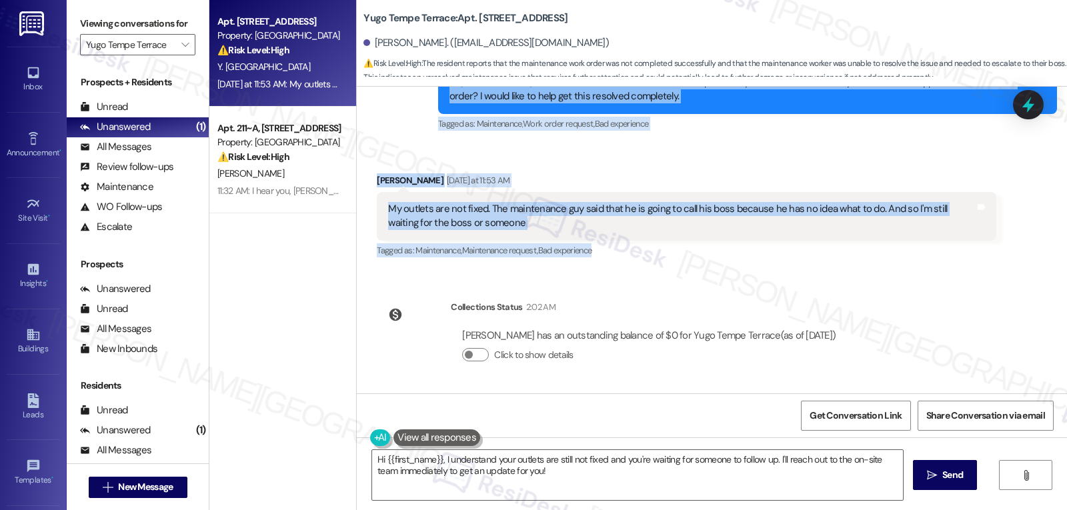
drag, startPoint x: 428, startPoint y: 217, endPoint x: 787, endPoint y: 255, distance: 361.6
click at [787, 255] on div "WO Opened request: electricity... Feb 24, 2025 at 8:51 AM Status : Completed Sh…" at bounding box center [712, 240] width 710 height 307
copy div "Residesk Automated Survey Aug 18, 2025 at 12:24 PM Hi Yasmina! I'm checking in …"
click at [648, 470] on textarea "Hi {{first_name}}, I understand your outlets are still not fixed and you're wai…" at bounding box center [637, 475] width 531 height 50
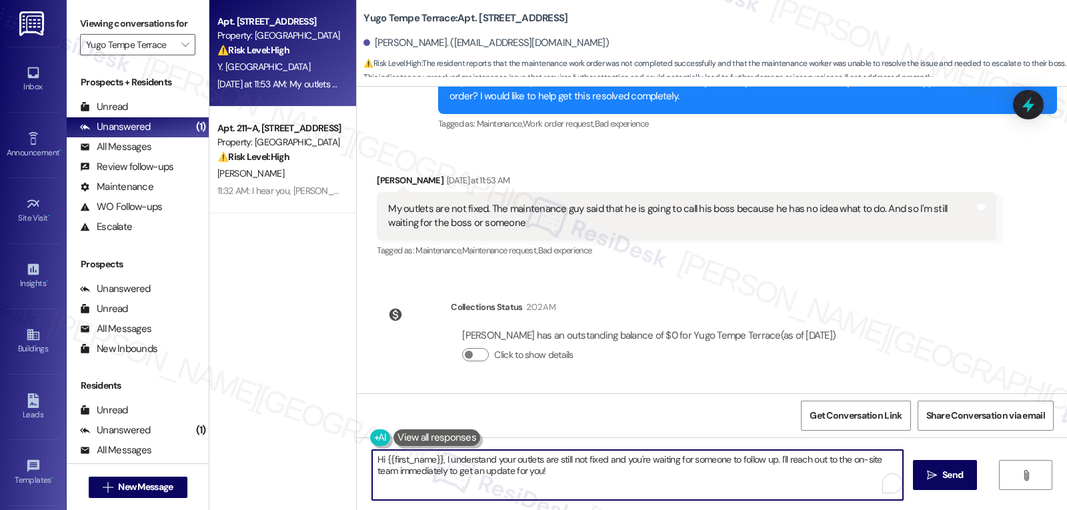
paste textarea "Thanks for the update, Yasmina—I’m really sorry the outlets still aren’t workin…"
click at [492, 460] on textarea "Thanks for the update, Yasmina—I’m really sorry the outlets still aren’t workin…" at bounding box center [637, 475] width 531 height 50
click at [833, 496] on textarea "Thanks for the update, Yasmina. I’m really sorry the outlets still aren’t worki…" at bounding box center [637, 475] width 531 height 50
click at [572, 489] on textarea "Thanks for the update, Yasmina. I’m really sorry the outlets still aren’t worki…" at bounding box center [637, 475] width 531 height 50
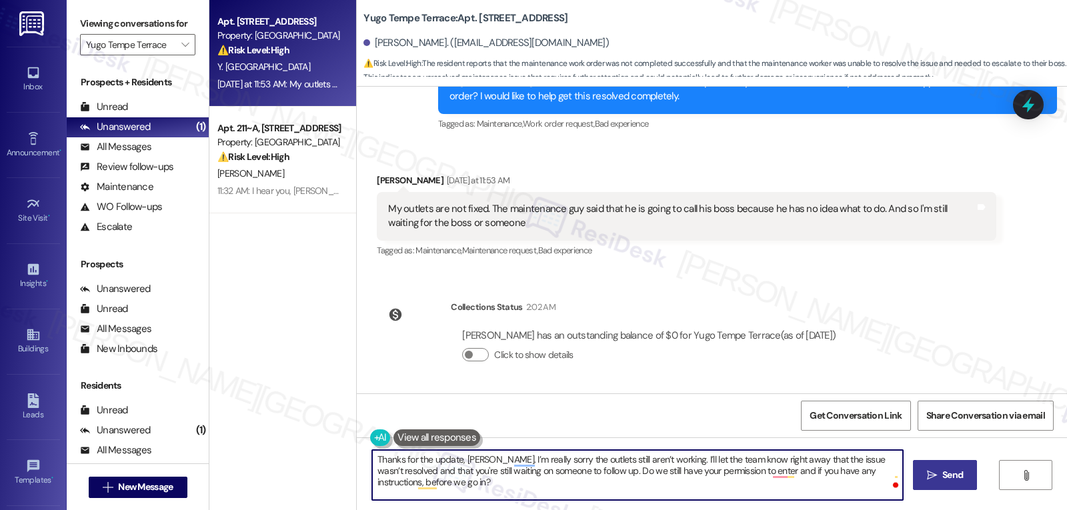
type textarea "Thanks for the update, Yasmina. I’m really sorry the outlets still aren’t worki…"
click at [955, 482] on span "Send" at bounding box center [953, 475] width 21 height 14
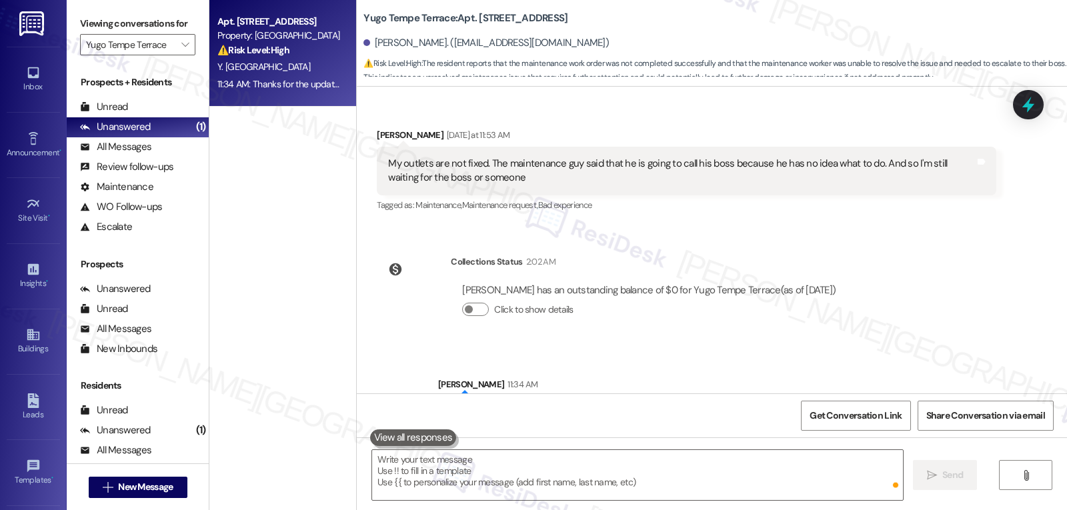
scroll to position [2065, 0]
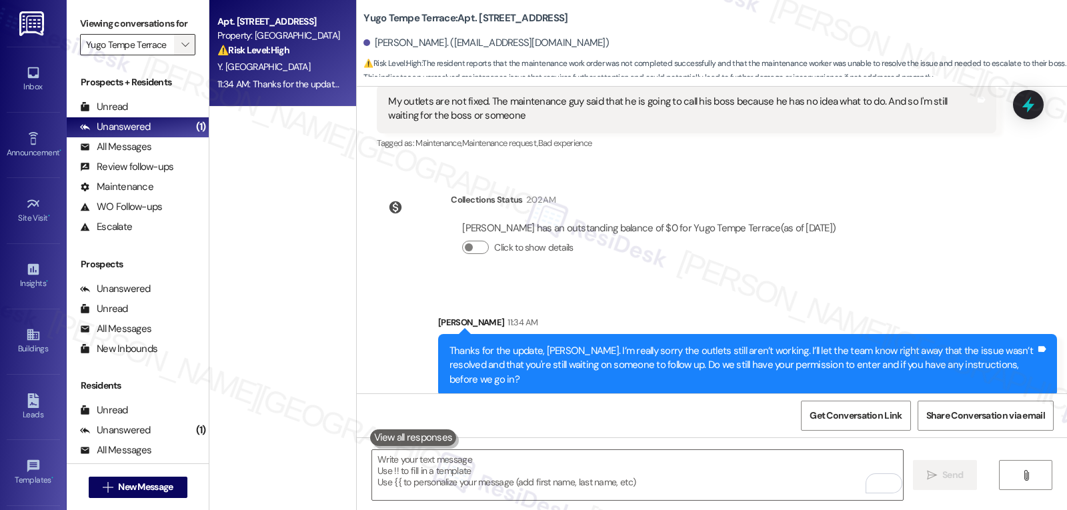
click at [179, 55] on span "" at bounding box center [185, 44] width 13 height 21
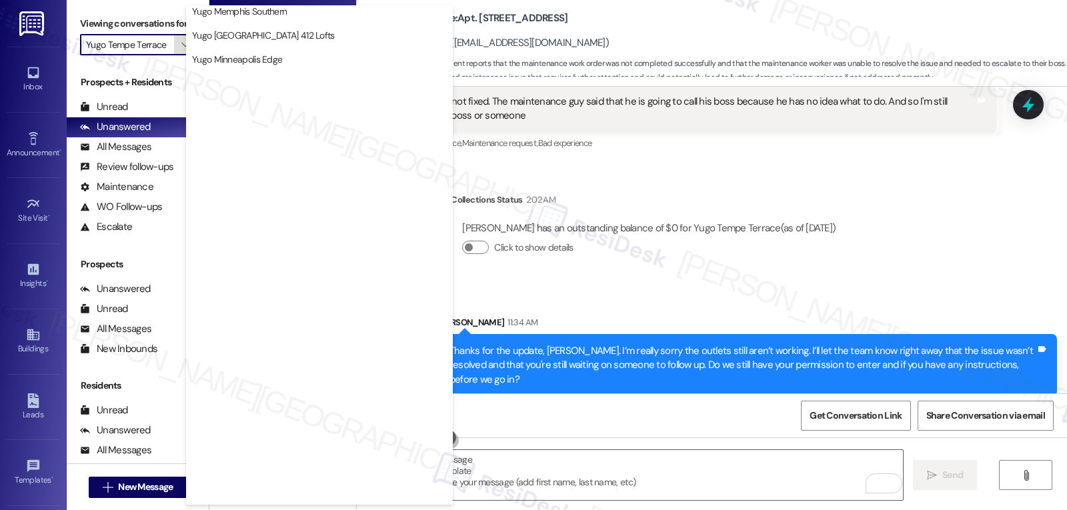
scroll to position [558, 0]
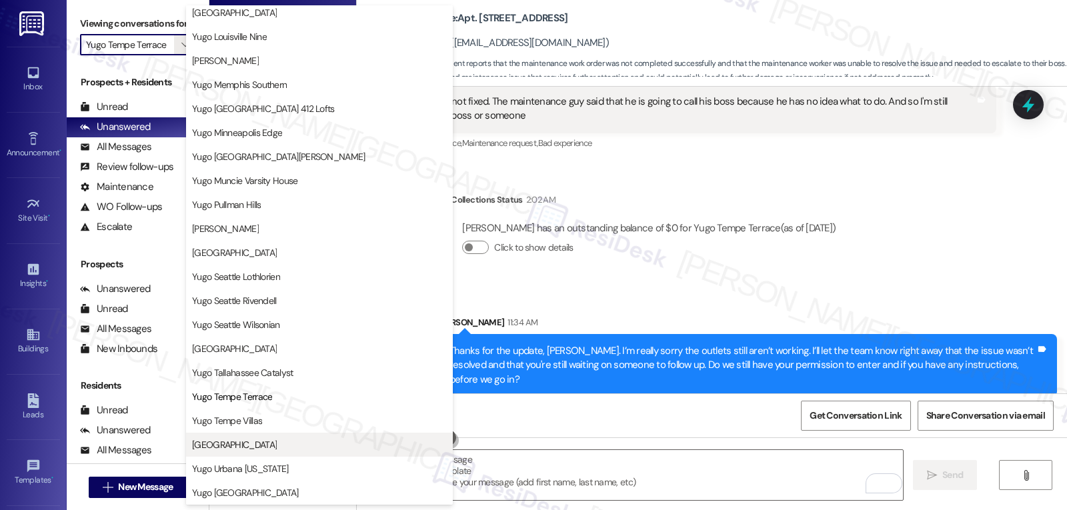
click at [273, 440] on span "[GEOGRAPHIC_DATA]" at bounding box center [234, 444] width 85 height 13
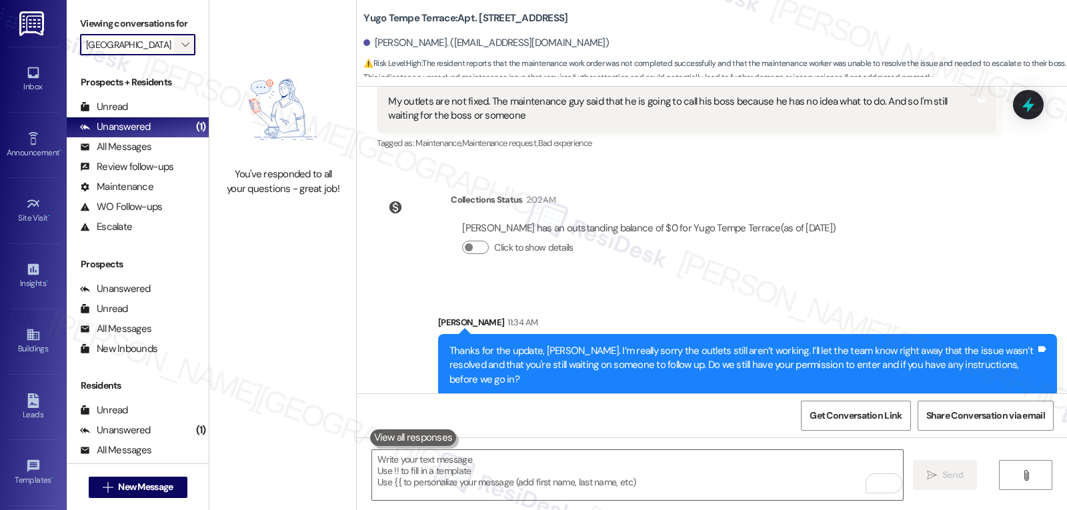
click at [181, 55] on span "" at bounding box center [185, 44] width 13 height 21
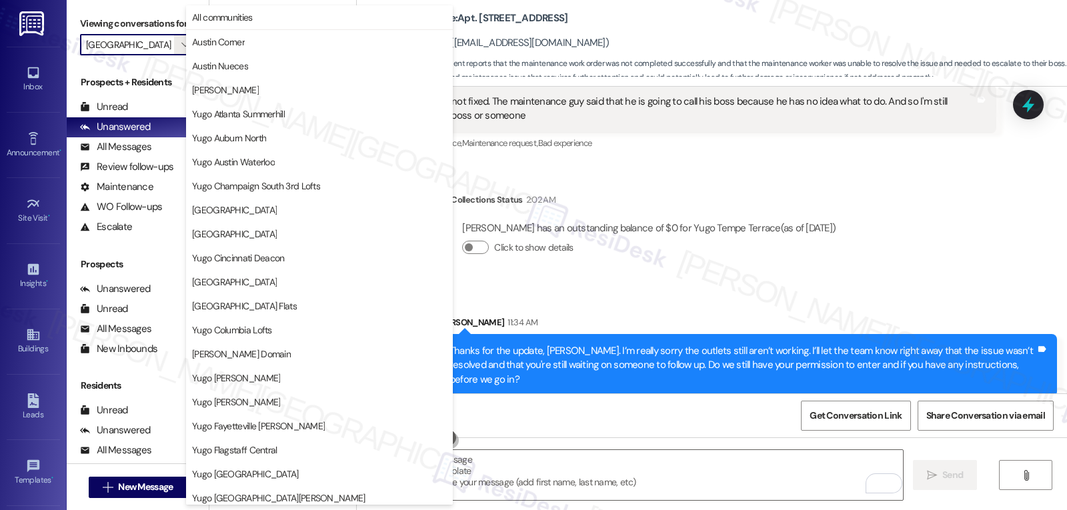
scroll to position [558, 0]
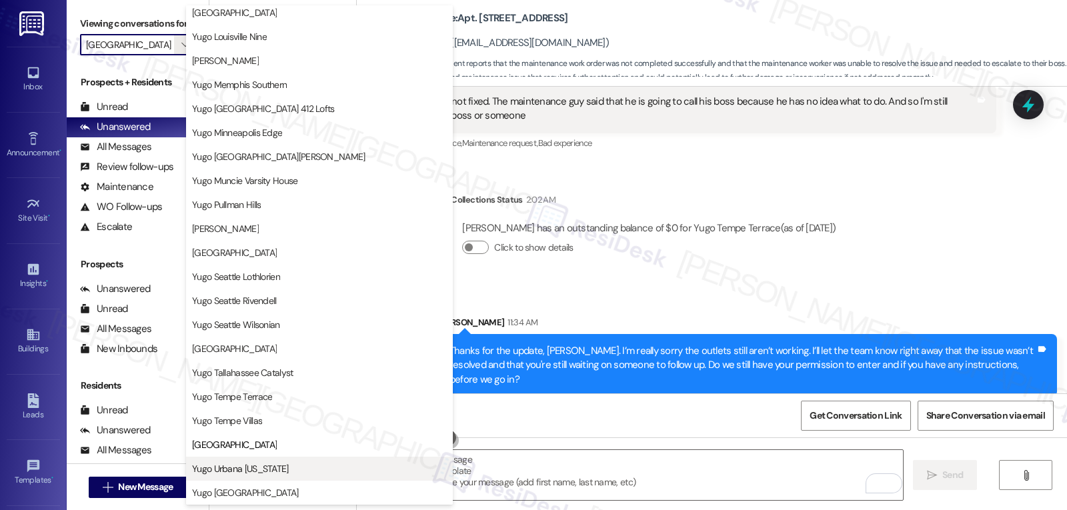
click at [276, 475] on span "Yugo Urbana [US_STATE]" at bounding box center [319, 468] width 255 height 13
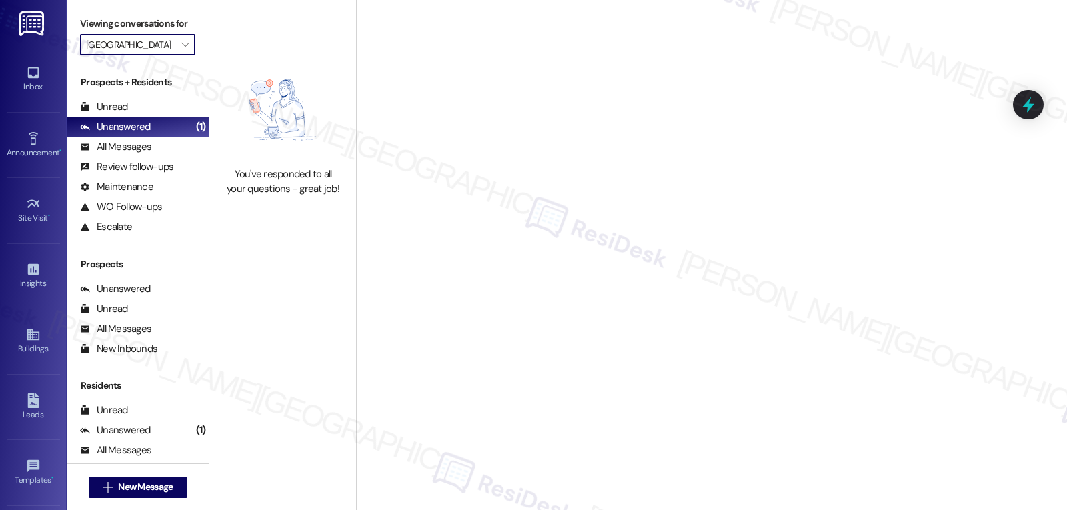
type input "Yugo Urbana [US_STATE]"
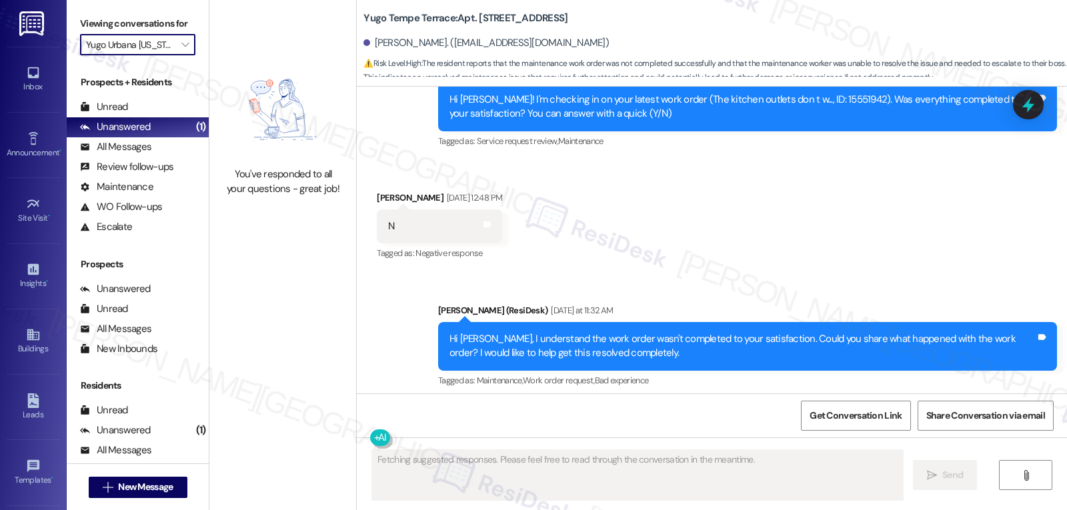
scroll to position [1834, 0]
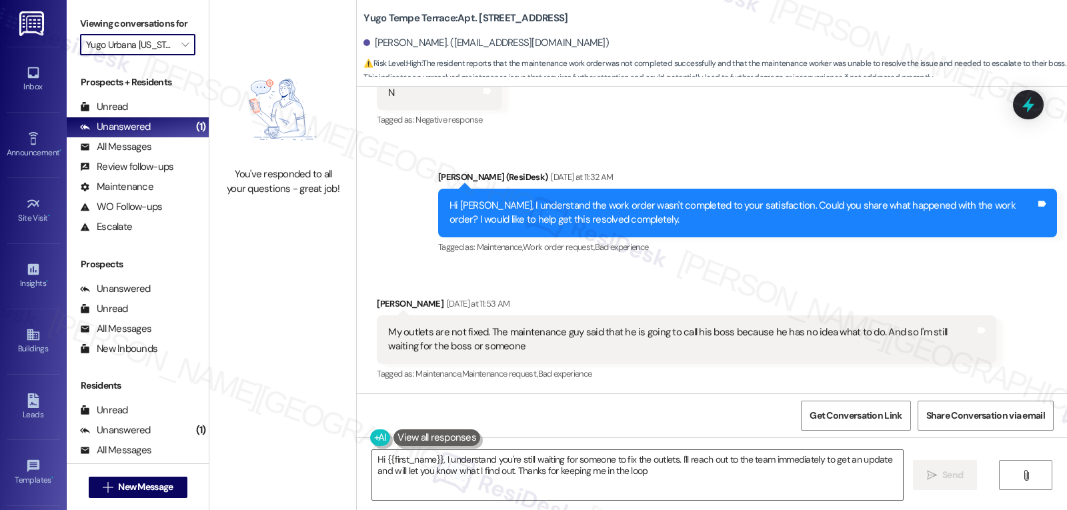
type textarea "Hi {{first_name}}, I understand you're still waiting for someone to fix the out…"
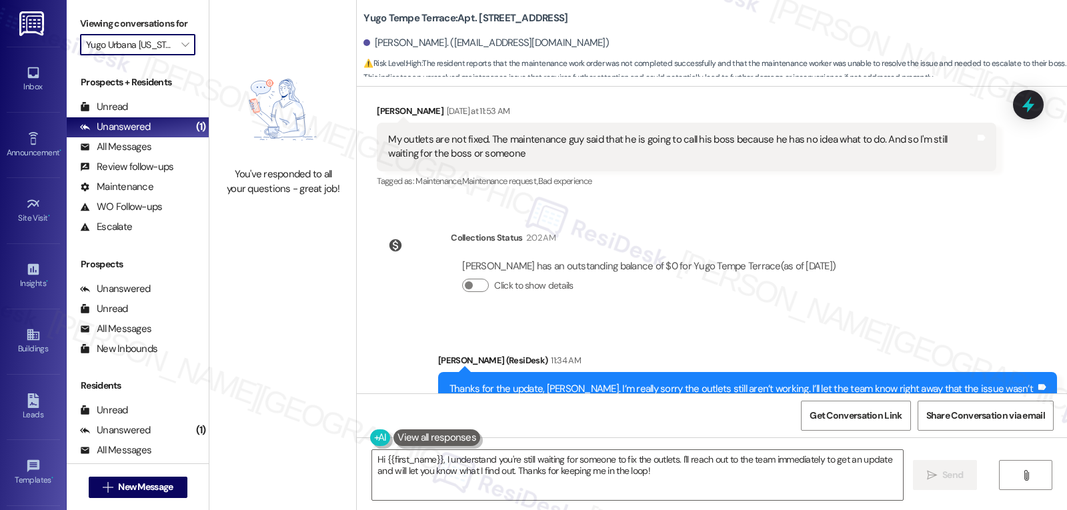
scroll to position [2084, 0]
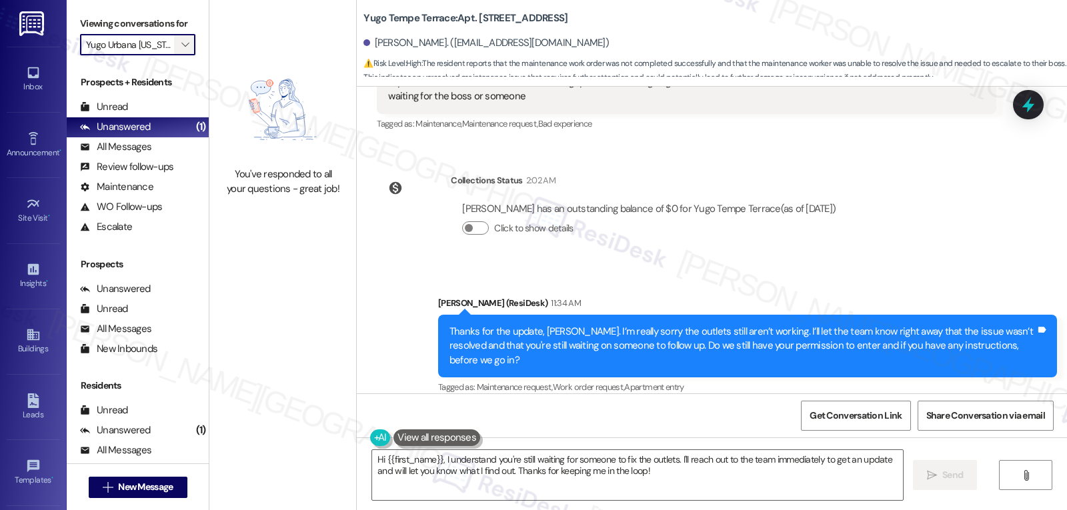
click at [181, 50] on icon "" at bounding box center [184, 44] width 7 height 11
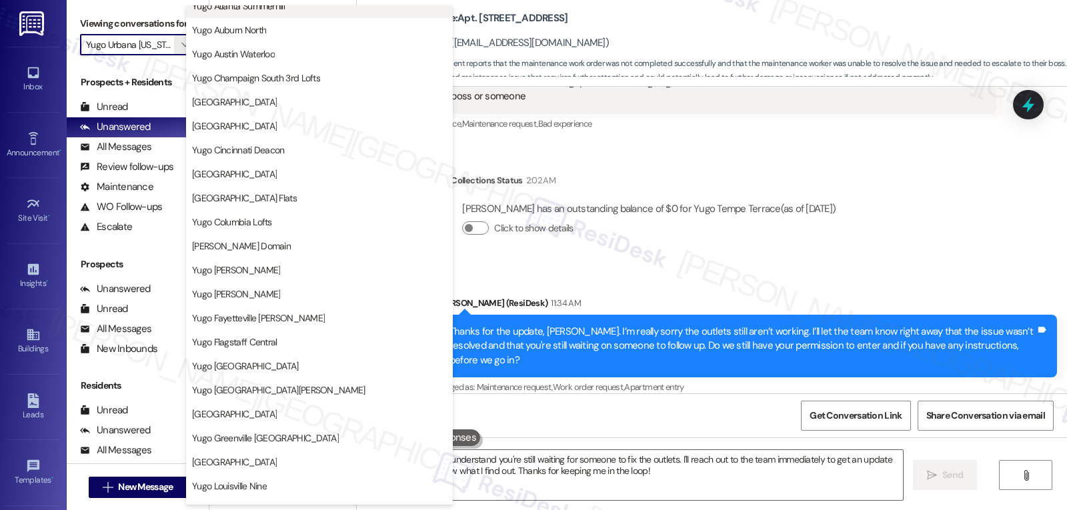
scroll to position [0, 0]
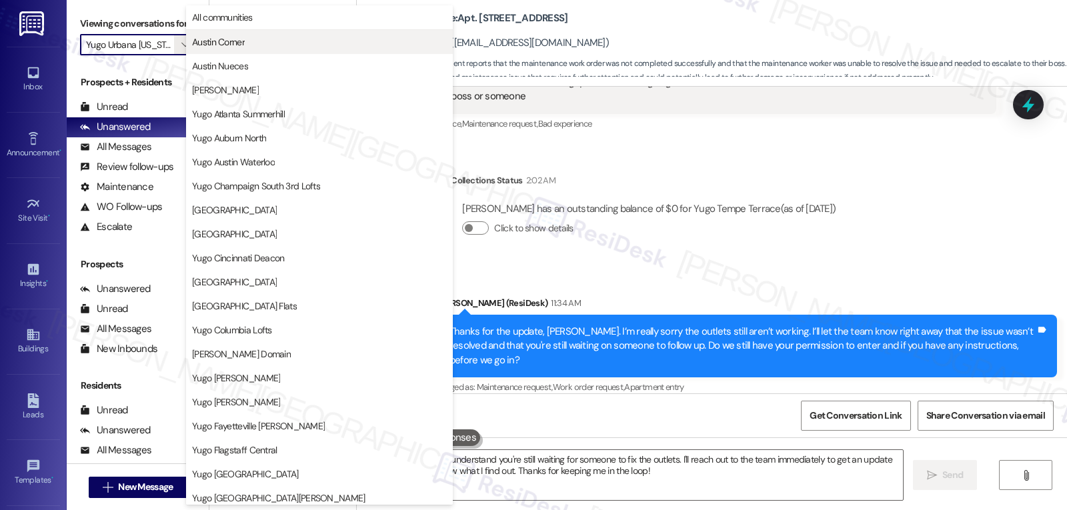
click at [302, 42] on span "Austin Corner" at bounding box center [319, 41] width 255 height 13
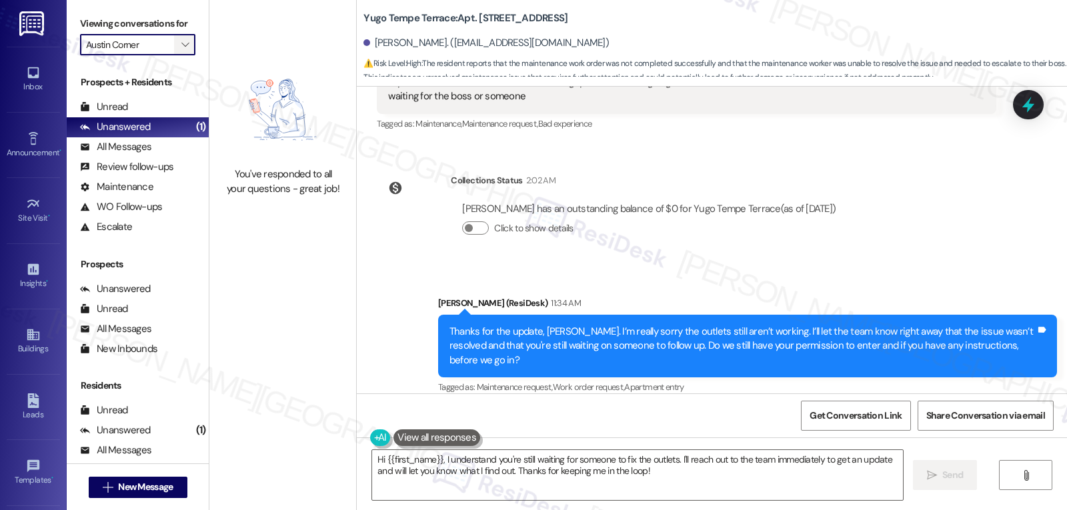
click at [179, 55] on span "" at bounding box center [185, 44] width 13 height 21
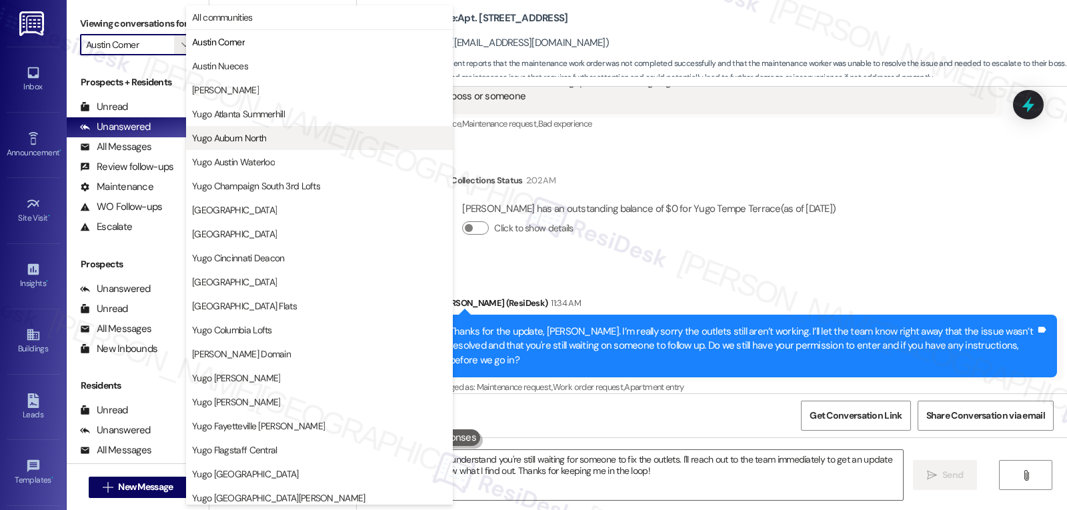
click at [257, 145] on button "Yugo Auburn North" at bounding box center [319, 138] width 267 height 24
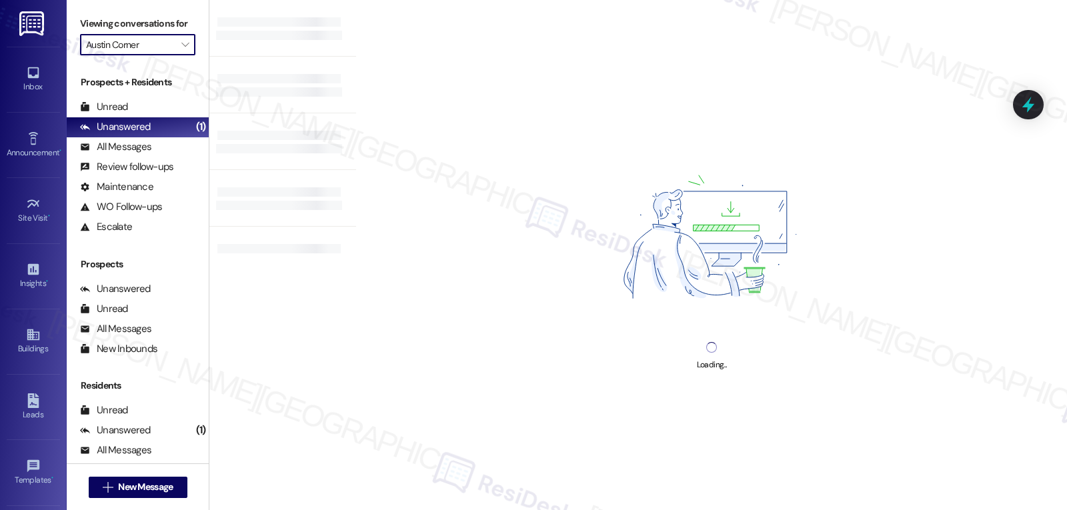
type input "Yugo Auburn North"
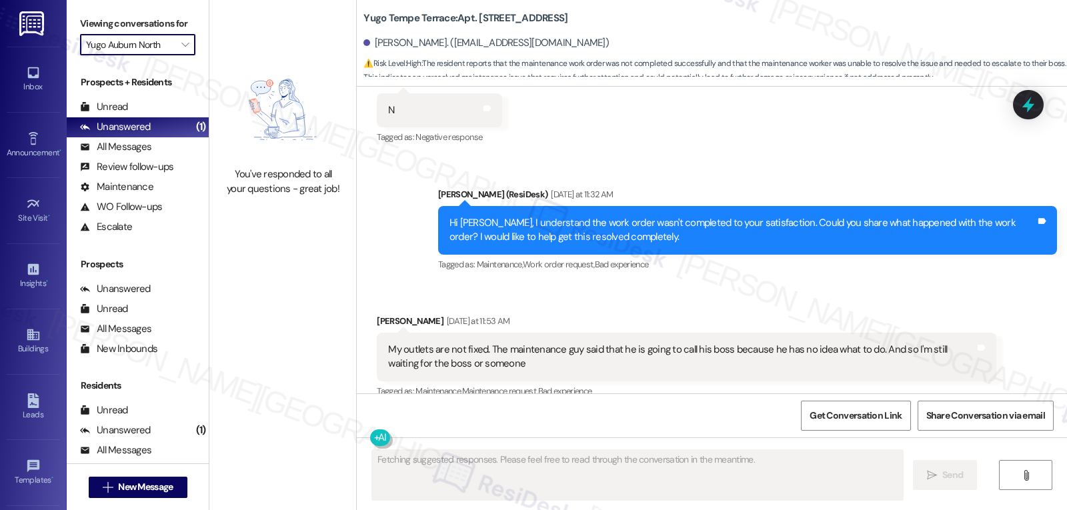
scroll to position [1834, 0]
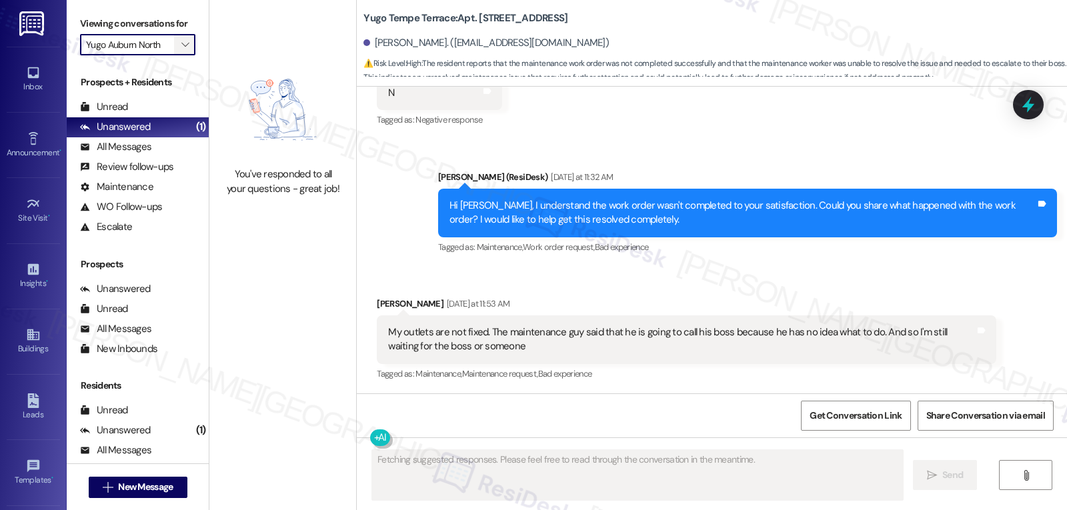
click at [179, 55] on span "" at bounding box center [185, 44] width 13 height 21
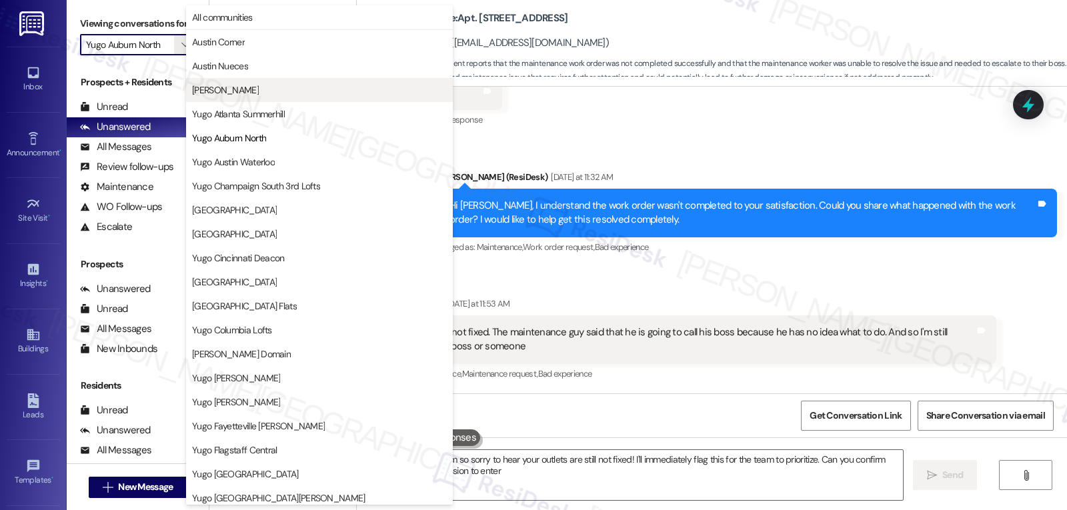
type textarea "Hi {{first_name}}, I'm so sorry to hear your outlets are still not fixed! I'll …"
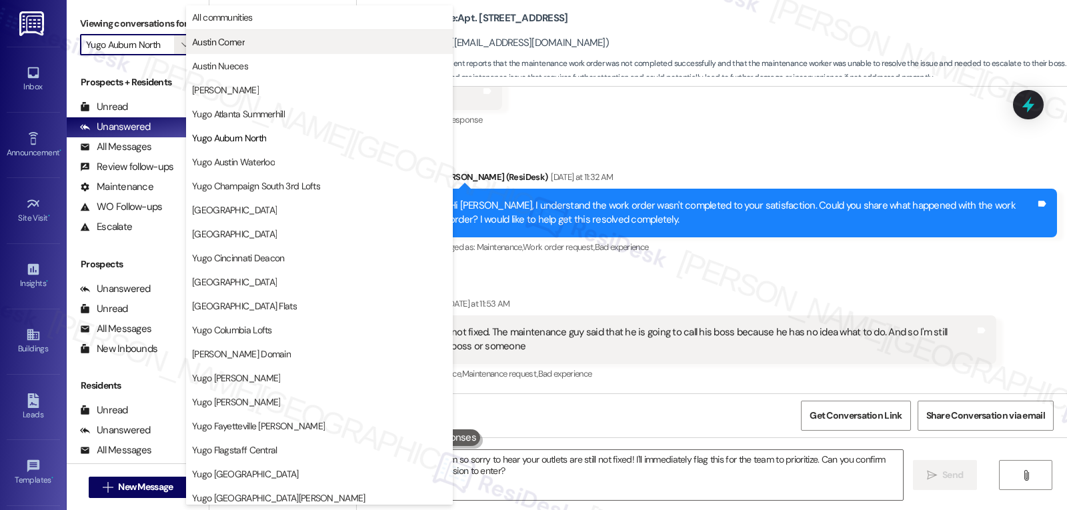
click at [235, 51] on button "Austin Corner" at bounding box center [319, 42] width 267 height 24
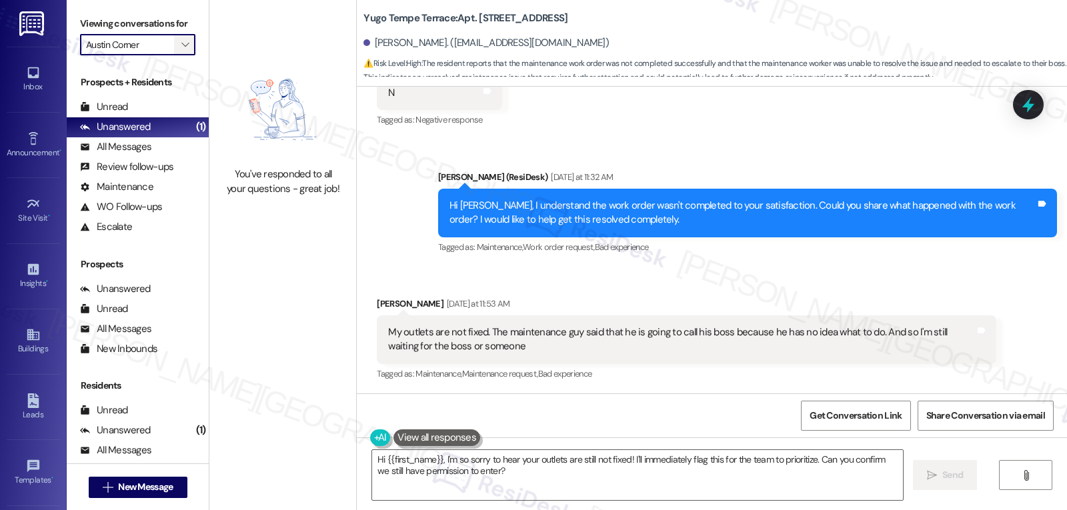
click at [183, 55] on button "" at bounding box center [184, 44] width 21 height 21
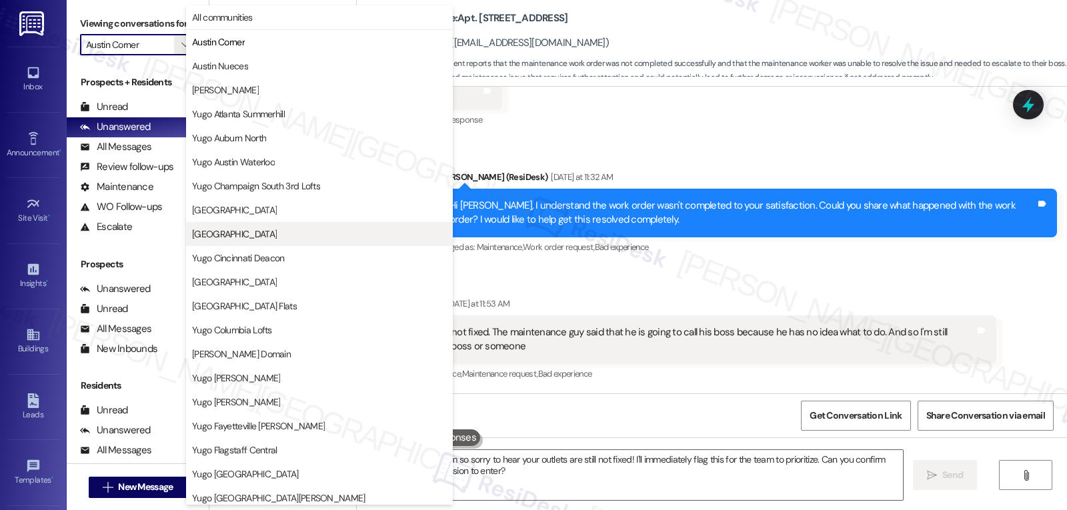
click at [254, 234] on span "[GEOGRAPHIC_DATA]" at bounding box center [234, 233] width 85 height 13
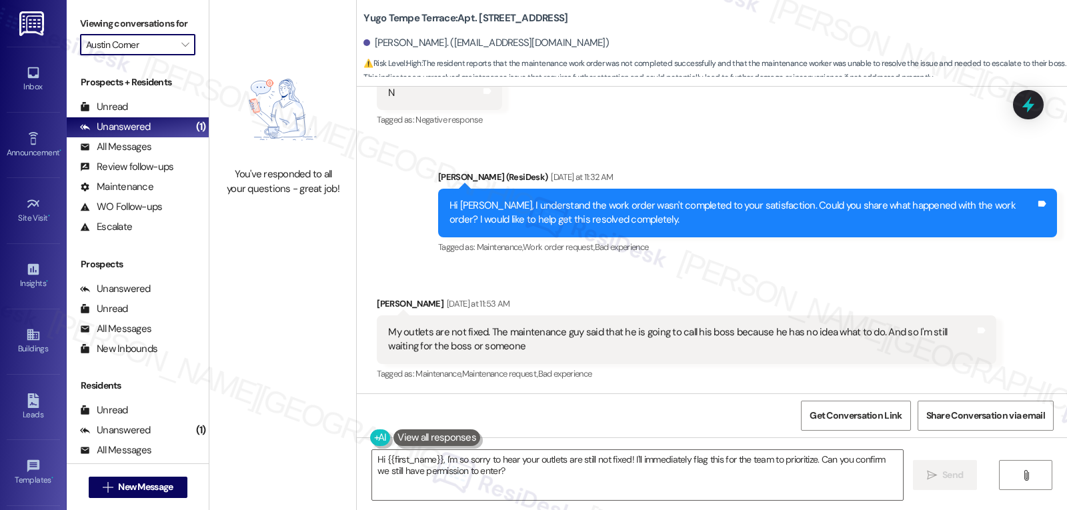
type input "[GEOGRAPHIC_DATA]"
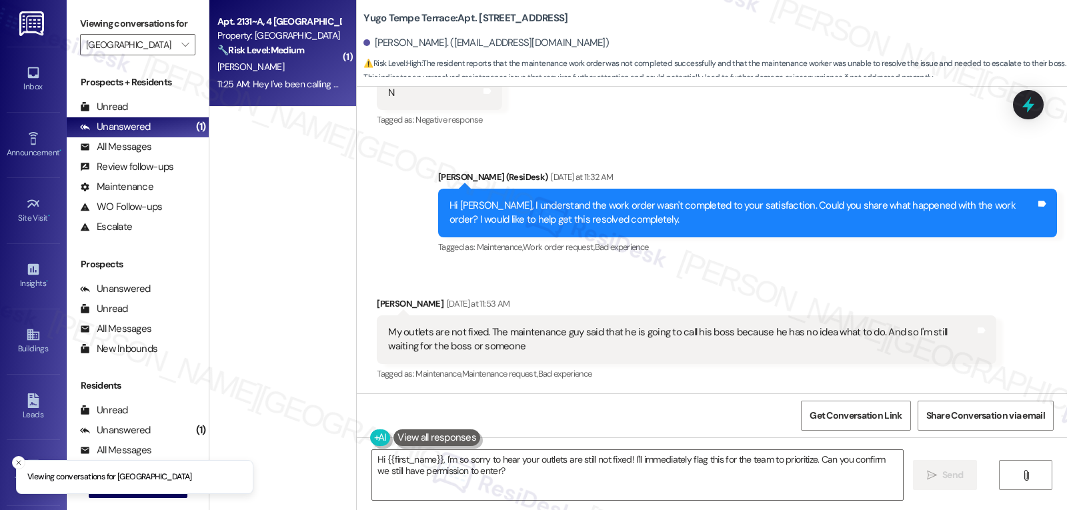
click at [288, 99] on div "Apt. 2131~A, 4 Yugo Charlotte College Downs Property: Yugo Charlotte College Do…" at bounding box center [282, 53] width 147 height 107
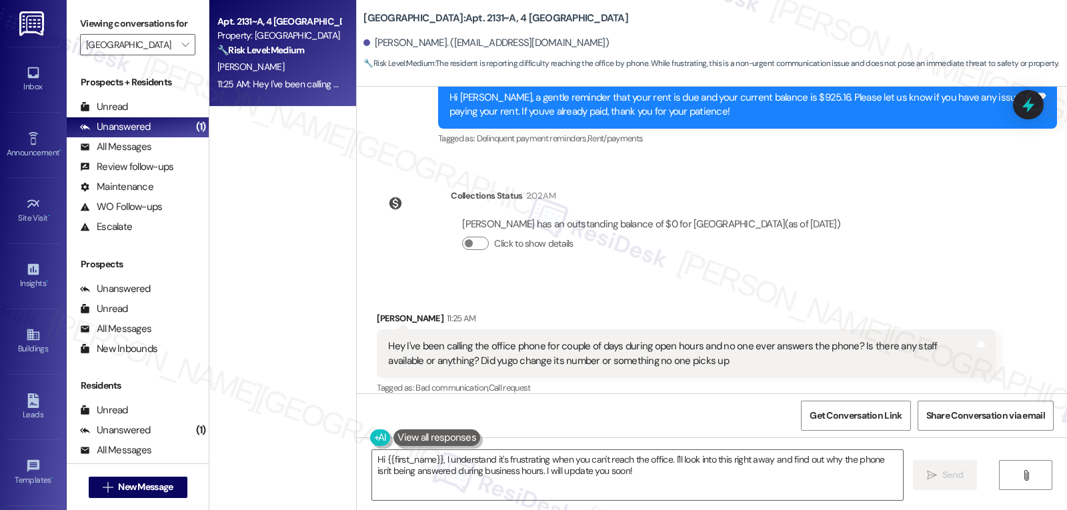
scroll to position [3215, 0]
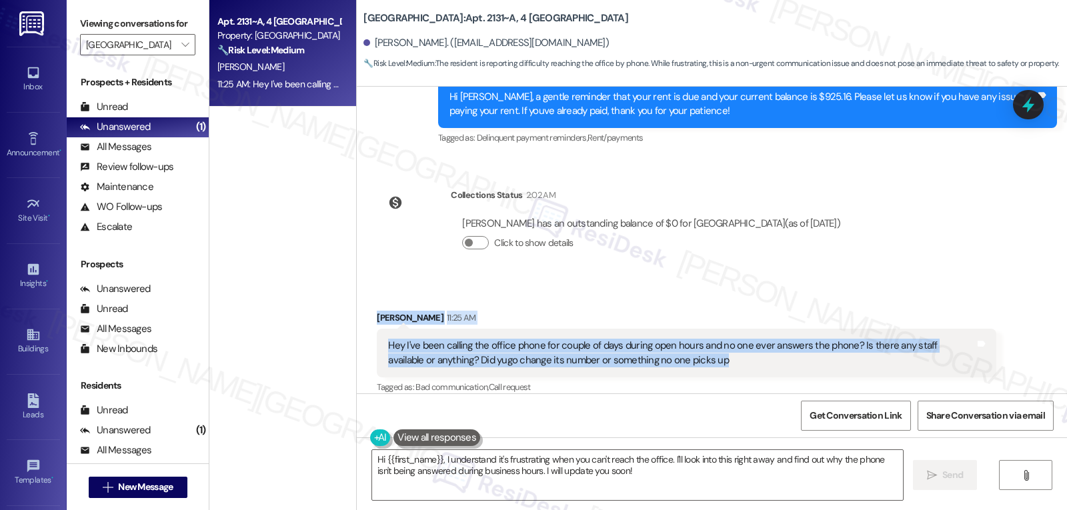
drag, startPoint x: 362, startPoint y: 304, endPoint x: 758, endPoint y: 344, distance: 398.3
click at [758, 344] on div "Received via SMS Damarius Fairley 11:25 AM Hey I've been calling the office pho…" at bounding box center [712, 344] width 710 height 127
copy div "Damarius Fairley 11:25 AM Hey I've been calling the office phone for couple of …"
click at [698, 493] on textarea "Hi {{first_name}}, I understand it's frustrating when you can't reach the offic…" at bounding box center [637, 475] width 531 height 50
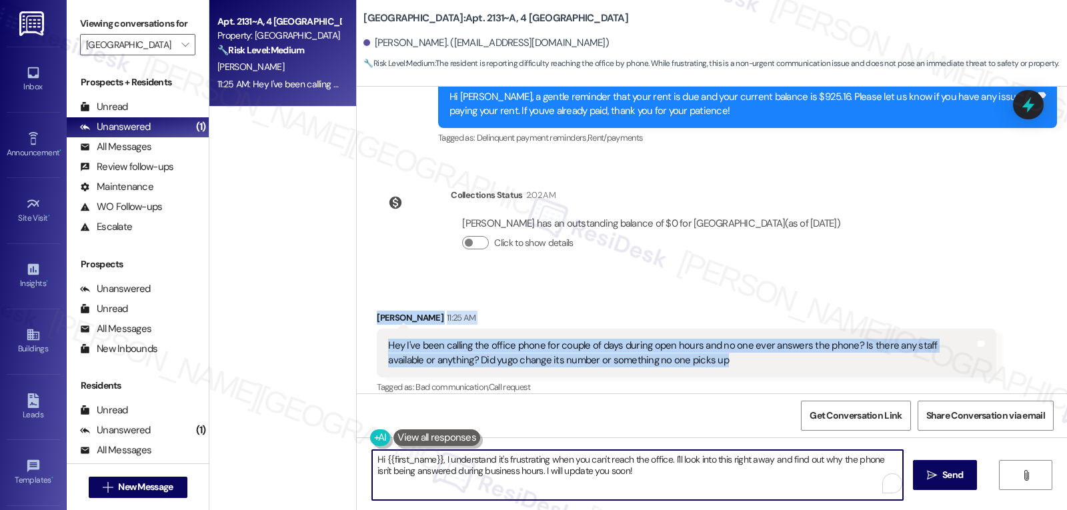
paste textarea "ey Damarius, I’m really sorry you haven’t been able to reach anyone by phone—I …"
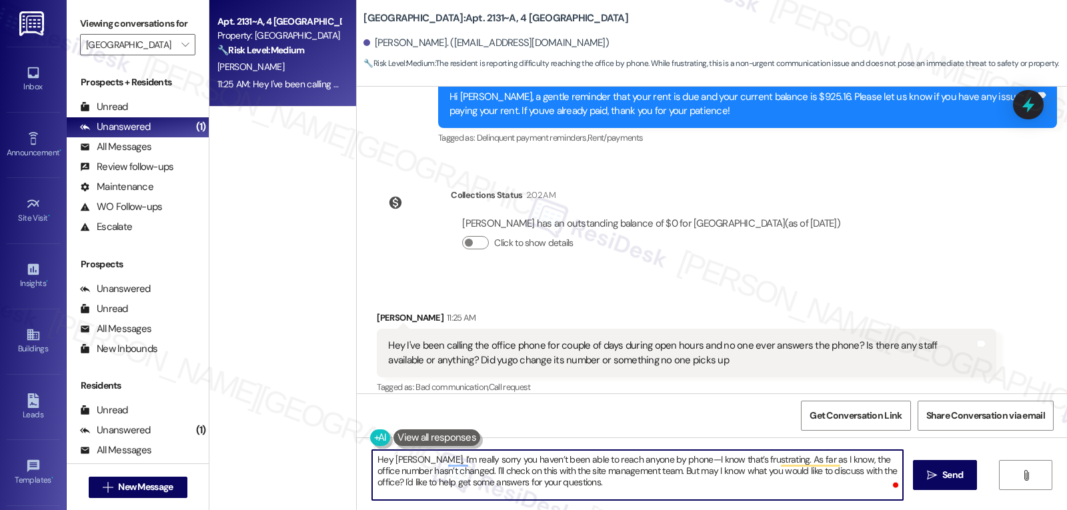
click at [663, 478] on textarea "Hey Damarius, I’m really sorry you haven’t been able to reach anyone by phone—I…" at bounding box center [637, 475] width 531 height 50
click at [672, 460] on textarea "Hey Damarius, I’m really sorry you haven’t been able to reach anyone by phone—I…" at bounding box center [637, 475] width 531 height 50
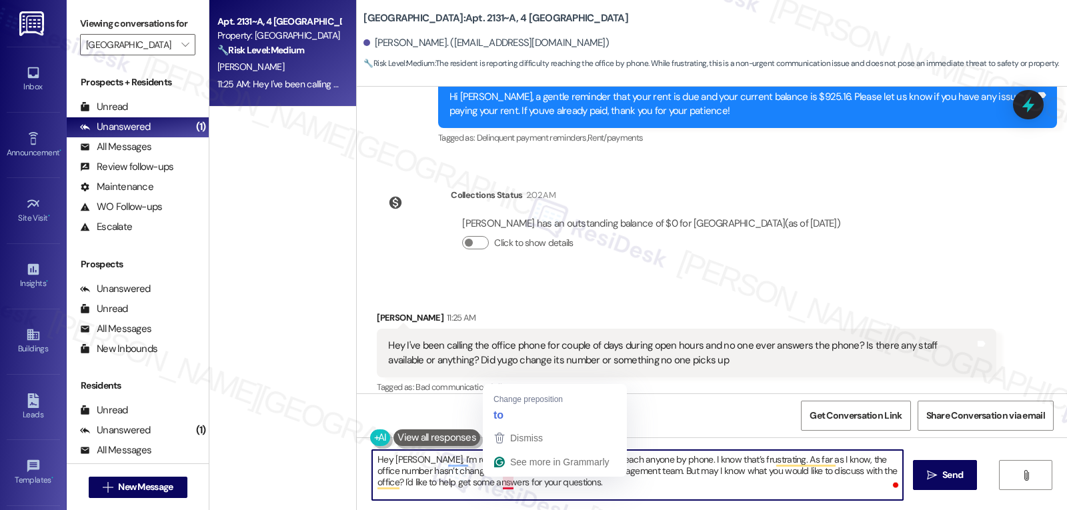
drag, startPoint x: 489, startPoint y: 480, endPoint x: 773, endPoint y: 490, distance: 284.4
click at [740, 492] on textarea "Hey Damarius, I’m really sorry you haven’t been able to reach anyone by phone. …" at bounding box center [637, 475] width 531 height 50
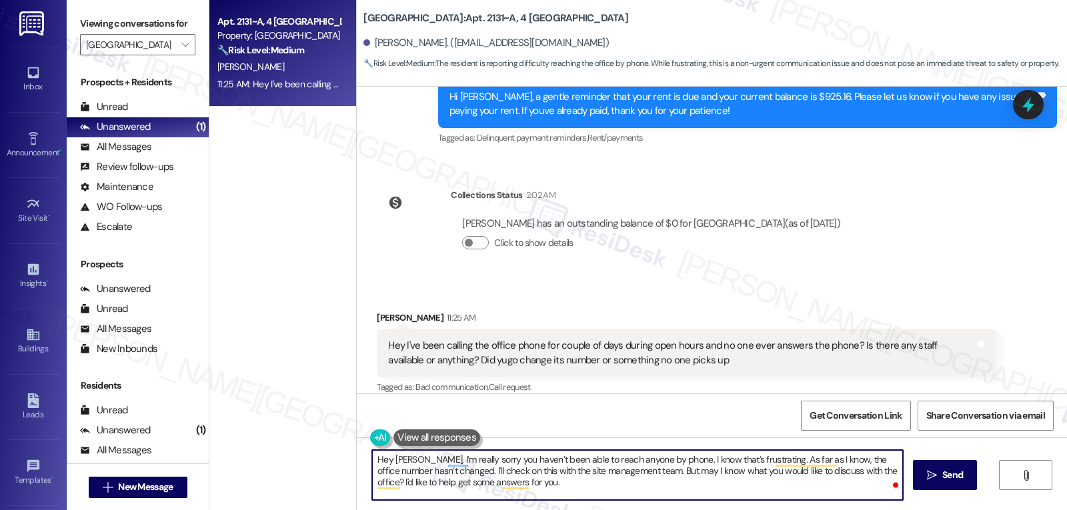
click at [780, 491] on textarea "Hey Damarius, I’m really sorry you haven’t been able to reach anyone by phone. …" at bounding box center [637, 475] width 531 height 50
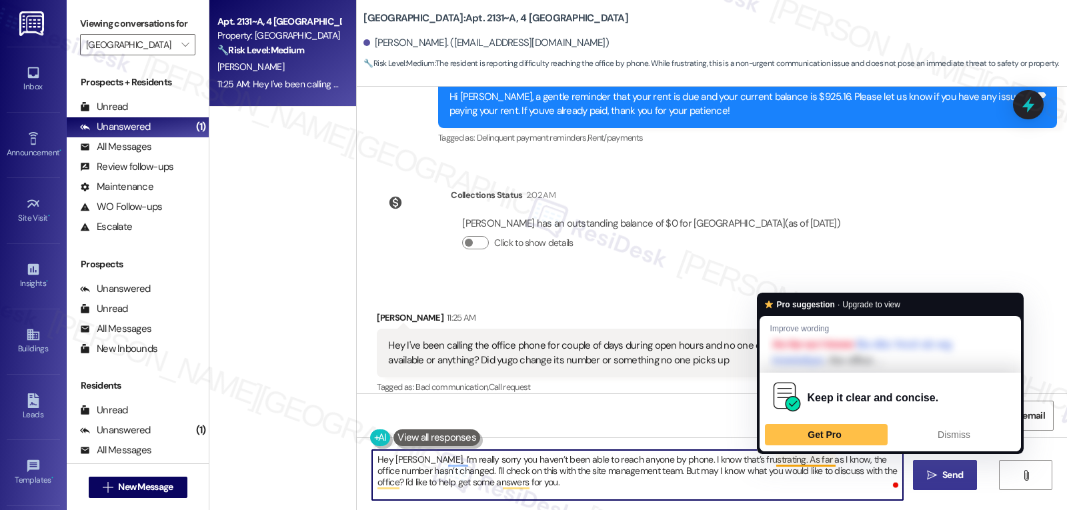
type textarea "Hey Damarius, I’m really sorry you haven’t been able to reach anyone by phone. …"
click at [932, 473] on icon "" at bounding box center [932, 475] width 10 height 11
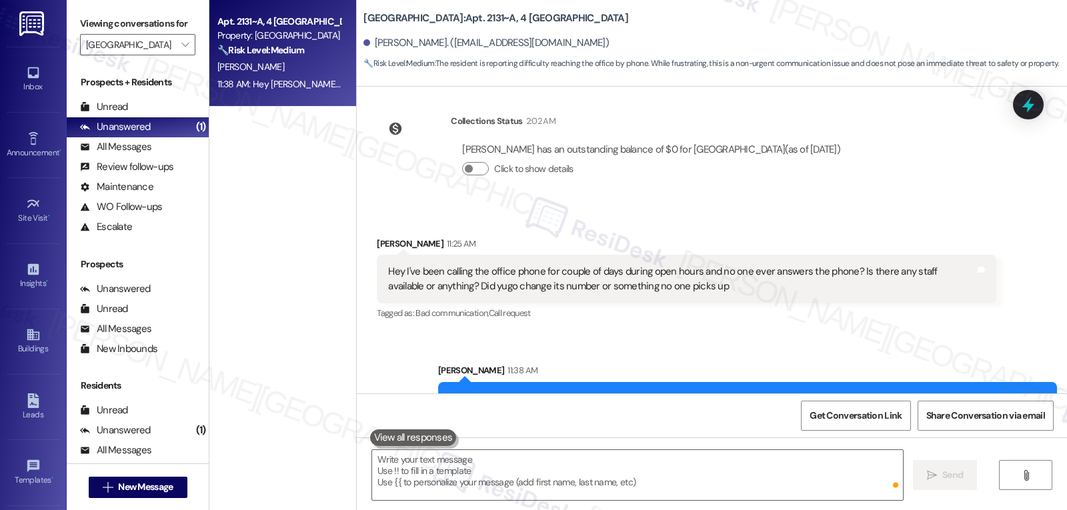
scroll to position [3336, 0]
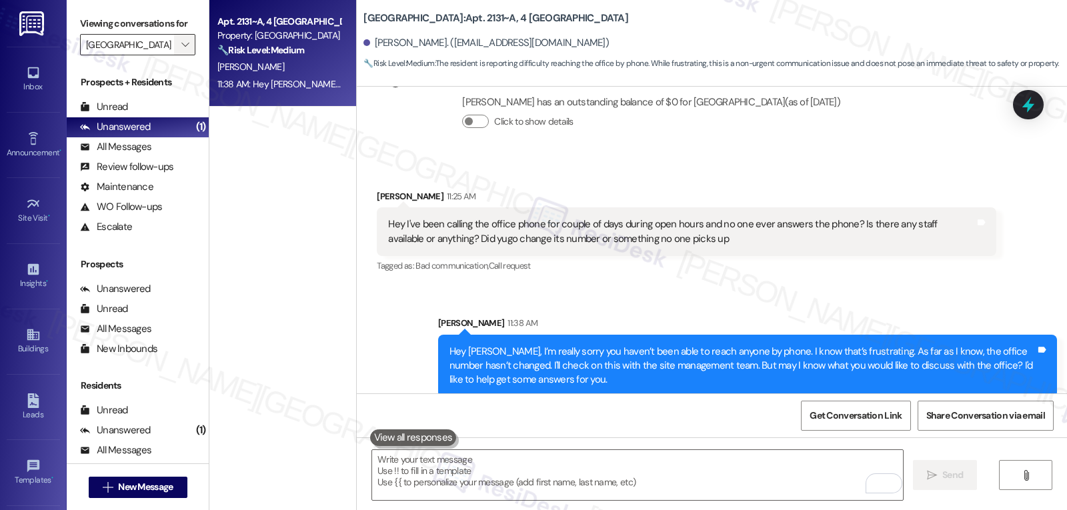
click at [179, 55] on span "" at bounding box center [185, 44] width 13 height 21
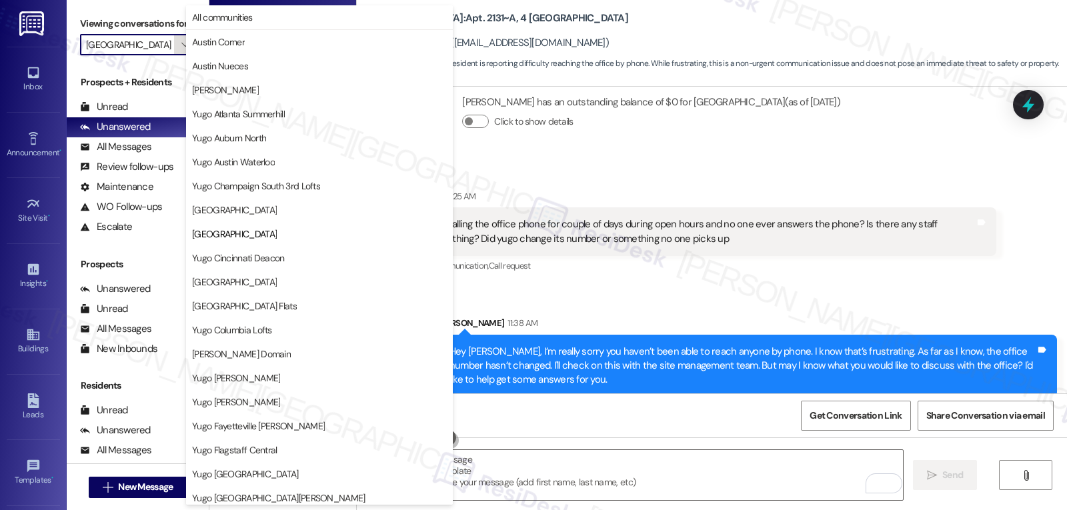
scroll to position [217, 0]
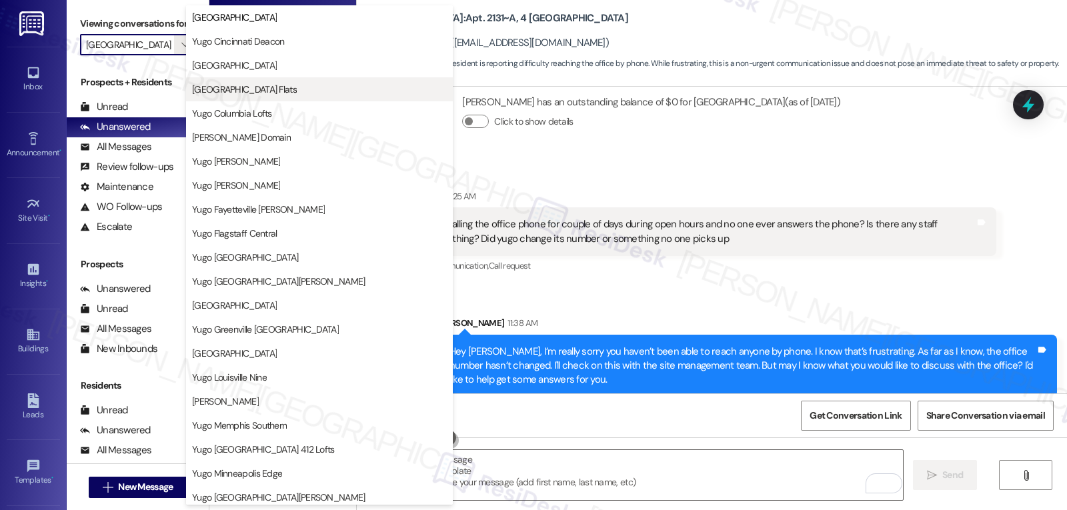
click at [239, 84] on span "[GEOGRAPHIC_DATA] Flats" at bounding box center [244, 89] width 105 height 13
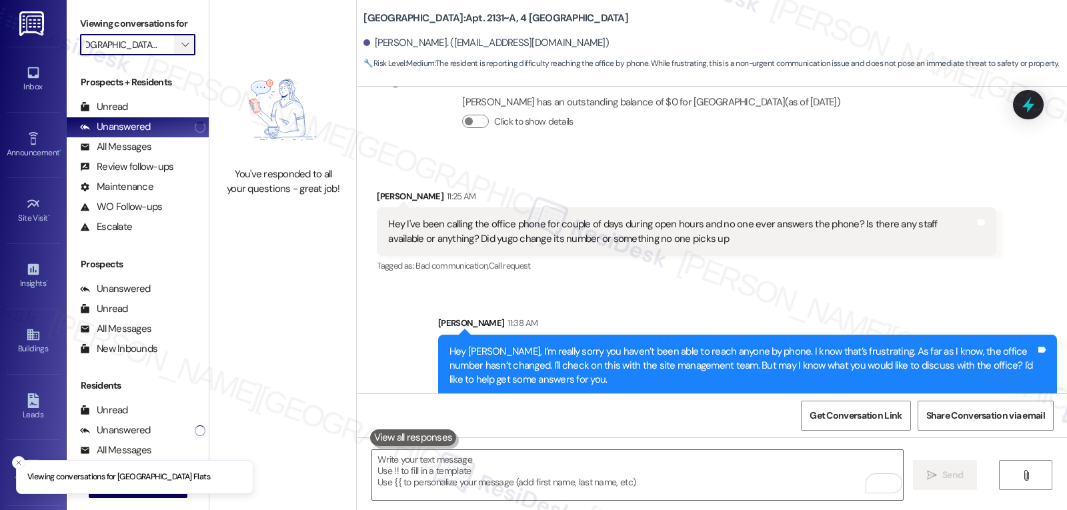
click at [181, 50] on icon "" at bounding box center [184, 44] width 7 height 11
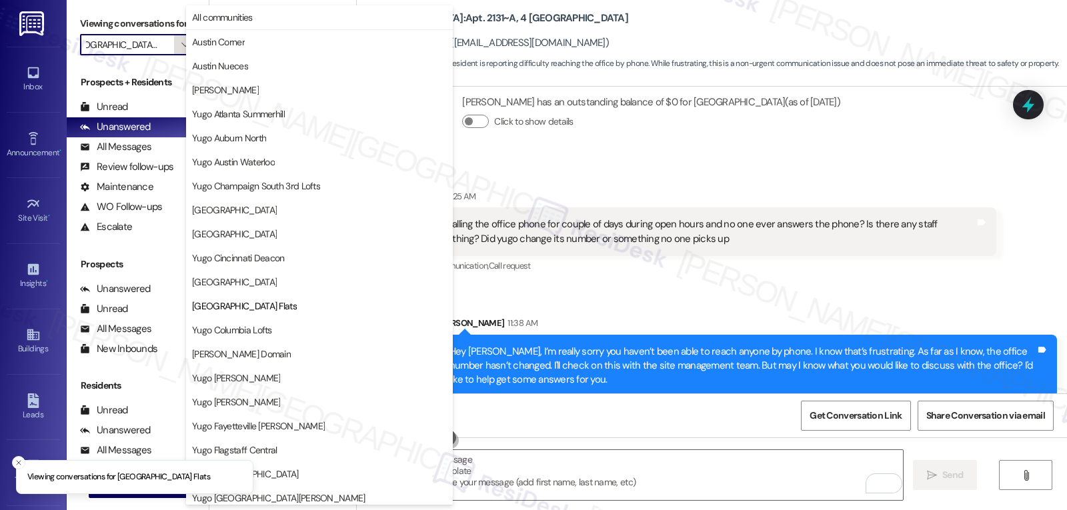
scroll to position [217, 0]
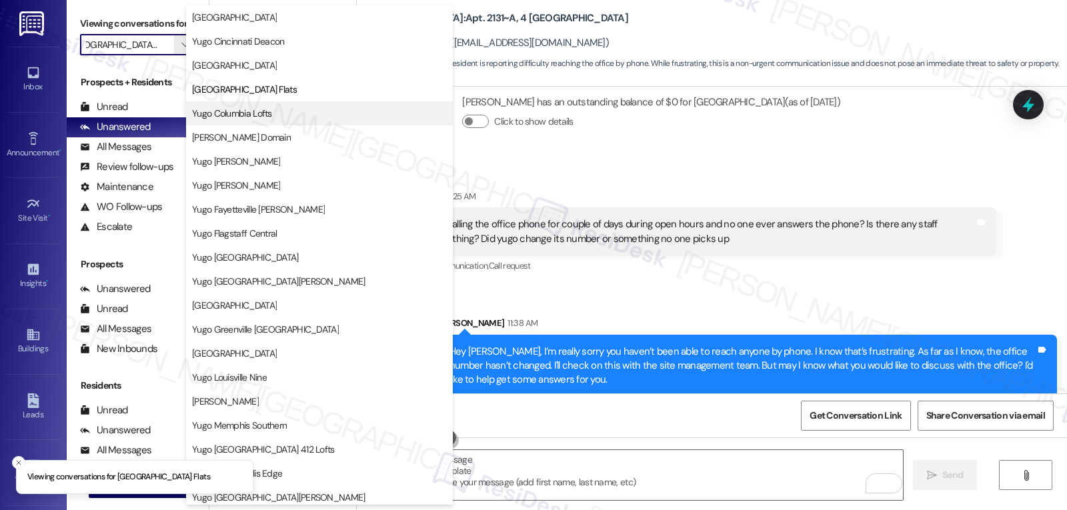
click at [226, 123] on button "Yugo Columbia Lofts" at bounding box center [319, 113] width 267 height 24
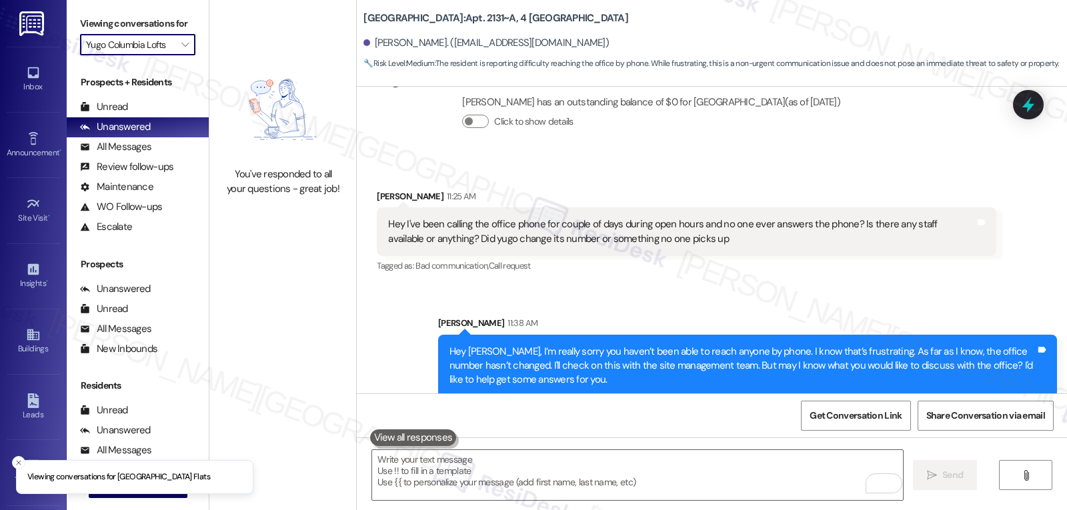
scroll to position [0, 1]
click at [155, 55] on input "Yugo Columbia Lofts" at bounding box center [130, 44] width 88 height 21
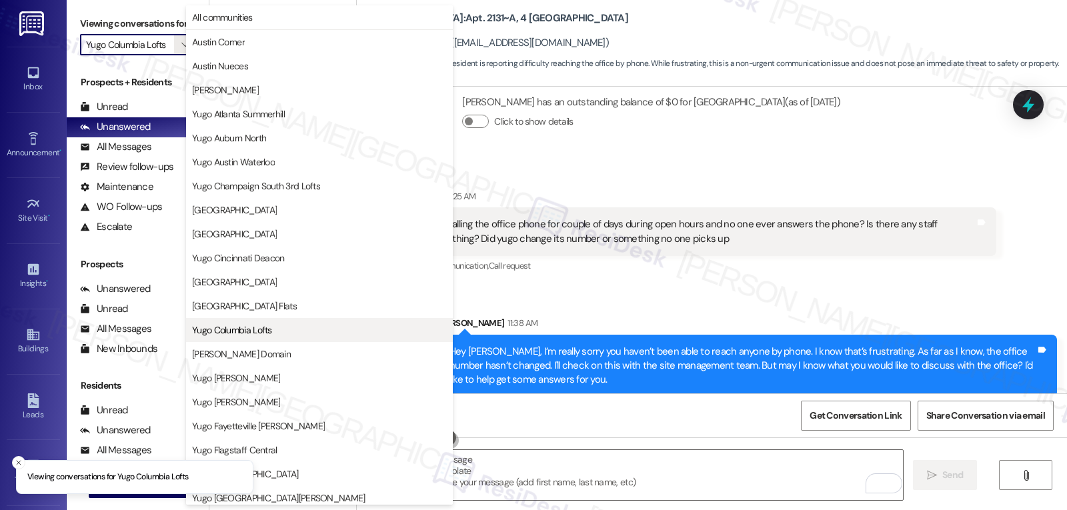
scroll to position [217, 0]
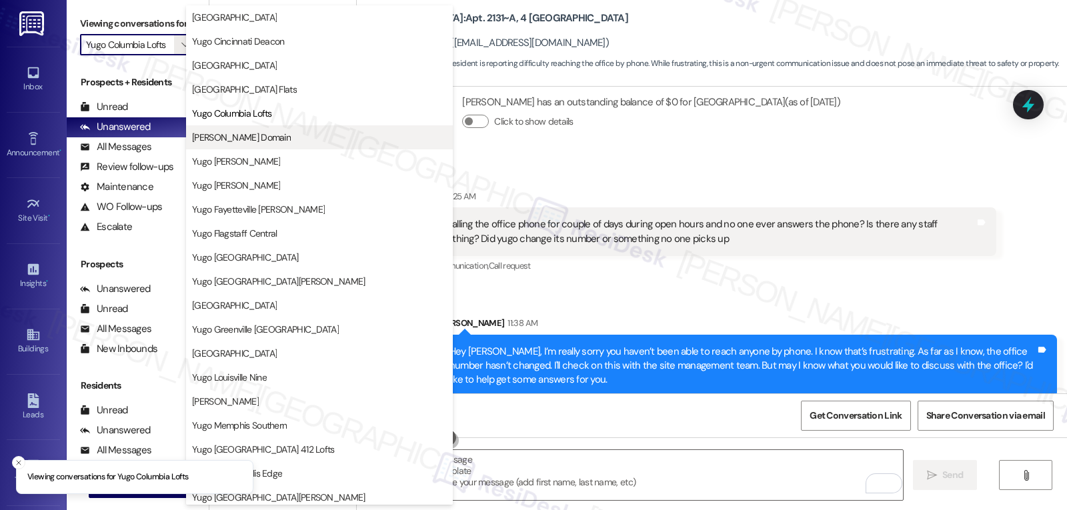
click at [254, 139] on span "[PERSON_NAME] Domain" at bounding box center [241, 137] width 99 height 13
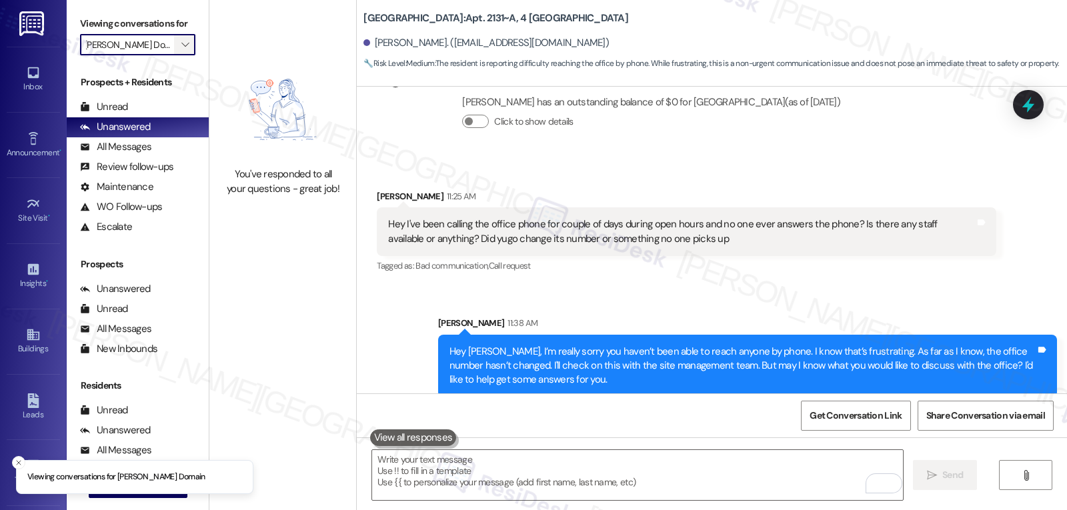
click at [174, 55] on button "" at bounding box center [184, 44] width 21 height 21
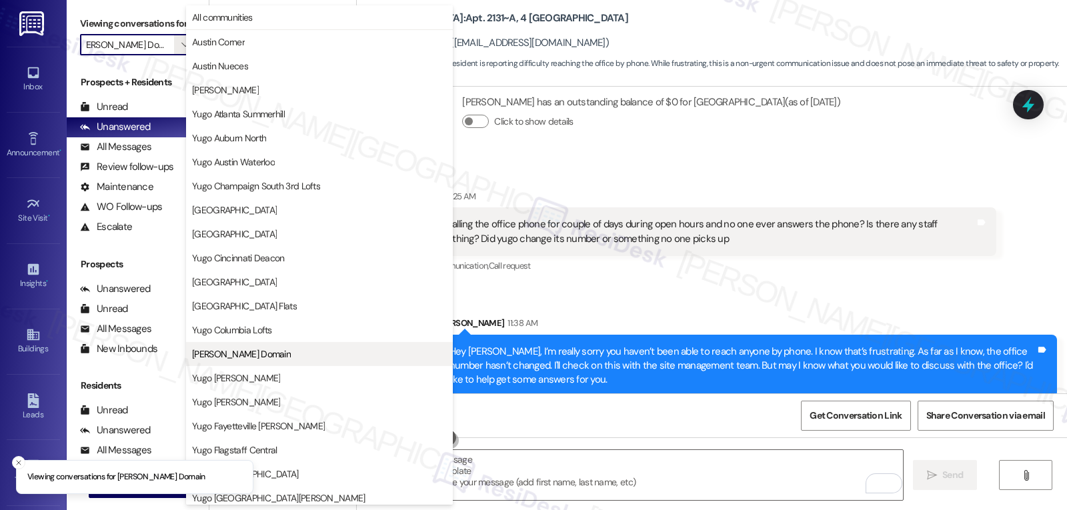
scroll to position [217, 0]
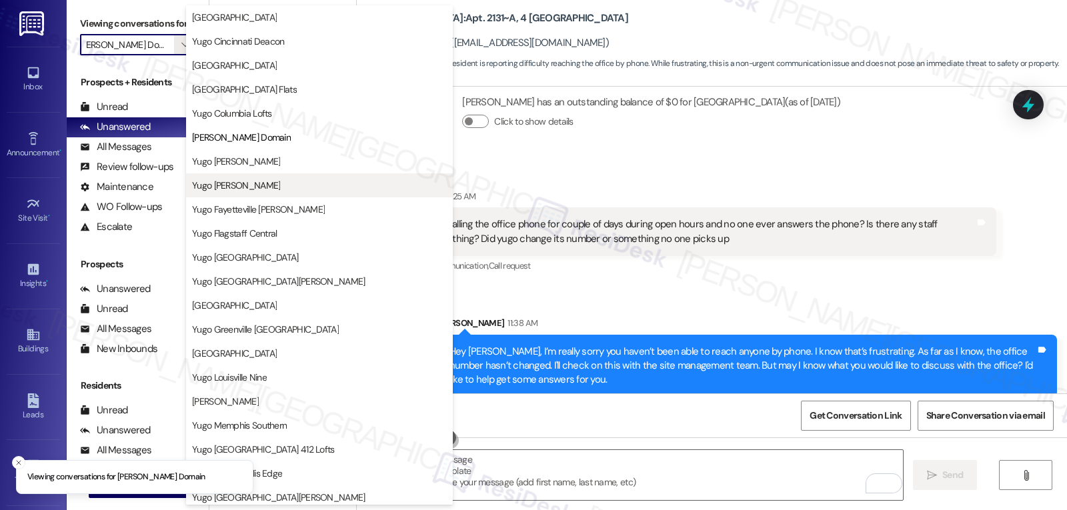
click at [262, 185] on span "Yugo [PERSON_NAME]" at bounding box center [236, 185] width 88 height 13
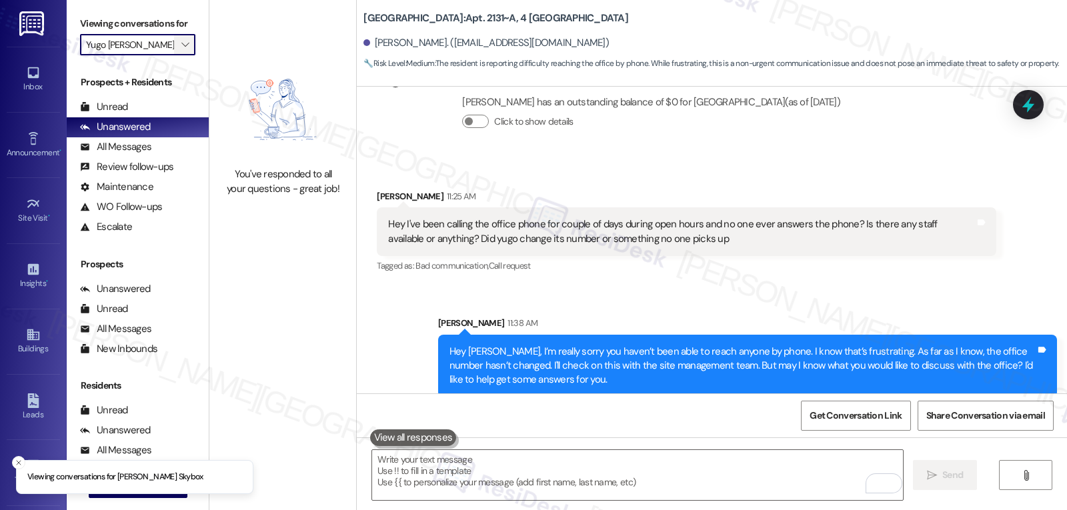
click at [181, 55] on span "" at bounding box center [185, 44] width 13 height 21
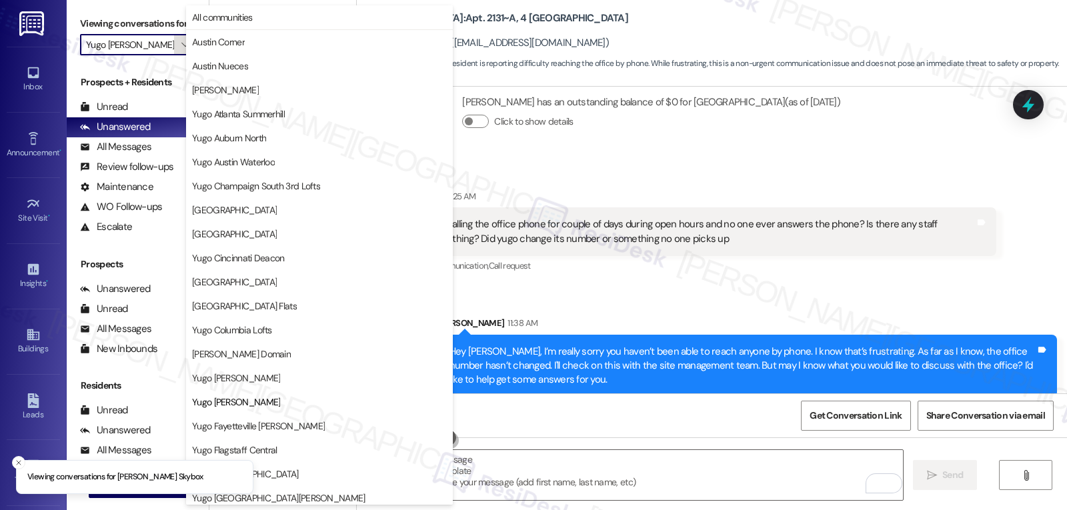
scroll to position [217, 0]
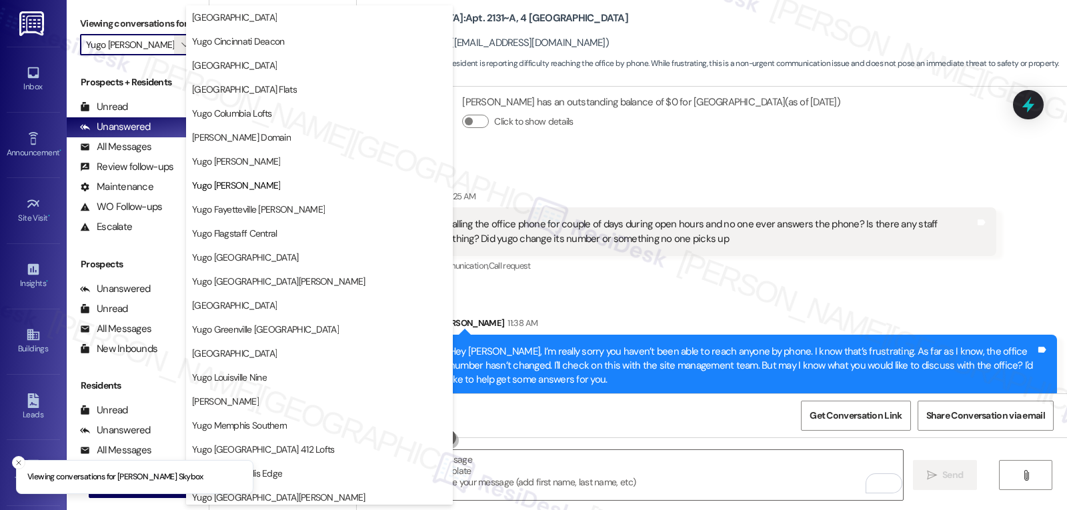
click at [266, 209] on span "Yugo Fayetteville [PERSON_NAME]" at bounding box center [258, 209] width 133 height 13
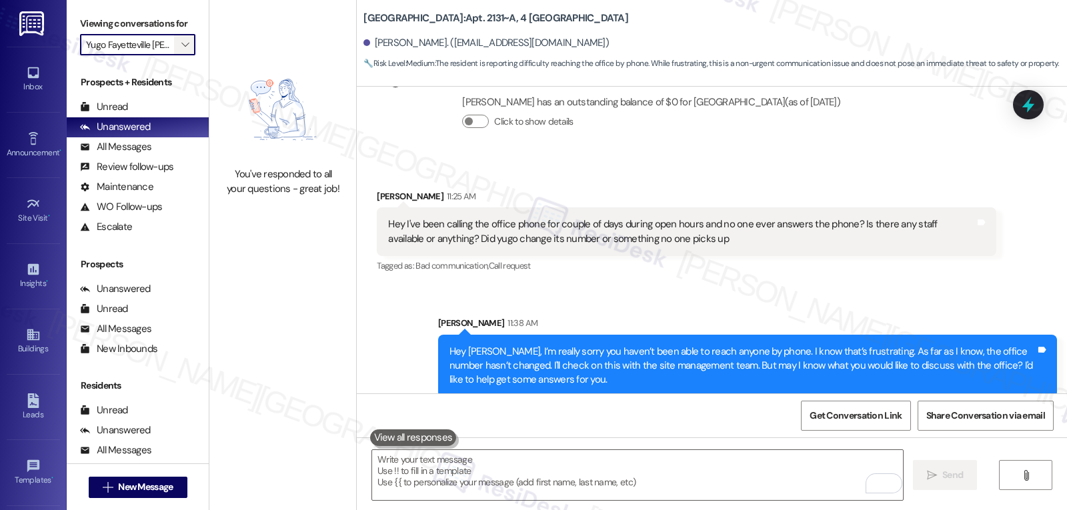
click at [179, 55] on span "" at bounding box center [185, 44] width 13 height 21
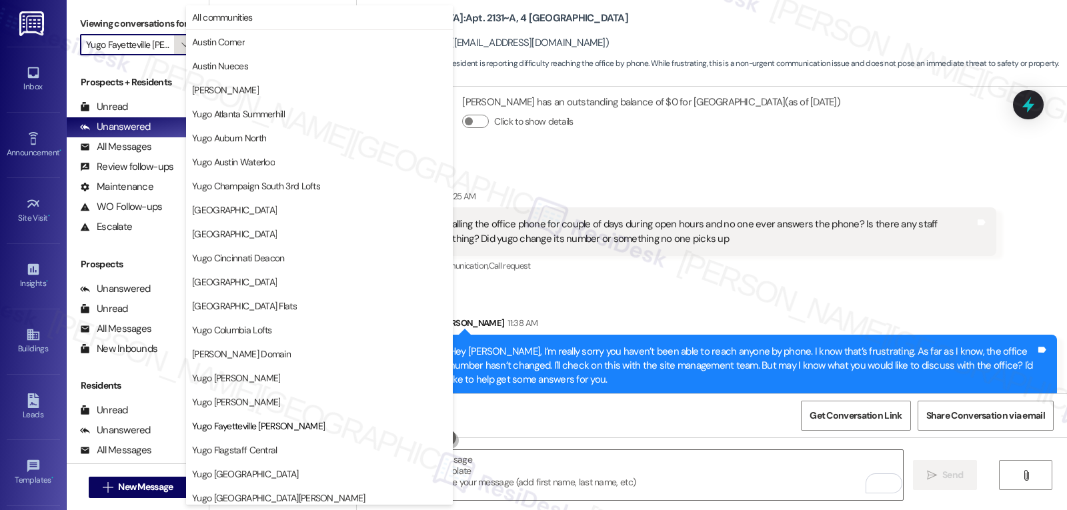
scroll to position [217, 0]
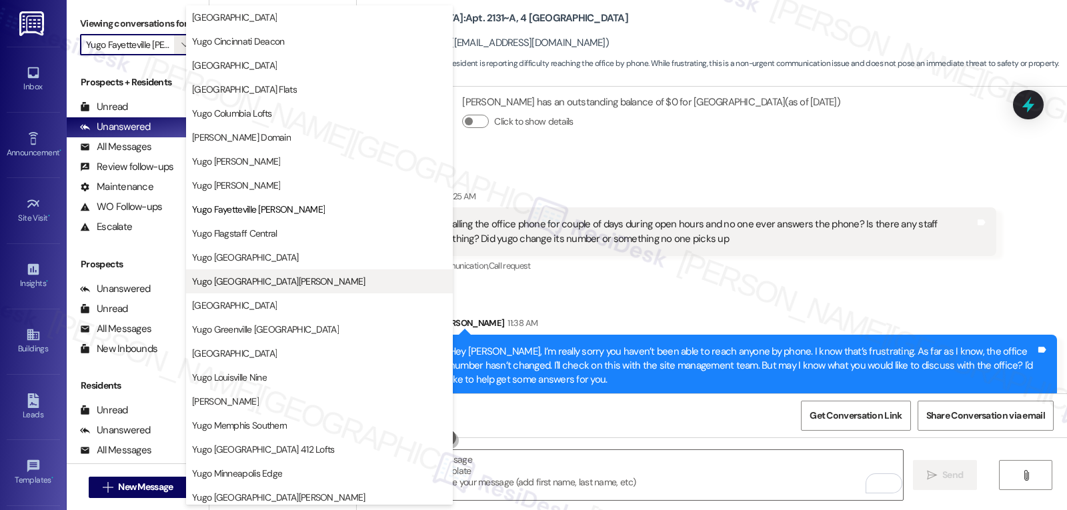
click at [248, 283] on span "Yugo [GEOGRAPHIC_DATA][PERSON_NAME]" at bounding box center [278, 281] width 173 height 13
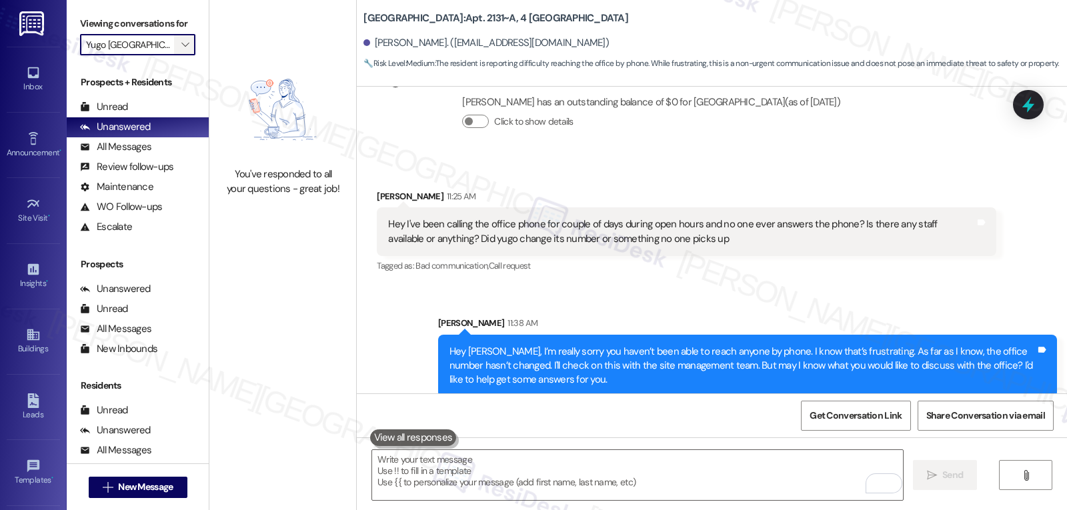
click at [179, 55] on span "" at bounding box center [185, 44] width 13 height 21
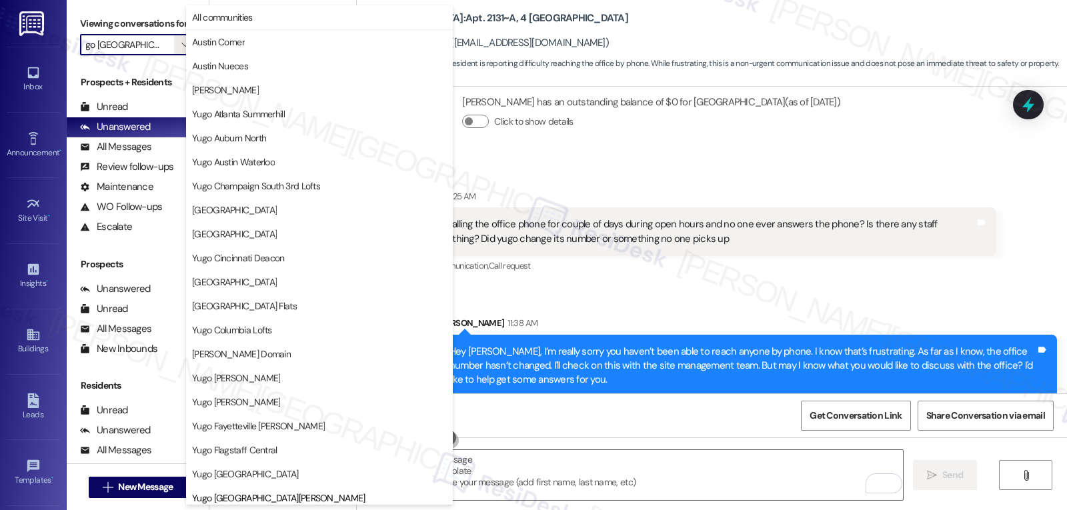
scroll to position [457, 0]
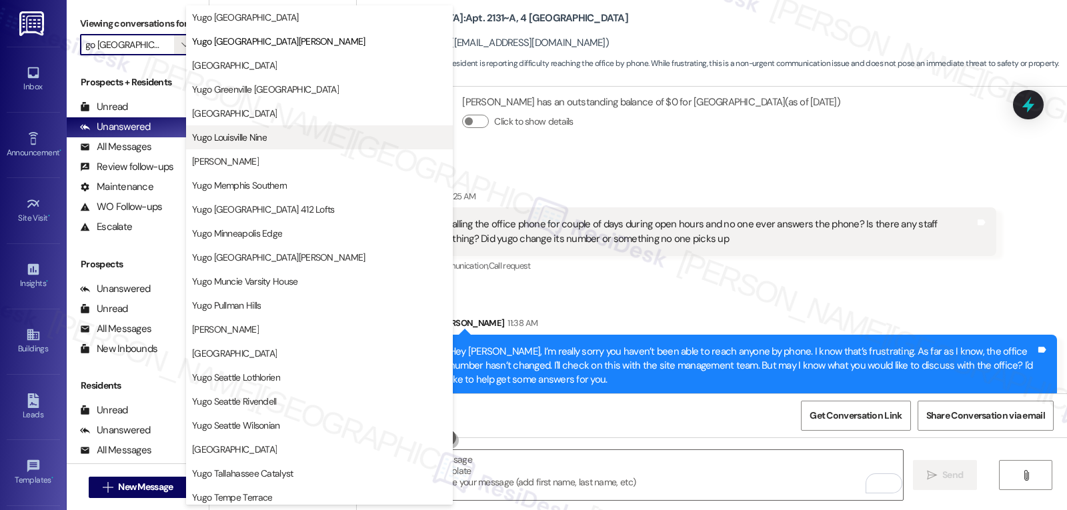
click at [253, 141] on span "Yugo Louisville Nine" at bounding box center [229, 137] width 75 height 13
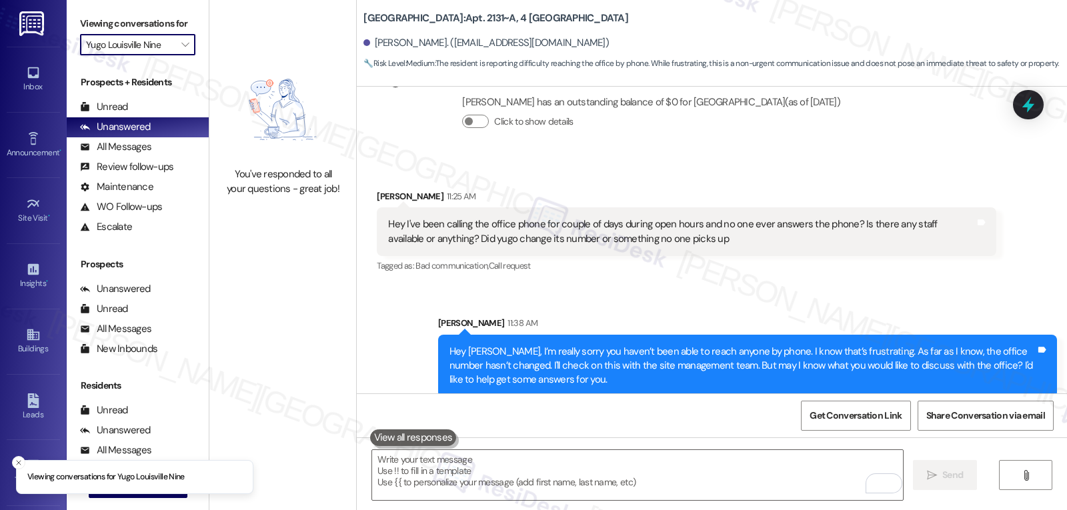
click at [157, 52] on input "Yugo Louisville Nine" at bounding box center [130, 44] width 88 height 21
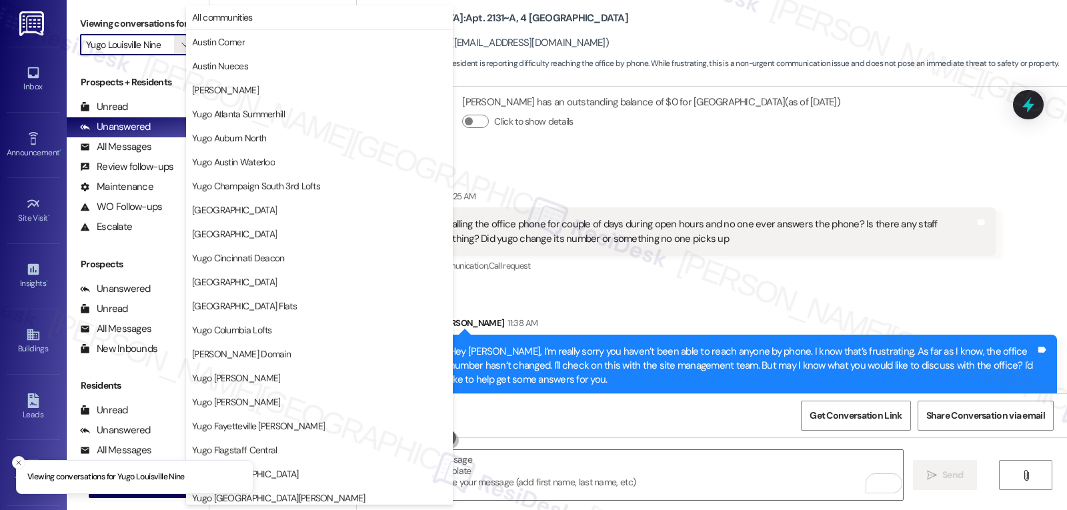
scroll to position [457, 0]
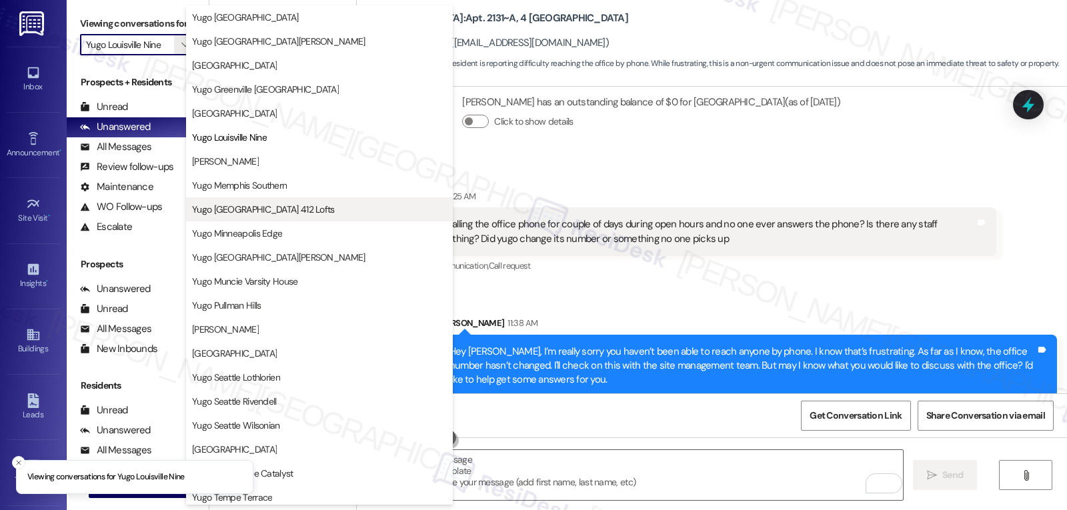
click at [293, 203] on span "Yugo [GEOGRAPHIC_DATA] 412 Lofts" at bounding box center [263, 209] width 143 height 13
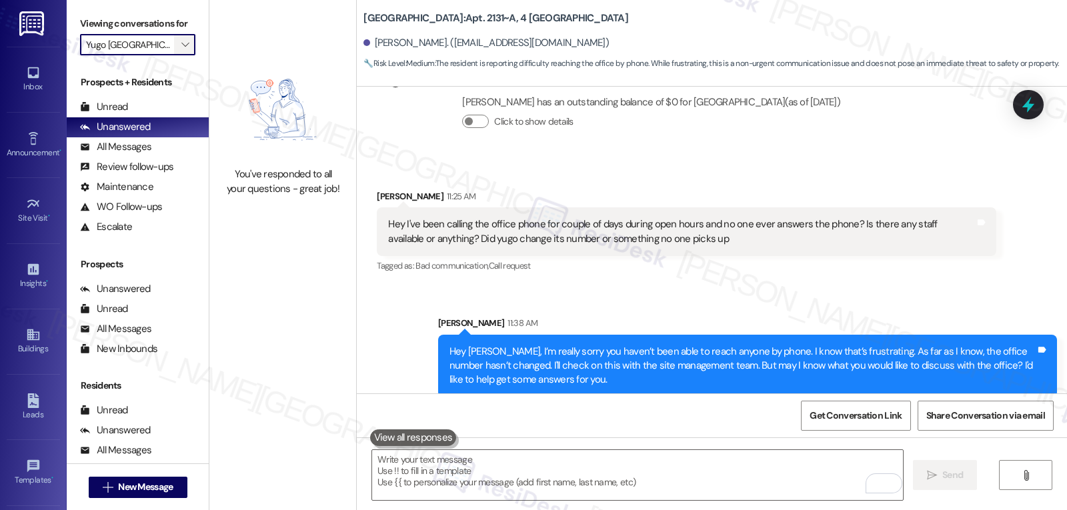
click at [179, 55] on span "" at bounding box center [185, 44] width 13 height 21
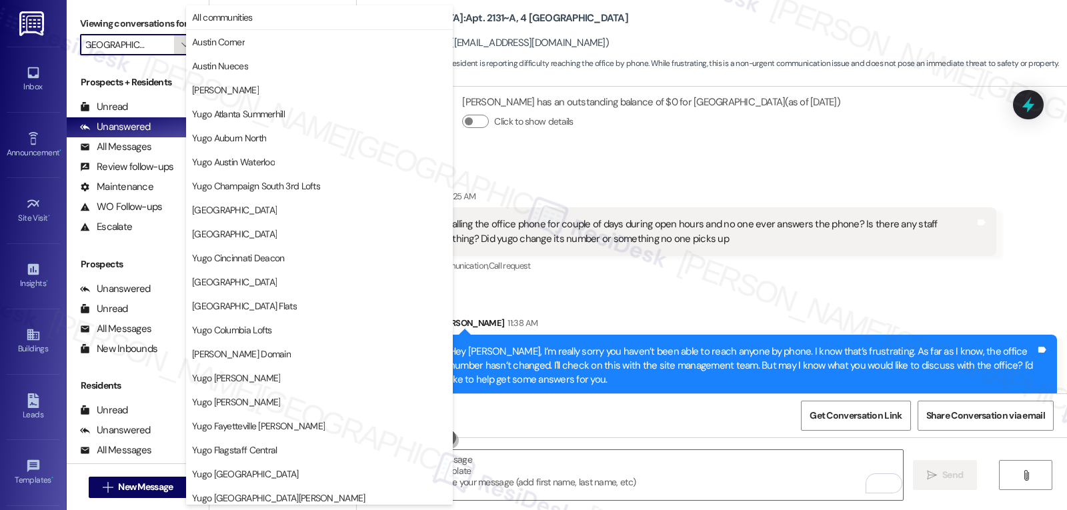
scroll to position [457, 0]
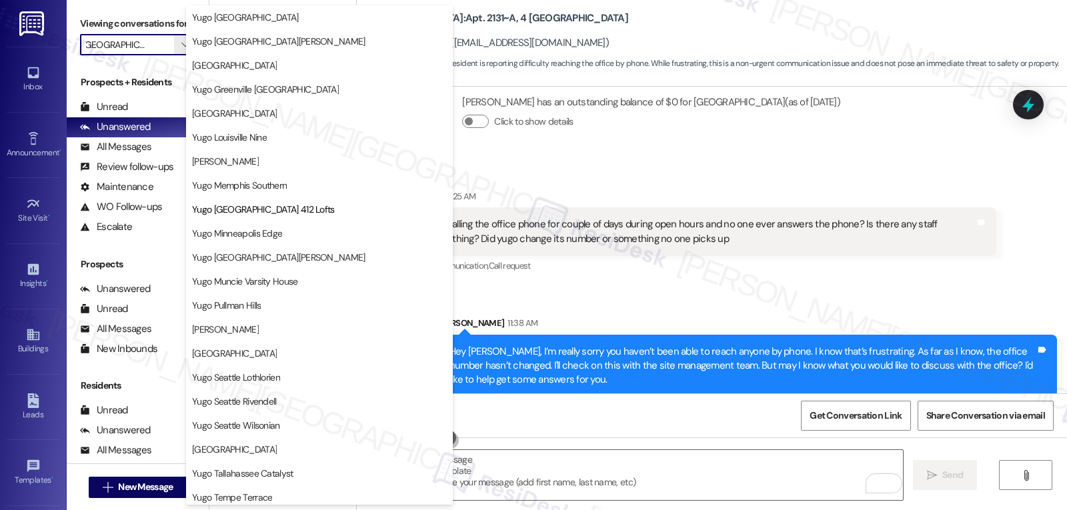
click at [277, 239] on span "Yugo Minneapolis Edge" at bounding box center [237, 233] width 90 height 13
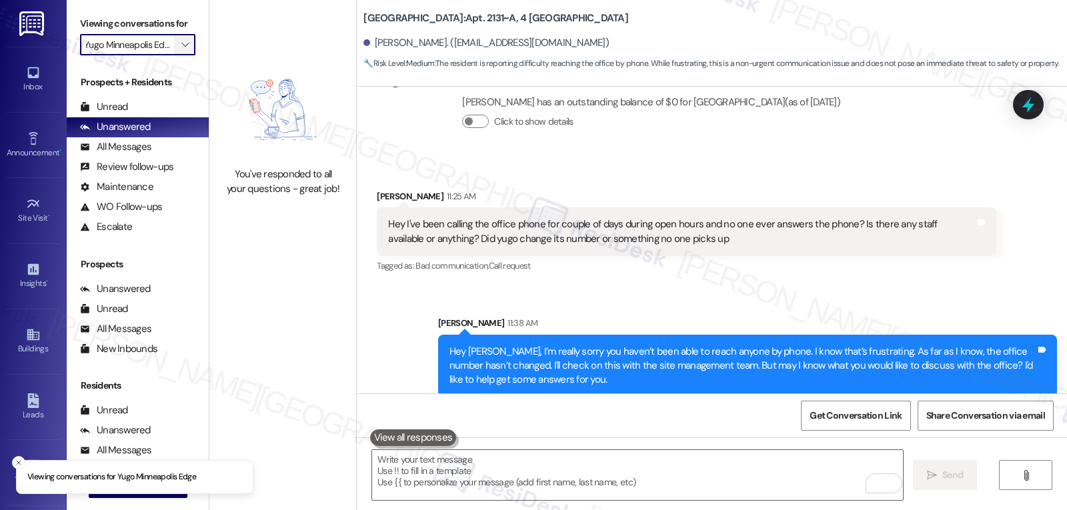
scroll to position [0, 11]
click at [182, 55] on button "" at bounding box center [184, 44] width 21 height 21
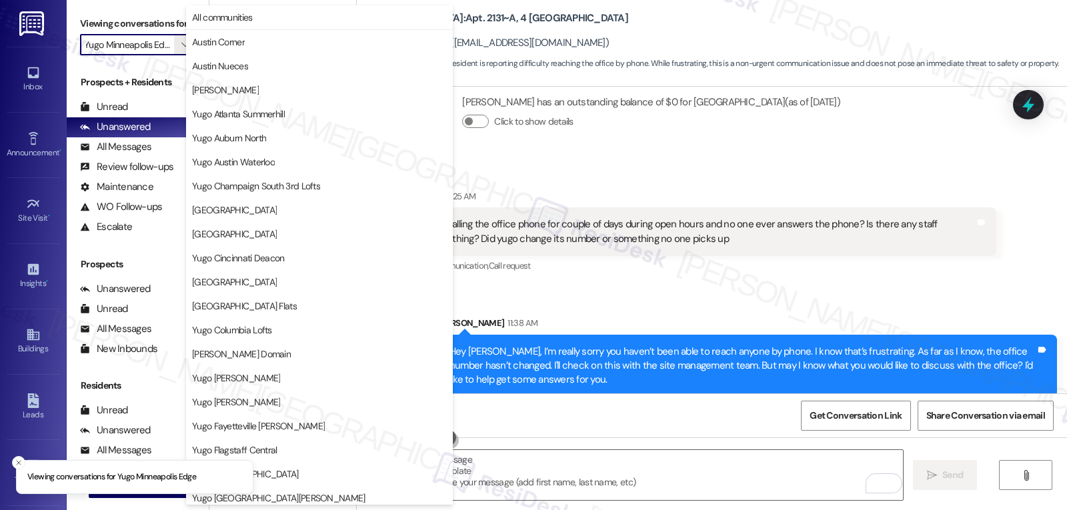
scroll to position [457, 0]
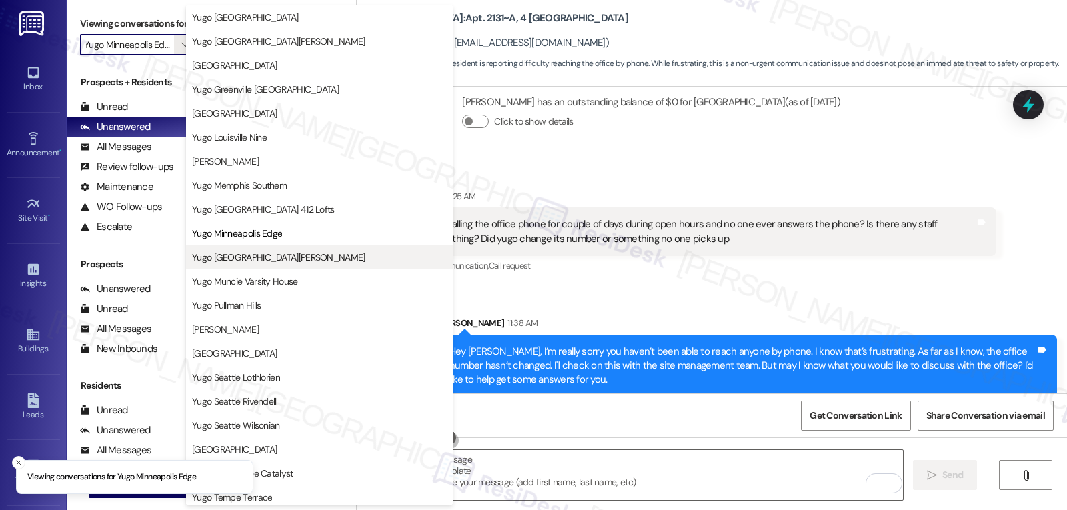
click at [292, 264] on button "Yugo [GEOGRAPHIC_DATA][PERSON_NAME]" at bounding box center [319, 257] width 267 height 24
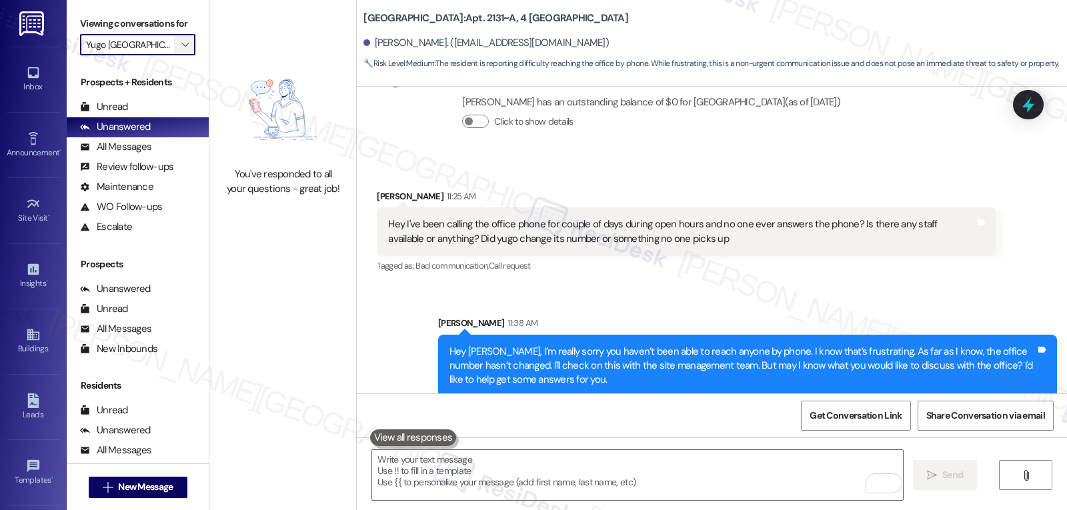
click at [181, 50] on icon "" at bounding box center [184, 44] width 7 height 11
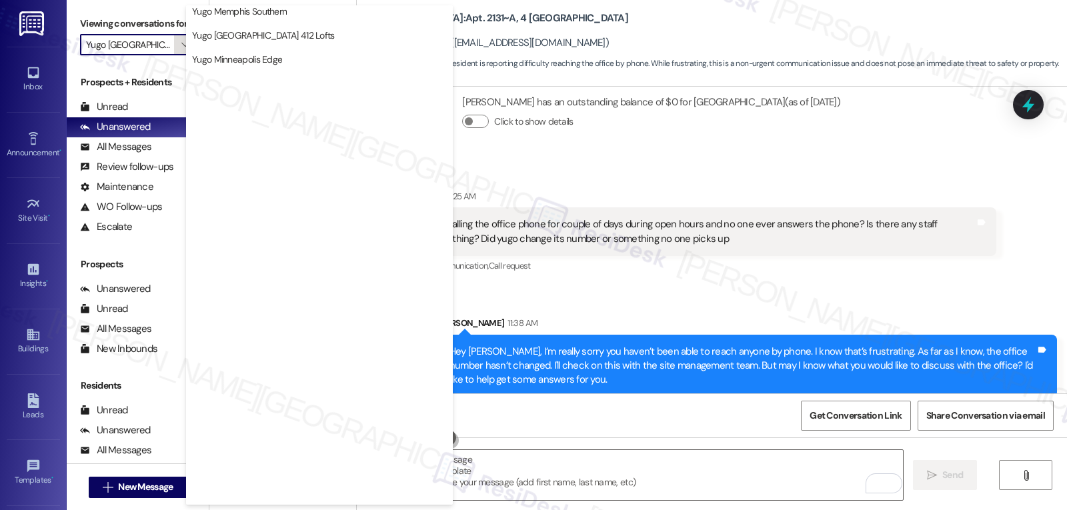
scroll to position [558, 0]
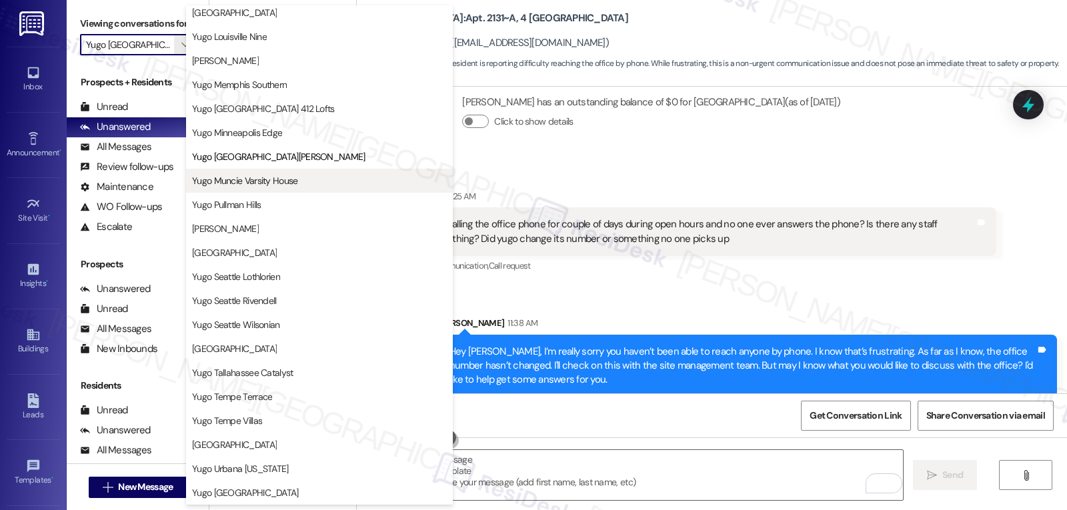
click at [266, 176] on span "Yugo Muncie Varsity House" at bounding box center [245, 180] width 106 height 13
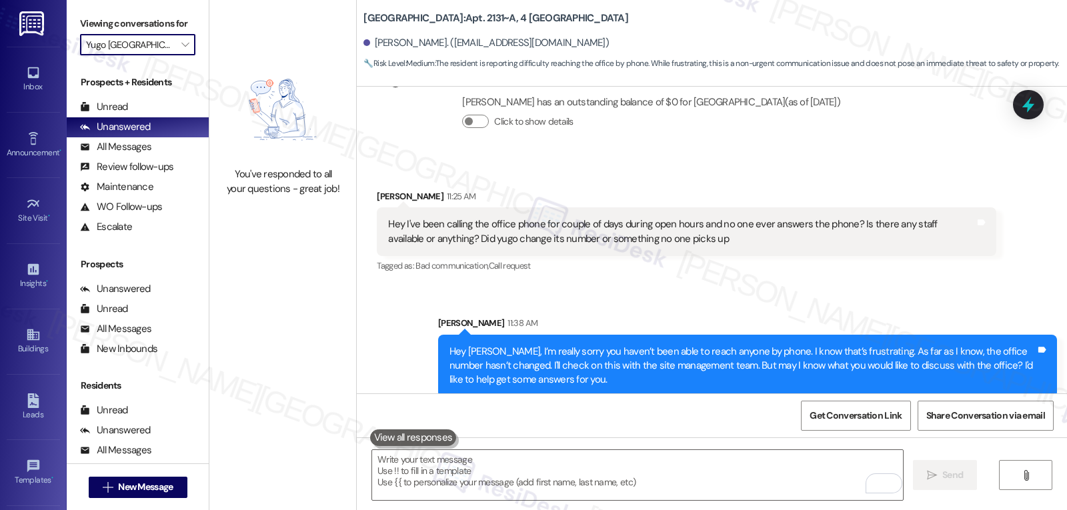
type input "Yugo Muncie Varsity House"
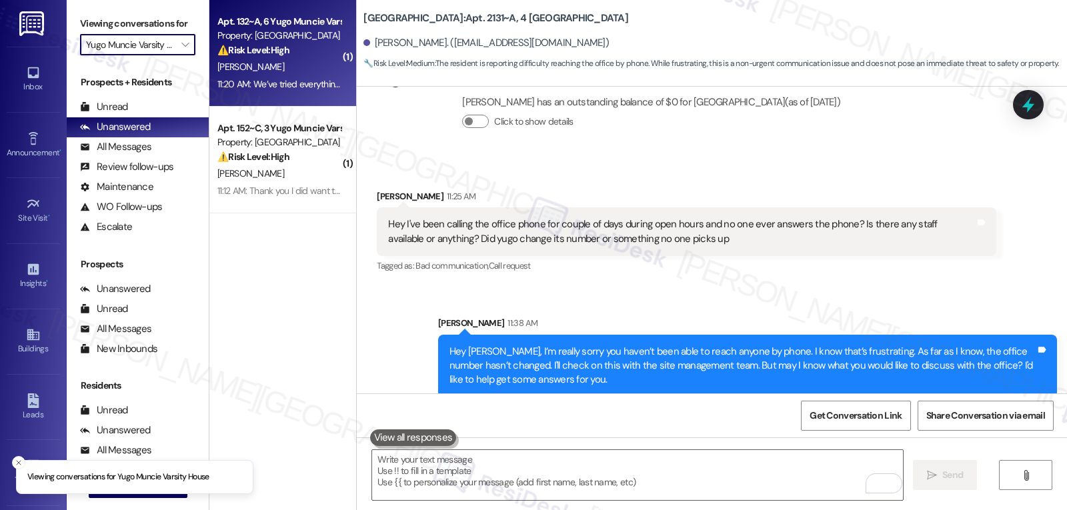
click at [298, 65] on div "[PERSON_NAME]" at bounding box center [279, 67] width 126 height 17
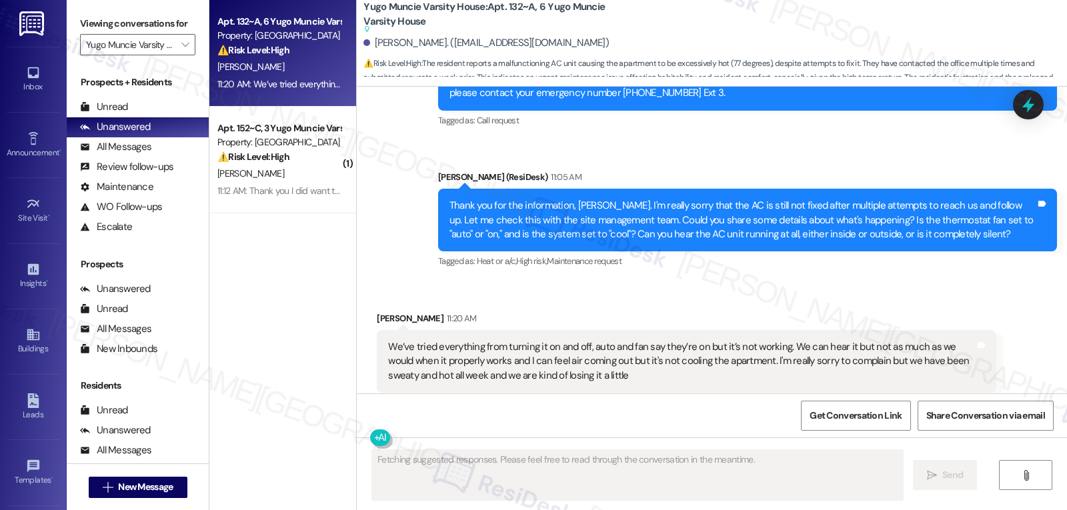
scroll to position [3270, 0]
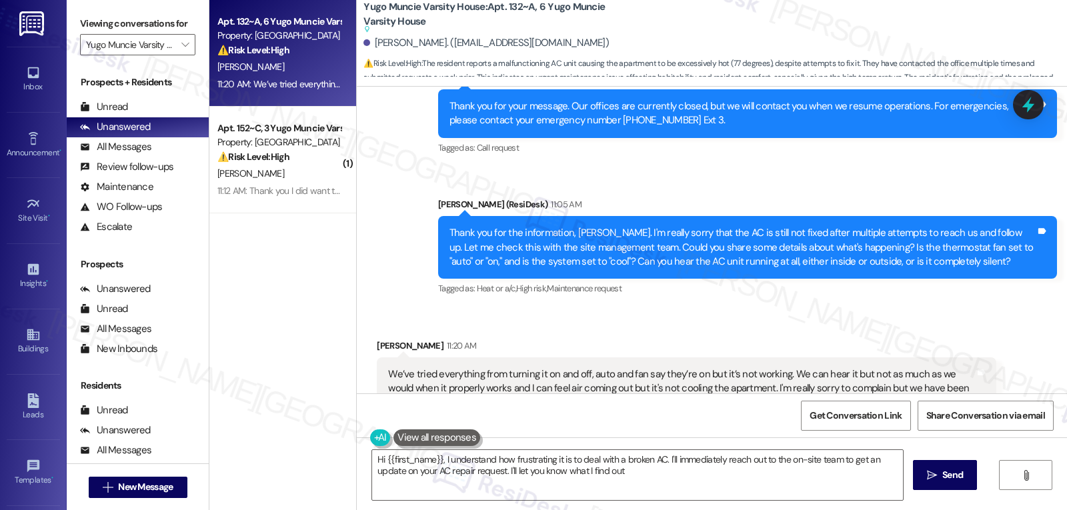
type textarea "Hi {{first_name}}, I understand how frustrating it is to deal with a broken AC.…"
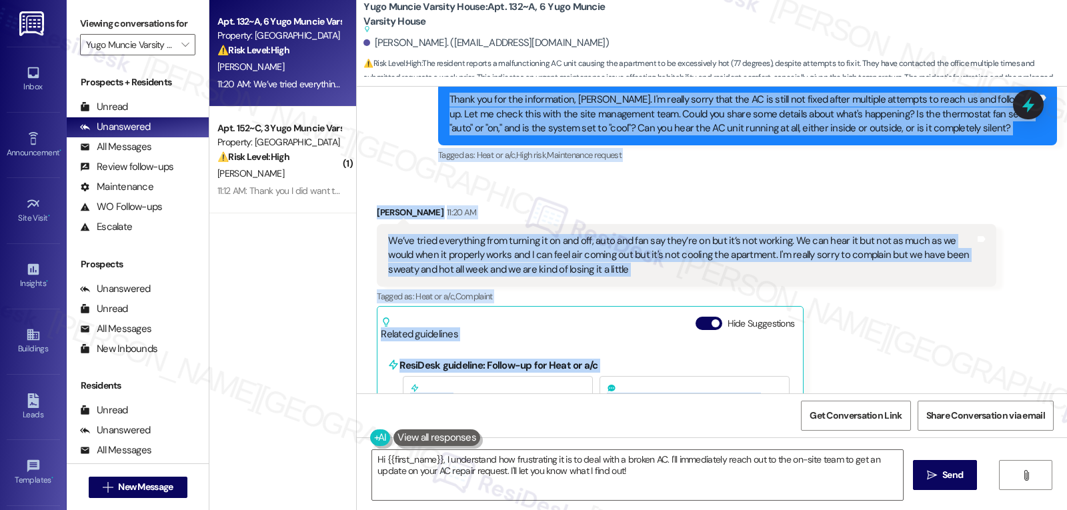
scroll to position [3538, 0]
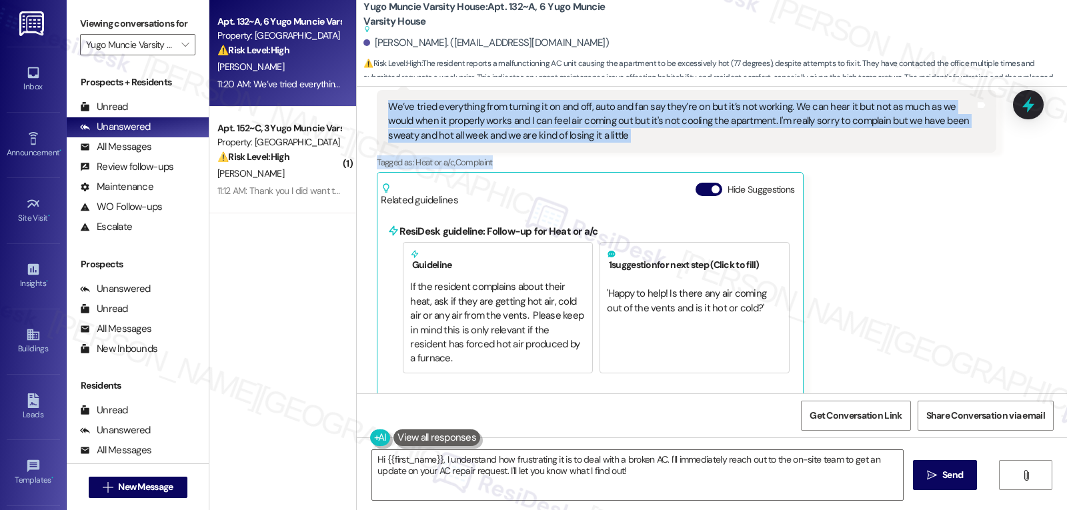
drag, startPoint x: 430, startPoint y: 206, endPoint x: 908, endPoint y: 155, distance: 481.1
click at [908, 155] on div "WO Opened request: We were wat... Feb 08, 2025 at 1:13 PM Status : Completed Sh…" at bounding box center [712, 240] width 710 height 307
copy div "Sarah (ResiDesk) 11:05 AM Thank you for the information, Jordyn. I'm really sor…"
click at [668, 483] on textarea "Hi {{first_name}}, I understand how frustrating it is to deal with a broken AC.…" at bounding box center [637, 475] width 531 height 50
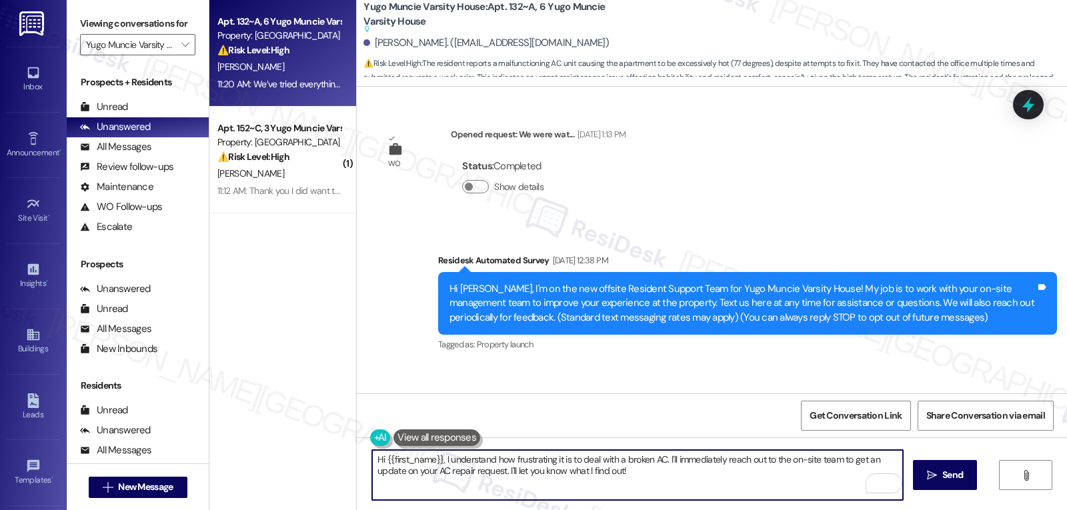
scroll to position [3538, 0]
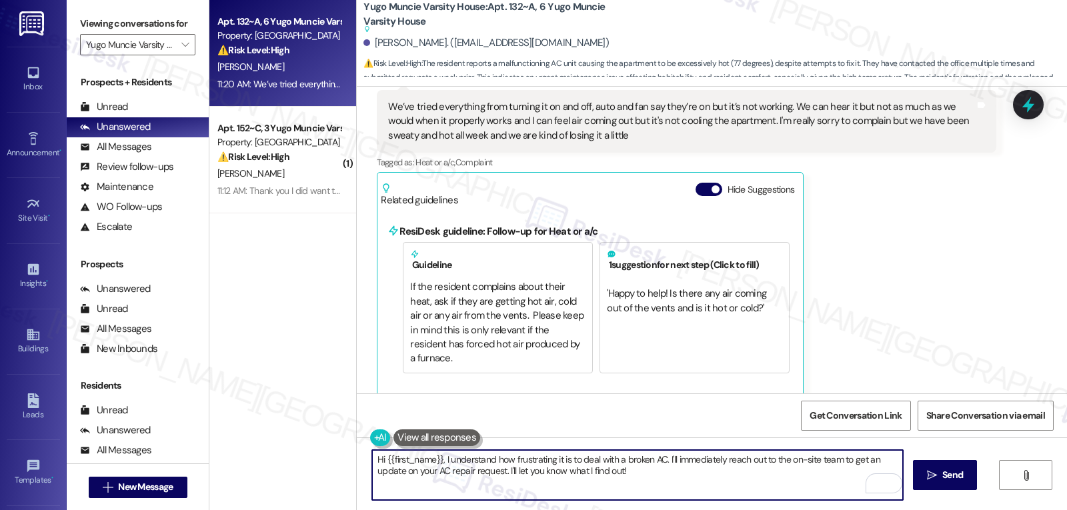
click at [662, 475] on textarea "Hi {{first_name}}, I understand how frustrating it is to deal with a broken AC.…" at bounding box center [637, 475] width 531 height 50
paste textarea "I’m so sorry you’ve been dealing with this all week, Jordyn — I understand how …"
drag, startPoint x: 594, startPoint y: 458, endPoint x: 656, endPoint y: 461, distance: 62.8
click at [596, 458] on textarea "I’m so sorry you’ve been dealing with this all week, Jordyn — I understand how …" at bounding box center [637, 475] width 531 height 50
click at [592, 459] on textarea "I’m so sorry you’ve been dealing with this all week, Jordyn. I understand how f…" at bounding box center [637, 475] width 531 height 50
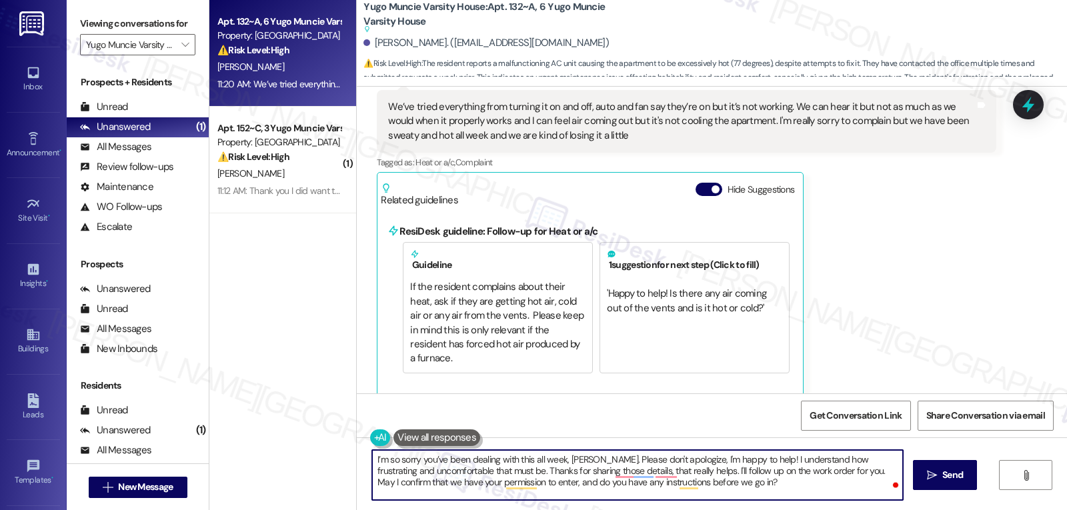
click at [739, 496] on textarea "I’m so sorry you’ve been dealing with this all week, Jordyn. Please don't apolo…" at bounding box center [637, 475] width 531 height 50
type textarea "I’m so sorry you’ve been dealing with this all week, Jordyn. Please don't apolo…"
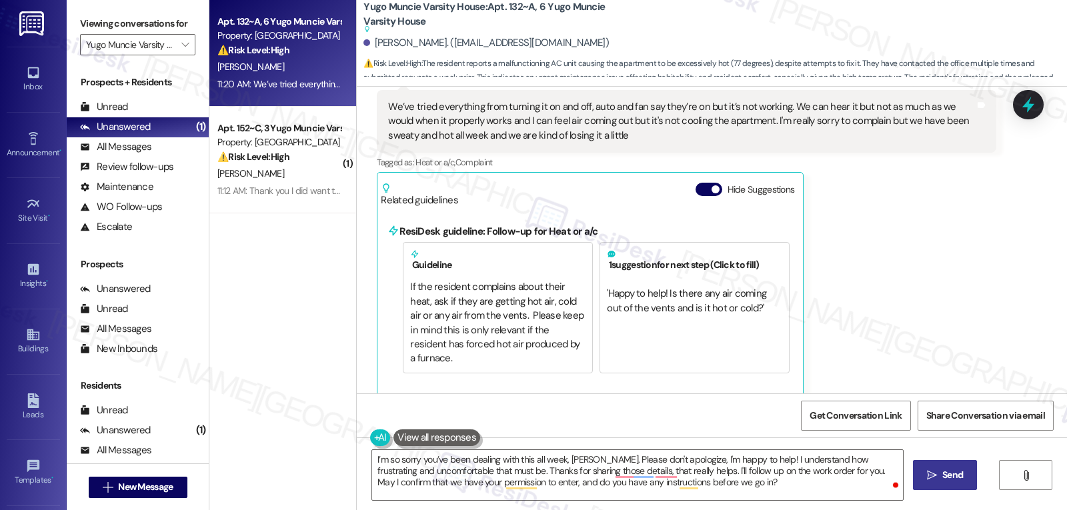
click at [920, 480] on button " Send" at bounding box center [945, 475] width 65 height 30
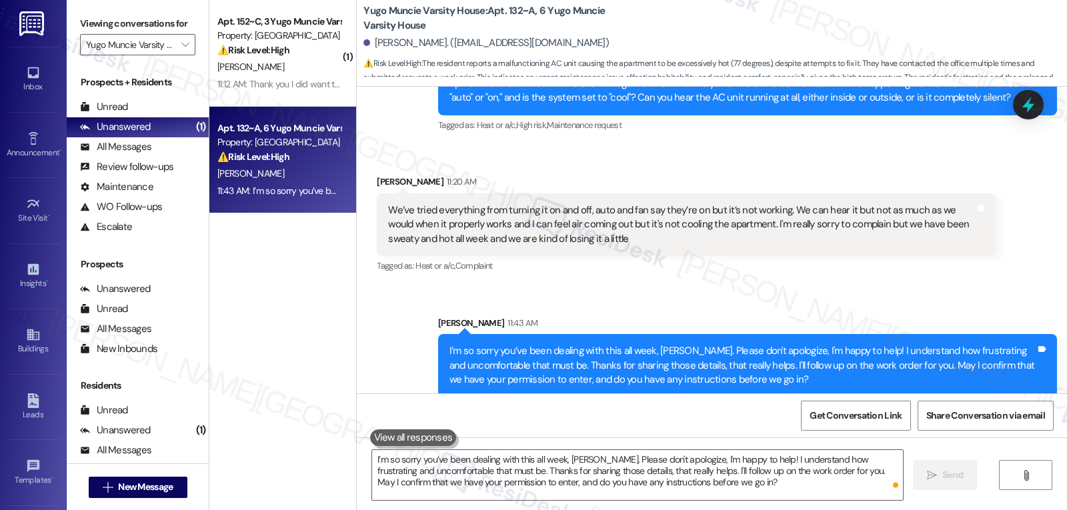
scroll to position [3369, 0]
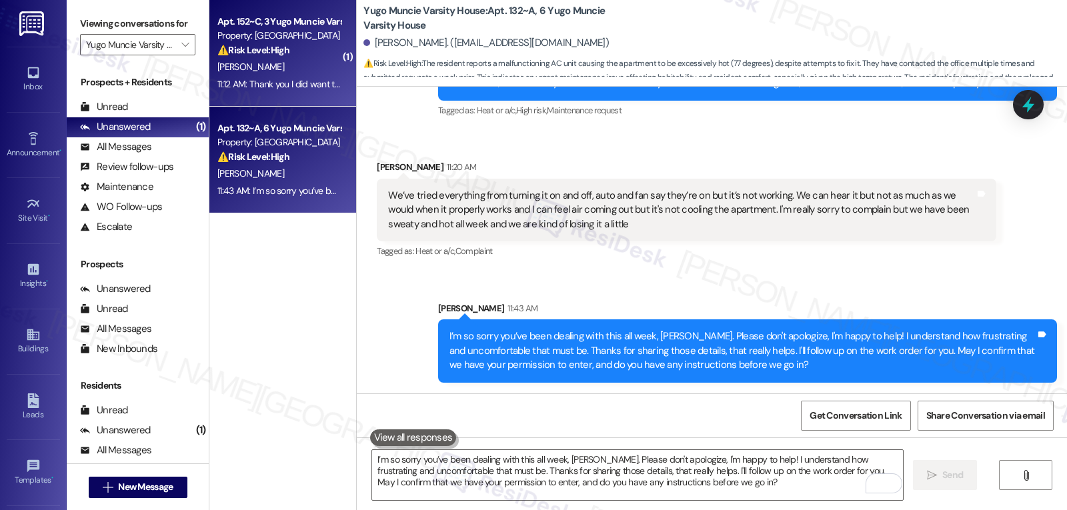
click at [286, 64] on div "[PERSON_NAME]" at bounding box center [279, 67] width 126 height 17
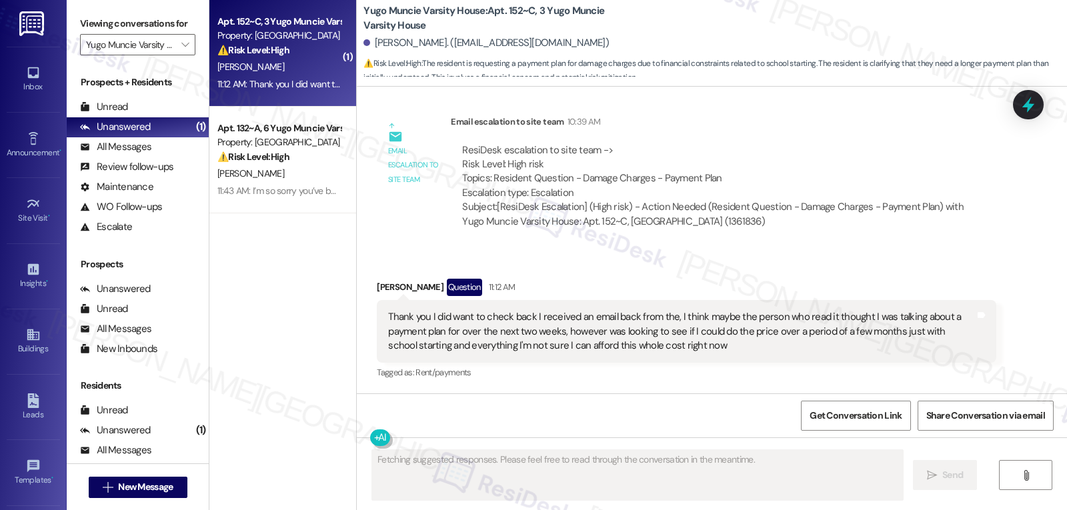
scroll to position [2640, 0]
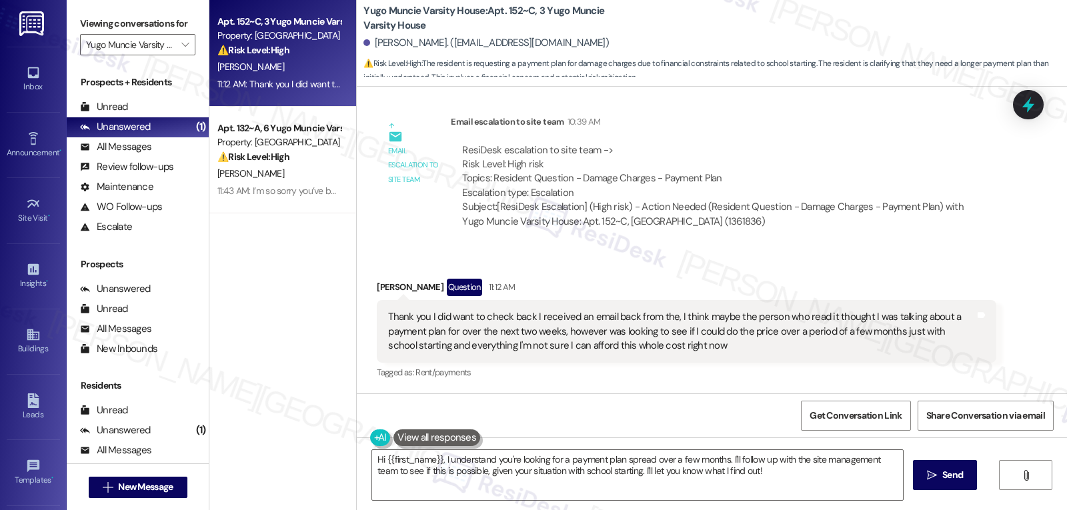
click at [367, 293] on div "Received via SMS Benjamin Boushehry Question 11:12 AM Thank you I did want to c…" at bounding box center [686, 331] width 639 height 124
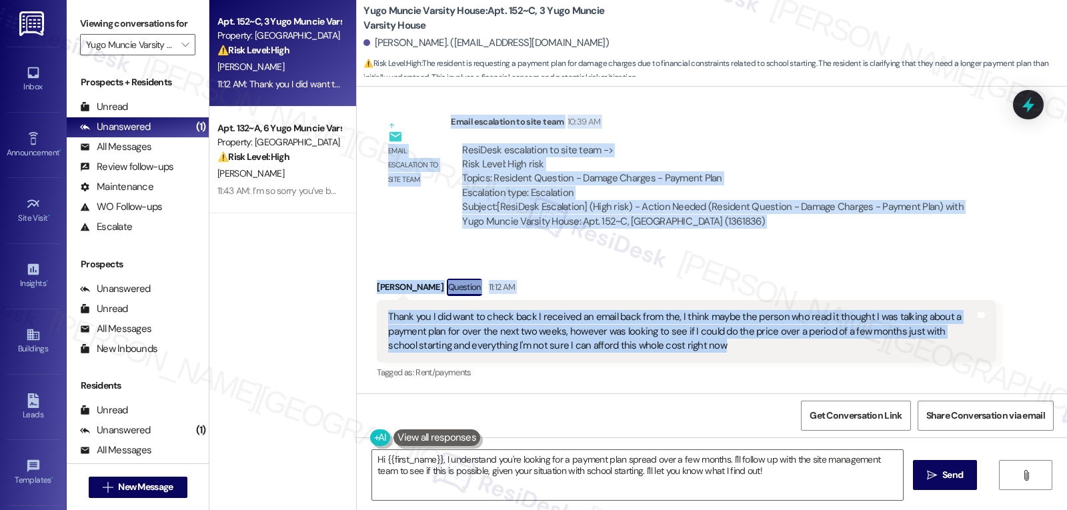
drag, startPoint x: 371, startPoint y: 138, endPoint x: 716, endPoint y: 349, distance: 404.8
click at [716, 349] on div "Lease started Aug 15, 2024 at 8:00 PM Review Benjamin Boushehry Feb 19, 2025 at…" at bounding box center [712, 240] width 710 height 307
copy div "enjamin Boushehry Question Yesterday at 1:29 PM Hello wanted to try and reach o…"
click at [573, 488] on textarea "Hi {{first_name}}, I understand you're looking for a payment plan spread over a…" at bounding box center [637, 475] width 531 height 50
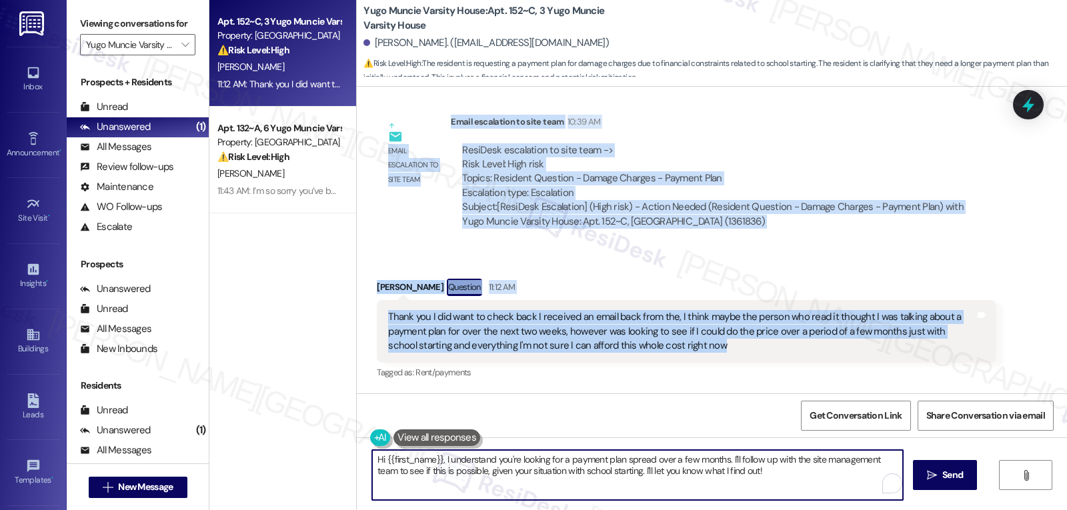
paste textarea "Thanks for clarifying, Benjamin — that makes sense with school starting up. I’l…"
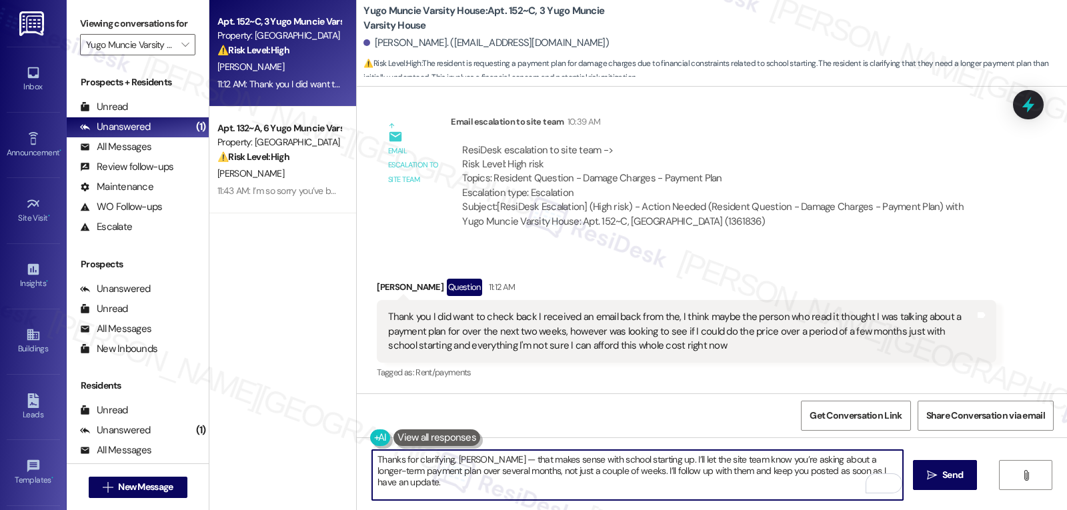
click at [498, 456] on textarea "Thanks for clarifying, Benjamin — that makes sense with school starting up. I’l…" at bounding box center [637, 475] width 531 height 50
type textarea "Thanks for clarifying, Benjamin. That makes sense with school starting up. I’ll…"
click at [718, 486] on textarea "Thanks for clarifying, Benjamin. That makes sense with school starting up. I’ll…" at bounding box center [637, 475] width 531 height 50
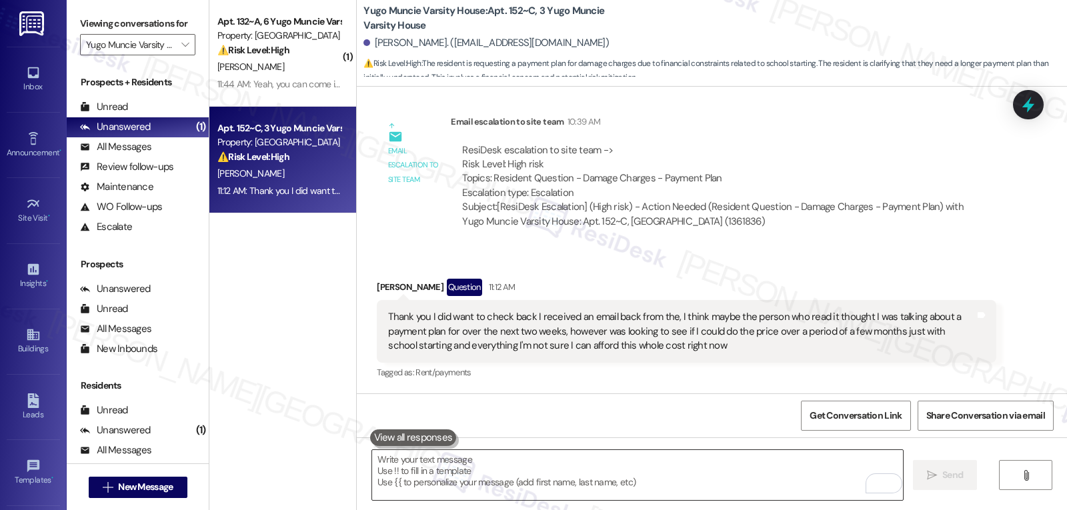
click at [486, 484] on textarea "To enrich screen reader interactions, please activate Accessibility in Grammarl…" at bounding box center [637, 475] width 531 height 50
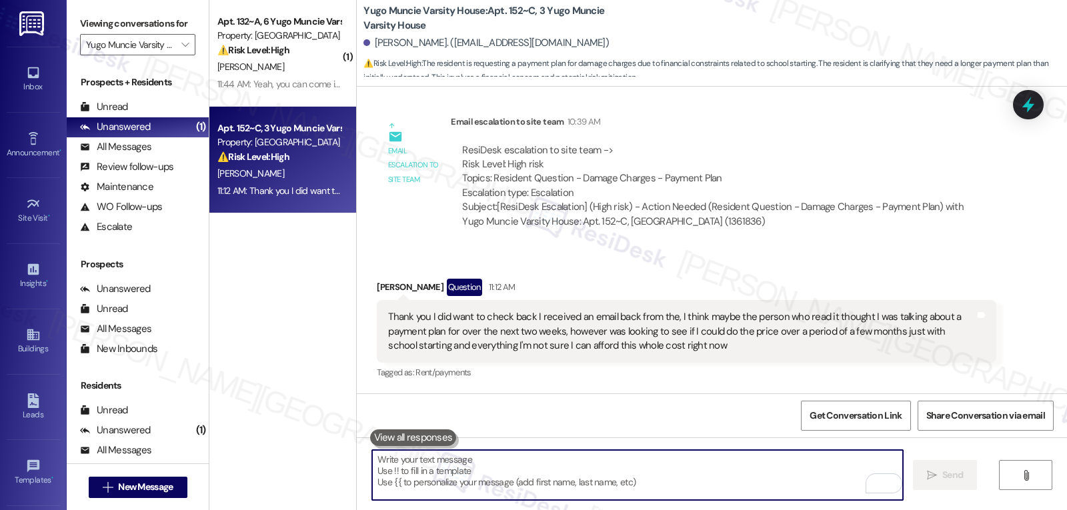
paste textarea "Thanks for explaining, Benjamin — I completely understand how timing with schoo…"
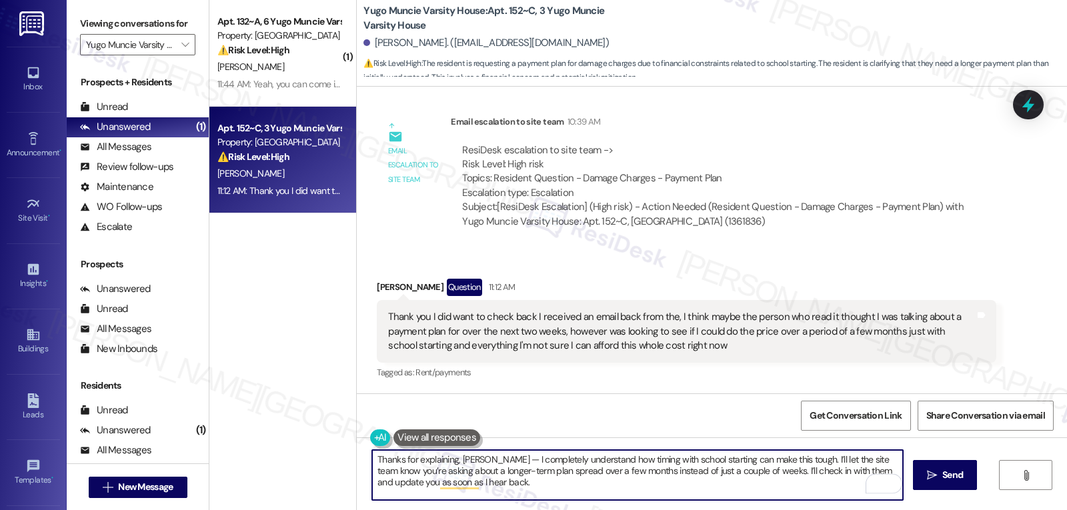
click at [491, 460] on textarea "Thanks for explaining, Benjamin — I completely understand how timing with schoo…" at bounding box center [637, 475] width 531 height 50
click at [608, 498] on textarea "Thanks for explaining, Benjamin. I completely understand how timing with school…" at bounding box center [637, 475] width 531 height 50
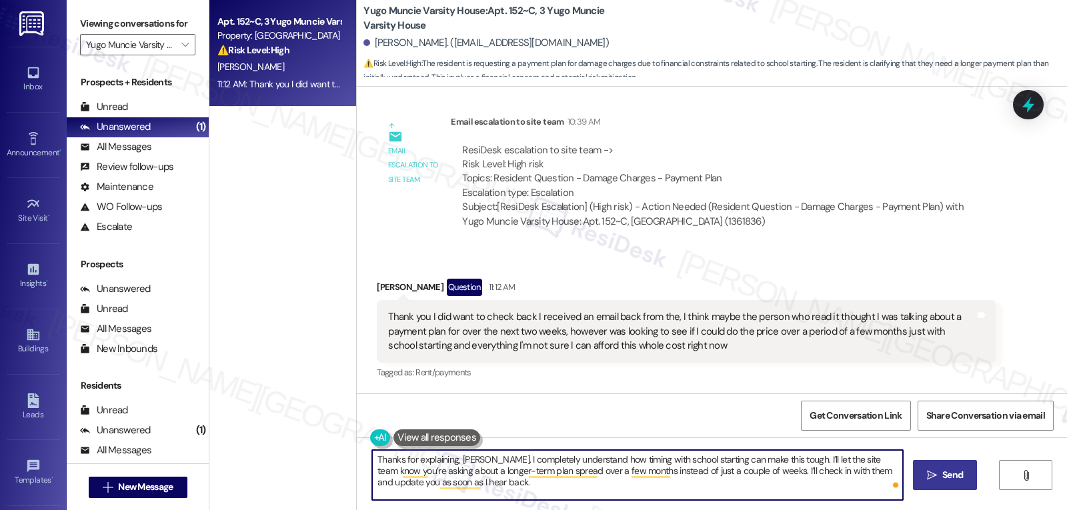
type textarea "Thanks for explaining, Benjamin. I completely understand how timing with school…"
click at [931, 480] on icon "" at bounding box center [932, 475] width 10 height 11
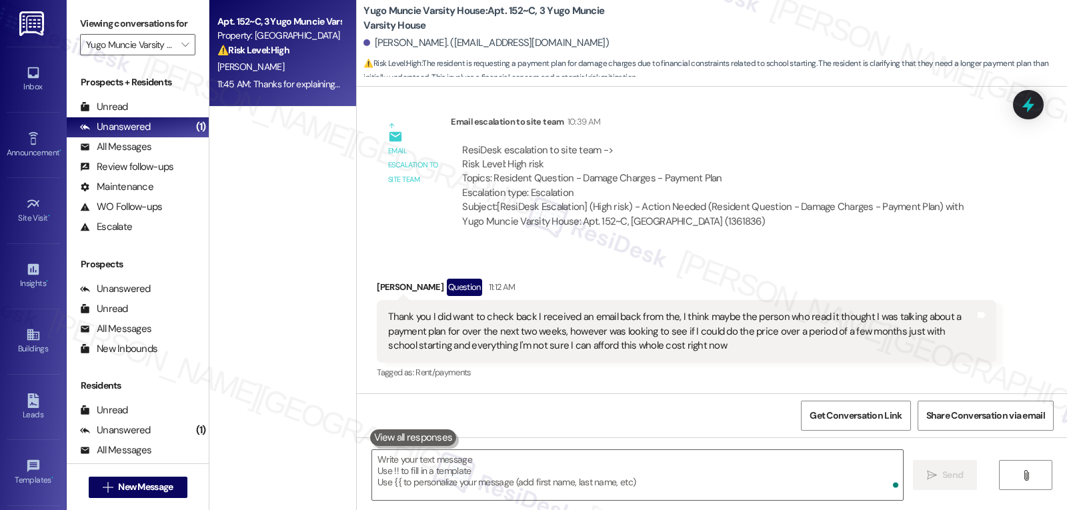
scroll to position [2761, 0]
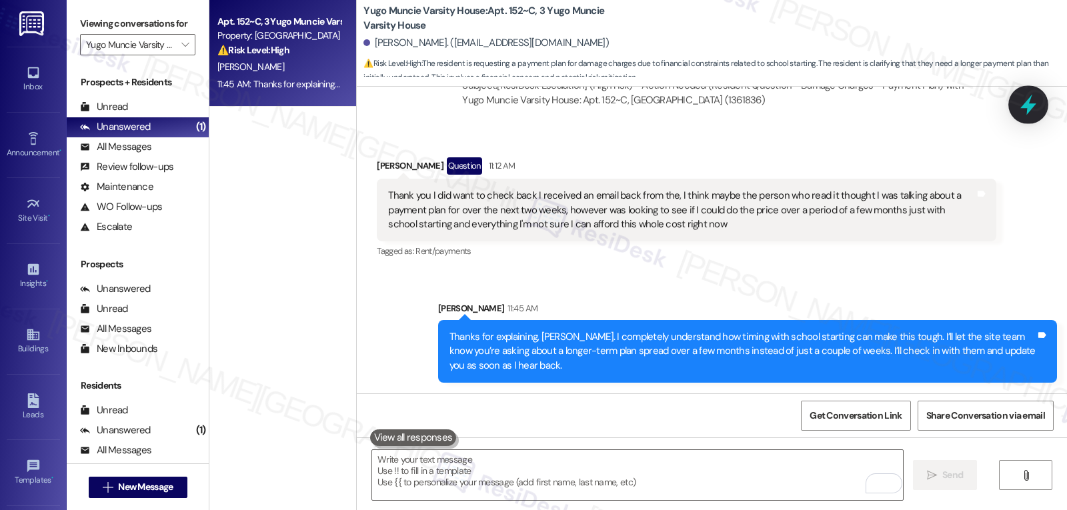
click at [1025, 106] on icon at bounding box center [1029, 105] width 16 height 21
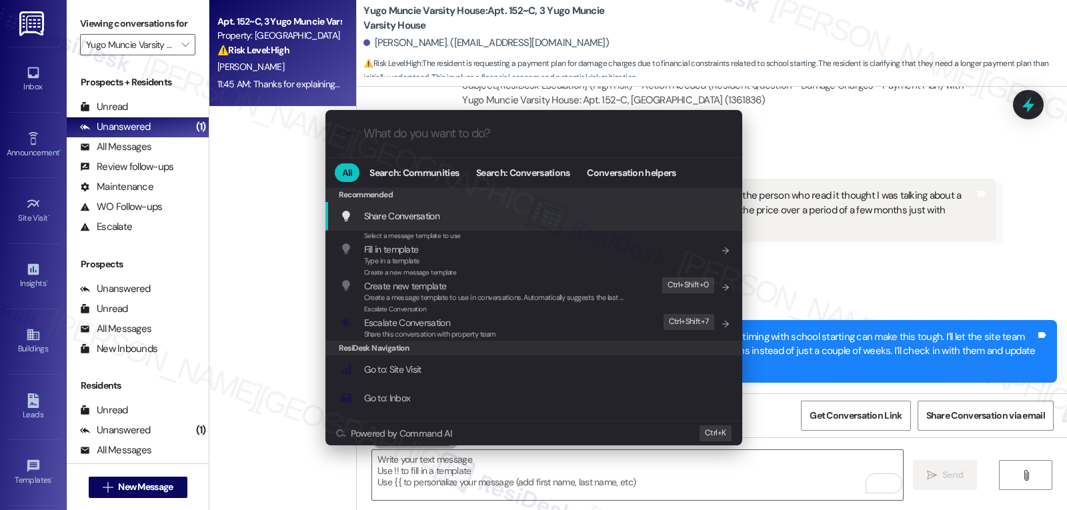
click at [906, 144] on div ".cls-1{fill:#0a055f;}.cls-2{fill:#0cc4c4;} resideskLogoBlueOrange All Search: C…" at bounding box center [533, 255] width 1067 height 510
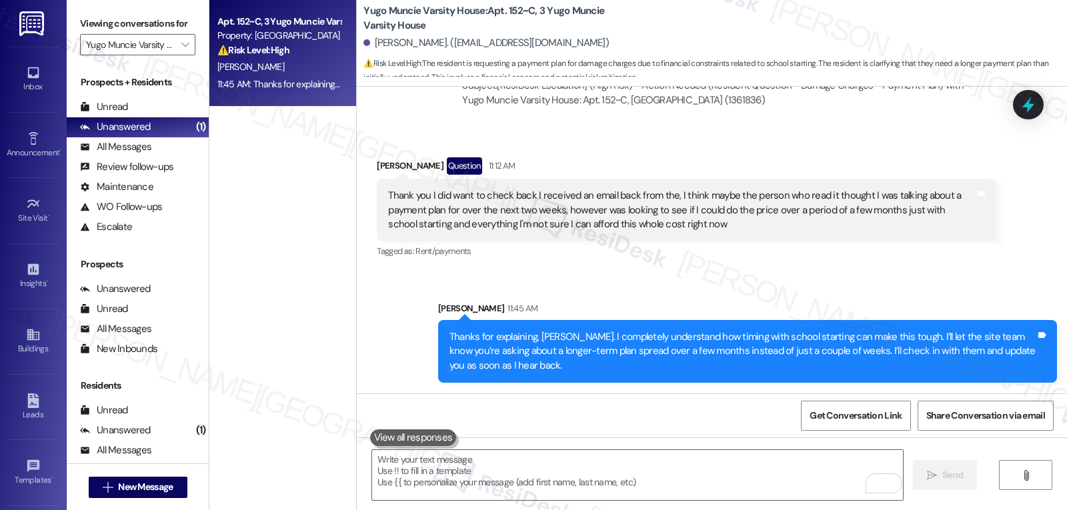
scroll to position [2628, 0]
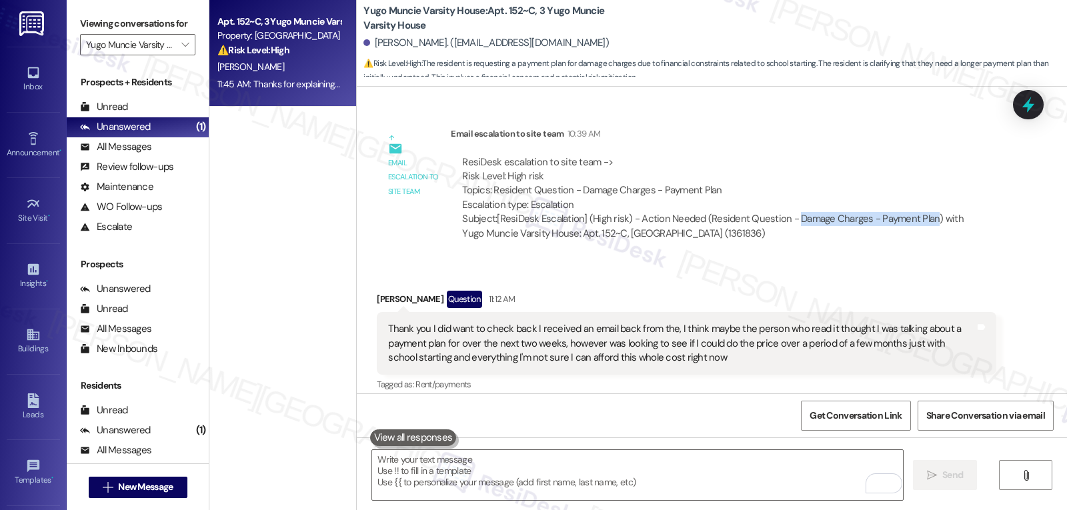
drag, startPoint x: 782, startPoint y: 217, endPoint x: 919, endPoint y: 217, distance: 136.8
click at [919, 217] on div "Subject: [ResiDesk Escalation] (High risk) - Action Needed (Resident Question -…" at bounding box center [723, 226] width 522 height 29
copy div "Damage Charges - Payment Plan"
click at [1020, 95] on icon at bounding box center [1028, 104] width 23 height 23
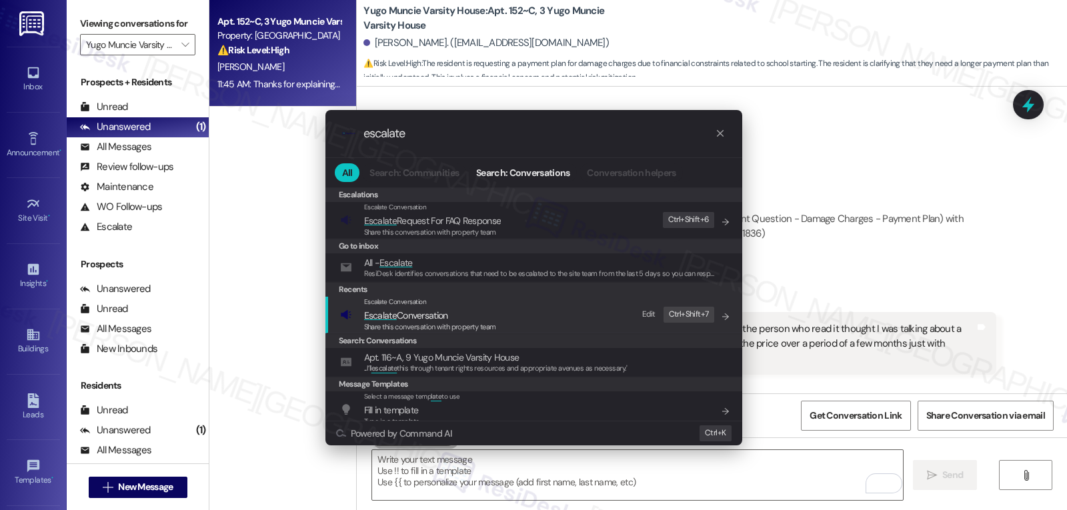
type input "escalate"
click at [465, 315] on span "Escalate Conversation" at bounding box center [430, 315] width 132 height 15
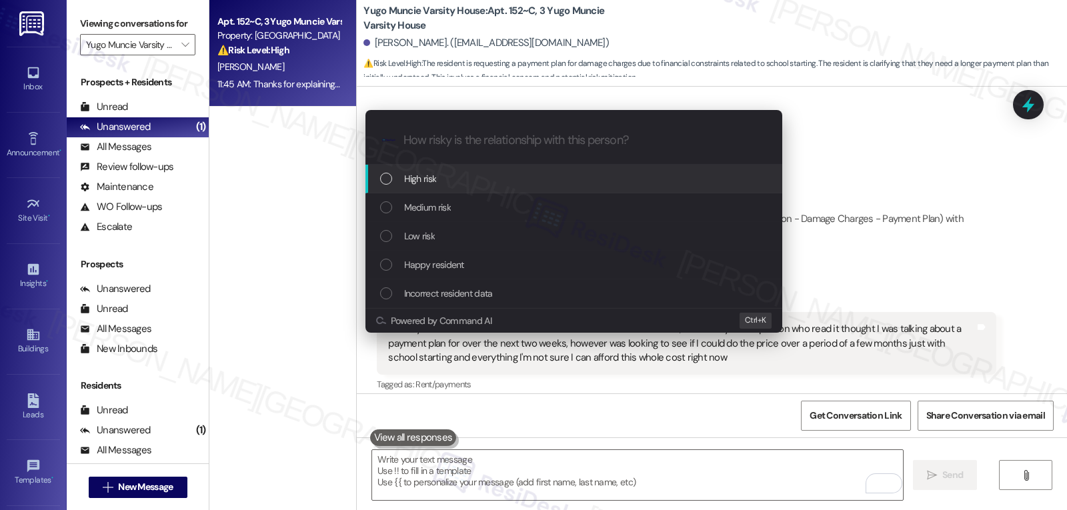
click at [474, 173] on div "High risk" at bounding box center [575, 178] width 390 height 15
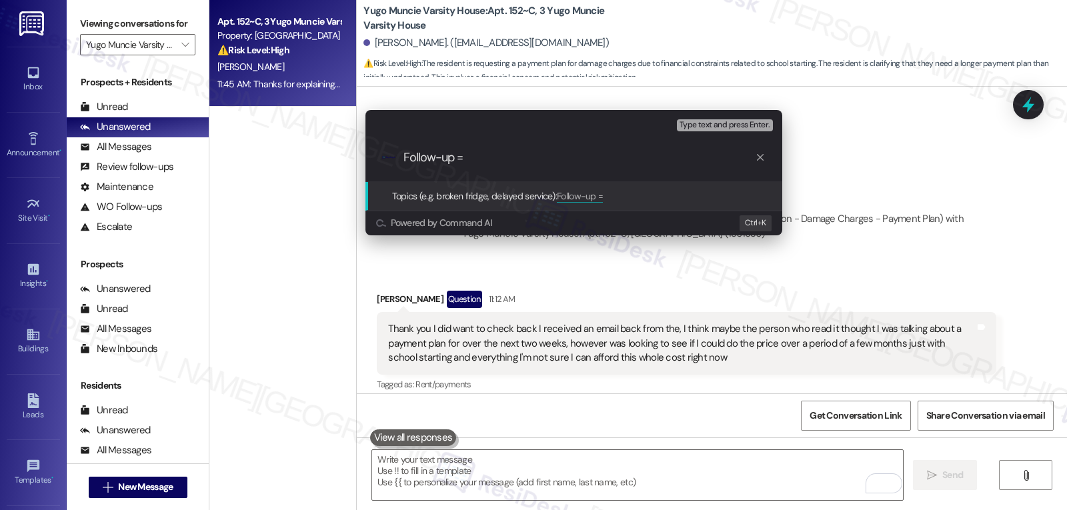
paste input "Damage Charges - Payment Plan"
click at [460, 159] on input "Follow-up = Damage Charges - Payment Plan" at bounding box center [580, 158] width 352 height 14
type input "Follow-up - Damage Charges - Longer term Payment Plan"
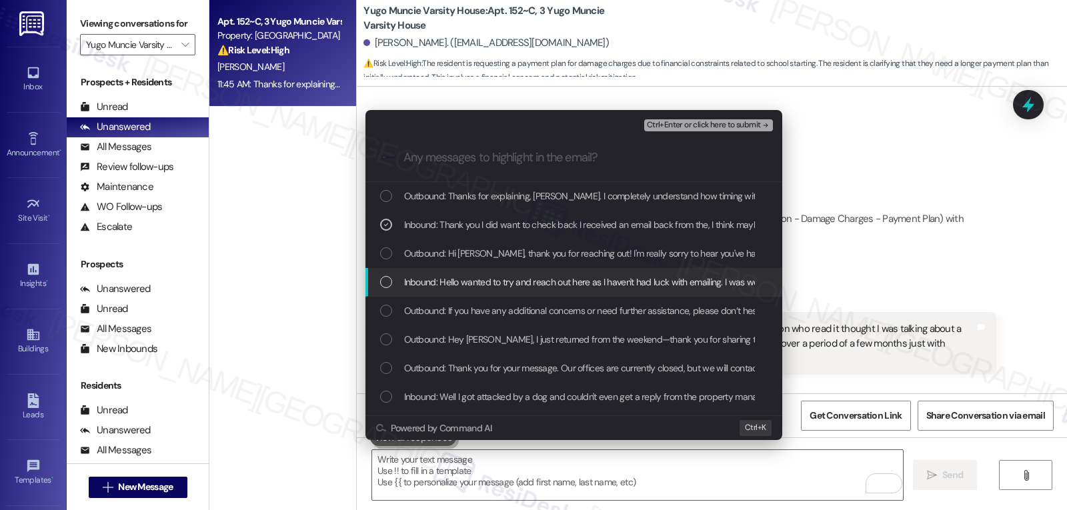
click at [517, 276] on span "Inbound: Hello wanted to try and reach out here as I haven't had luck with emai…" at bounding box center [806, 282] width 804 height 15
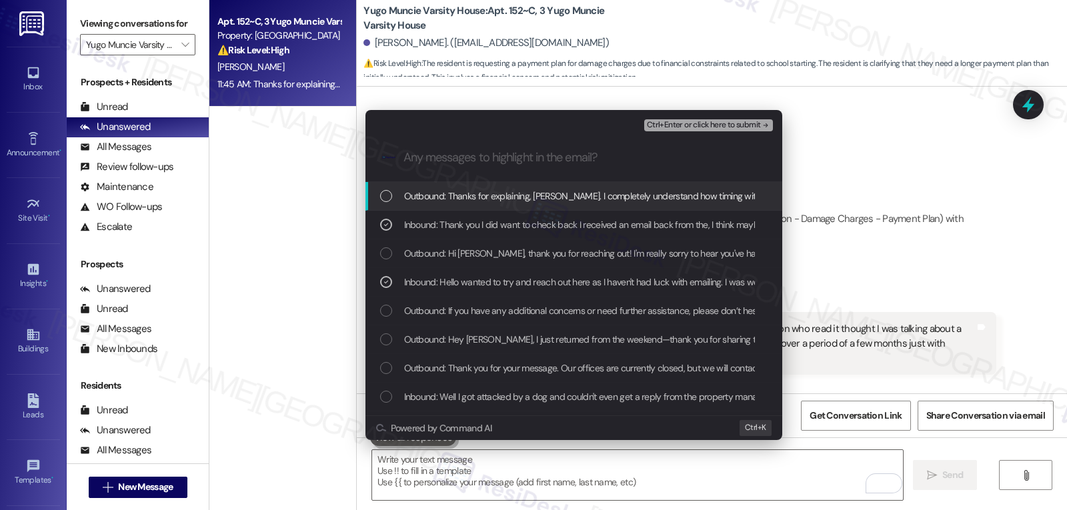
click at [721, 127] on span "Ctrl+Enter or click here to submit" at bounding box center [704, 125] width 114 height 9
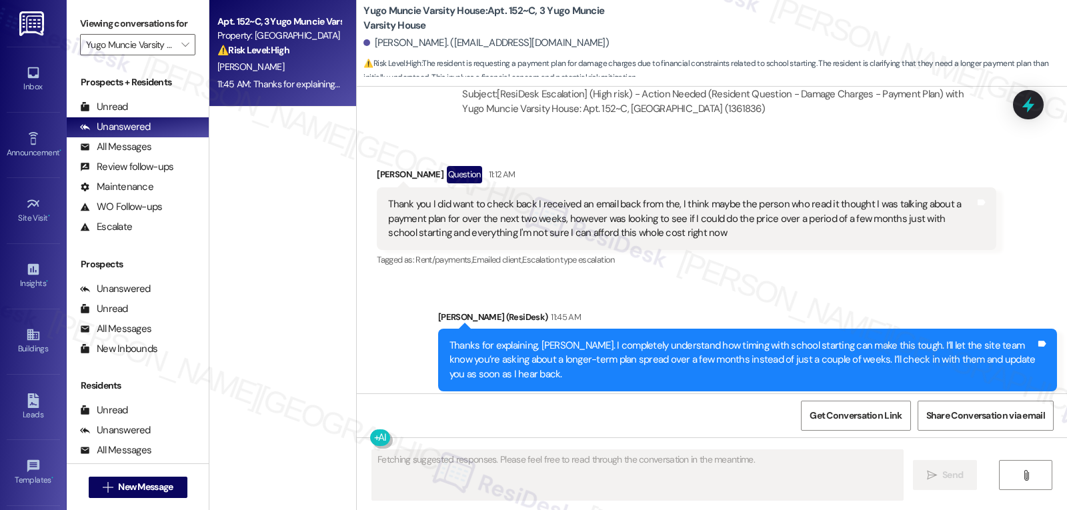
scroll to position [2780, 0]
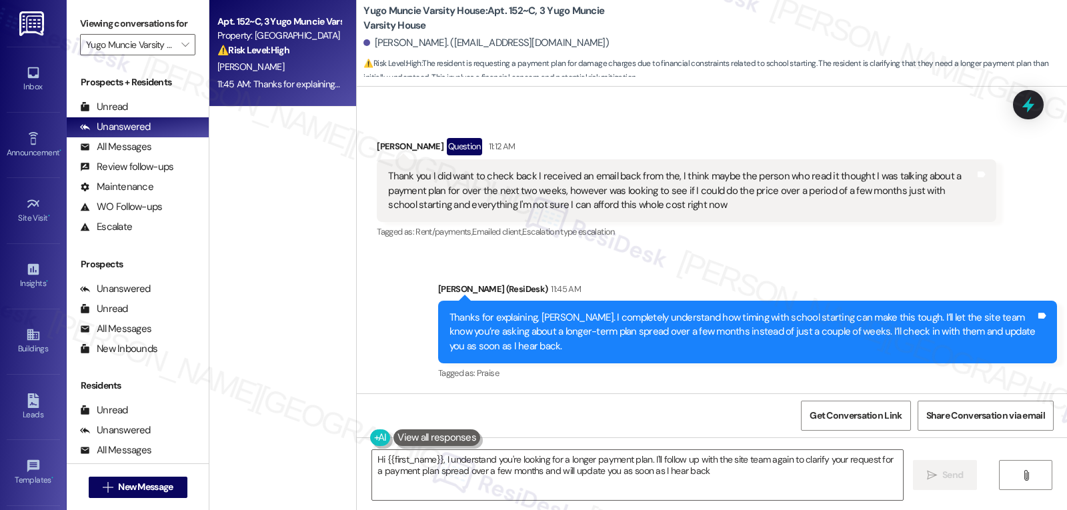
type textarea "Hi {{first_name}}, I understand you're looking for a longer payment plan. I'll …"
click at [179, 51] on span "" at bounding box center [185, 44] width 13 height 21
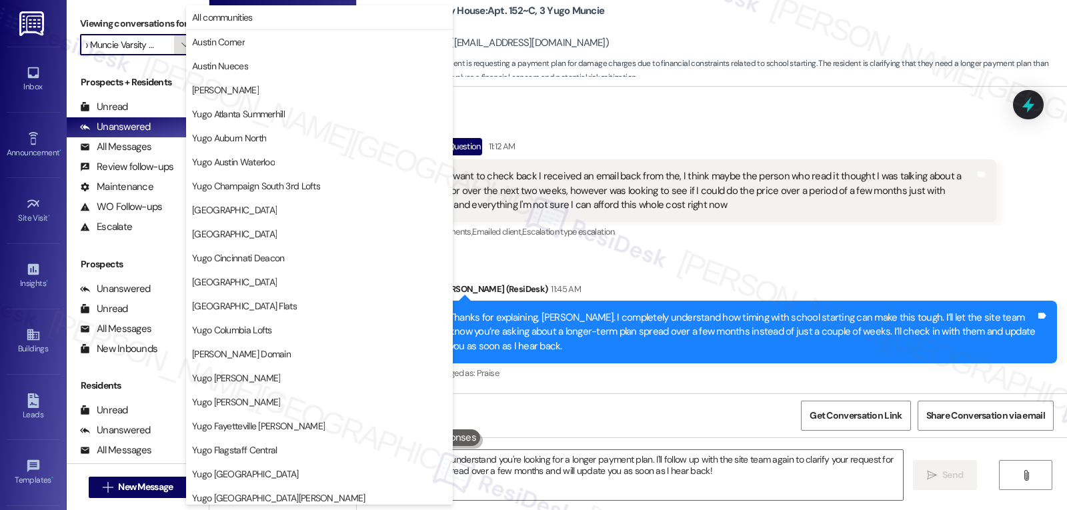
scroll to position [558, 0]
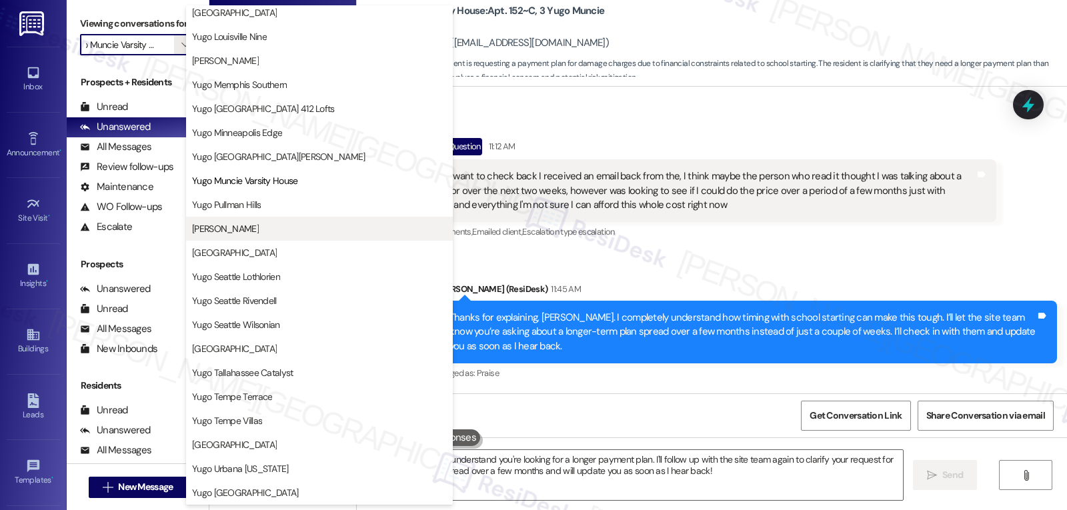
click at [260, 235] on button "[PERSON_NAME]" at bounding box center [319, 229] width 267 height 24
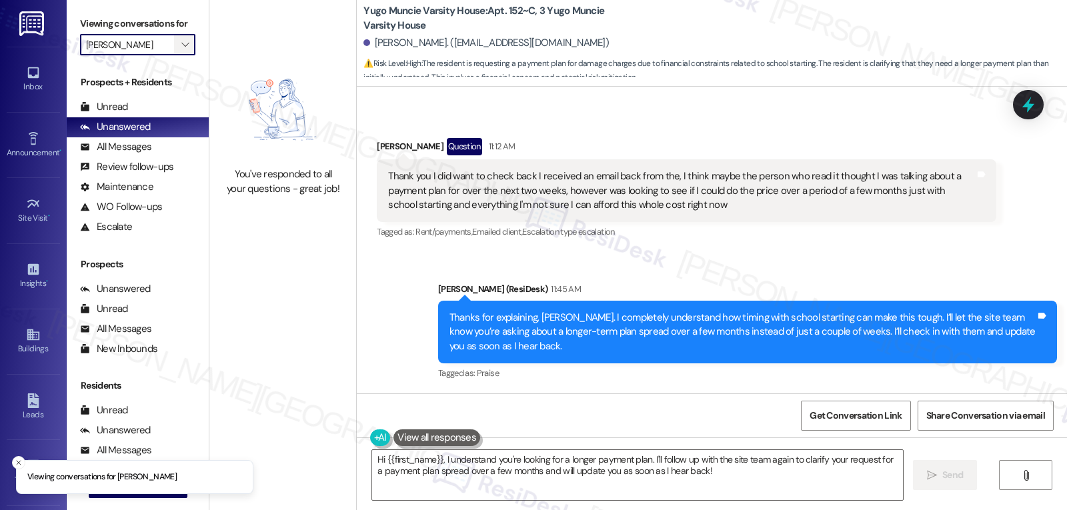
click at [181, 55] on span "" at bounding box center [185, 44] width 13 height 21
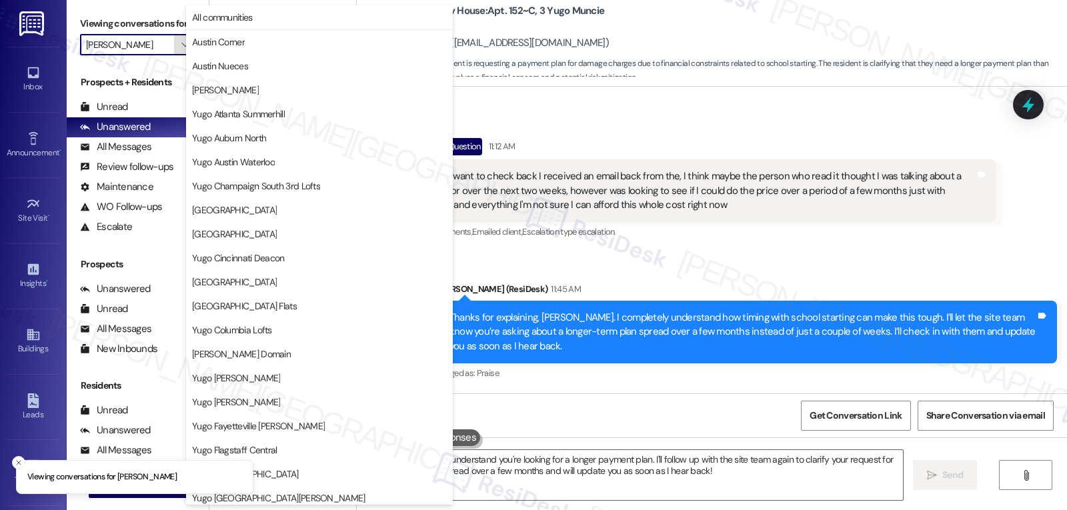
scroll to position [558, 0]
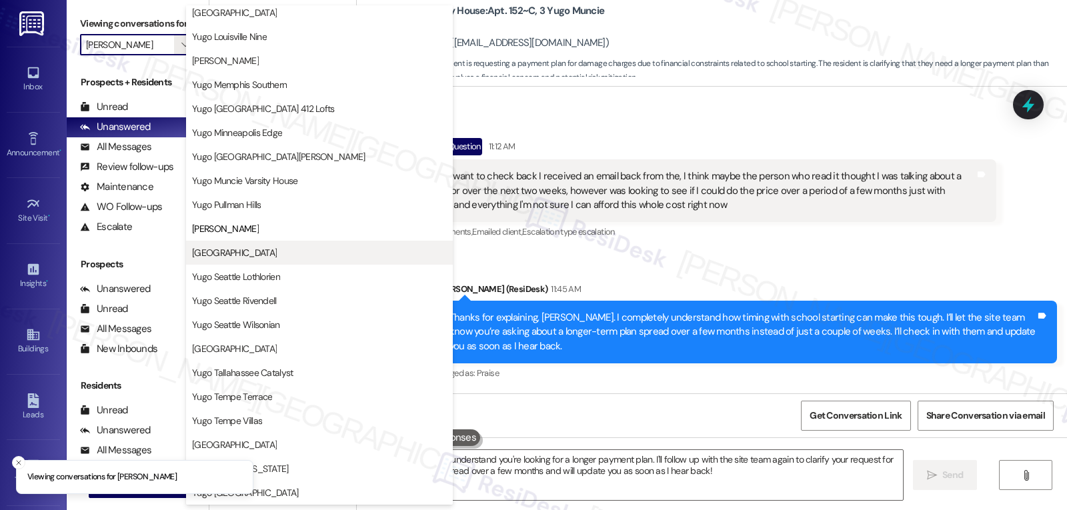
click at [263, 252] on span "[GEOGRAPHIC_DATA]" at bounding box center [234, 252] width 85 height 13
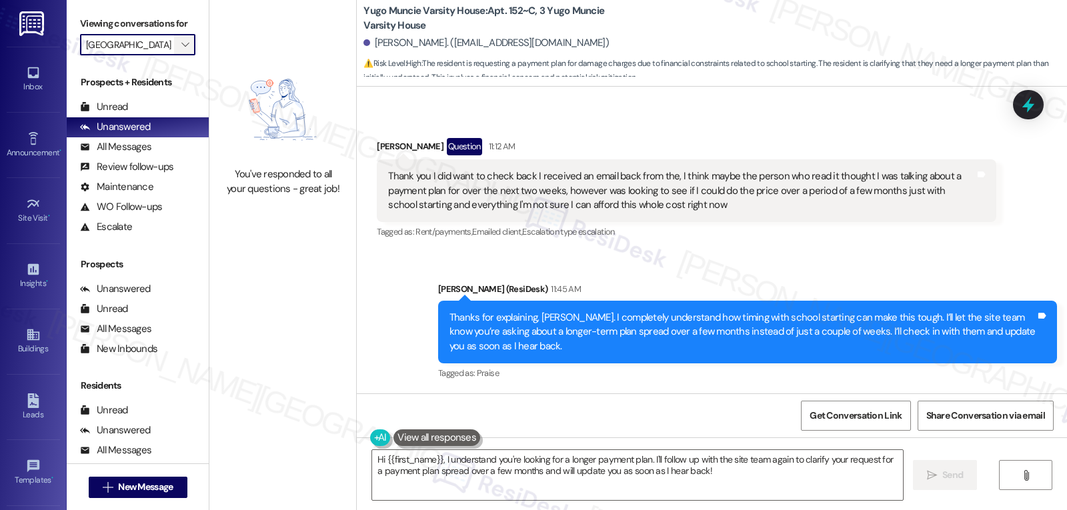
click at [181, 50] on icon "" at bounding box center [184, 44] width 7 height 11
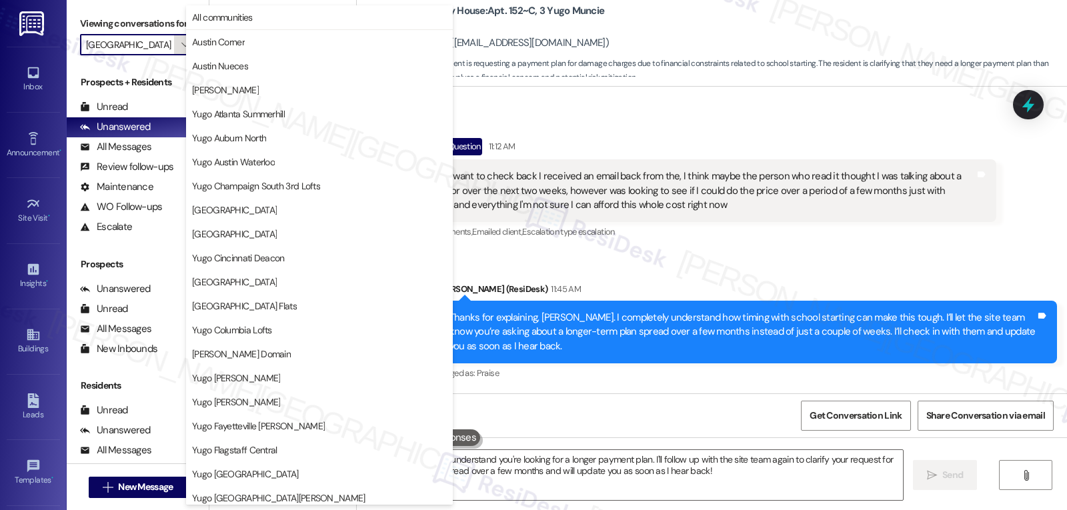
scroll to position [558, 0]
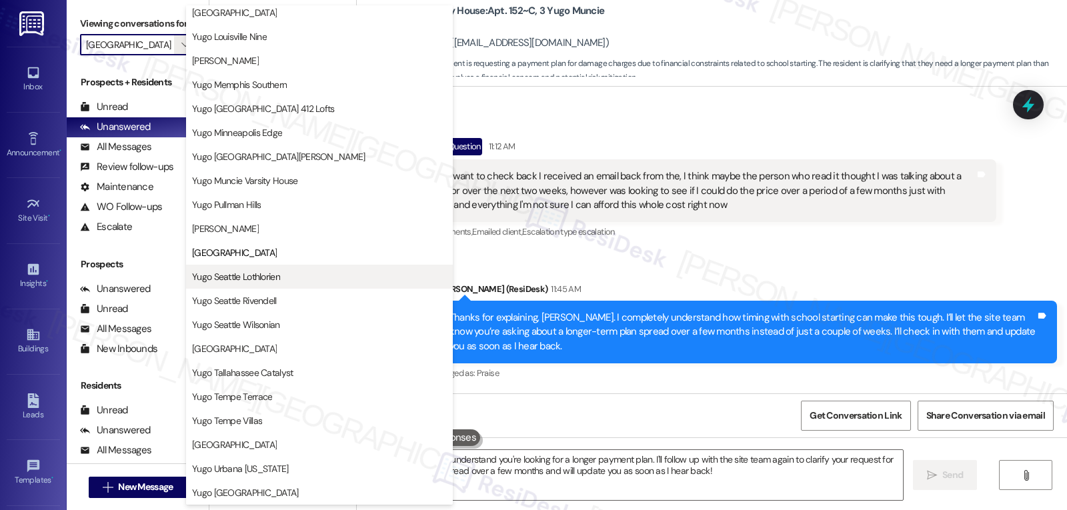
click at [251, 276] on span "Yugo Seattle Lothlorien" at bounding box center [236, 276] width 88 height 13
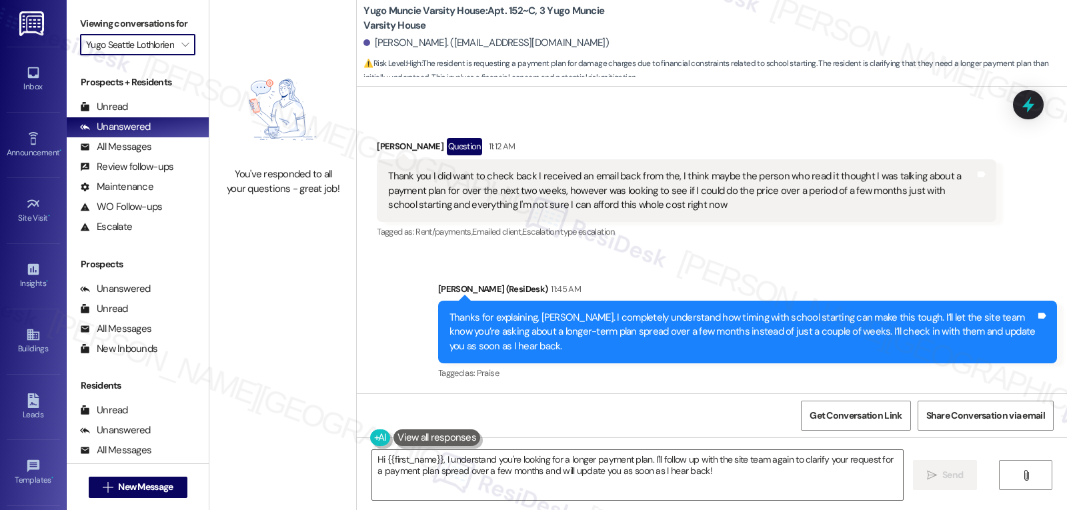
scroll to position [0, 10]
click at [174, 53] on button "" at bounding box center [184, 44] width 21 height 21
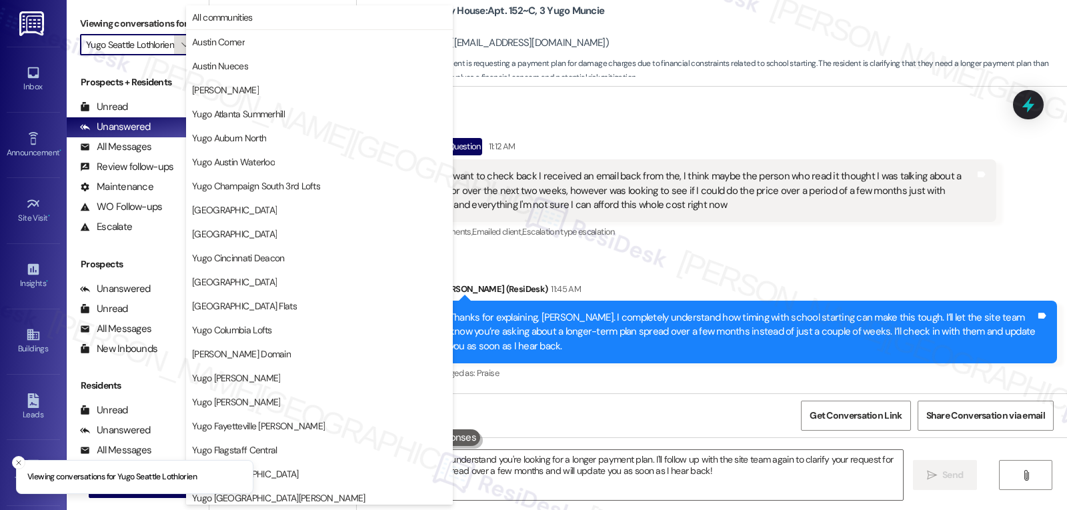
scroll to position [558, 0]
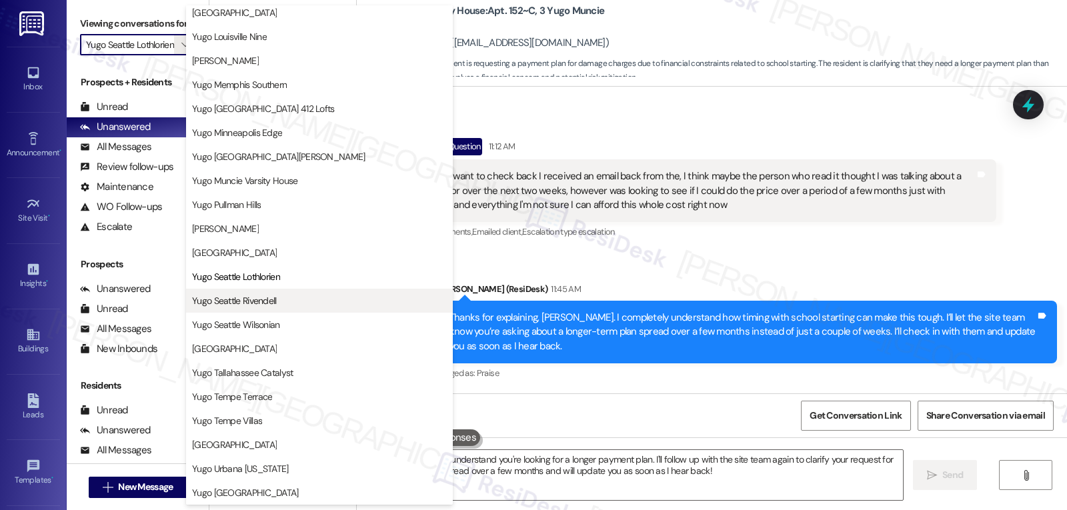
click at [268, 305] on span "Yugo Seattle Rivendell" at bounding box center [234, 300] width 85 height 13
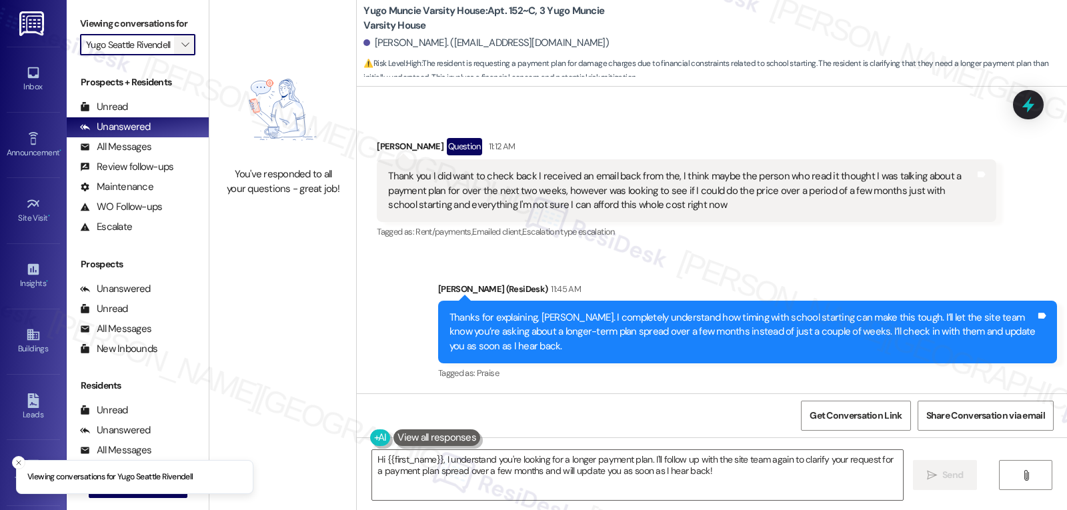
click at [180, 55] on span "" at bounding box center [185, 44] width 13 height 21
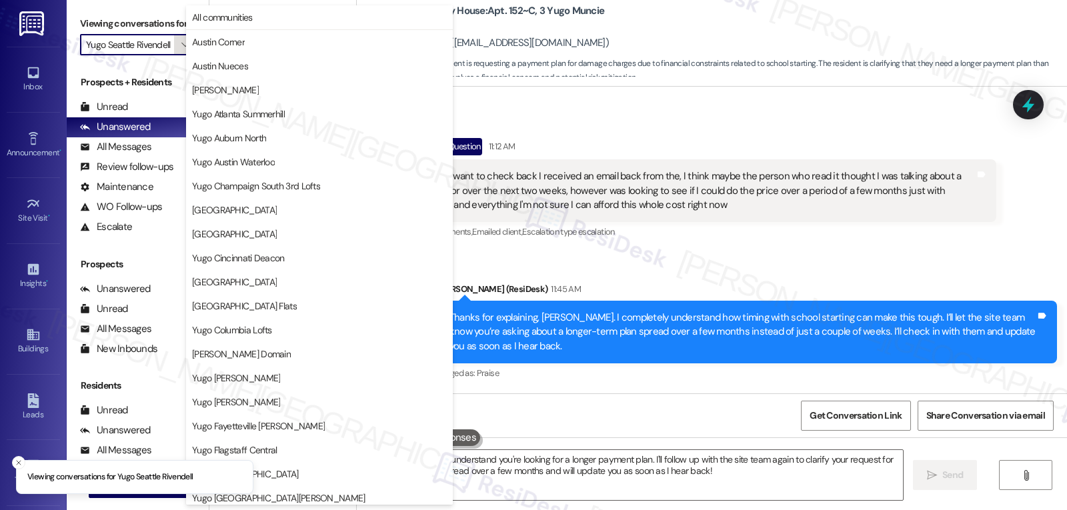
scroll to position [558, 0]
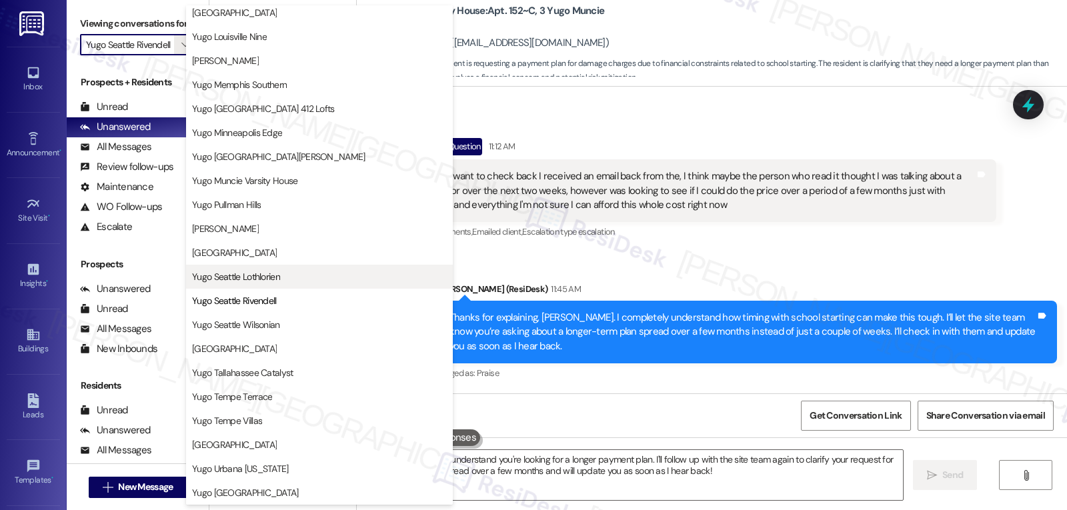
click at [294, 280] on span "Yugo Seattle Lothlorien" at bounding box center [319, 276] width 255 height 13
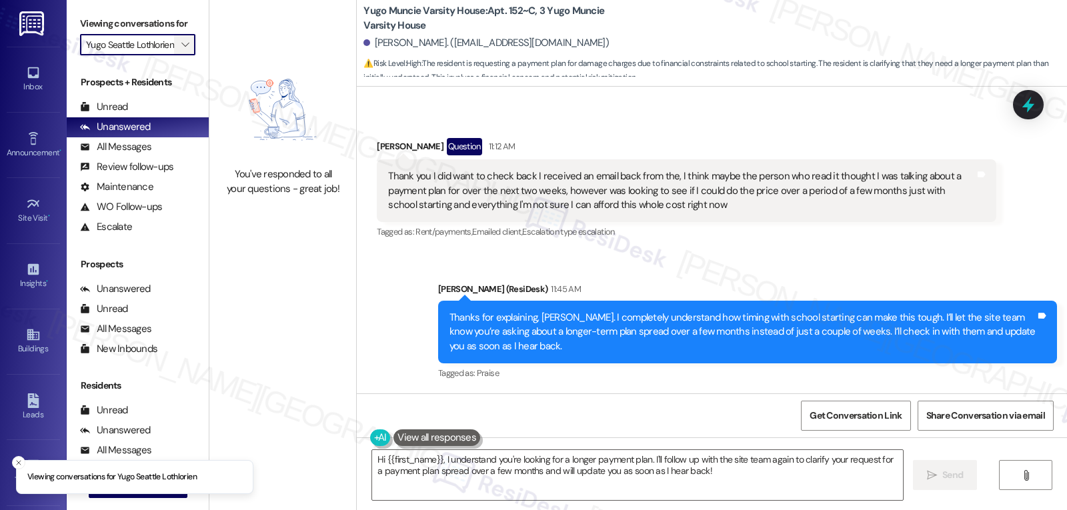
click at [181, 50] on icon "" at bounding box center [184, 44] width 7 height 11
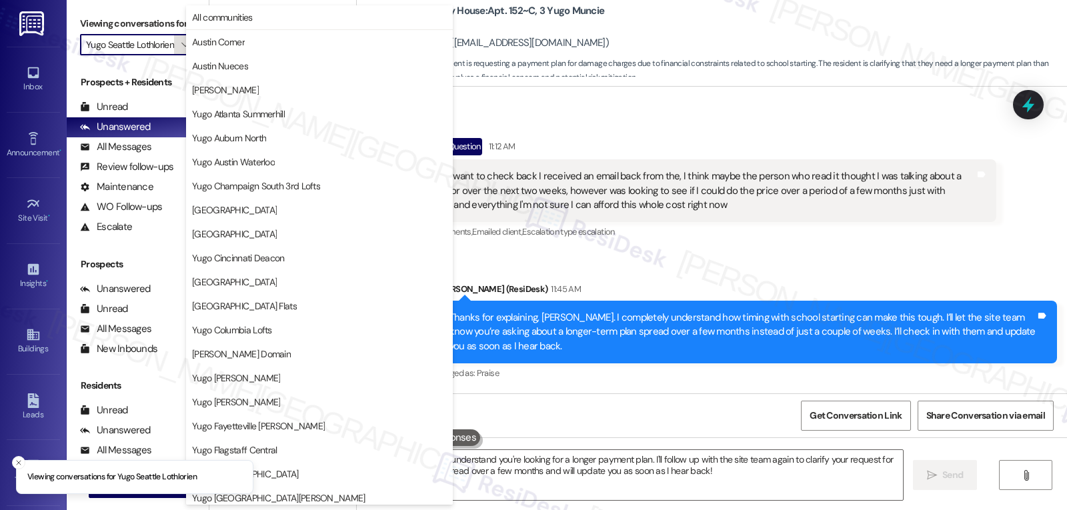
scroll to position [558, 0]
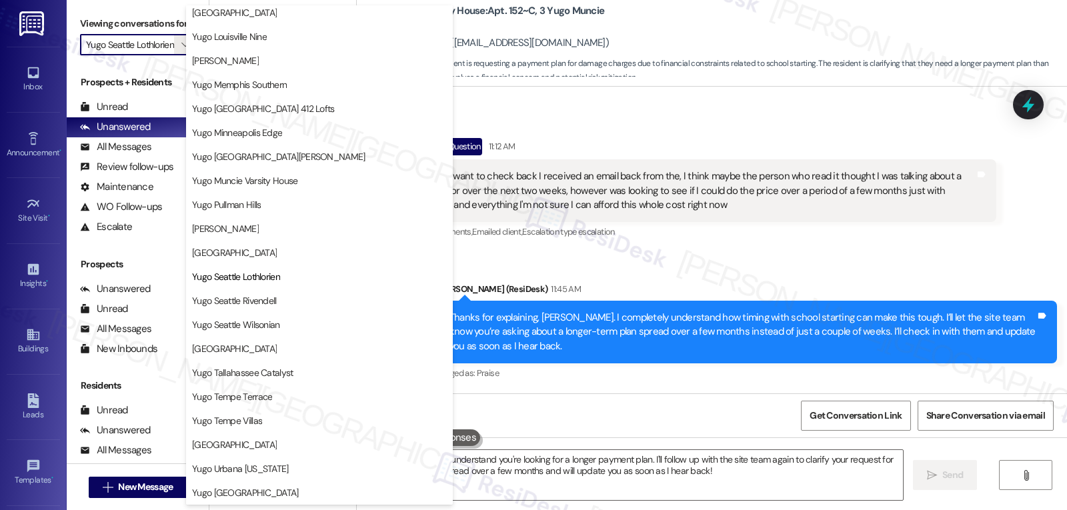
click at [234, 231] on span "[PERSON_NAME]" at bounding box center [225, 228] width 67 height 13
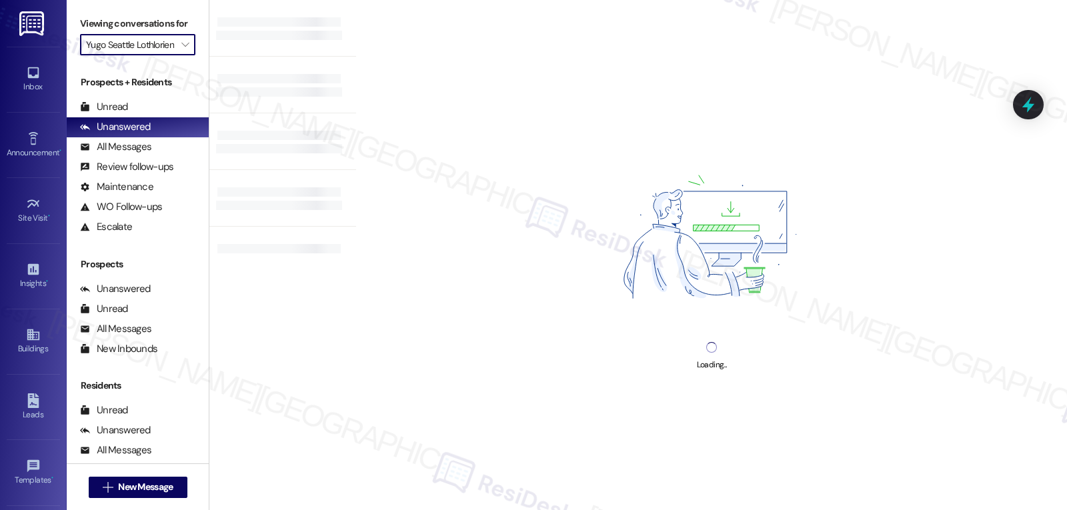
type input "[PERSON_NAME]"
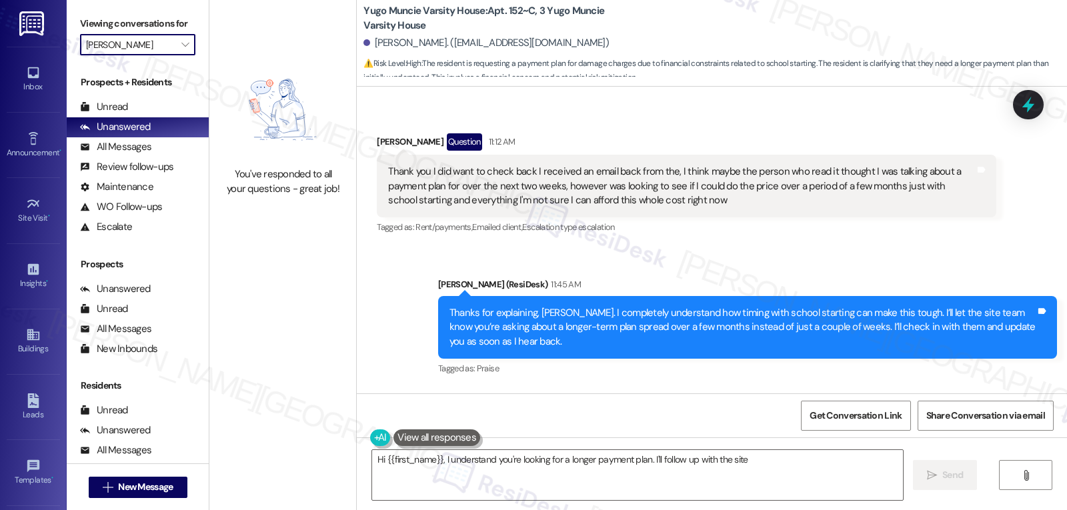
scroll to position [2945, 0]
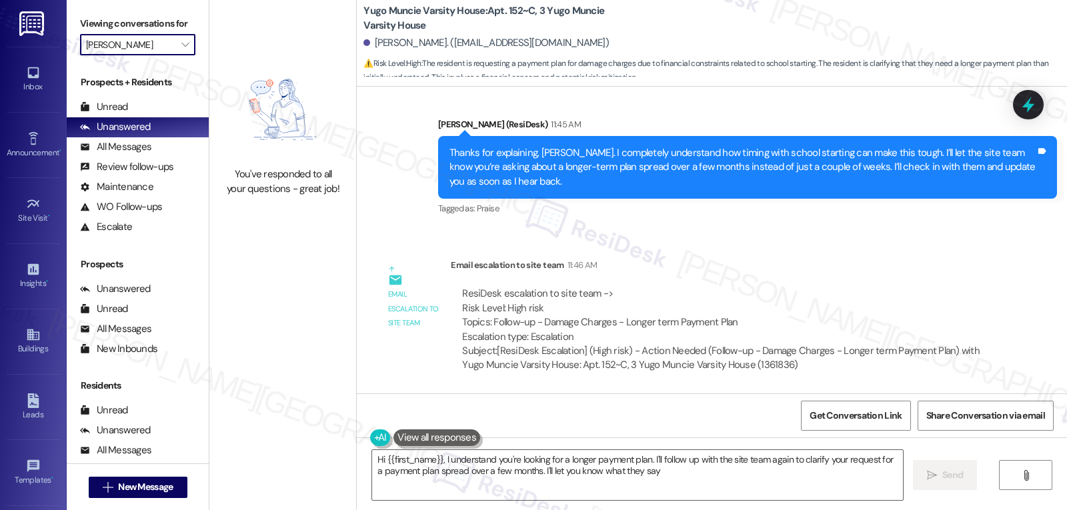
type textarea "Hi {{first_name}}, I understand you're looking for a longer payment plan. I'll …"
drag, startPoint x: 180, startPoint y: 64, endPoint x: 191, endPoint y: 63, distance: 10.7
click at [180, 55] on span "" at bounding box center [185, 44] width 13 height 21
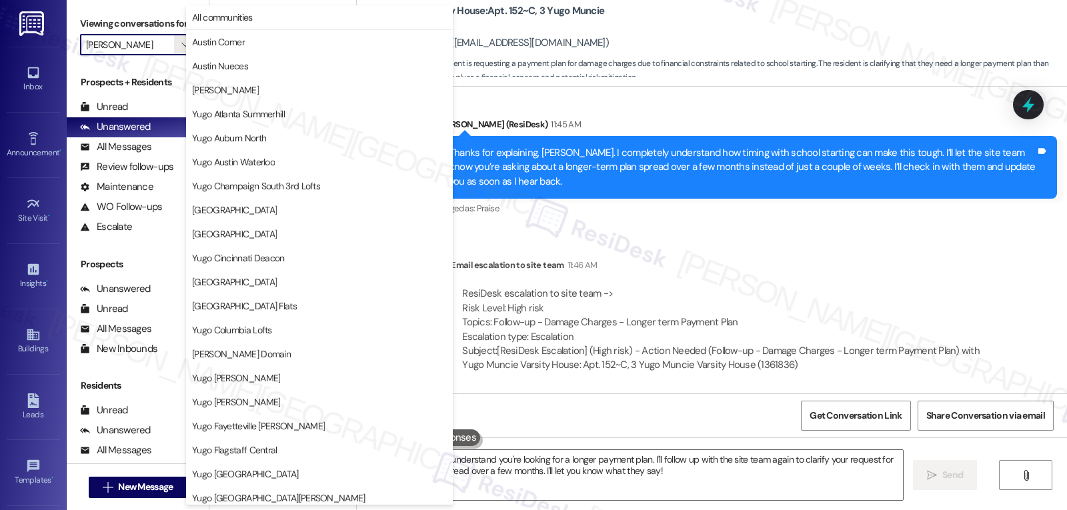
scroll to position [558, 0]
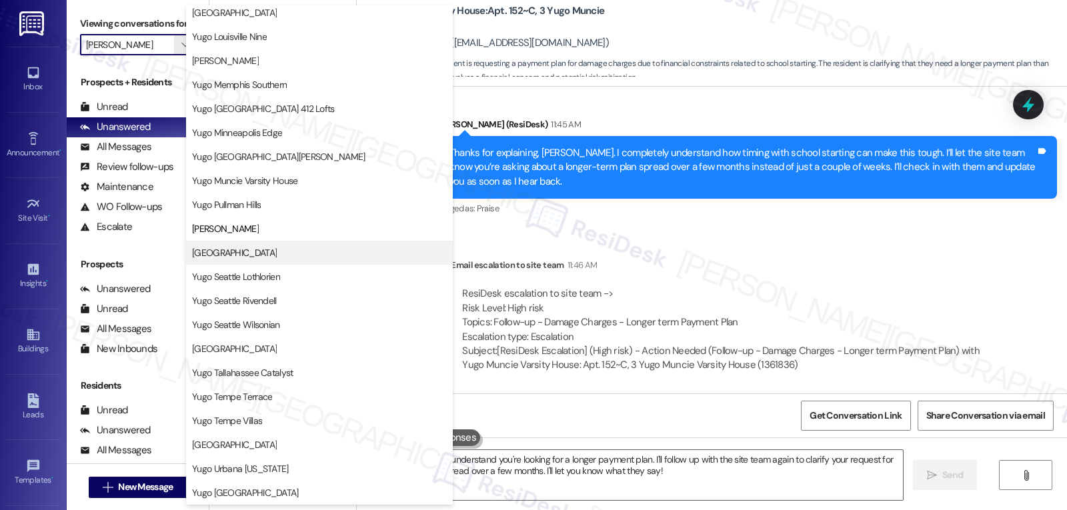
click at [277, 253] on span "[GEOGRAPHIC_DATA]" at bounding box center [234, 252] width 85 height 13
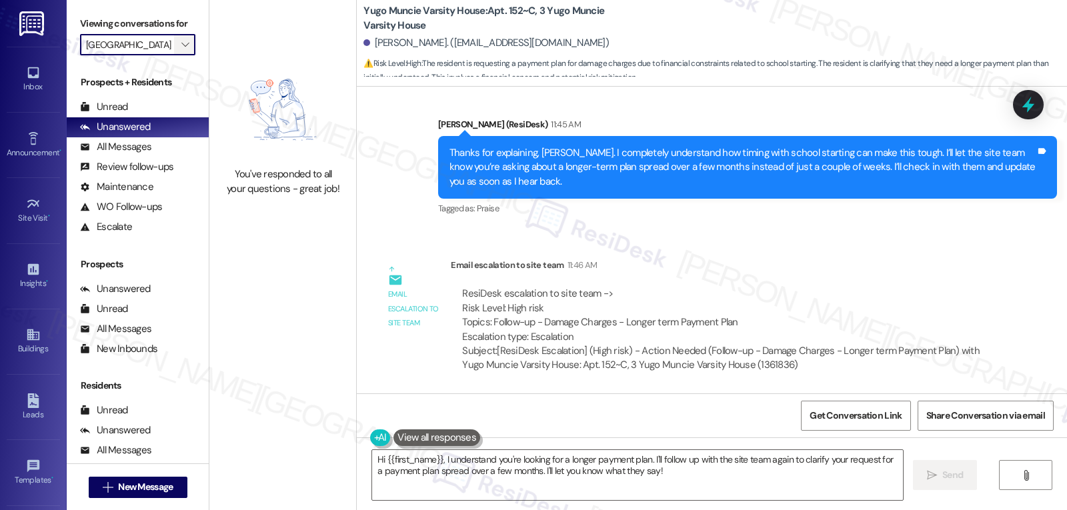
click at [181, 50] on icon "" at bounding box center [184, 44] width 7 height 11
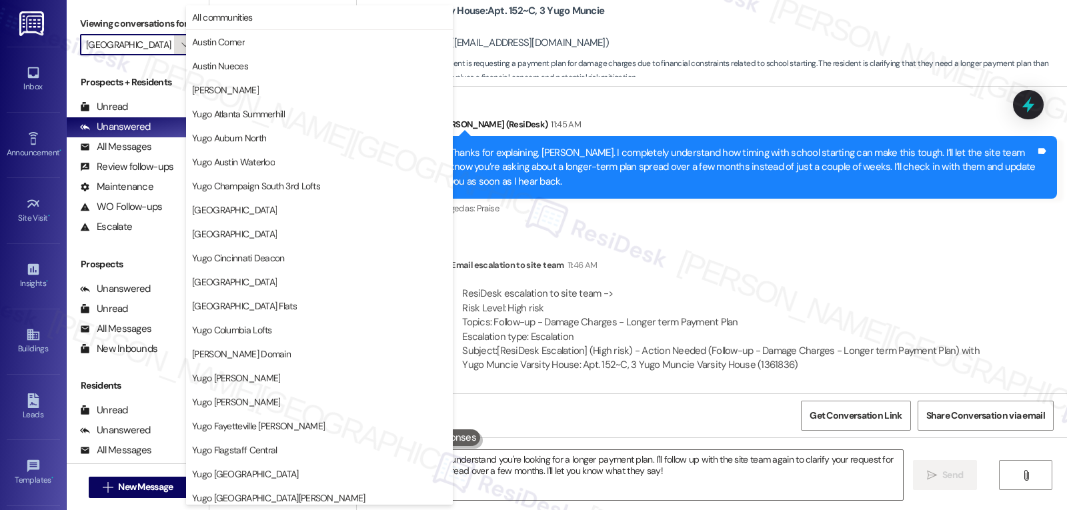
scroll to position [558, 0]
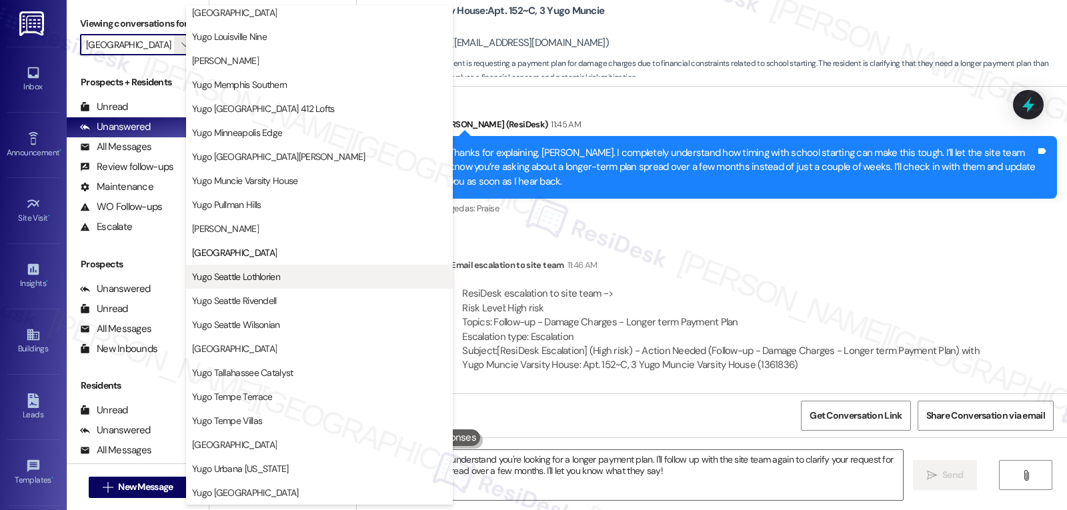
click at [270, 279] on span "Yugo Seattle Lothlorien" at bounding box center [236, 276] width 88 height 13
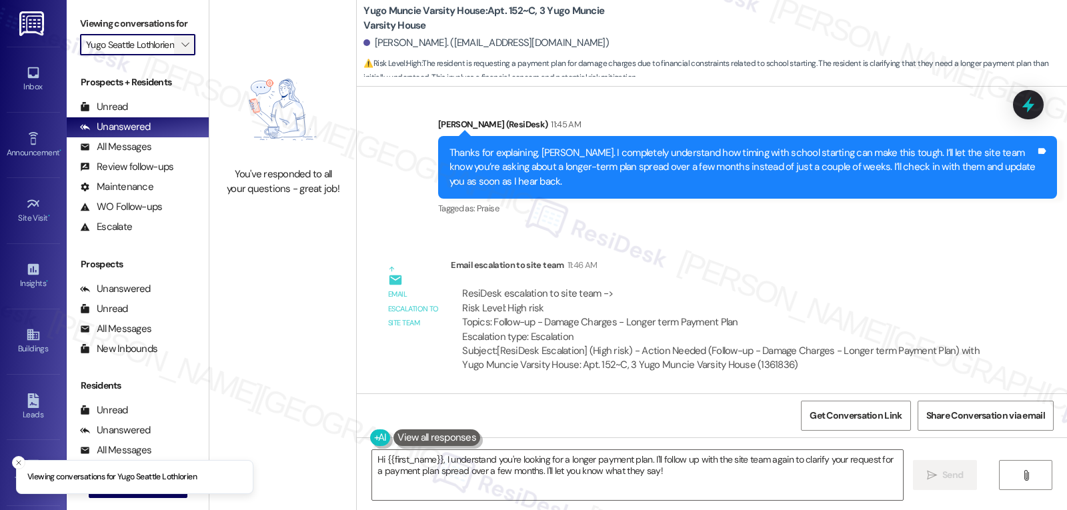
click at [181, 50] on icon "" at bounding box center [184, 44] width 7 height 11
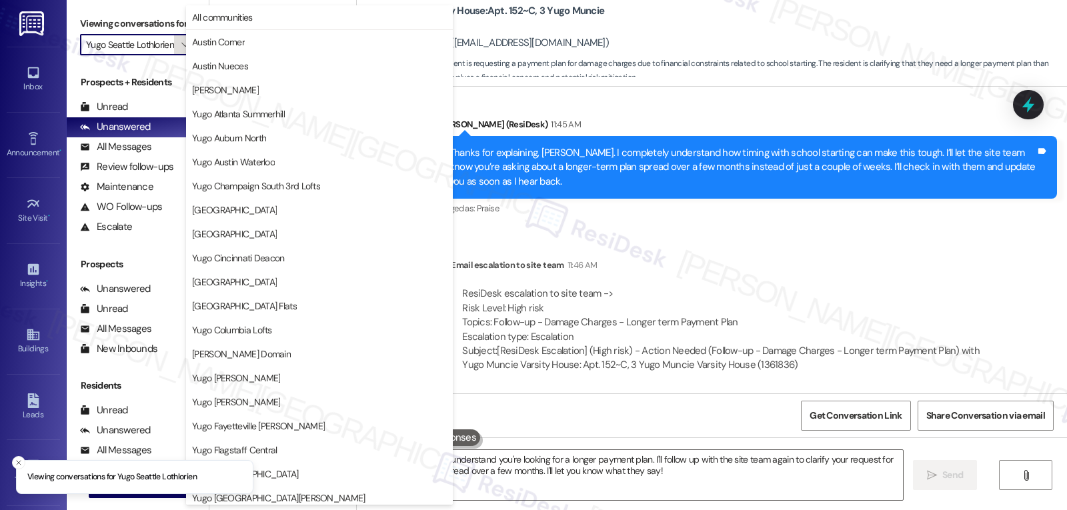
scroll to position [558, 0]
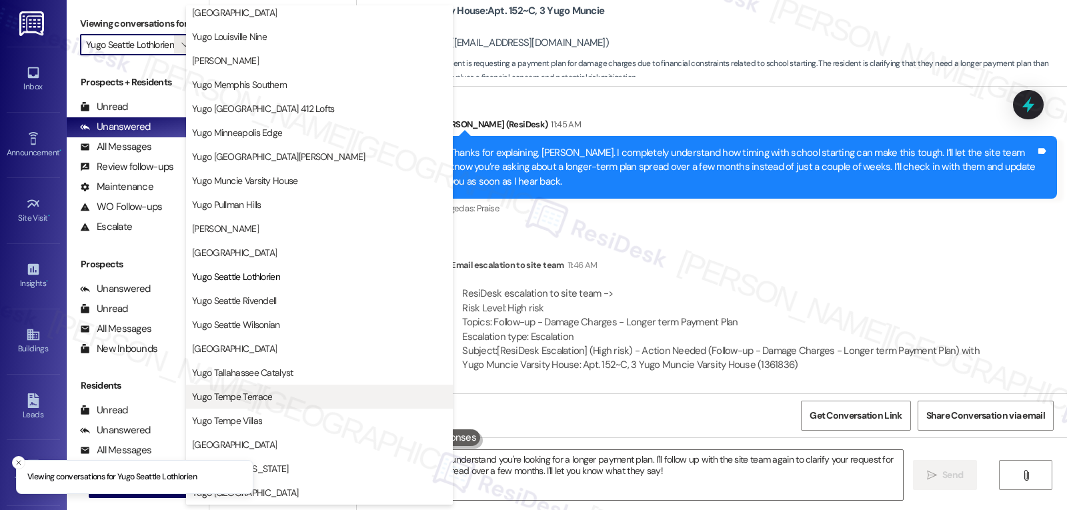
click at [288, 391] on span "Yugo Tempe Terrace" at bounding box center [319, 396] width 255 height 13
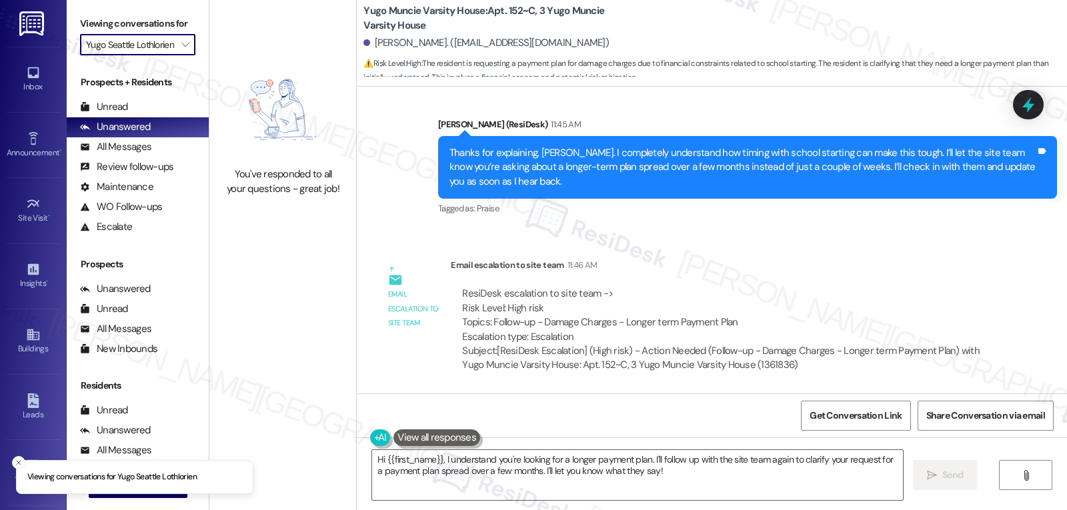
type input "Yugo Tempe Terrace"
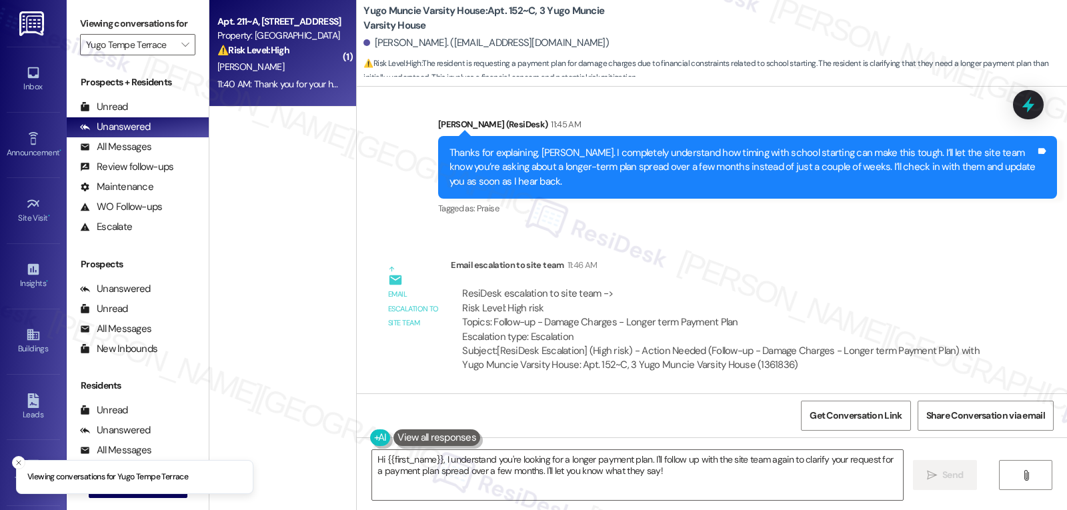
click at [263, 79] on div "11:40 AM: Thank you for your help 11:40 AM: Thank you for your help" at bounding box center [280, 84] width 127 height 12
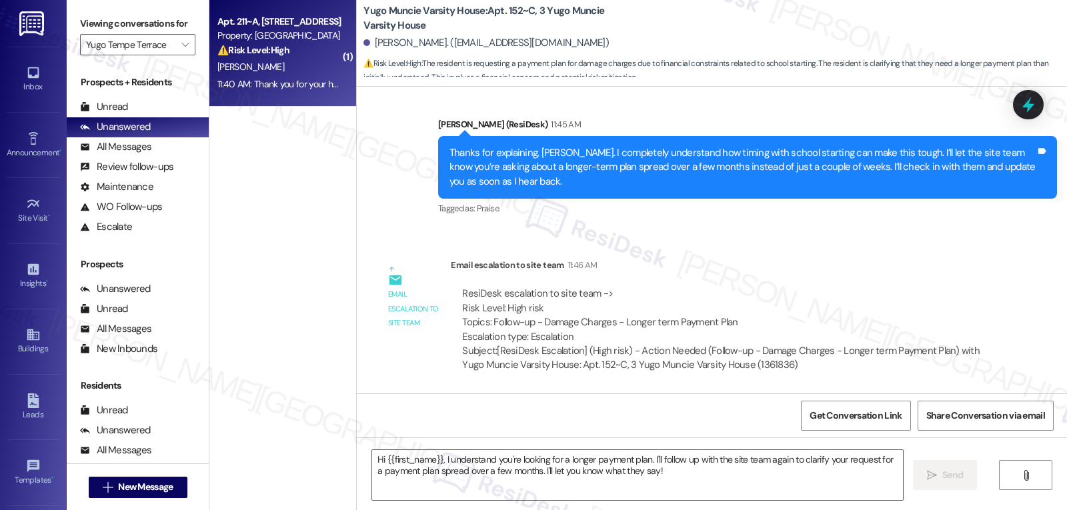
type textarea "Fetching suggested responses. Please feel free to read through the conversation…"
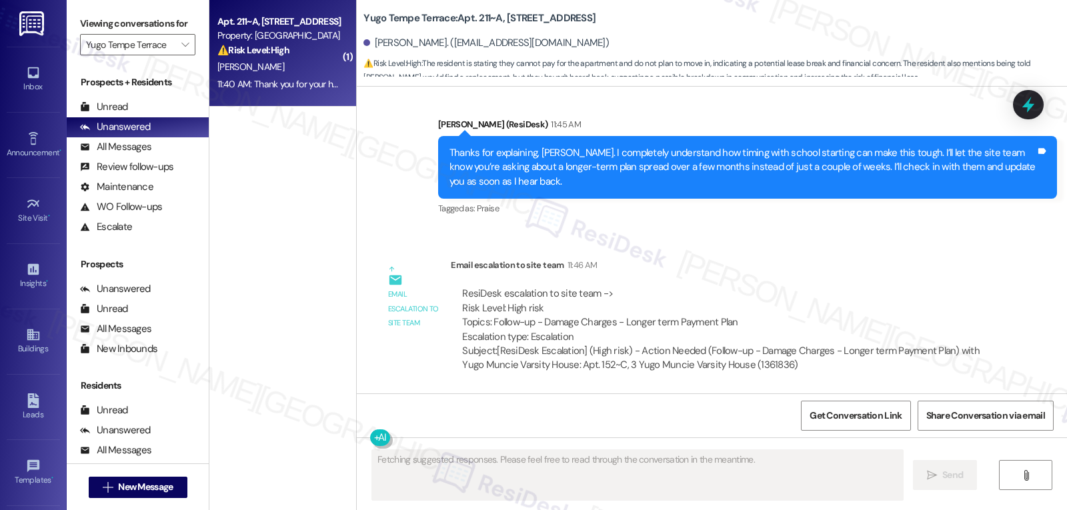
scroll to position [1742, 0]
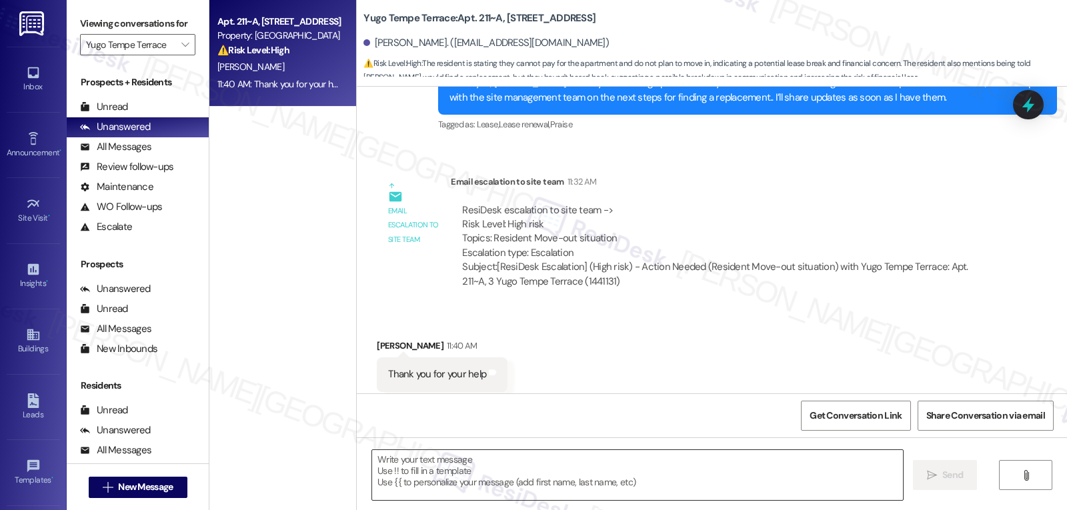
click at [740, 477] on textarea at bounding box center [637, 475] width 531 height 50
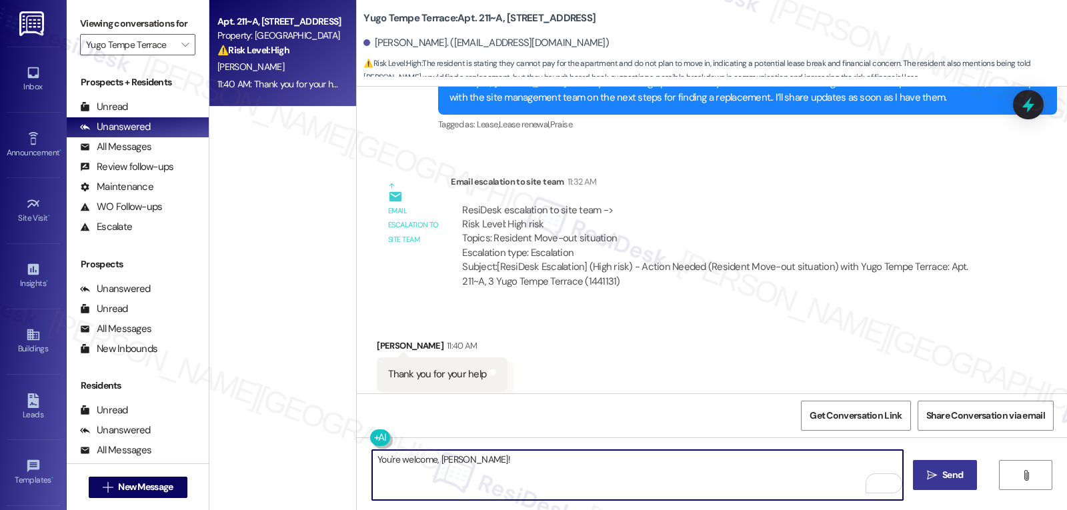
type textarea "You're welcome, Ryan!"
click at [936, 476] on span " Send" at bounding box center [946, 475] width 42 height 14
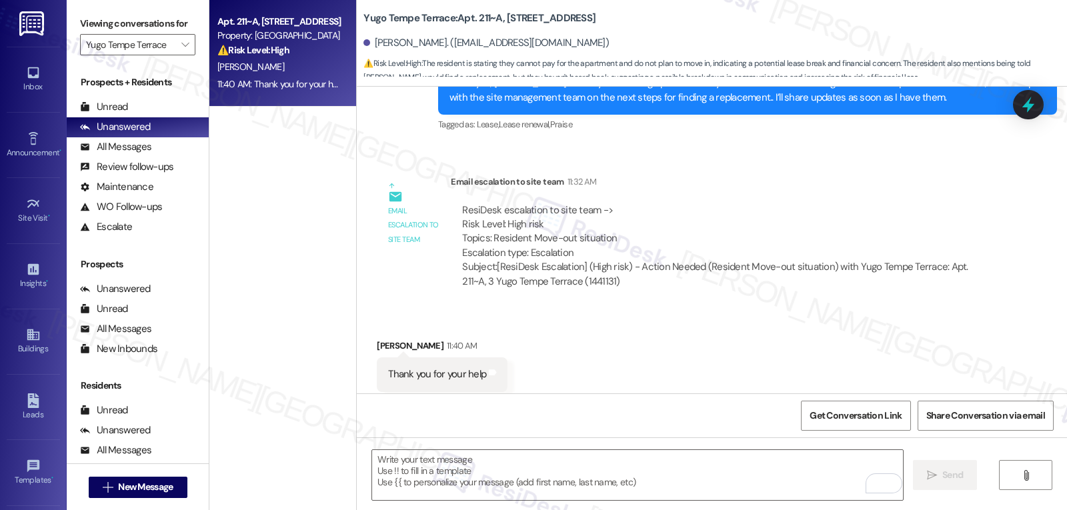
scroll to position [1835, 0]
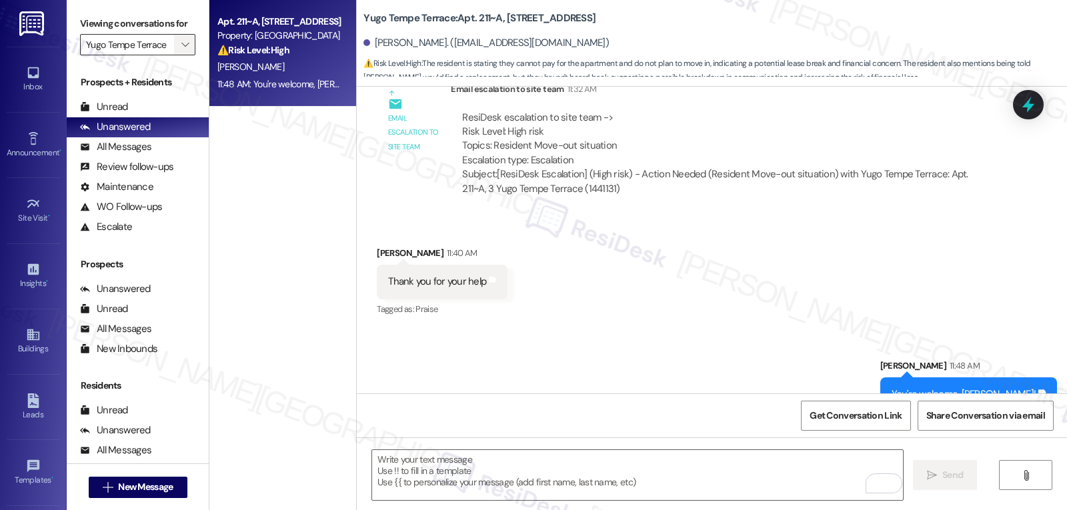
click at [181, 50] on icon "" at bounding box center [184, 44] width 7 height 11
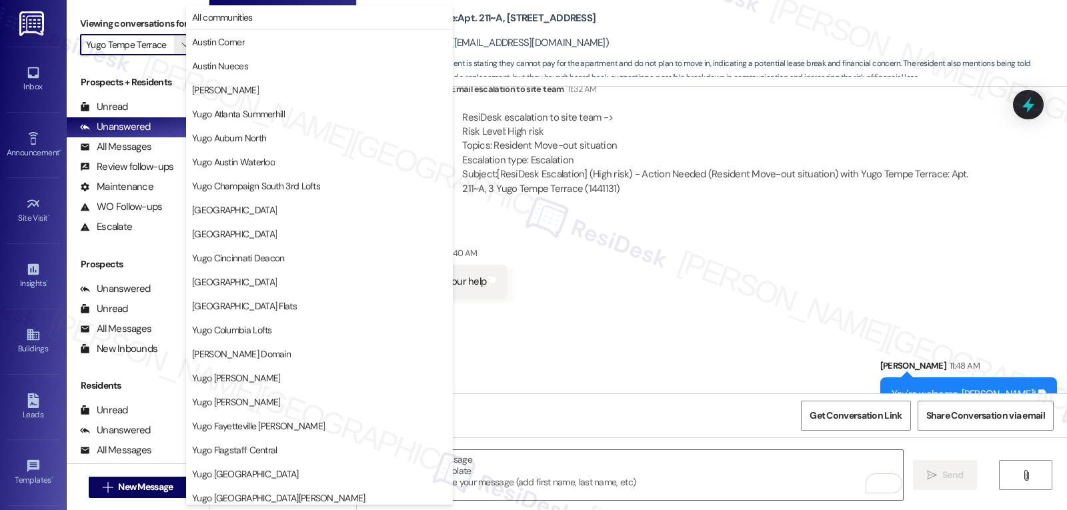
scroll to position [558, 0]
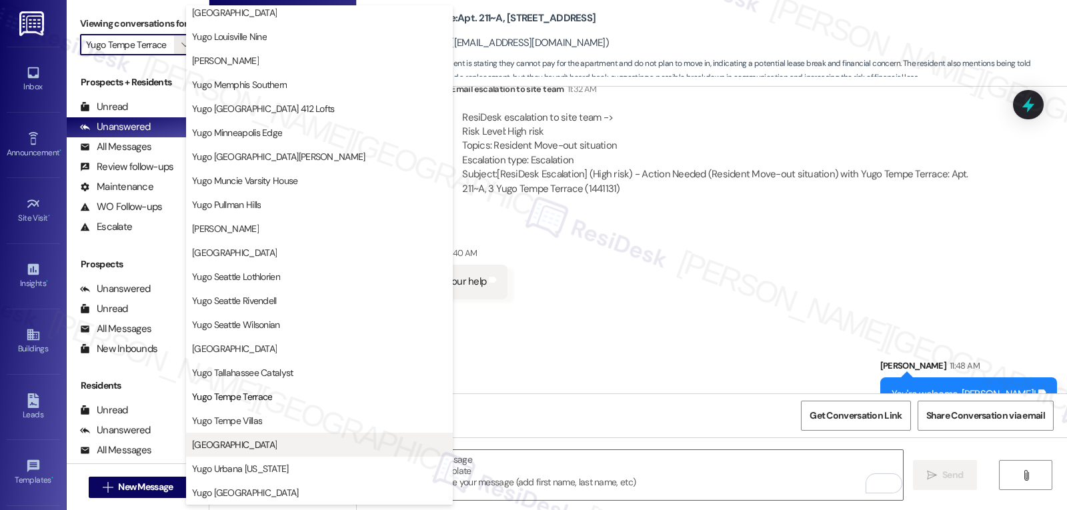
click at [316, 441] on span "[GEOGRAPHIC_DATA]" at bounding box center [319, 444] width 255 height 13
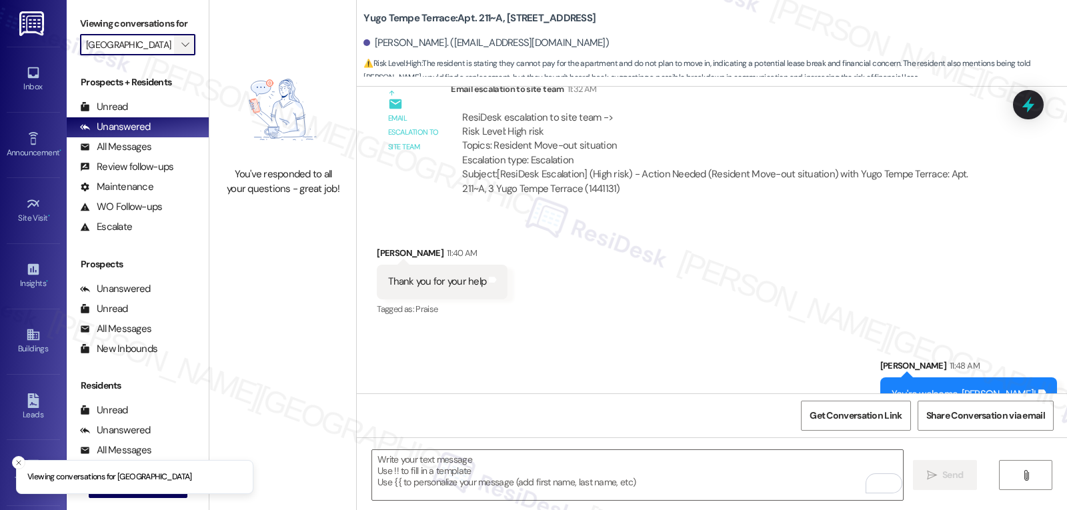
click at [181, 50] on icon "" at bounding box center [184, 44] width 7 height 11
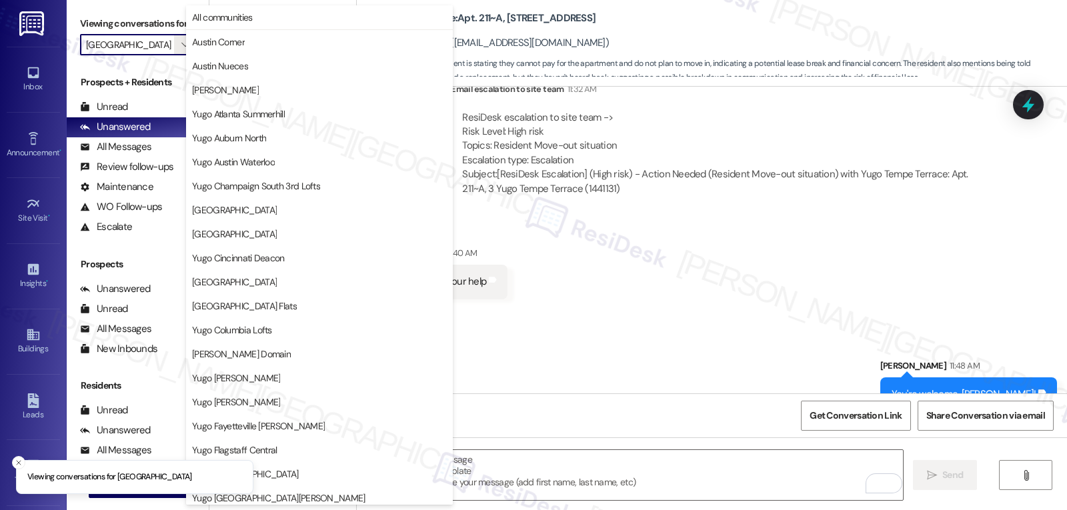
scroll to position [558, 0]
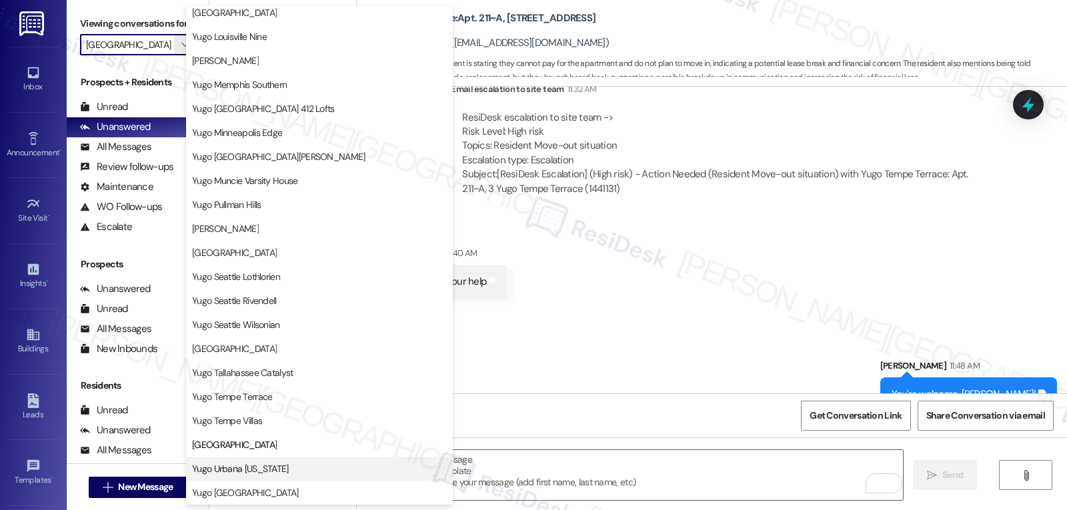
click at [310, 465] on span "Yugo Urbana [US_STATE]" at bounding box center [319, 468] width 255 height 13
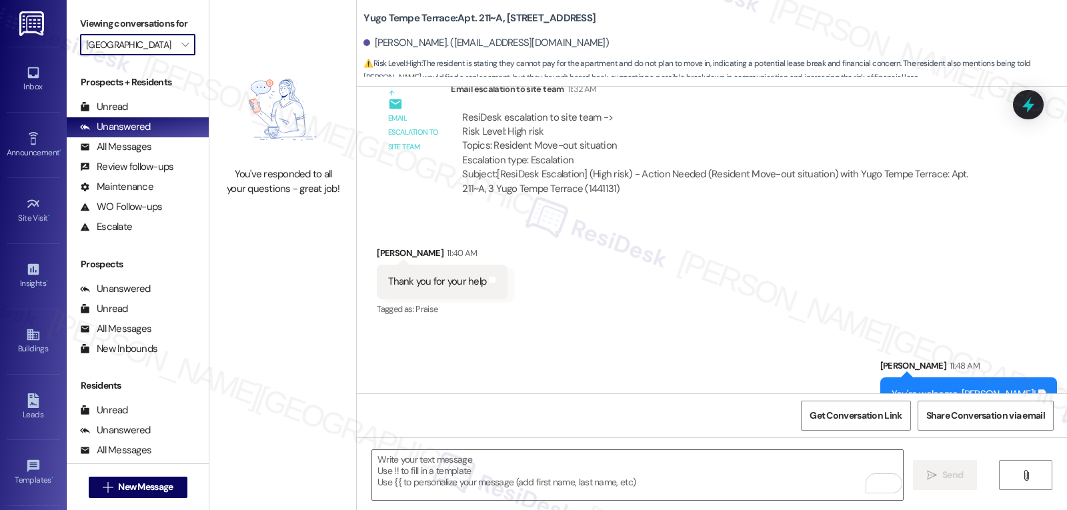
type input "Yugo Urbana [US_STATE]"
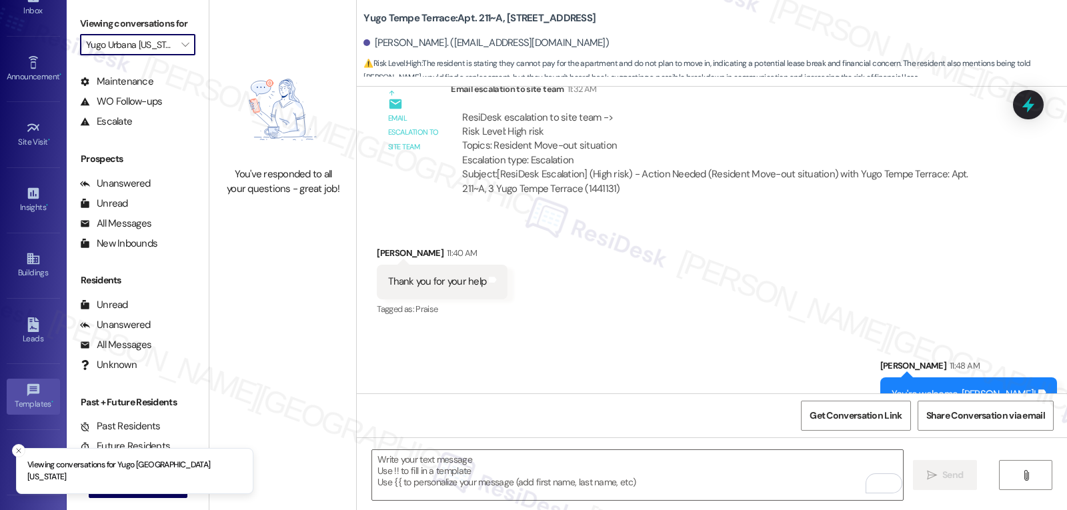
scroll to position [126, 0]
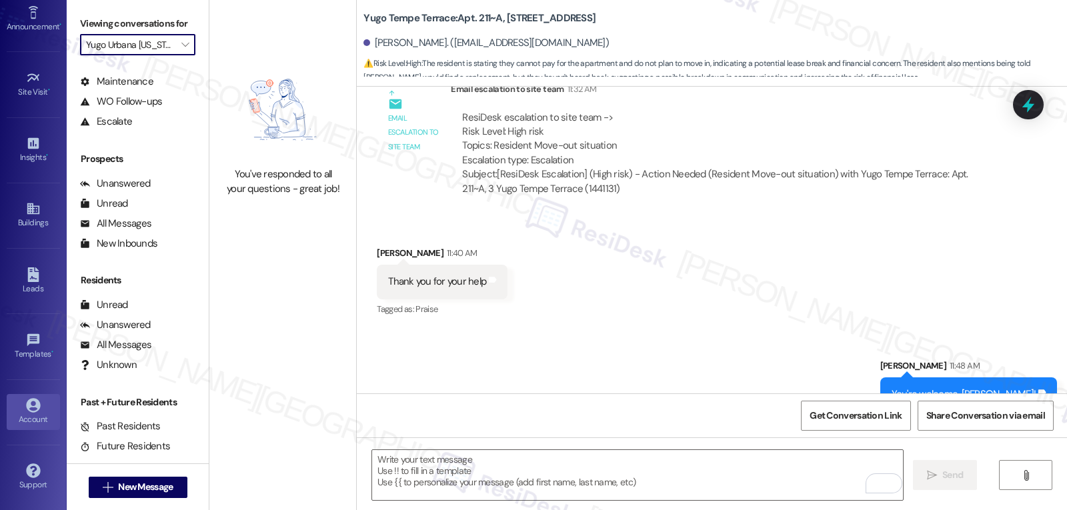
click at [41, 412] on link "Account" at bounding box center [33, 412] width 53 height 36
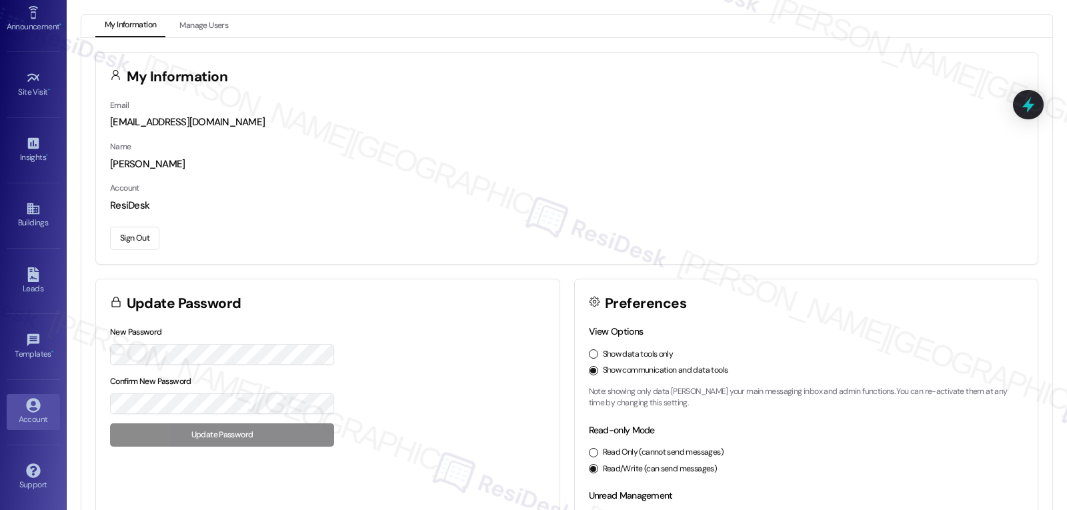
click at [137, 235] on button "Sign Out" at bounding box center [134, 238] width 49 height 23
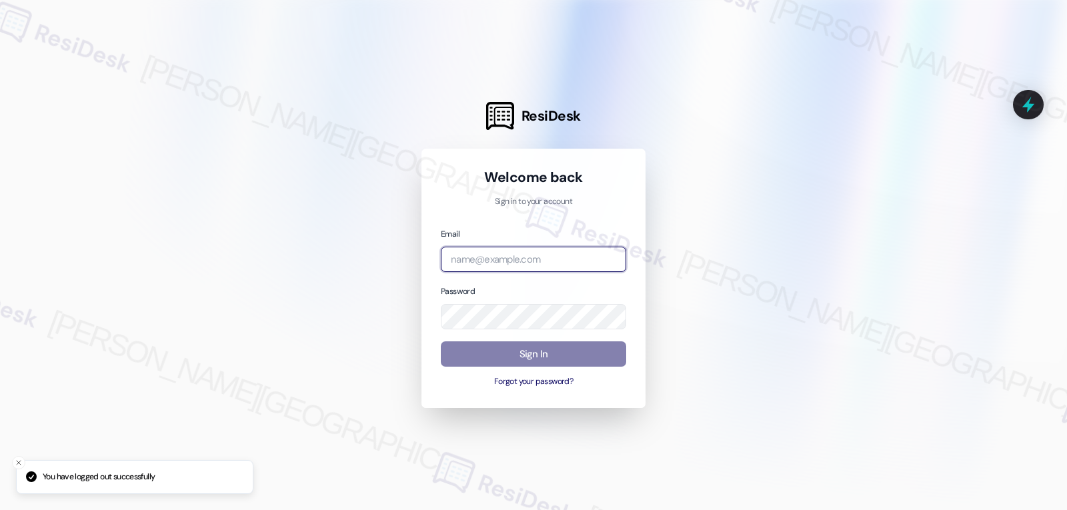
click at [501, 264] on input "email" at bounding box center [533, 260] width 185 height 26
click at [558, 258] on input "email" at bounding box center [533, 260] width 185 height 26
paste input "automated-surveys-birchstone_residential-jomar.punay@birchstone_residential.com"
type input "automated-surveys-birchstone_residential-jomar.punay@birchstone_residential.com"
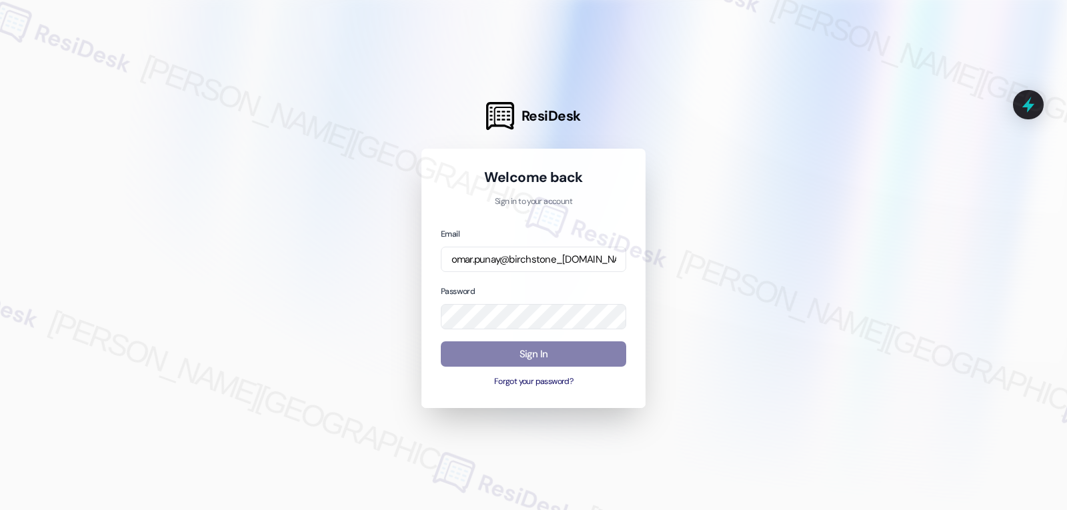
click at [488, 227] on div "Email automated-surveys-birchstone_residential-jomar.punay@birchstone_residenti…" at bounding box center [533, 250] width 185 height 46
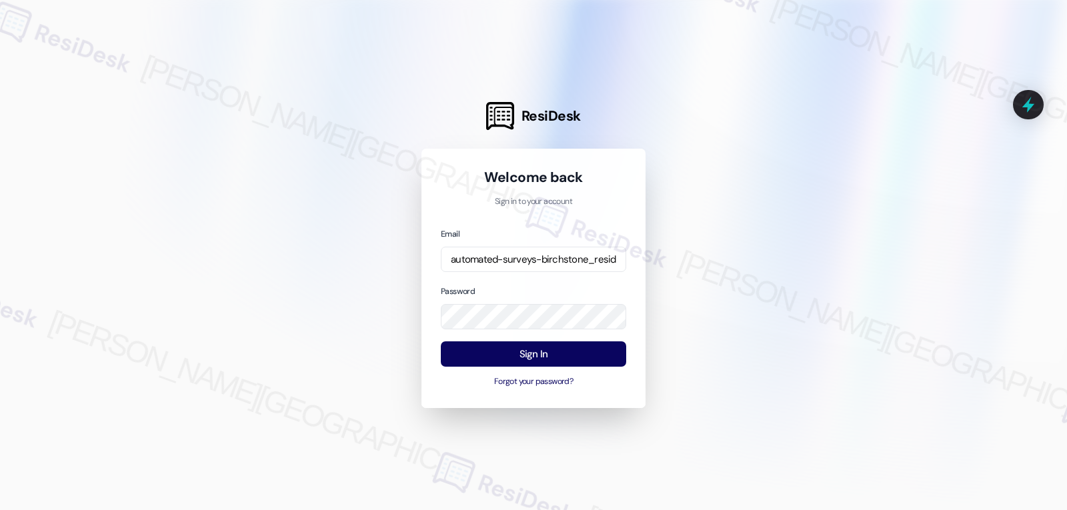
click at [540, 286] on div "Password" at bounding box center [533, 307] width 185 height 46
click at [613, 352] on button "Sign In" at bounding box center [533, 355] width 185 height 26
